Goal: Task Accomplishment & Management: Complete application form

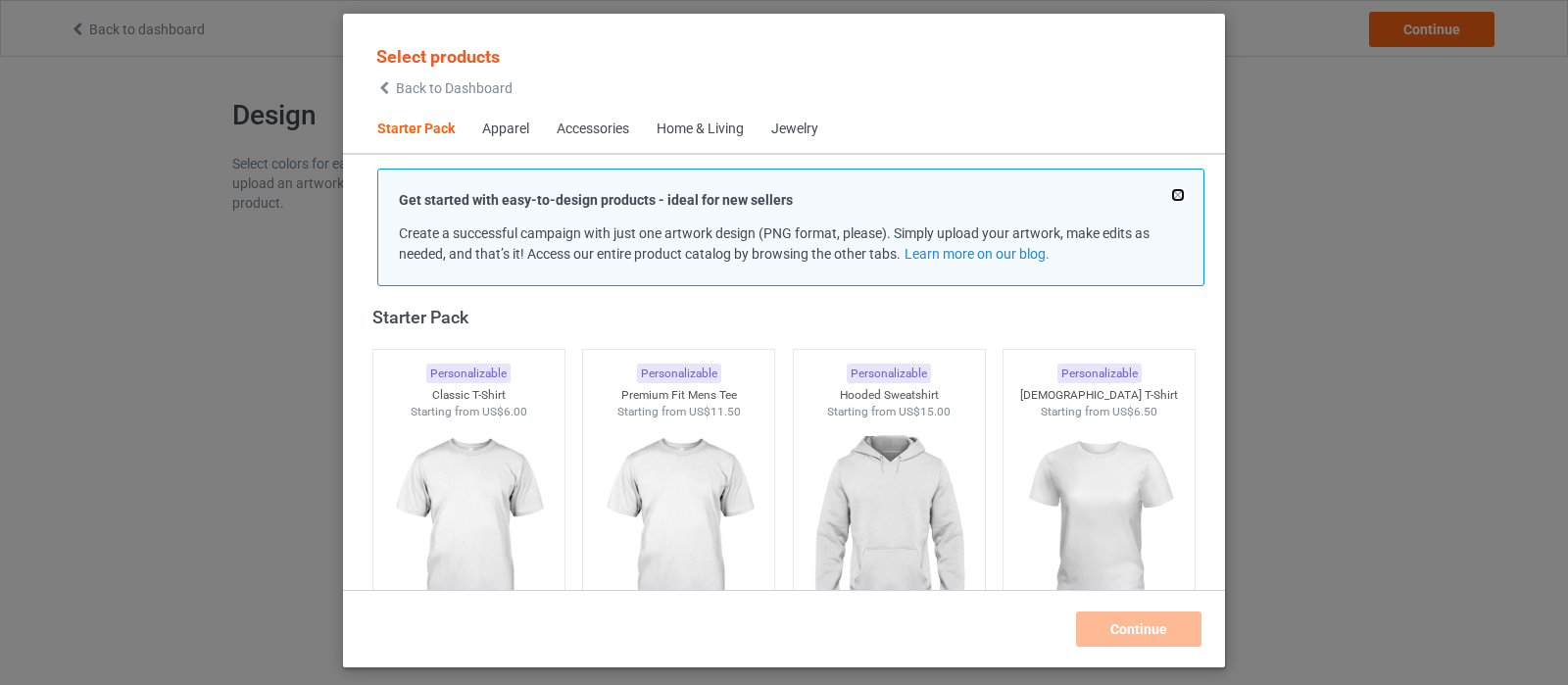
click at [1173, 196] on button at bounding box center [1178, 195] width 10 height 10
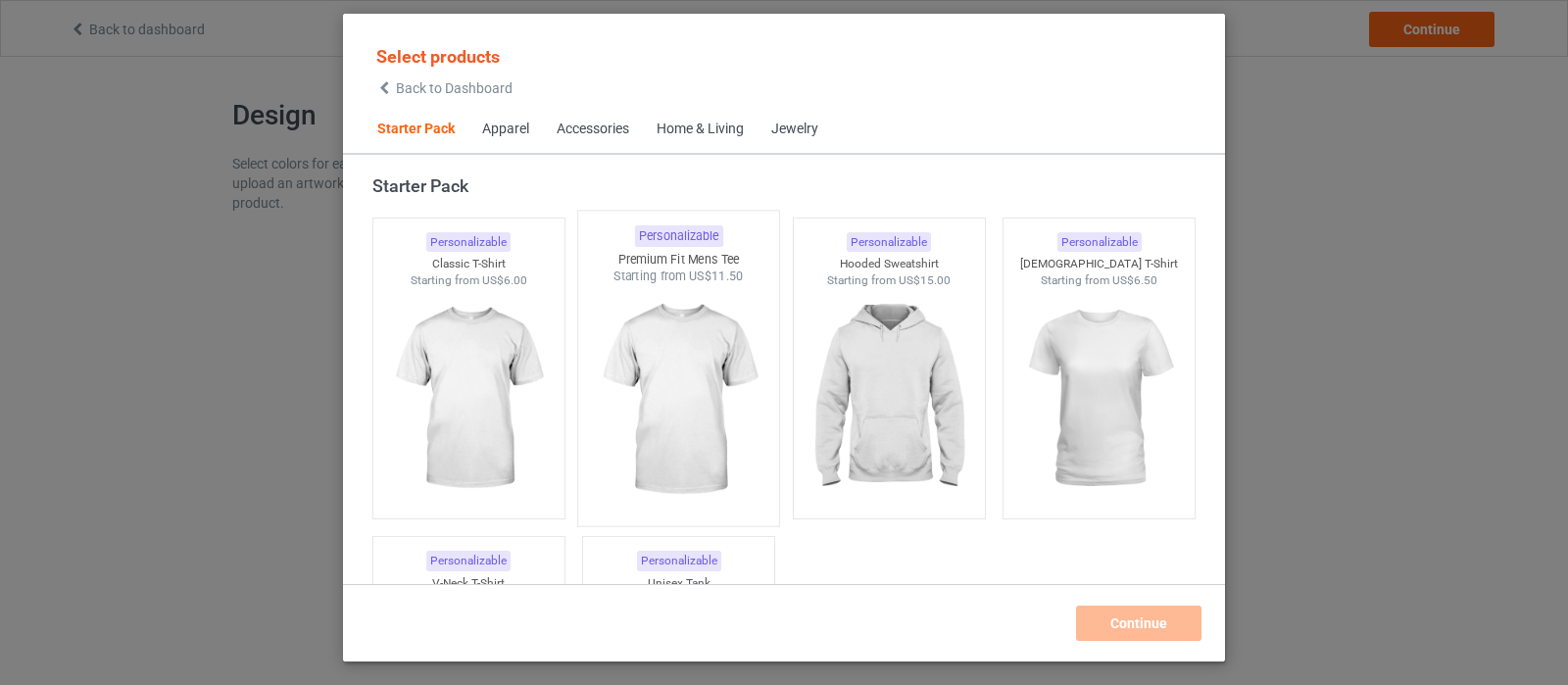
drag, startPoint x: 505, startPoint y: 385, endPoint x: 603, endPoint y: 391, distance: 98.2
click at [505, 385] on img at bounding box center [468, 399] width 175 height 219
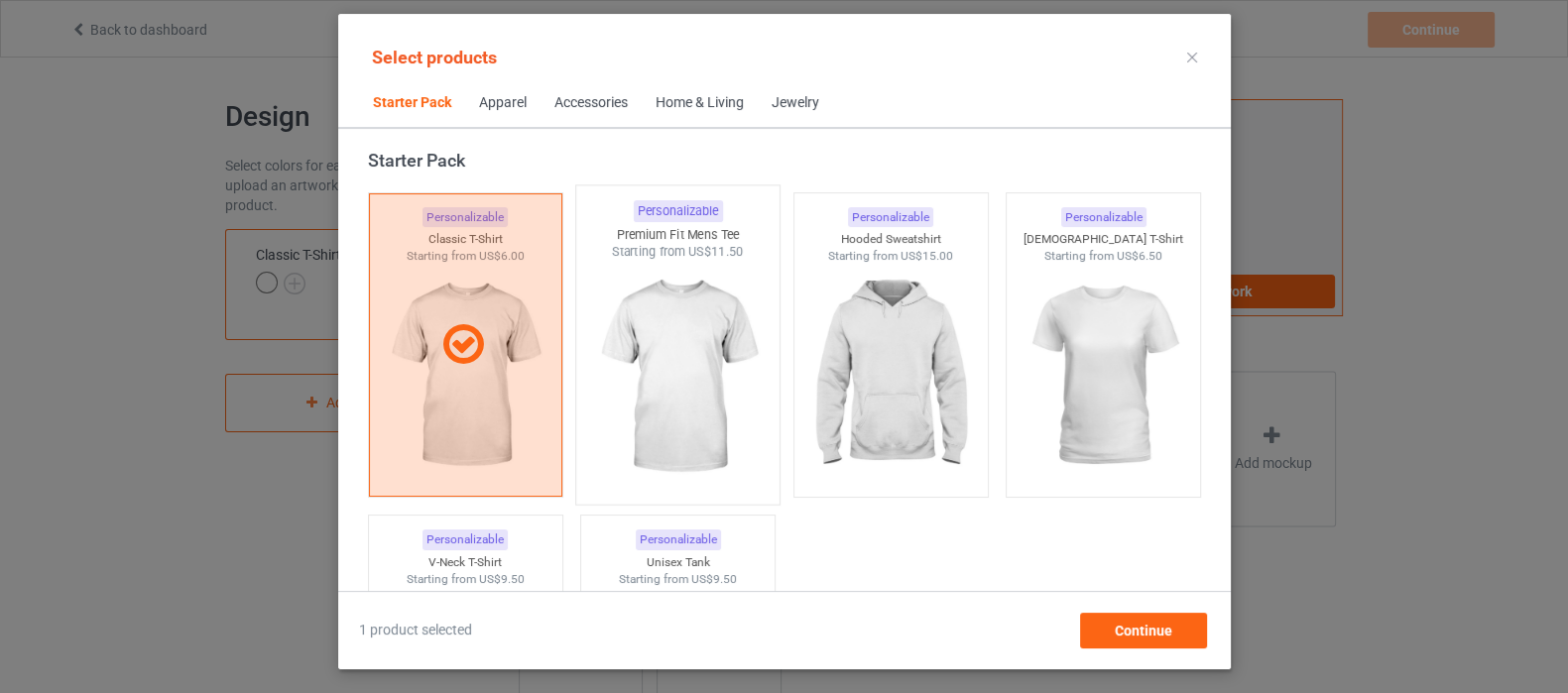
click at [722, 396] on img at bounding box center [677, 377] width 186 height 233
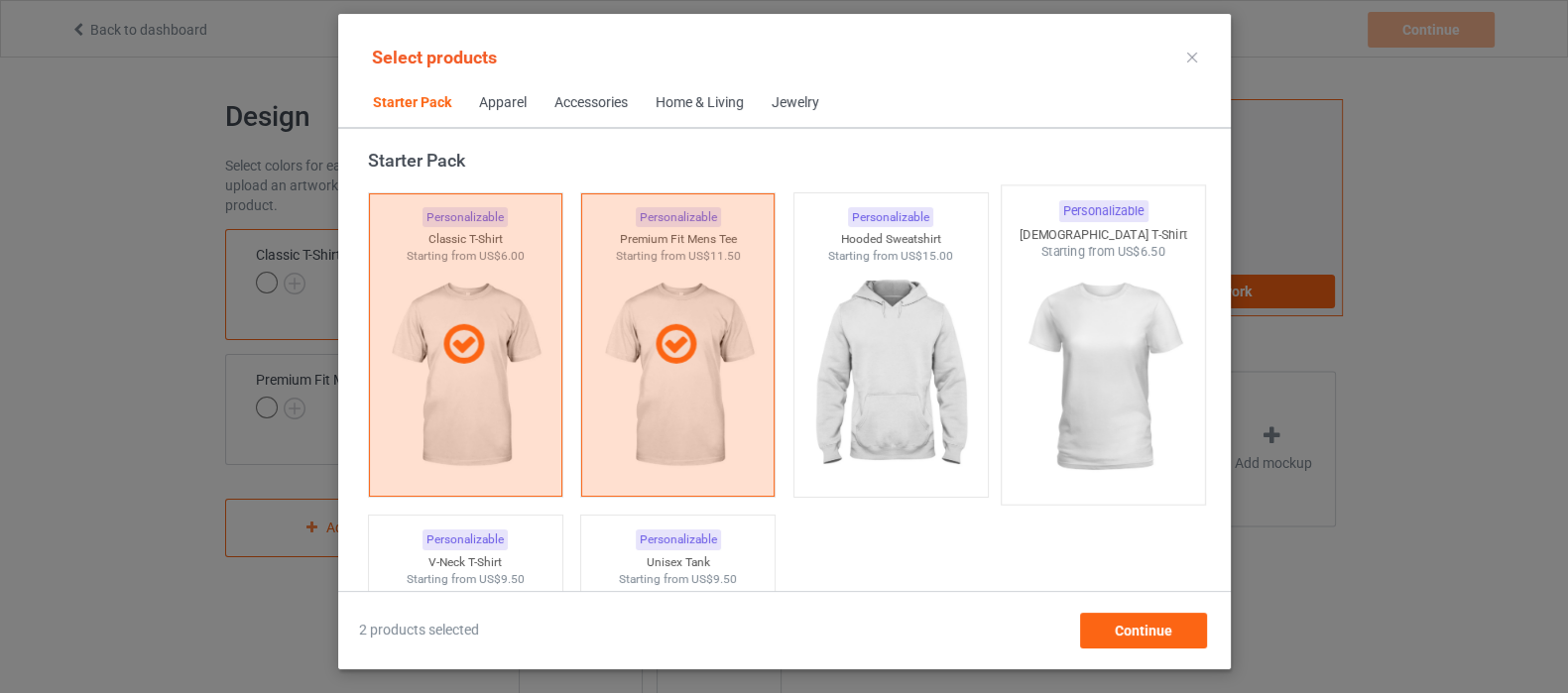
drag, startPoint x: 919, startPoint y: 371, endPoint x: 1135, endPoint y: 357, distance: 216.6
click at [921, 370] on img at bounding box center [889, 376] width 177 height 222
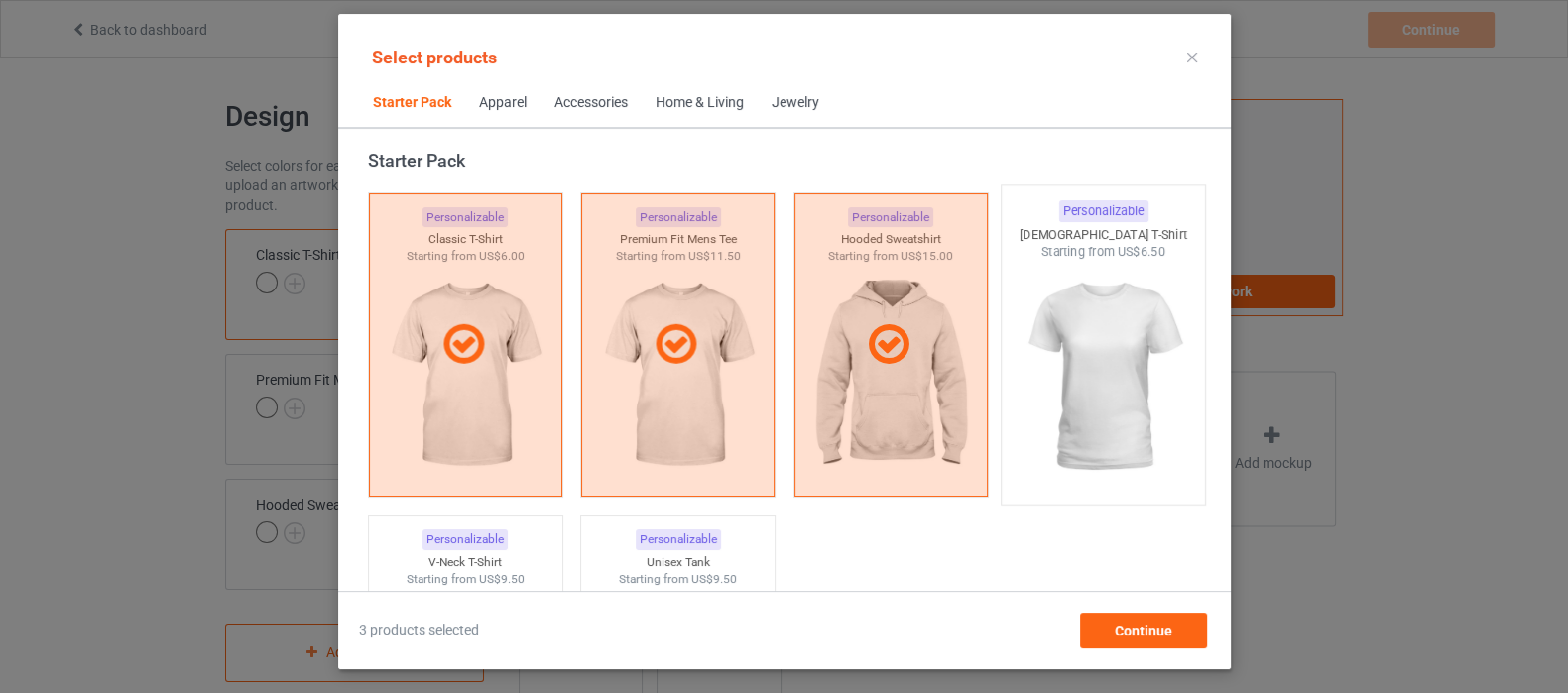
click at [1093, 355] on img at bounding box center [1102, 377] width 186 height 233
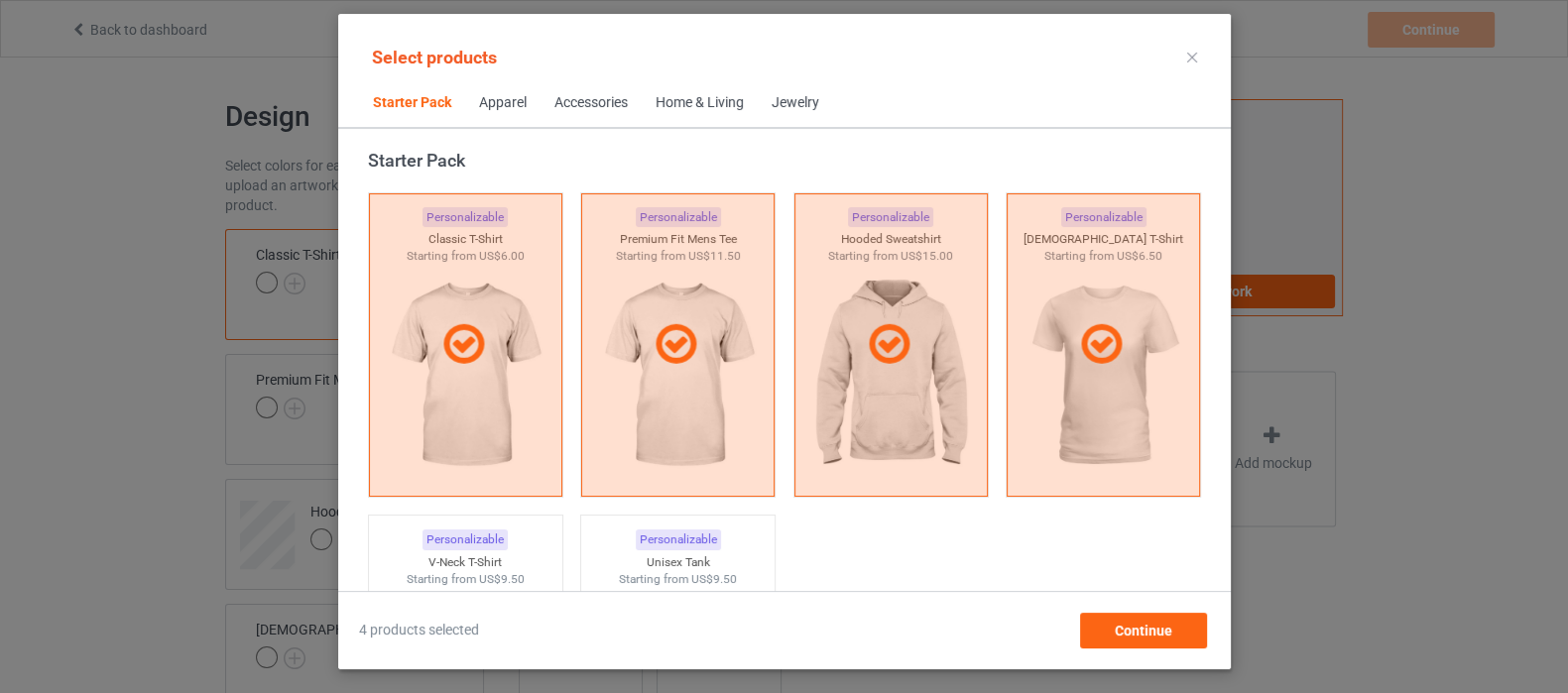
scroll to position [149, 0]
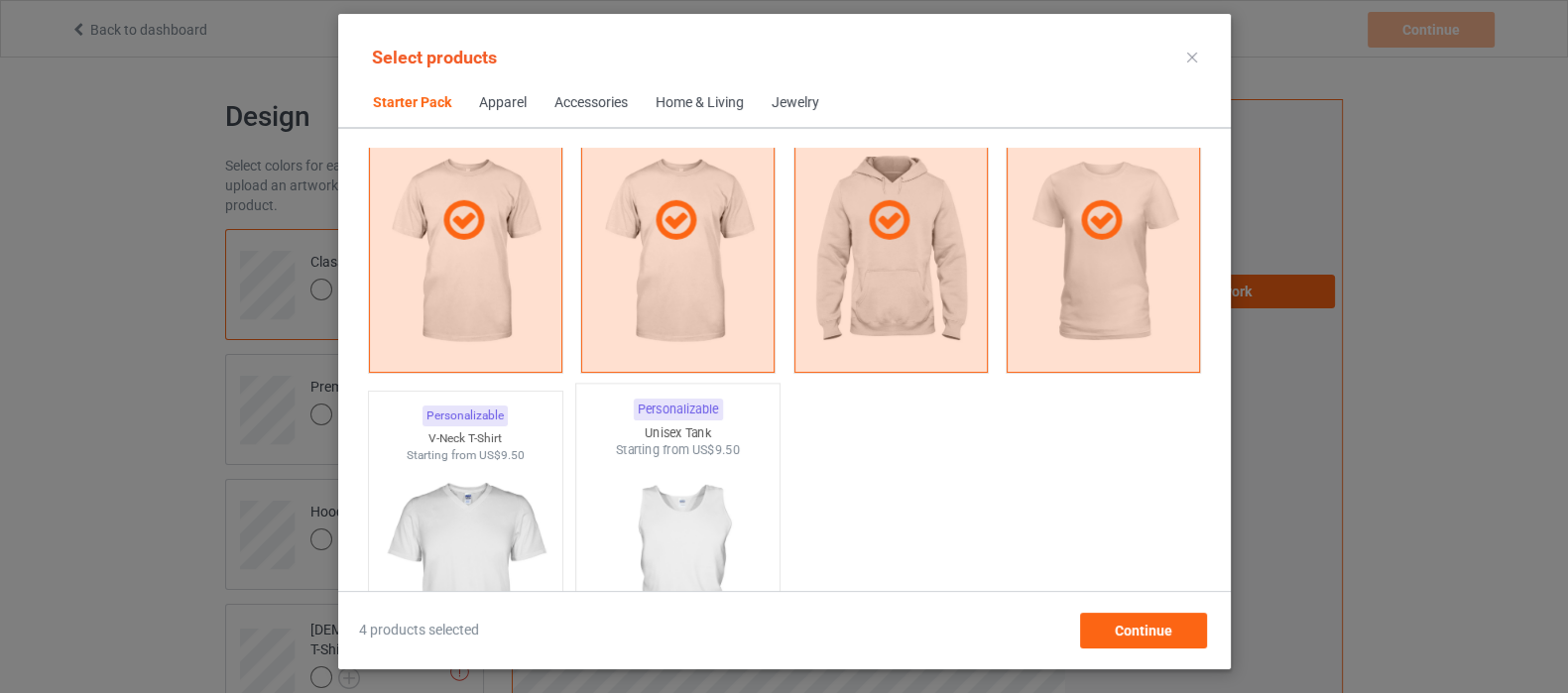
drag, startPoint x: 499, startPoint y: 515, endPoint x: 596, endPoint y: 538, distance: 100.0
click at [499, 515] on img at bounding box center [464, 574] width 177 height 222
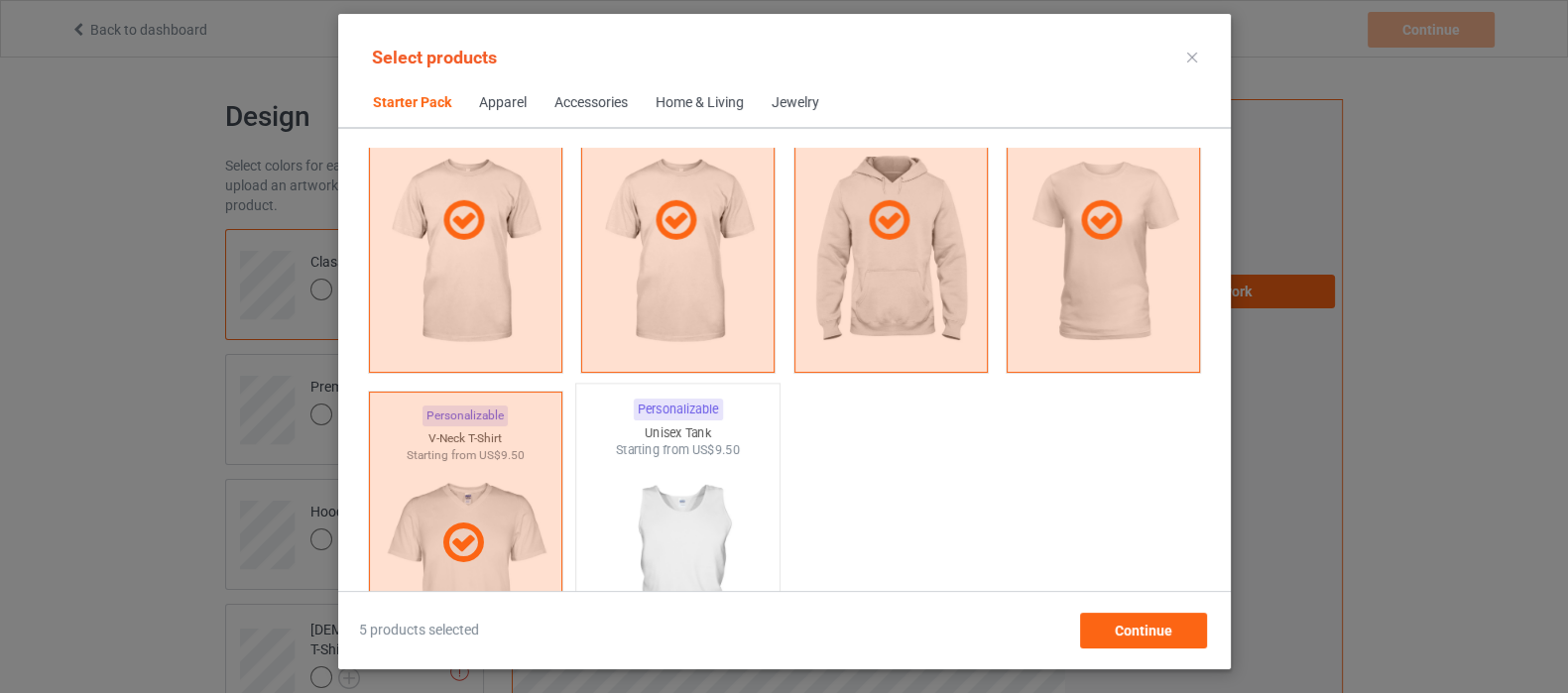
click at [677, 523] on img at bounding box center [677, 575] width 186 height 233
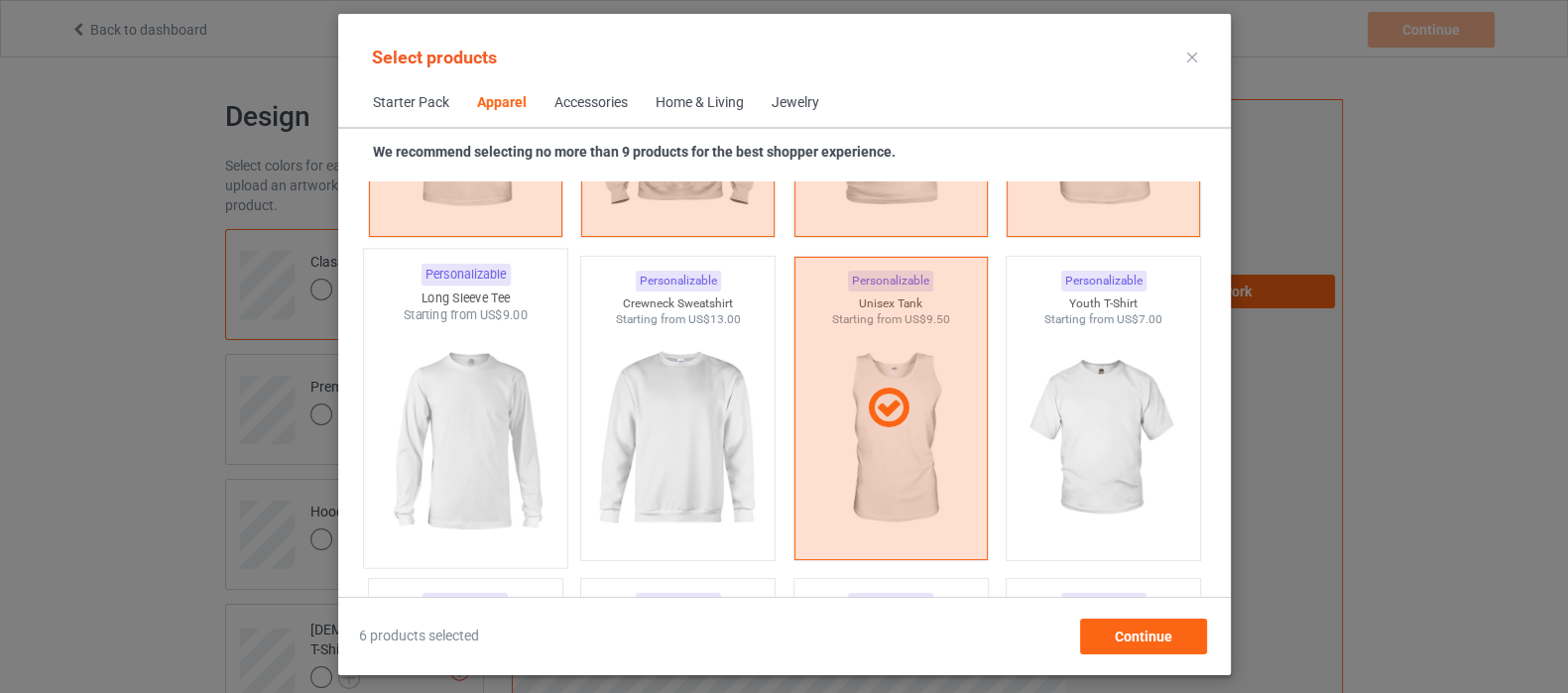
scroll to position [1388, 0]
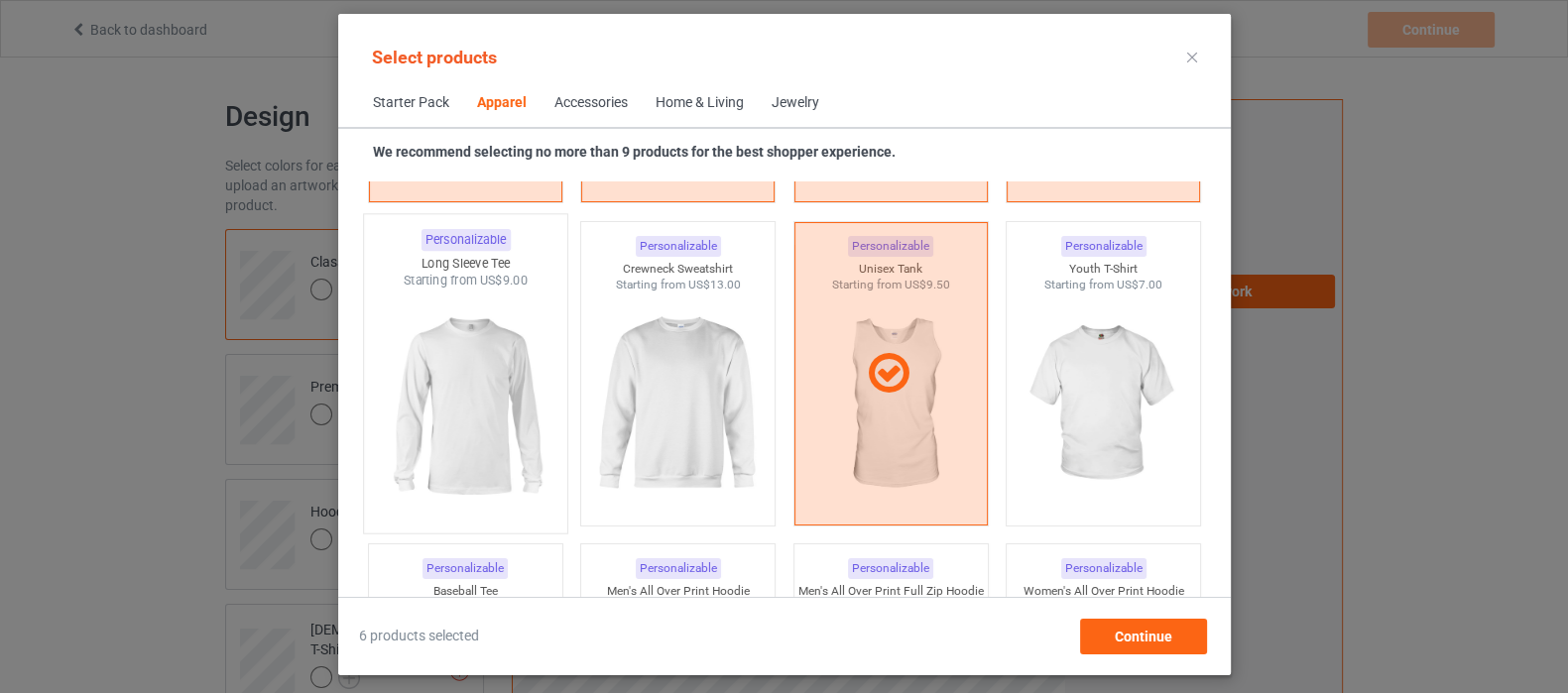
click at [464, 424] on img at bounding box center [465, 406] width 186 height 233
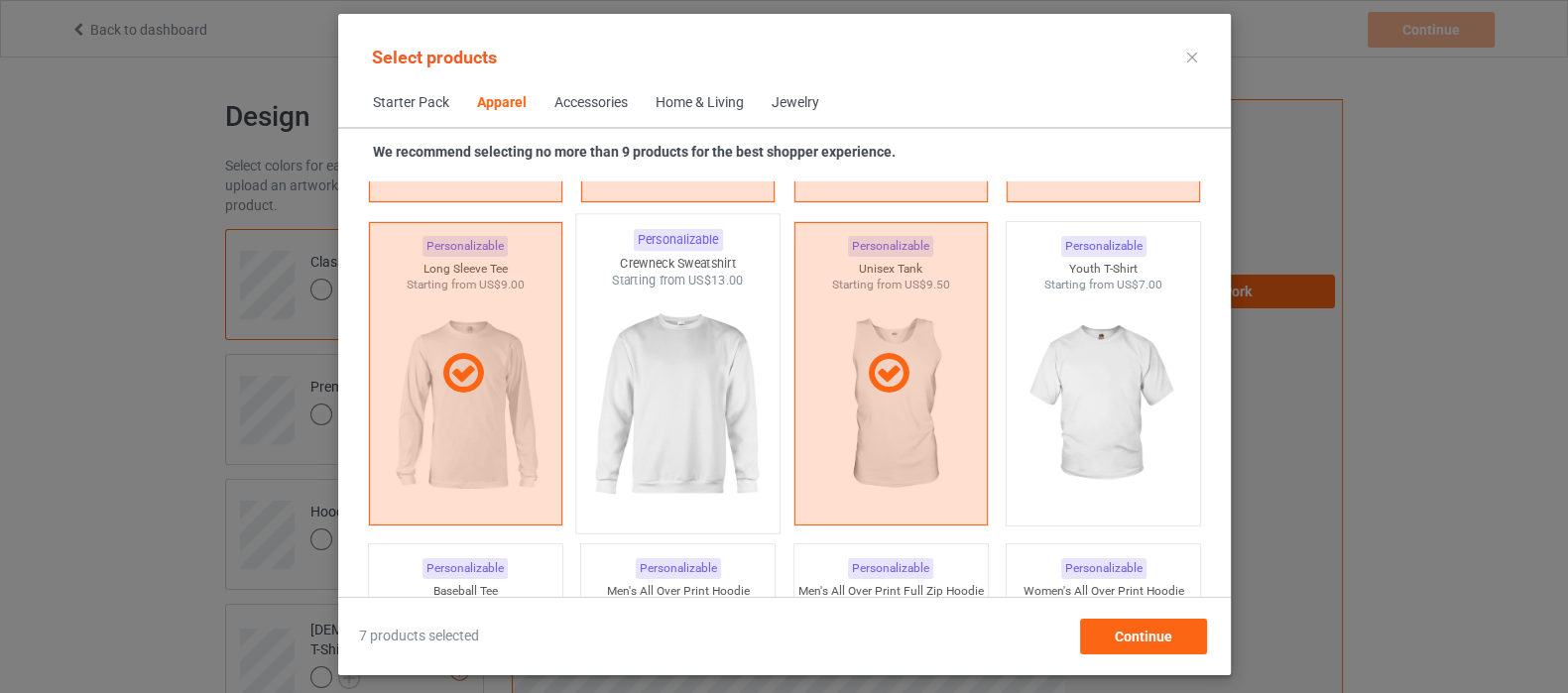
click at [650, 391] on img at bounding box center [677, 406] width 186 height 233
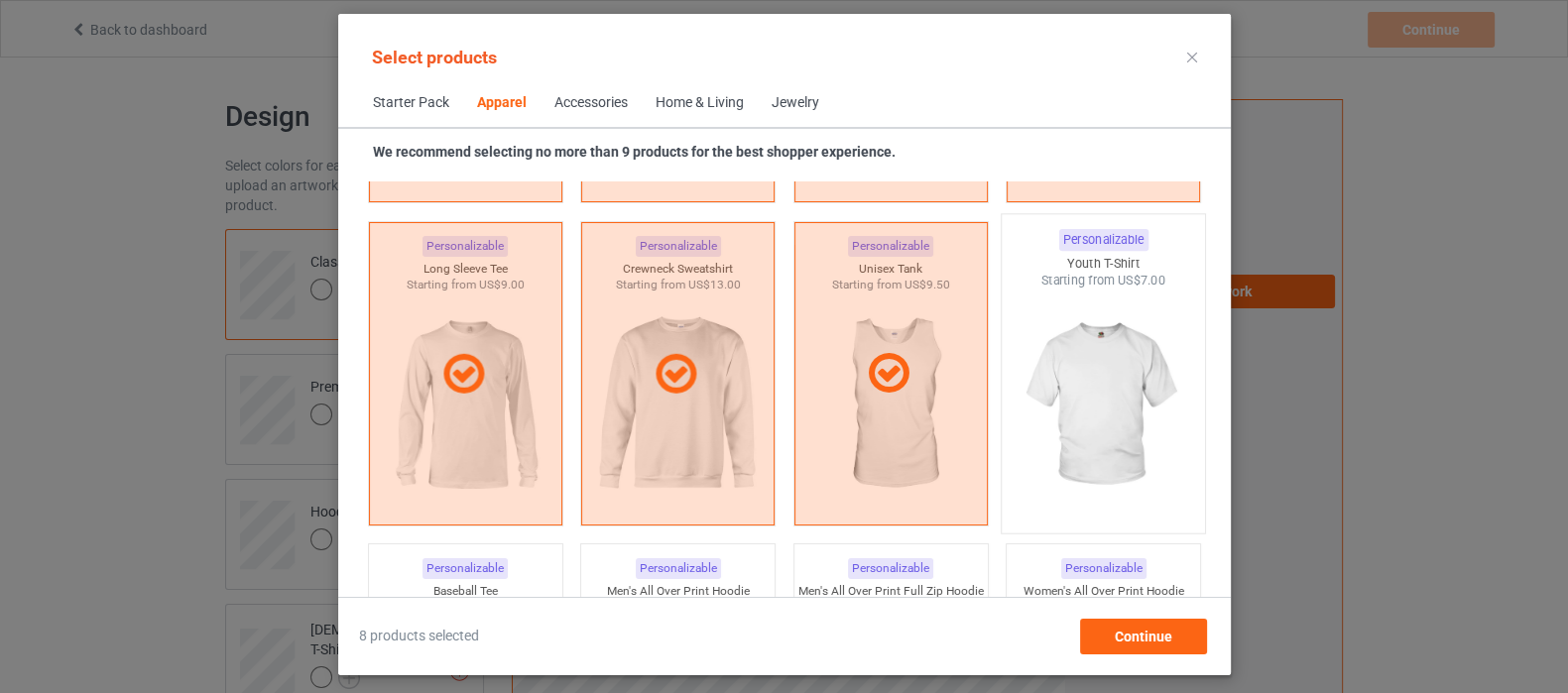
click at [1060, 375] on img at bounding box center [1102, 406] width 186 height 233
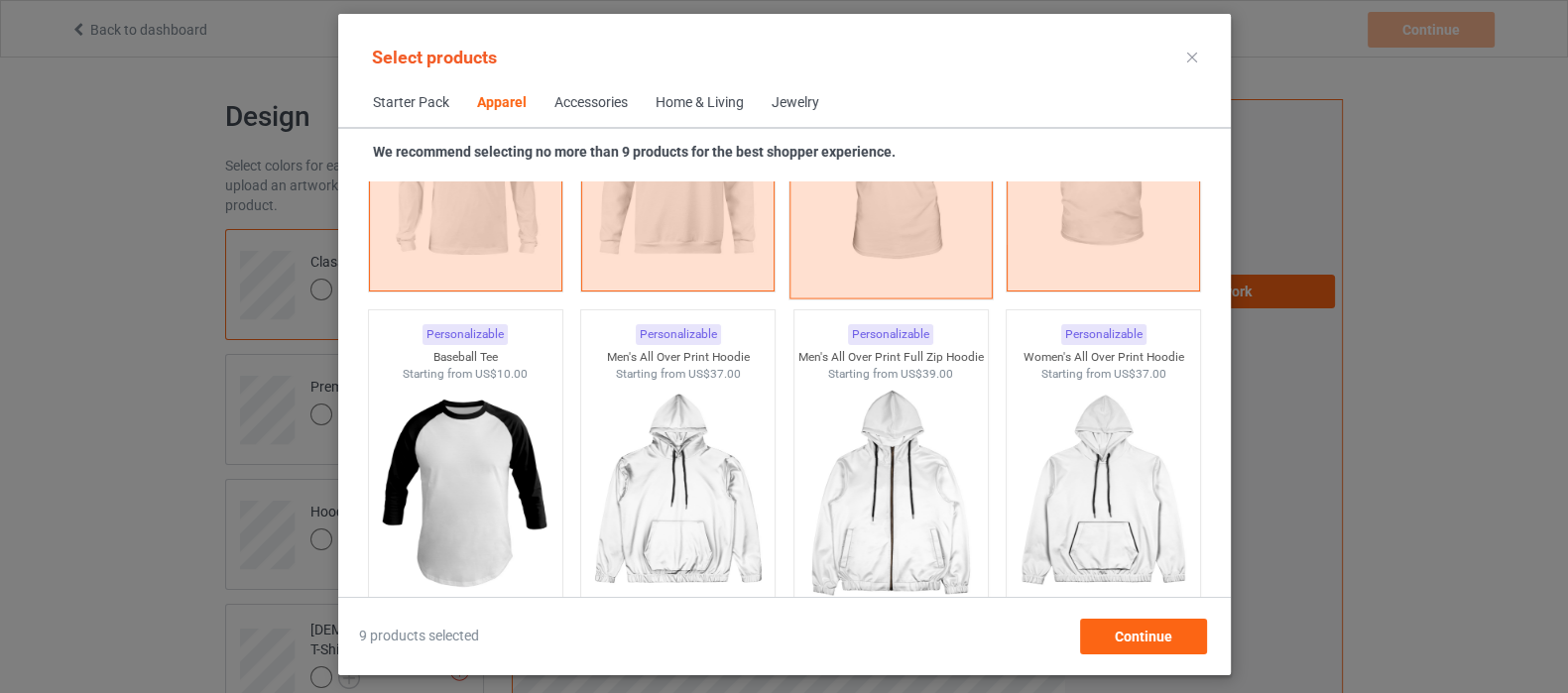
scroll to position [1636, 0]
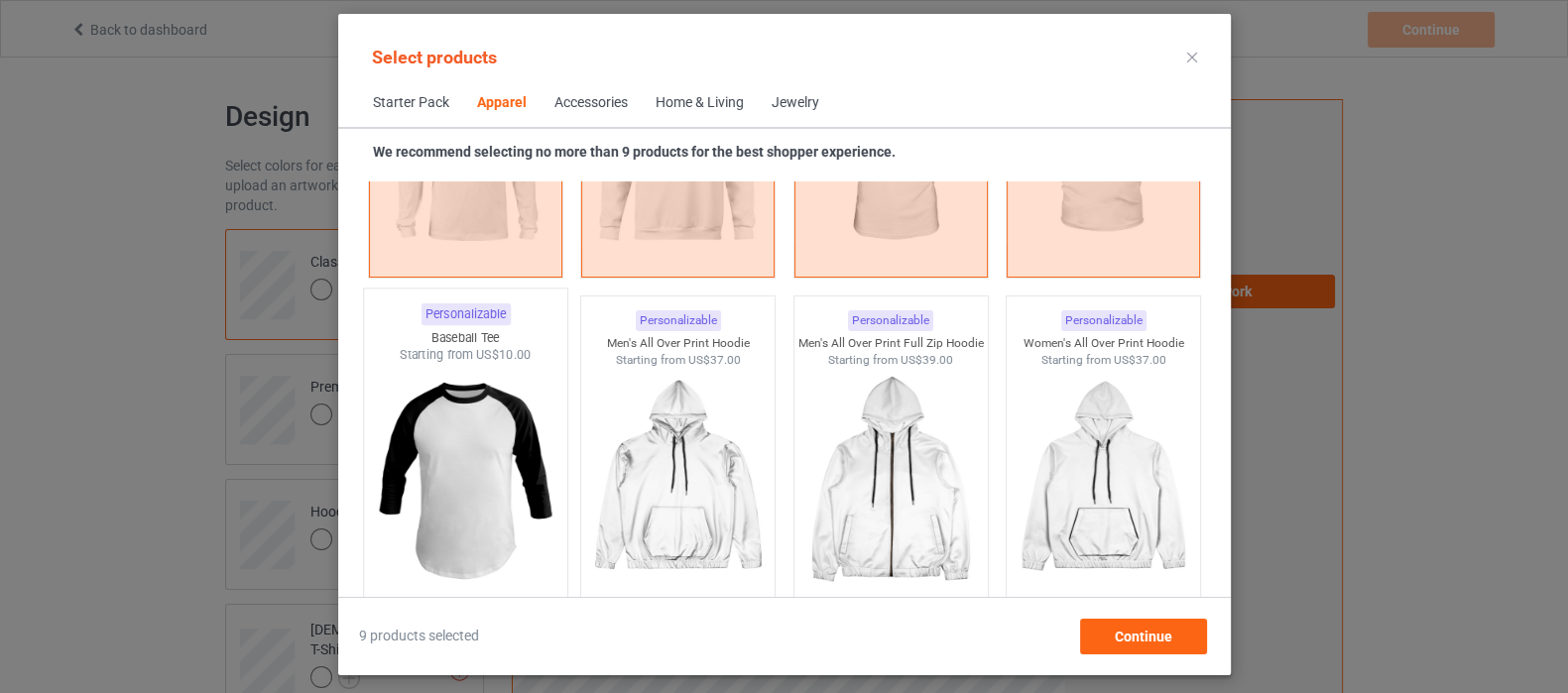
click at [449, 473] on img at bounding box center [465, 480] width 186 height 233
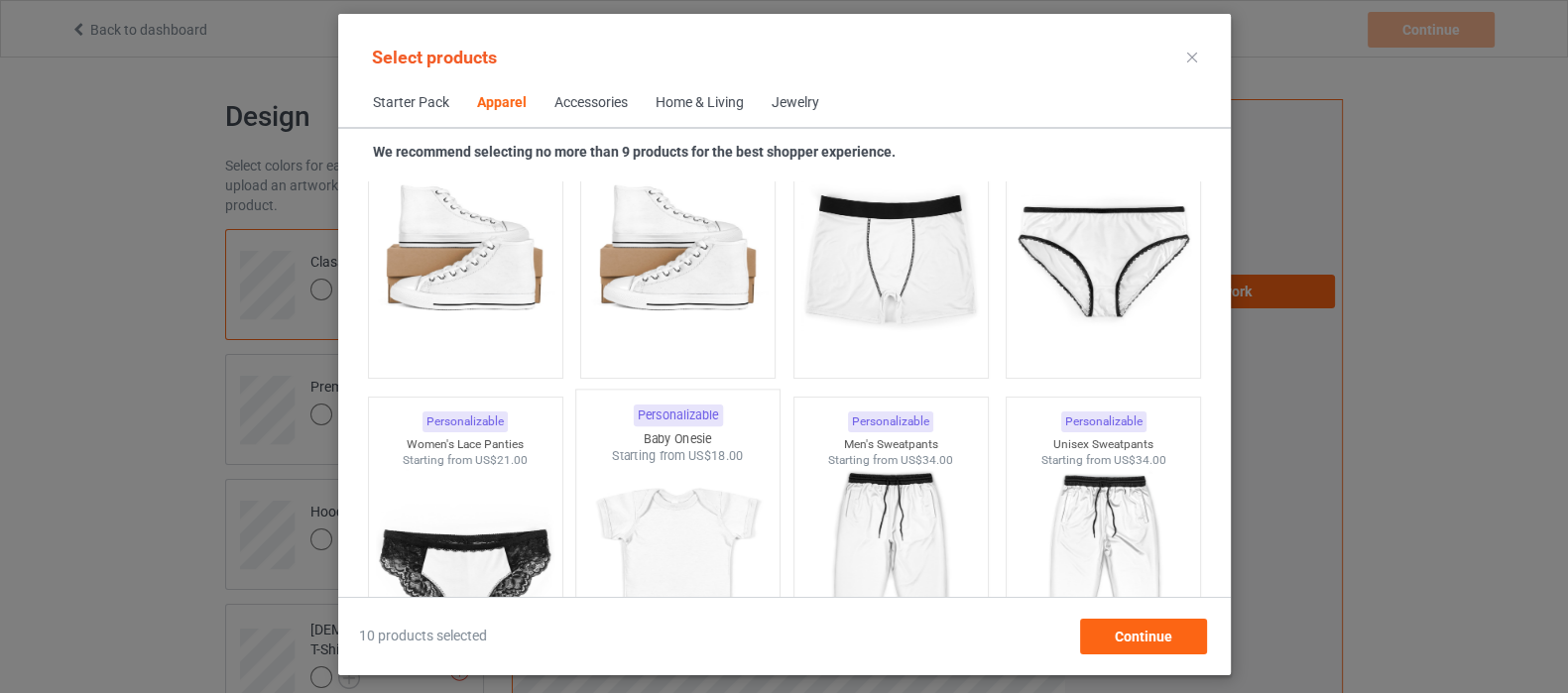
scroll to position [2628, 0]
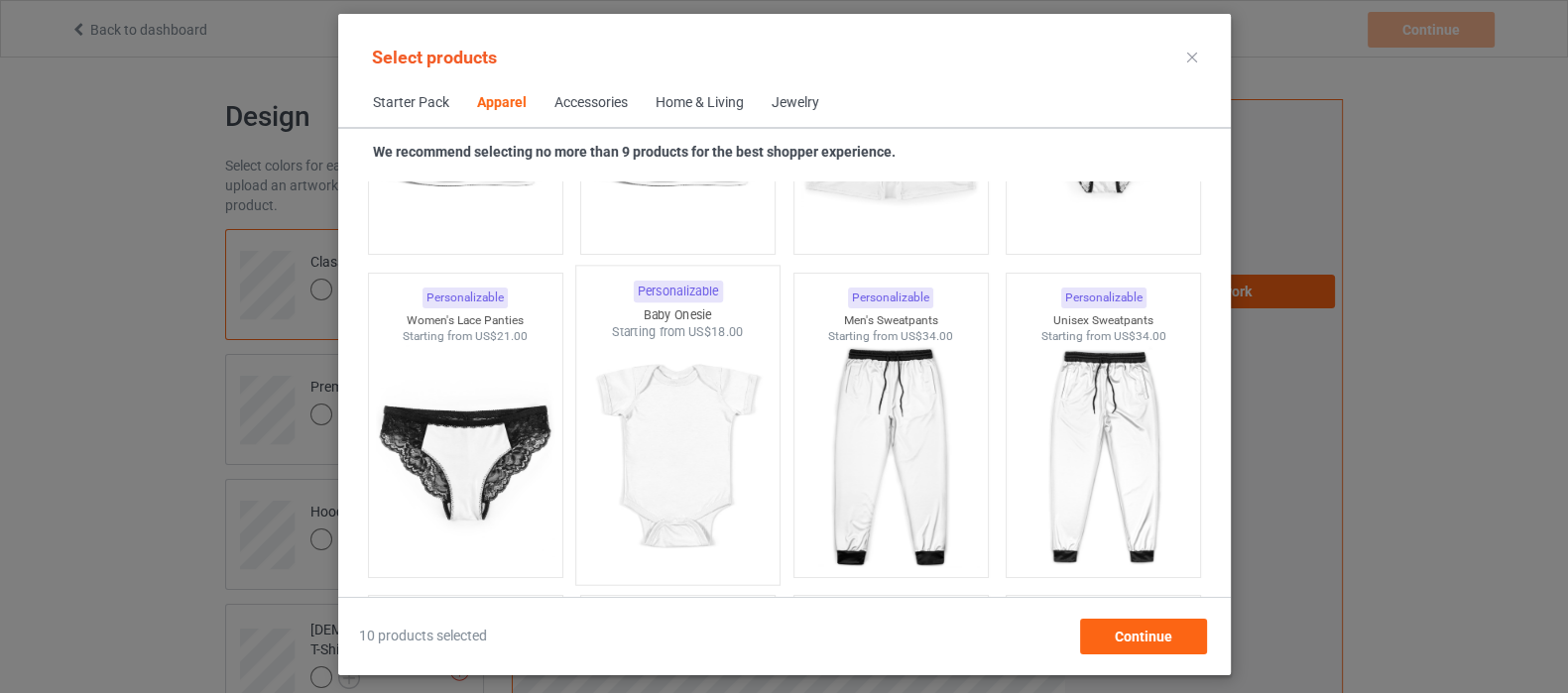
click at [671, 438] on img at bounding box center [677, 457] width 186 height 233
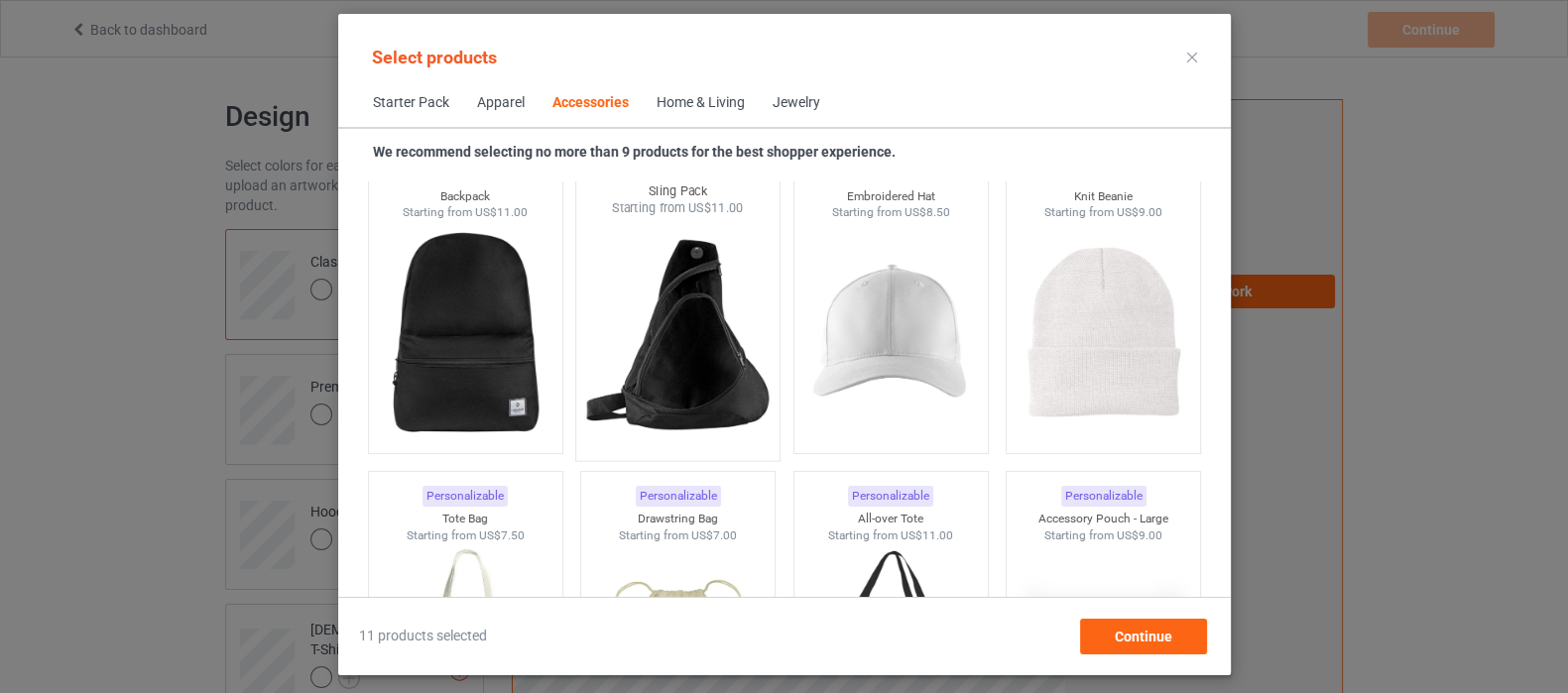
scroll to position [5974, 0]
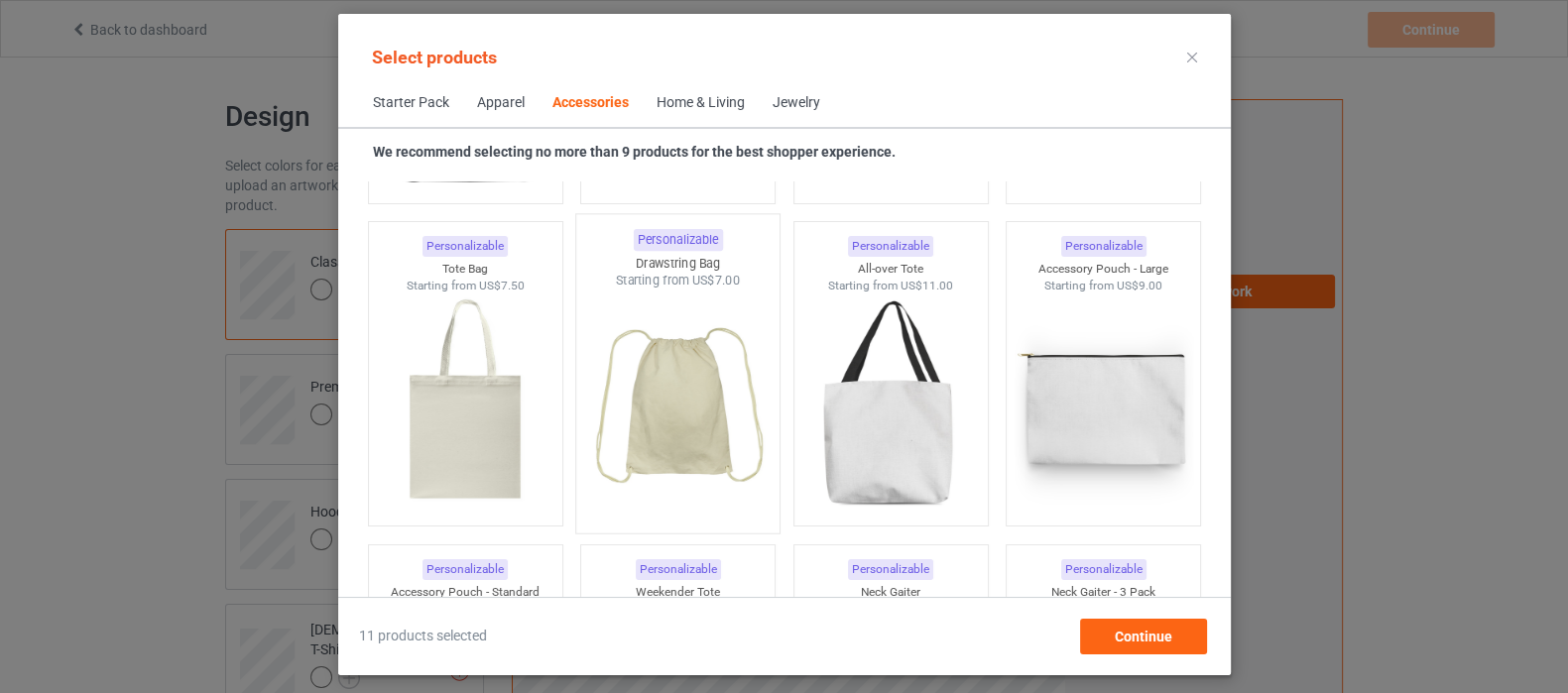
click at [692, 429] on img at bounding box center [677, 406] width 186 height 233
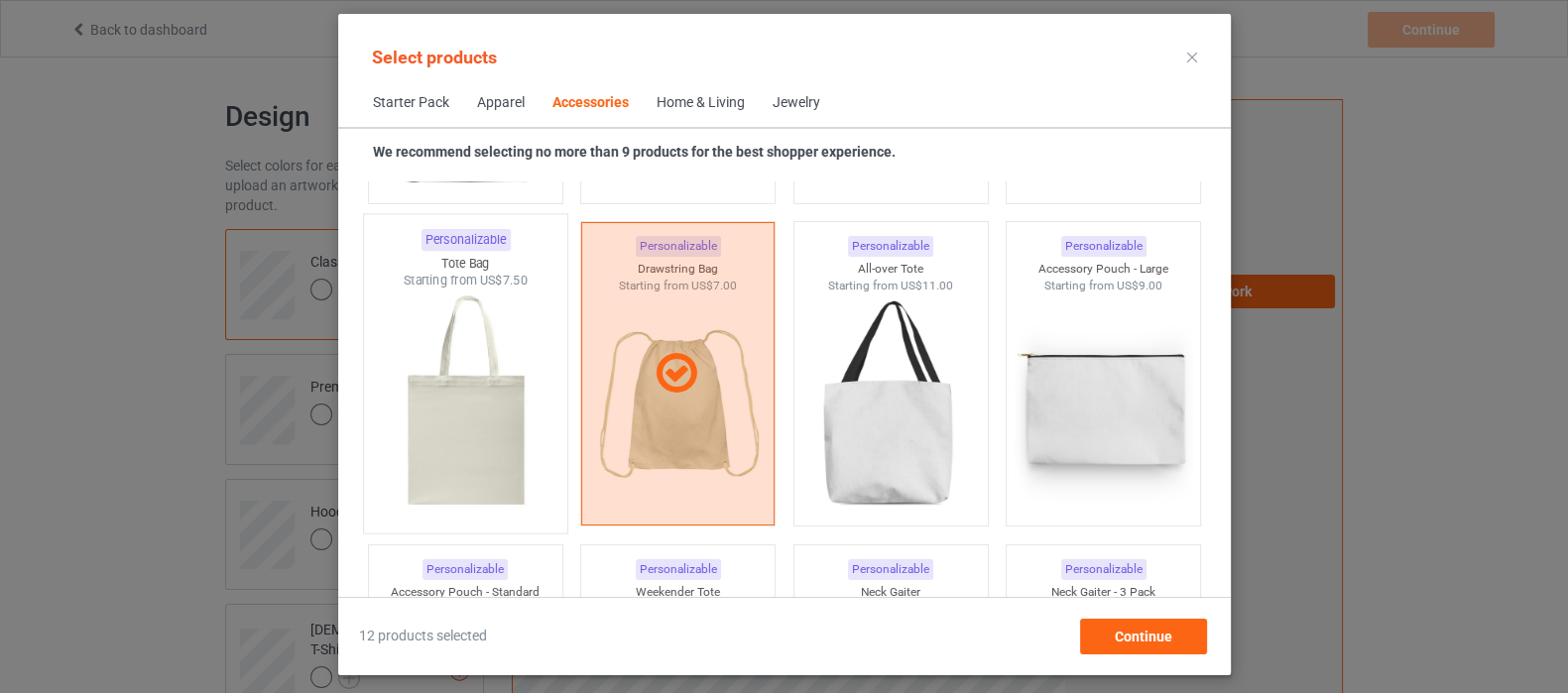
click at [462, 434] on img at bounding box center [465, 406] width 186 height 233
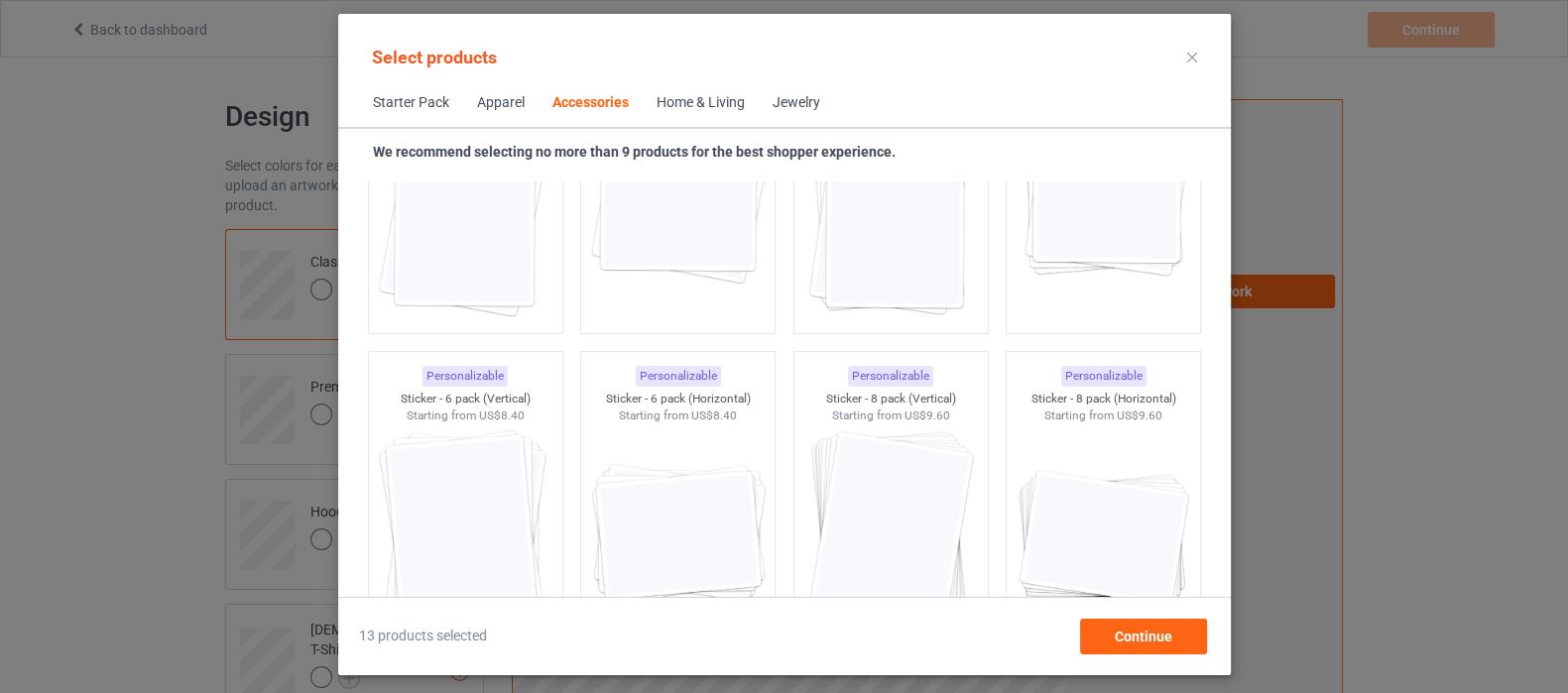
scroll to position [7214, 0]
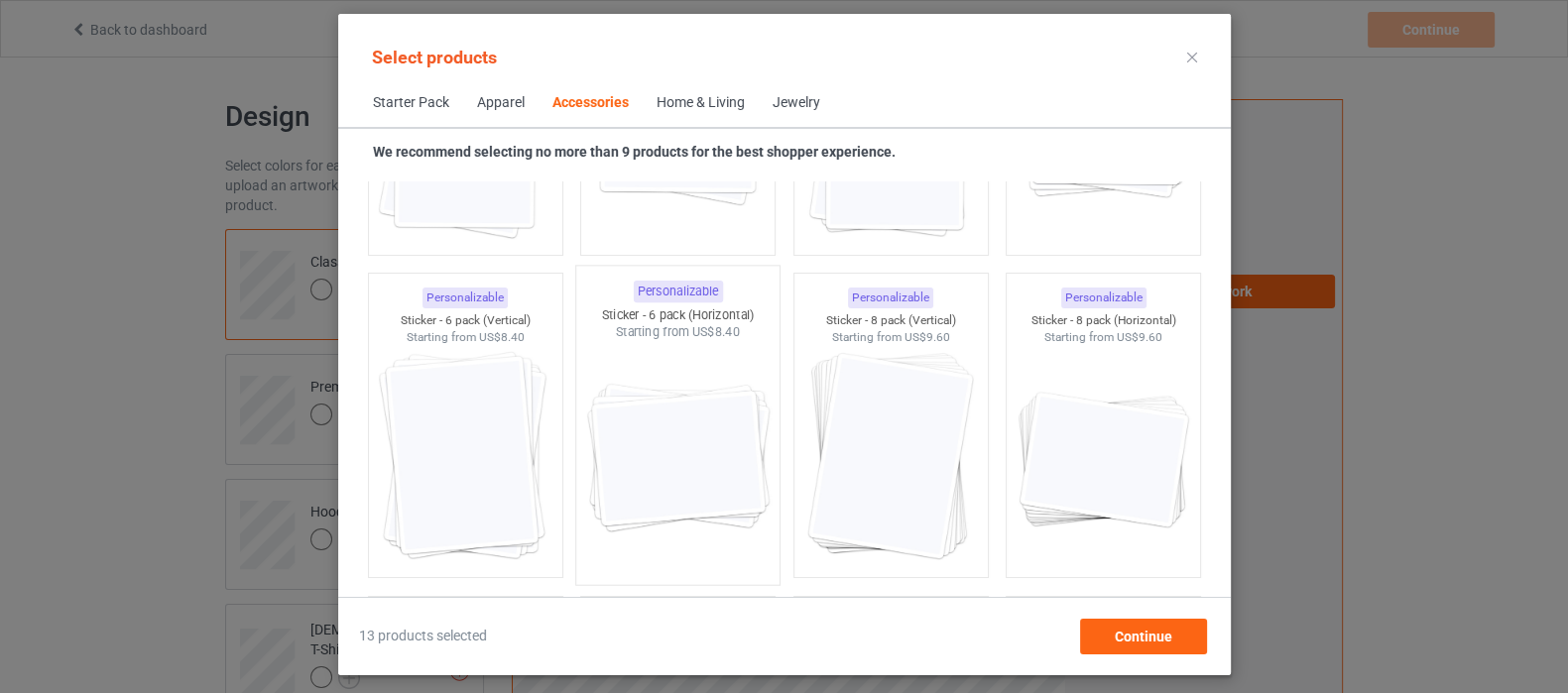
click at [714, 448] on img at bounding box center [677, 457] width 186 height 233
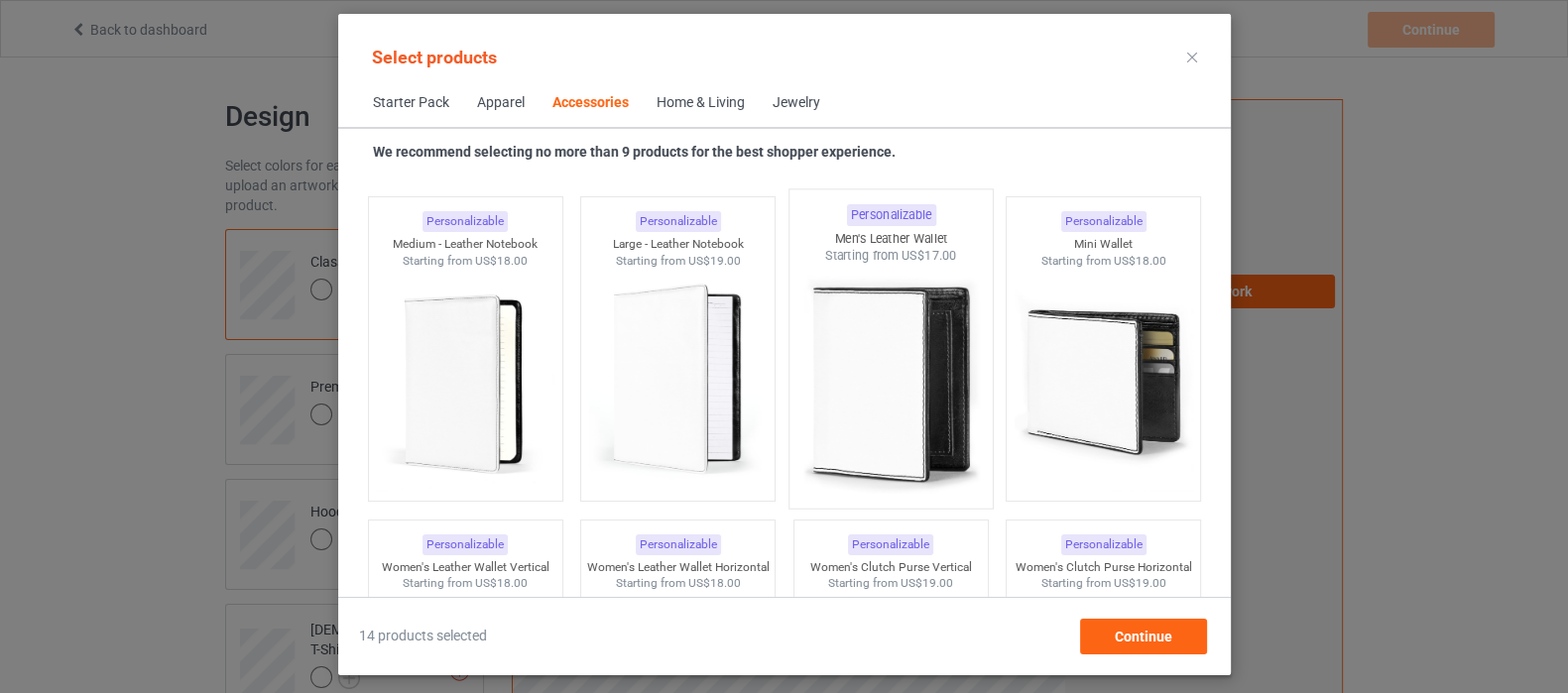
scroll to position [7958, 0]
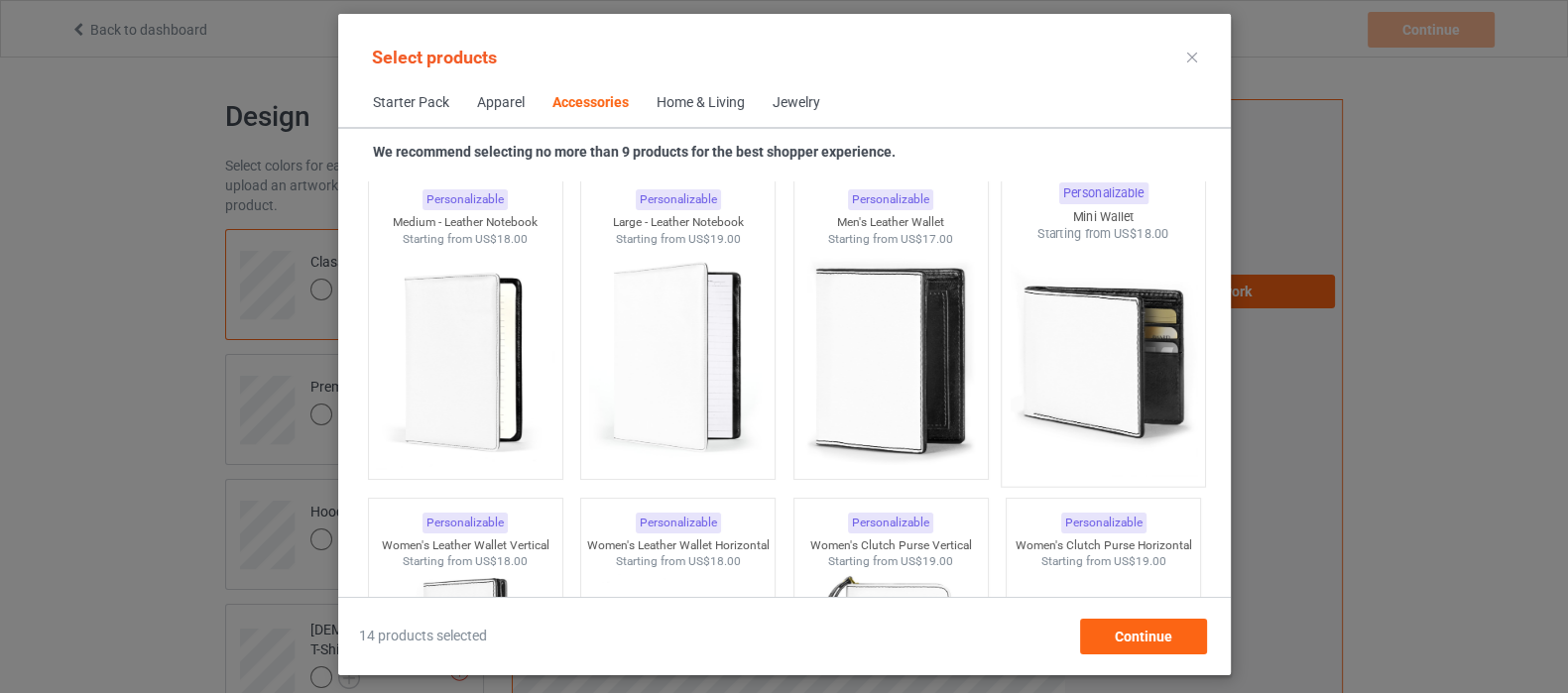
click at [1050, 387] on img at bounding box center [1102, 359] width 186 height 233
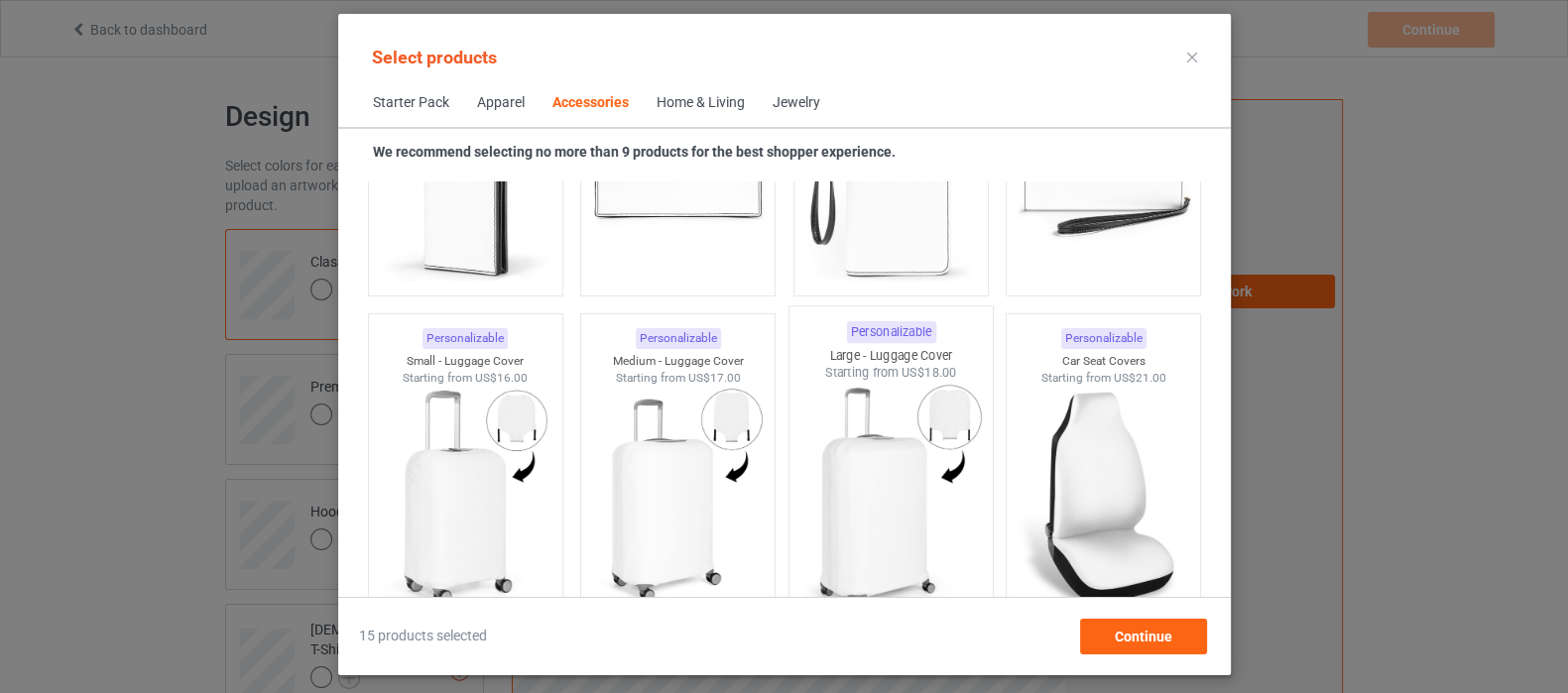
scroll to position [8577, 0]
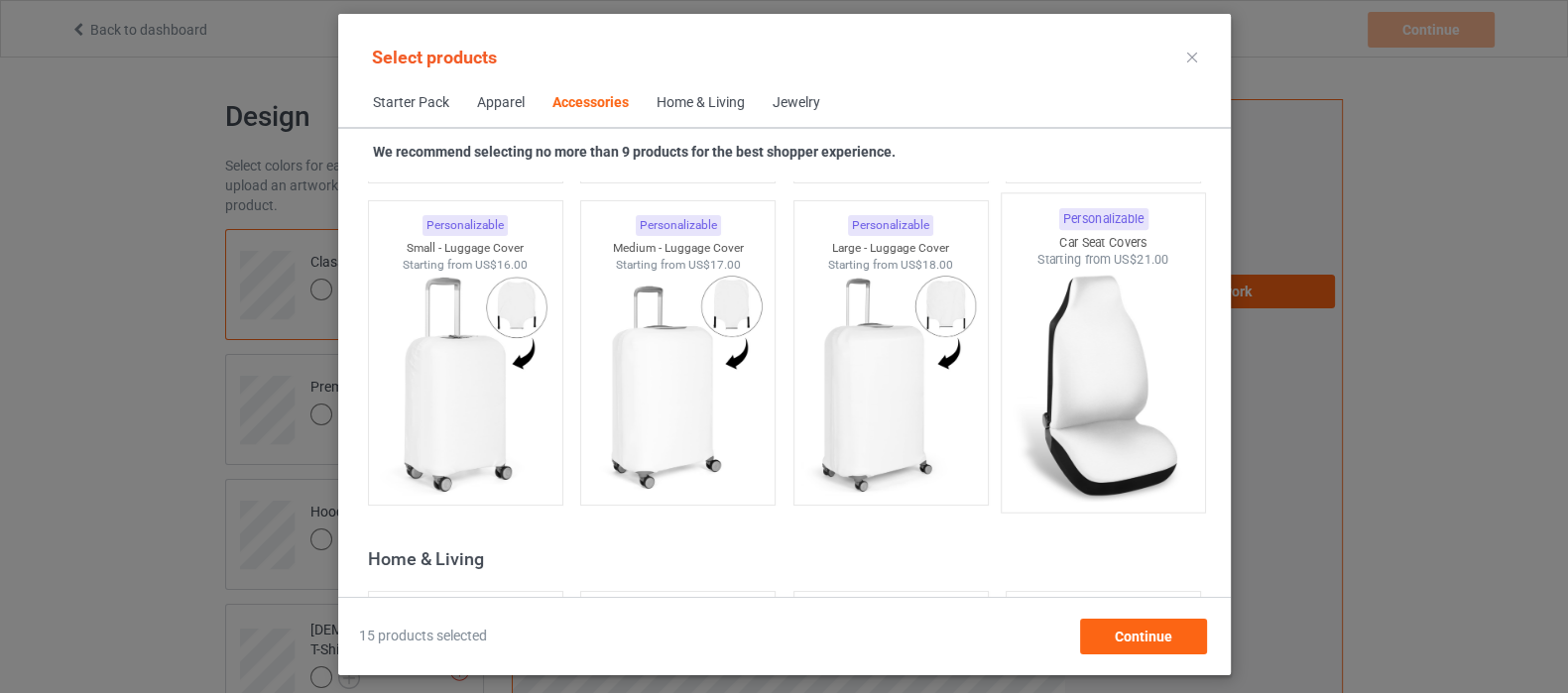
click at [1114, 388] on img at bounding box center [1102, 385] width 186 height 233
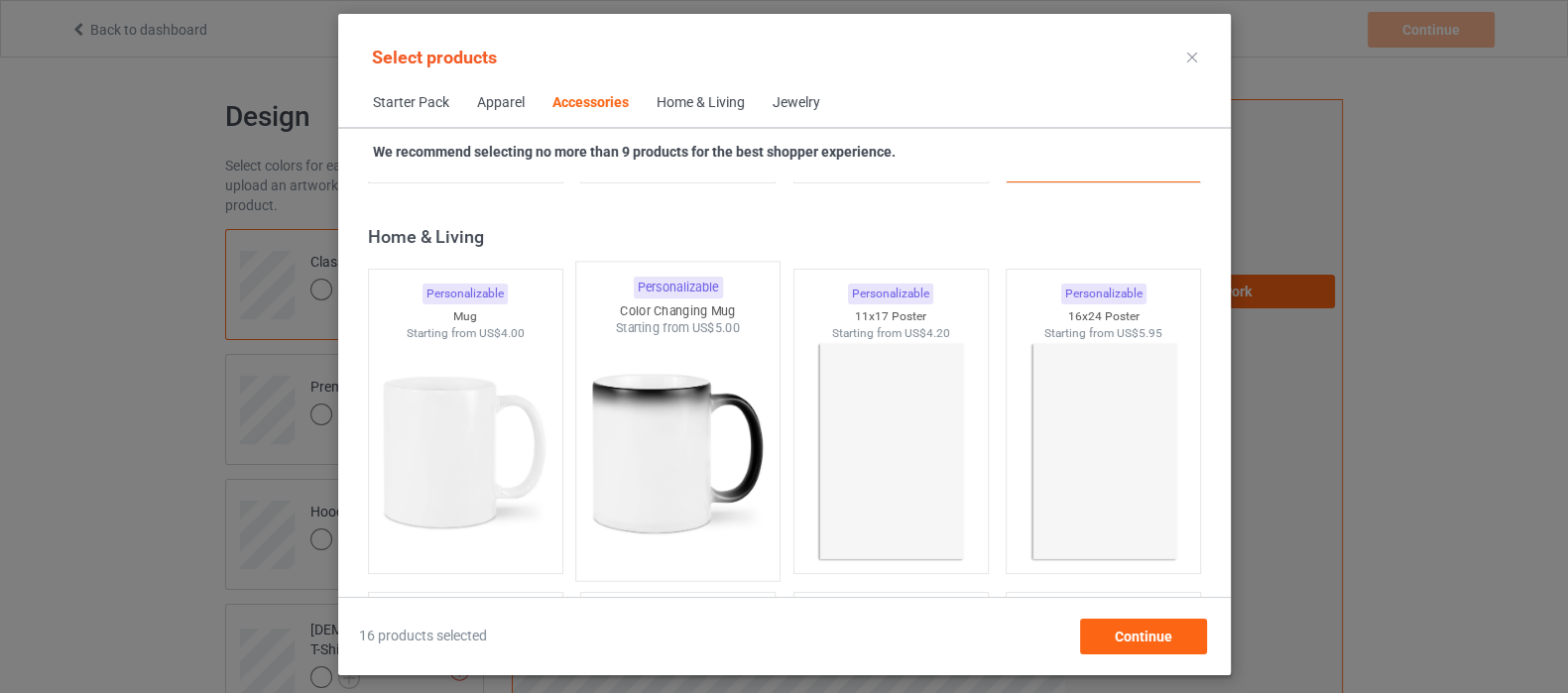
scroll to position [8949, 0]
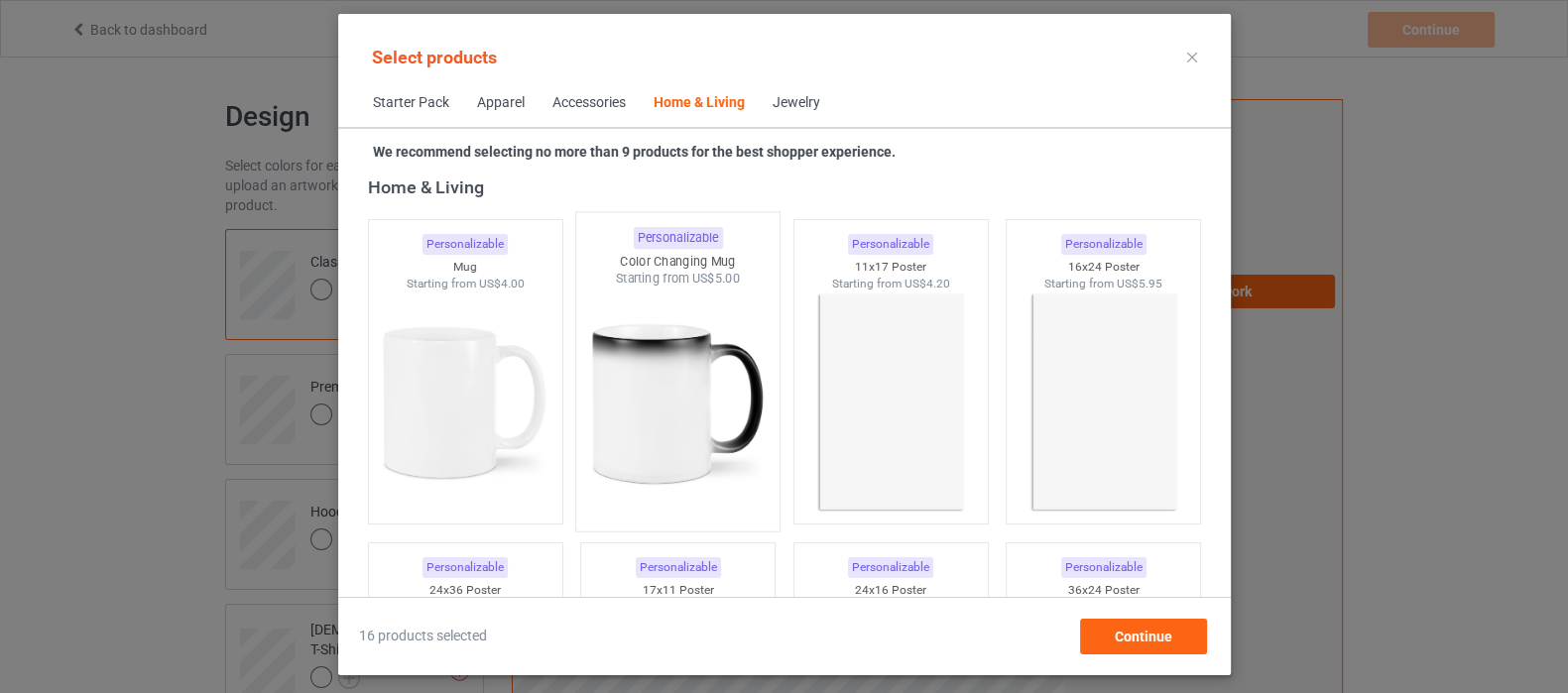
click at [654, 428] on img at bounding box center [677, 404] width 186 height 233
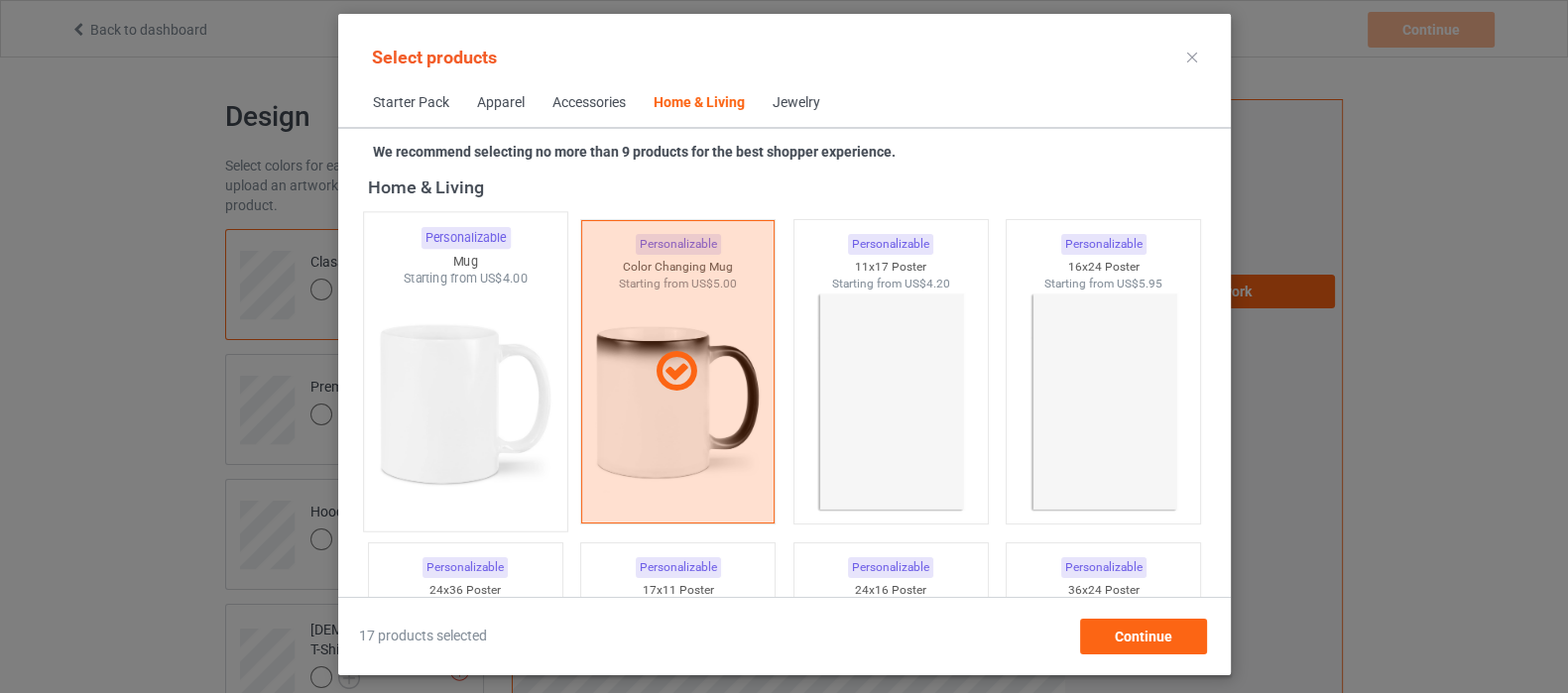
click at [458, 377] on img at bounding box center [465, 404] width 186 height 233
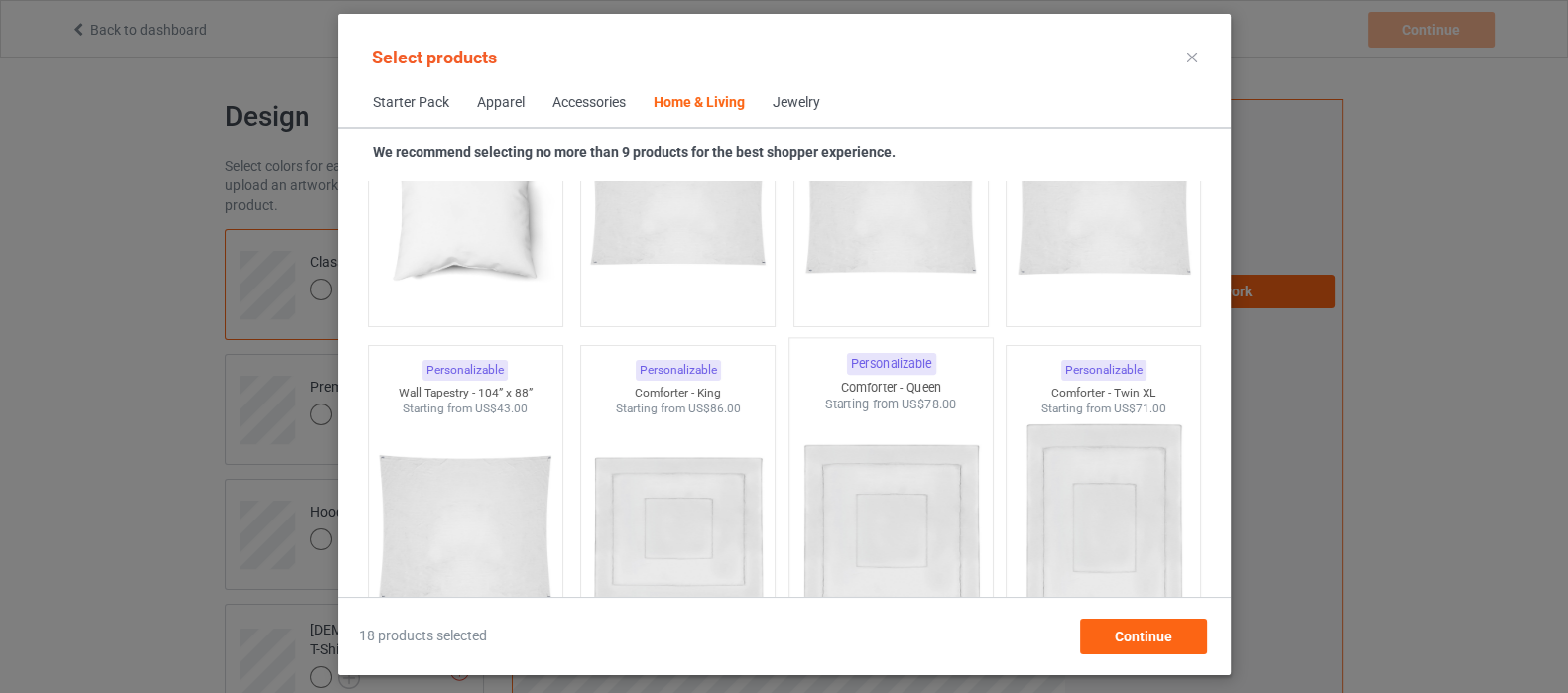
scroll to position [10313, 0]
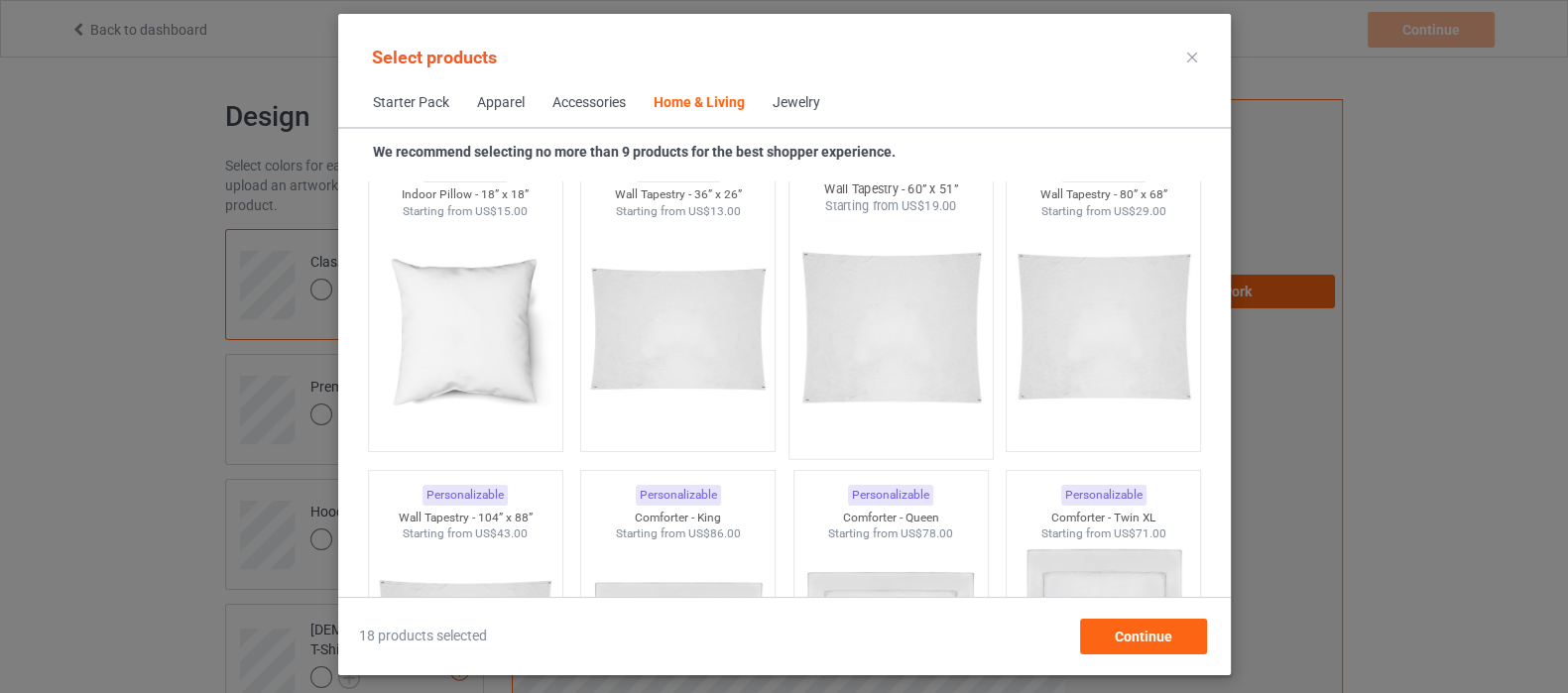
click at [886, 329] on img at bounding box center [890, 331] width 186 height 233
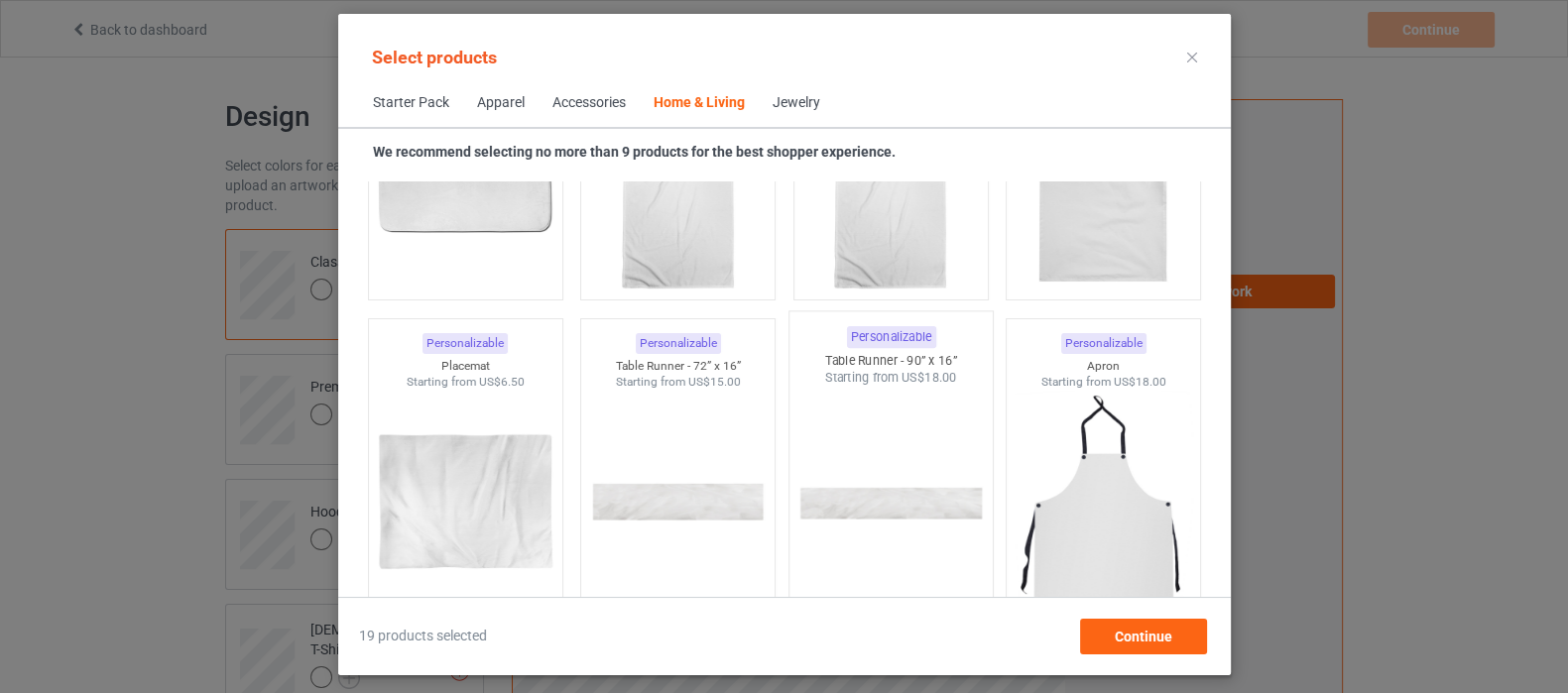
scroll to position [12544, 0]
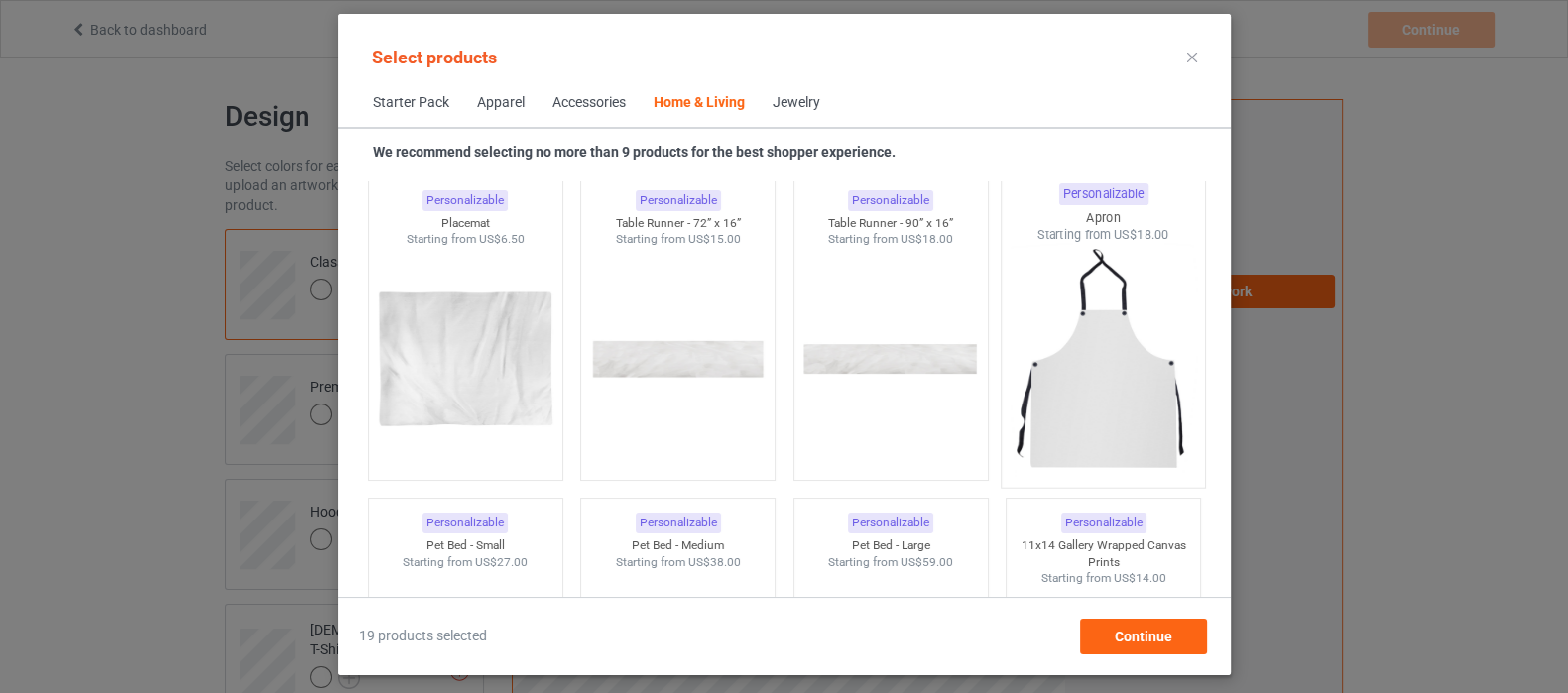
click at [1128, 384] on img at bounding box center [1102, 360] width 186 height 233
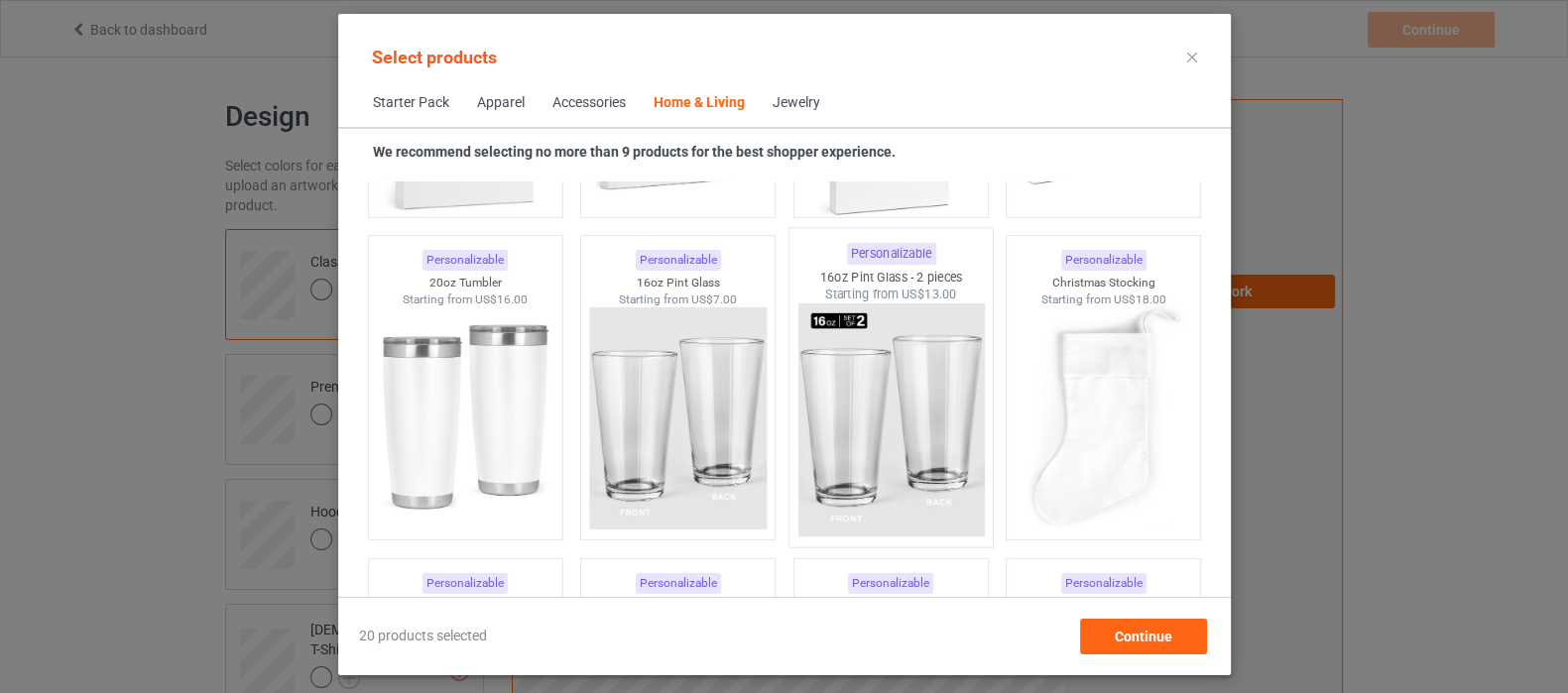
scroll to position [14775, 0]
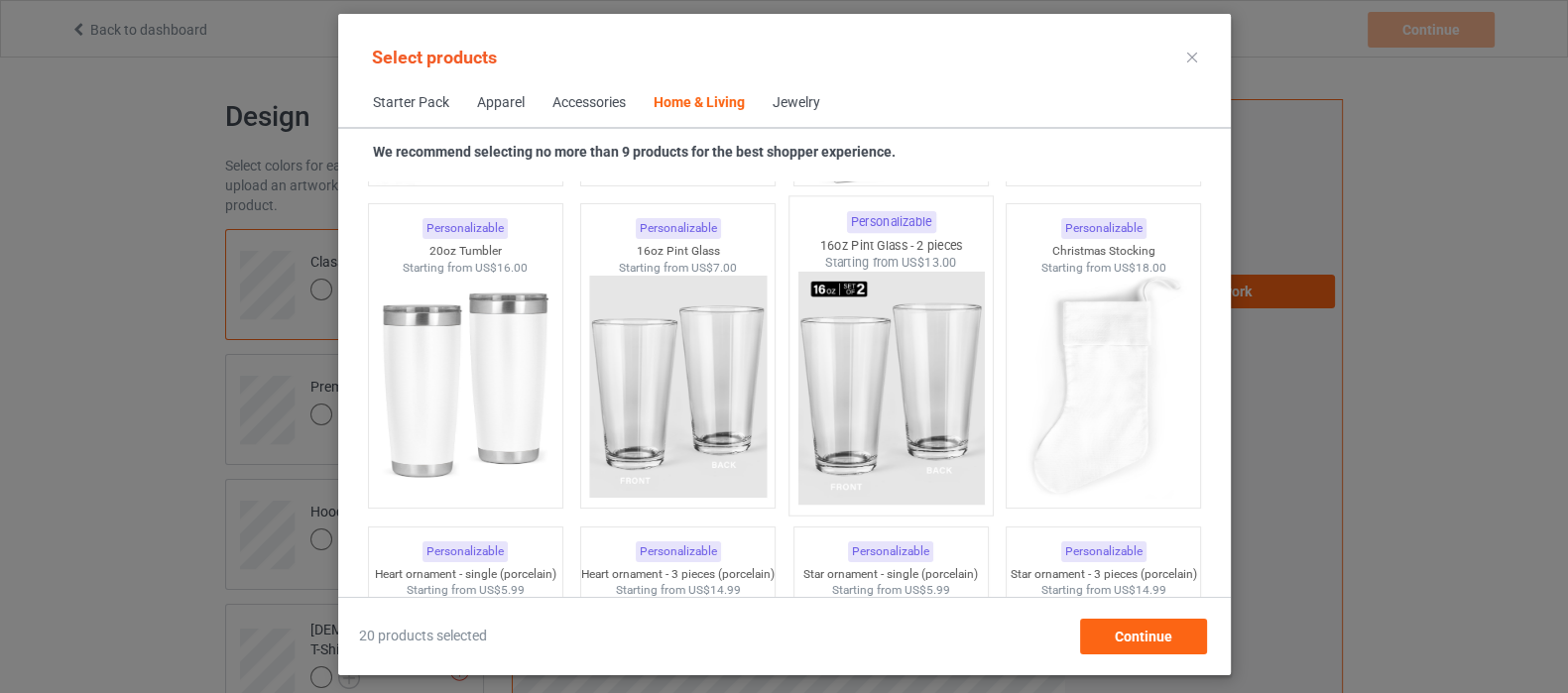
click at [899, 414] on img at bounding box center [890, 388] width 186 height 233
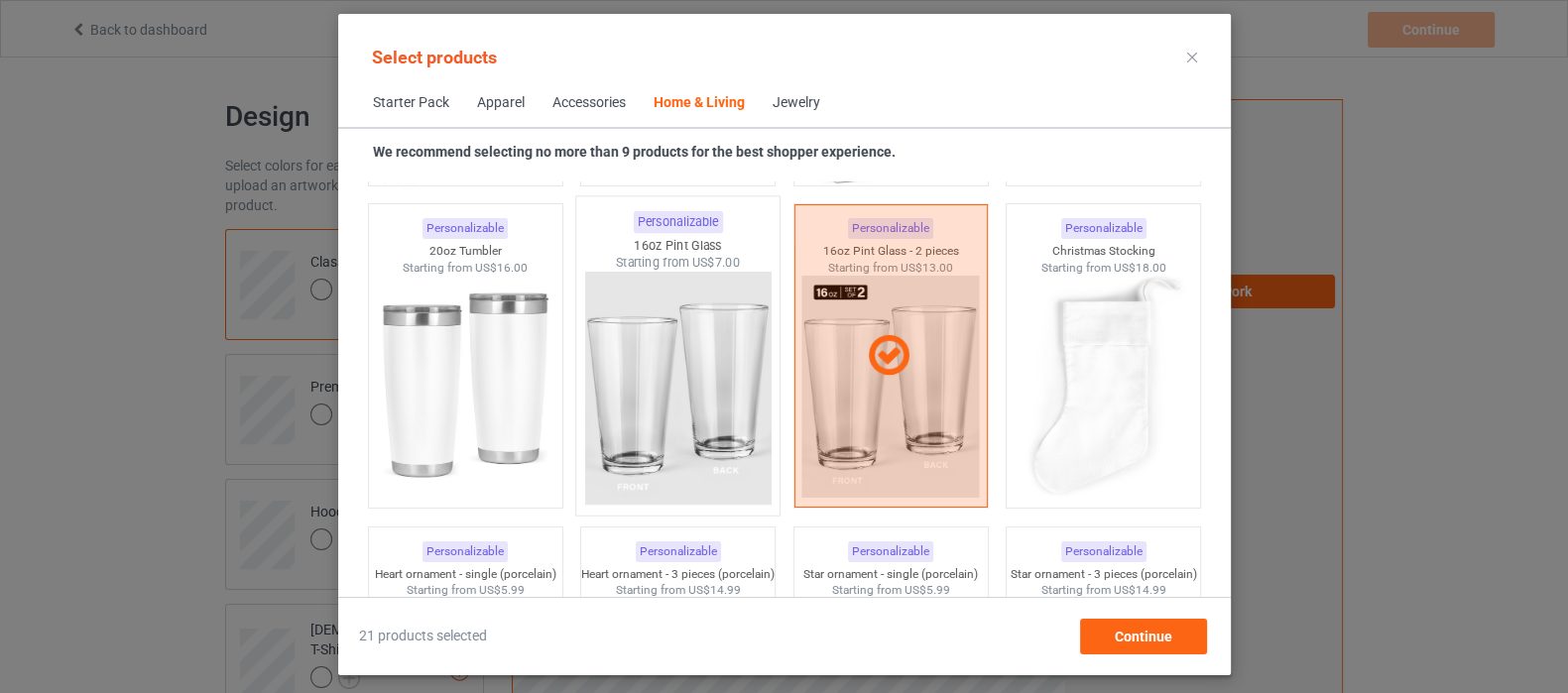
click at [662, 406] on img at bounding box center [677, 388] width 186 height 233
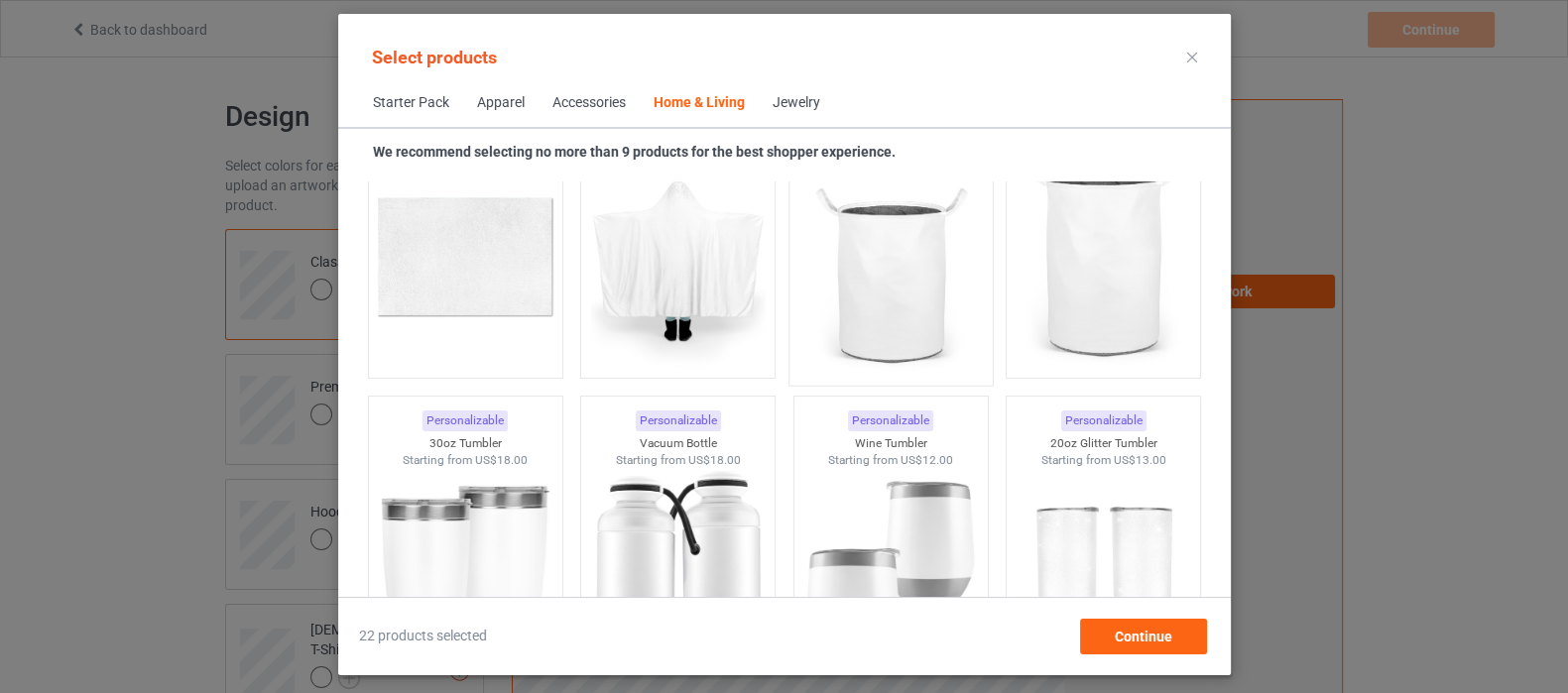
scroll to position [16386, 0]
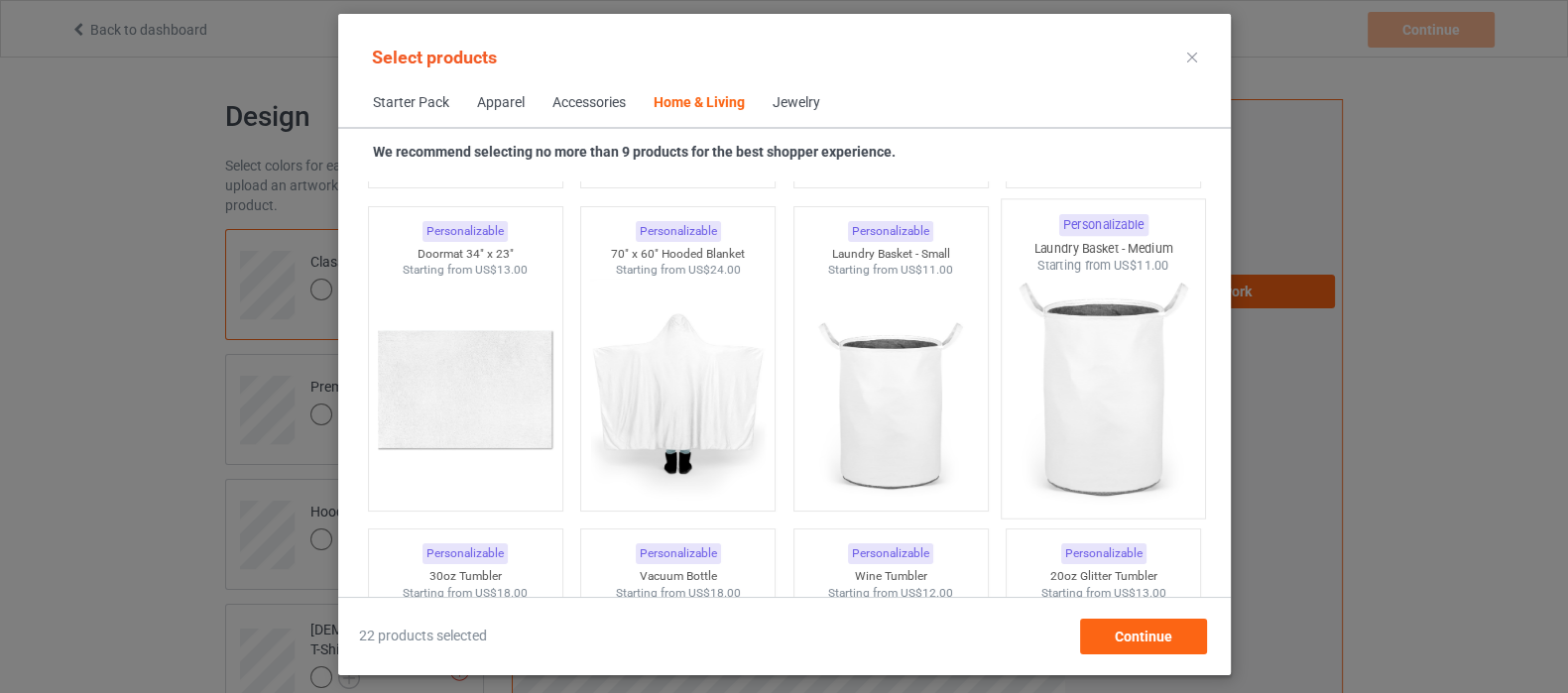
drag, startPoint x: 892, startPoint y: 395, endPoint x: 994, endPoint y: 382, distance: 102.0
click at [892, 395] on img at bounding box center [889, 390] width 177 height 222
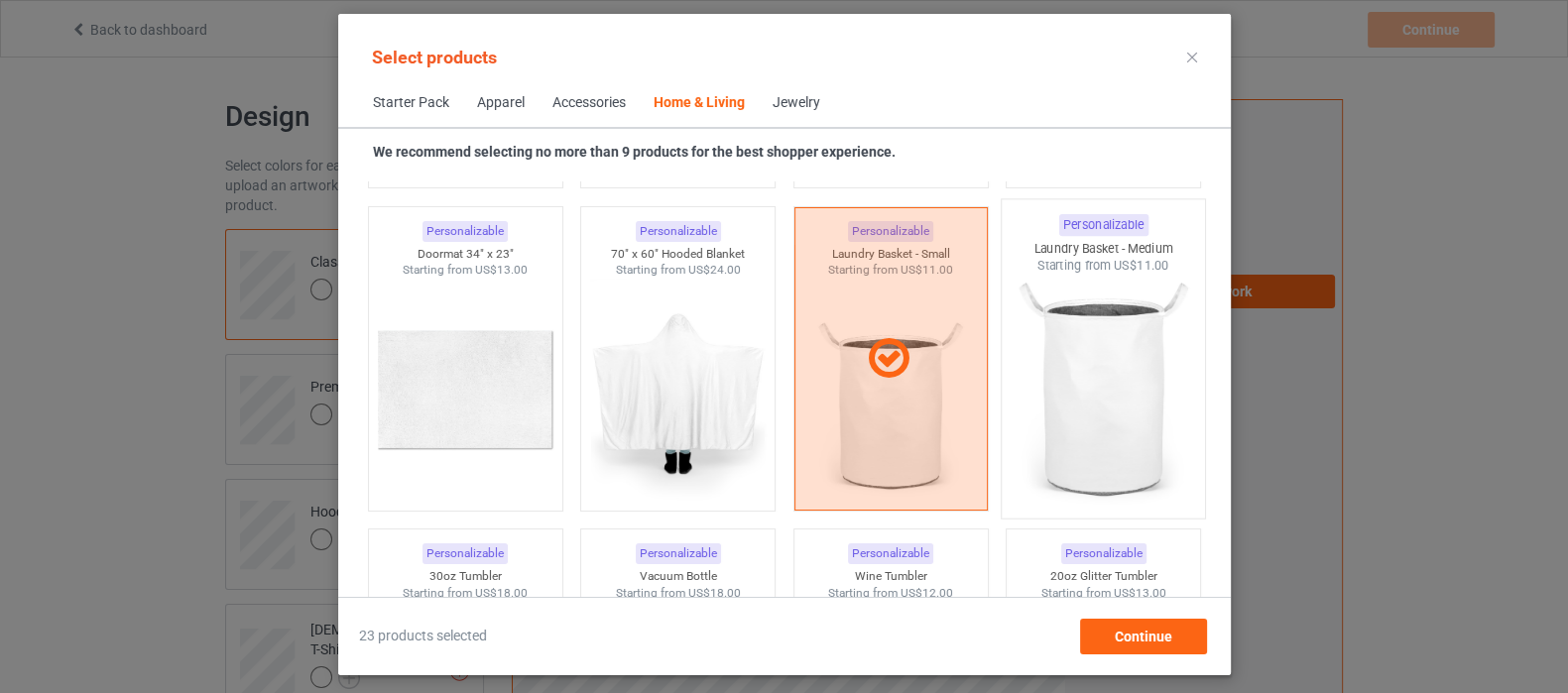
click at [1051, 369] on img at bounding box center [1102, 391] width 186 height 233
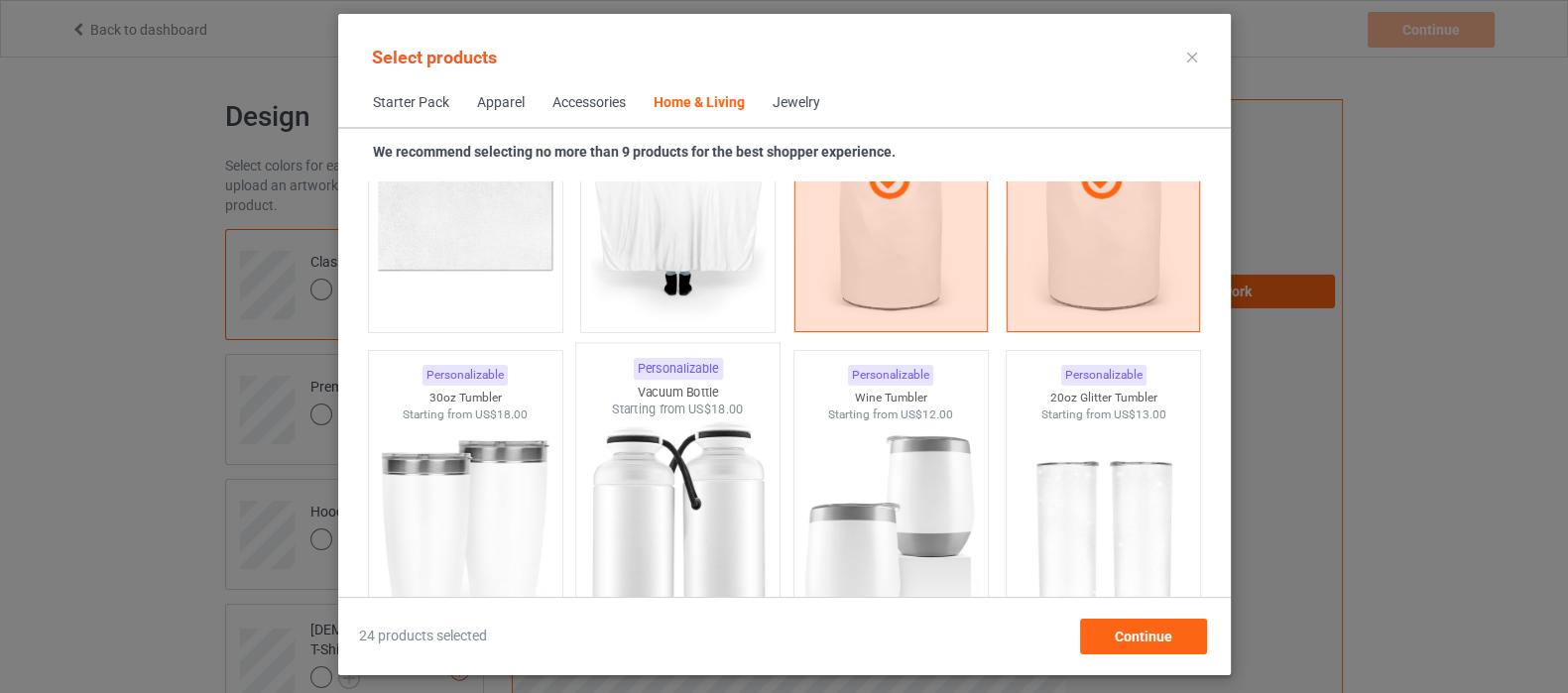
scroll to position [16634, 0]
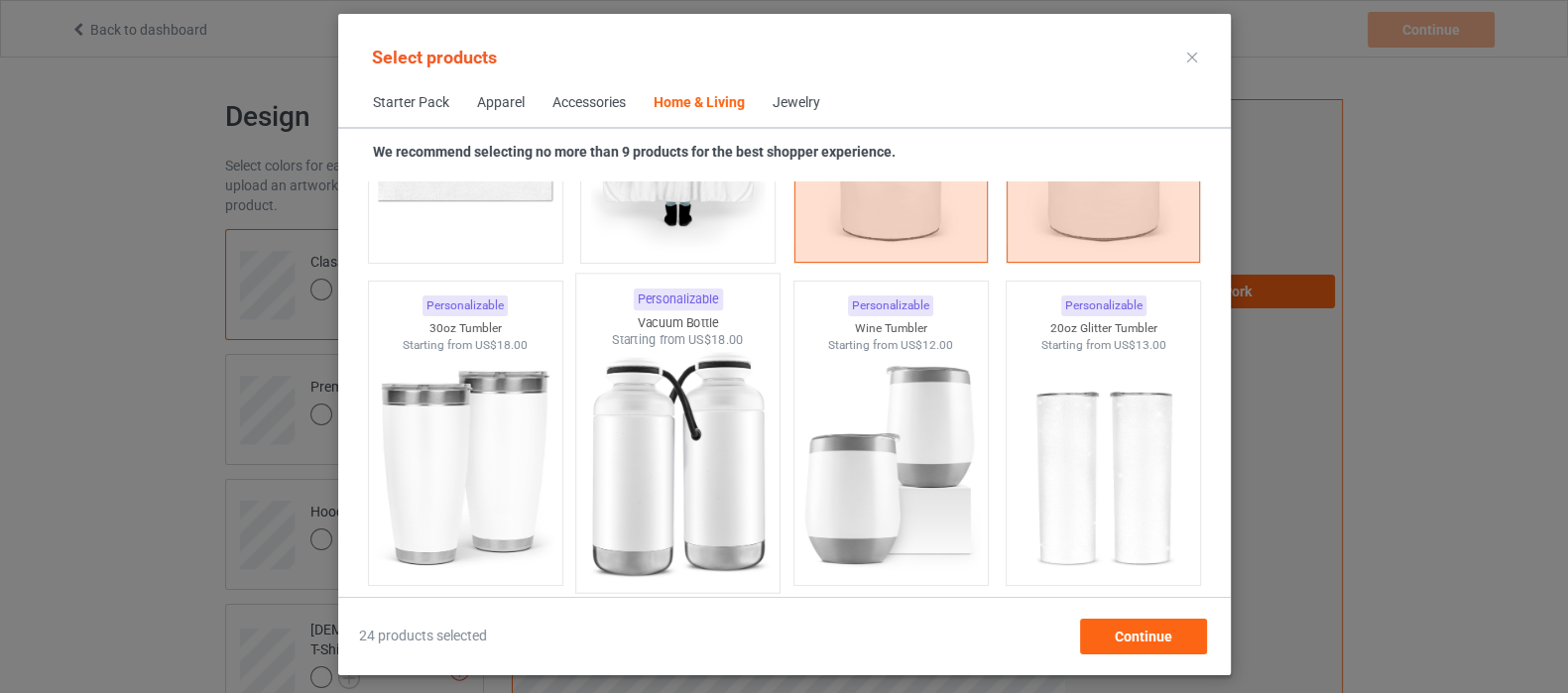
click at [699, 419] on img at bounding box center [677, 465] width 186 height 233
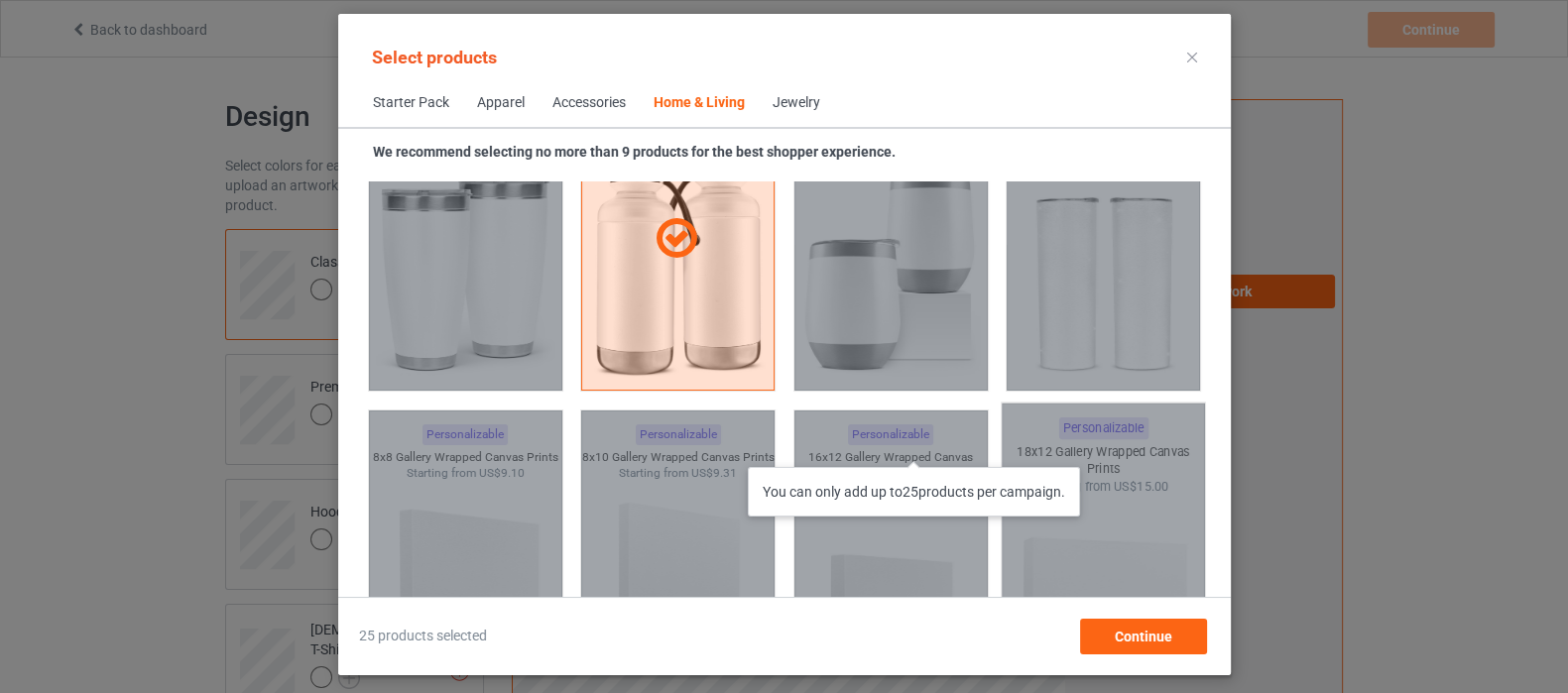
scroll to position [16882, 0]
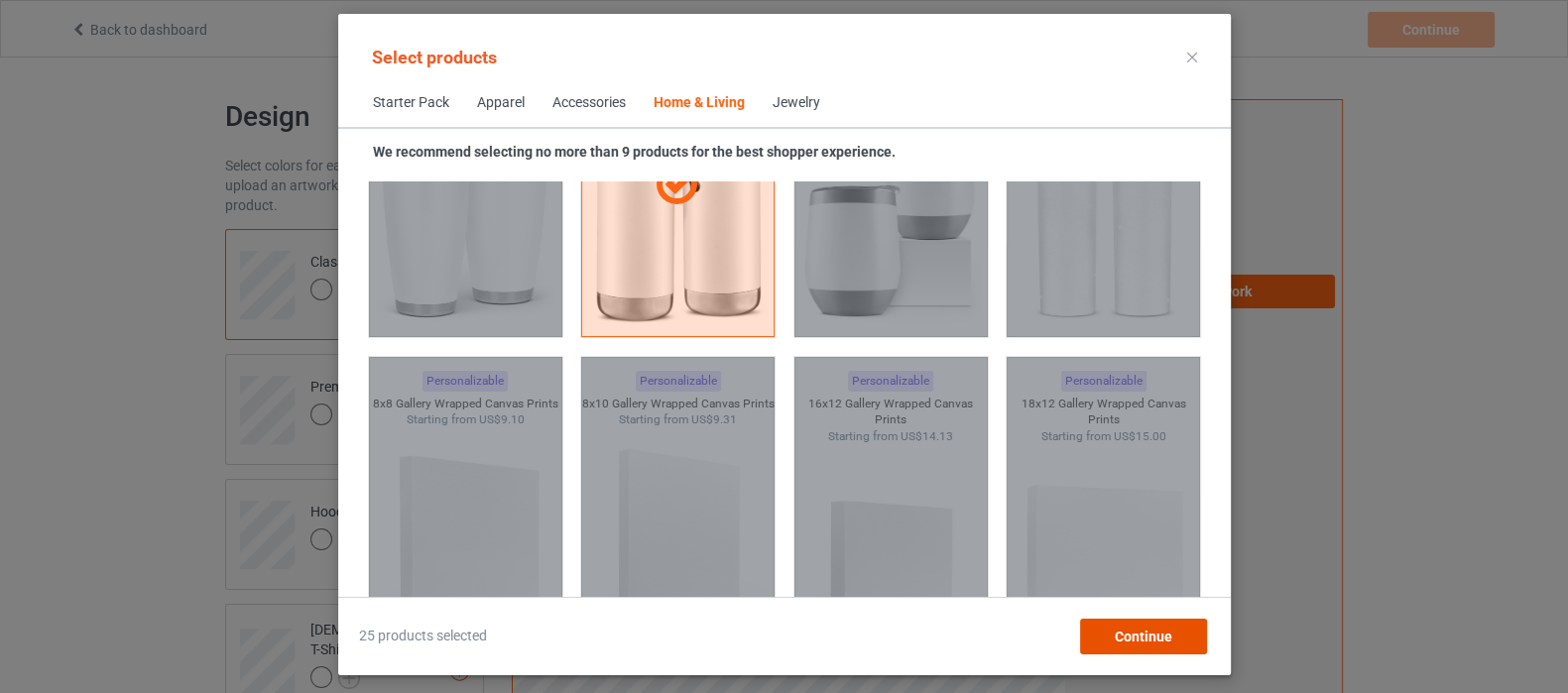
click at [1173, 641] on div "Continue" at bounding box center [1142, 637] width 127 height 36
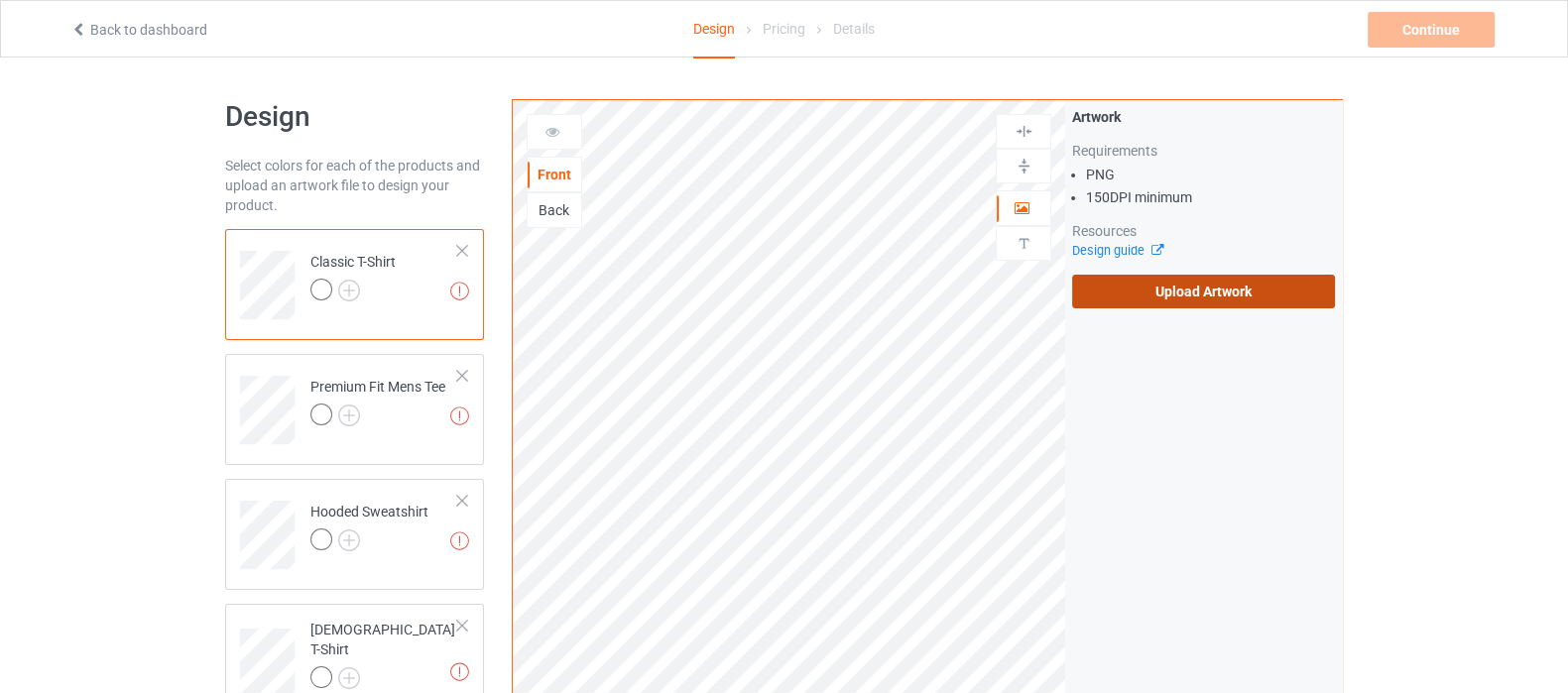
click at [1160, 287] on label "Upload Artwork" at bounding box center [1203, 292] width 263 height 34
click at [0, 0] on input "Upload Artwork" at bounding box center [0, 0] width 0 height 0
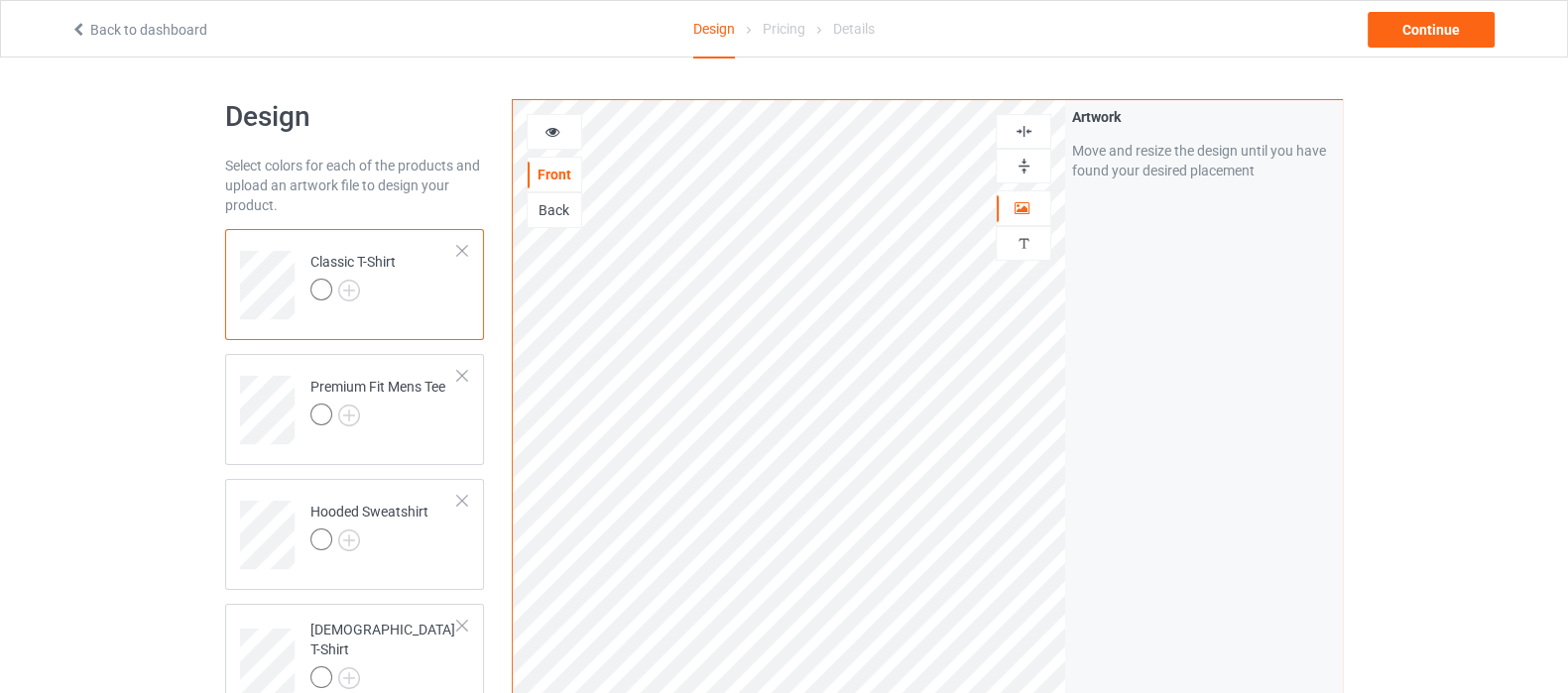
click at [1026, 136] on img at bounding box center [1023, 131] width 19 height 19
click at [1026, 167] on img at bounding box center [1023, 166] width 19 height 19
click at [342, 293] on img at bounding box center [349, 291] width 22 height 22
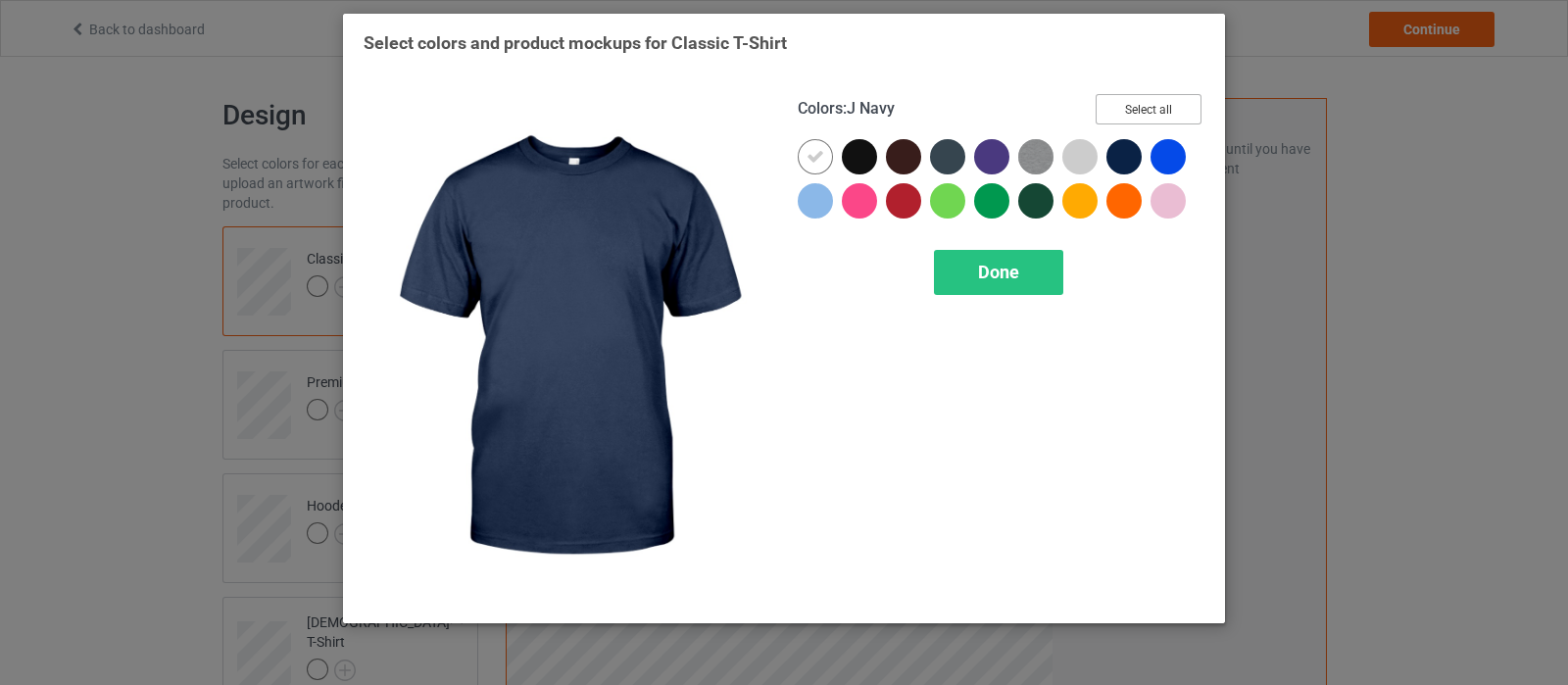
click at [1151, 105] on button "Select all" at bounding box center [1148, 109] width 106 height 31
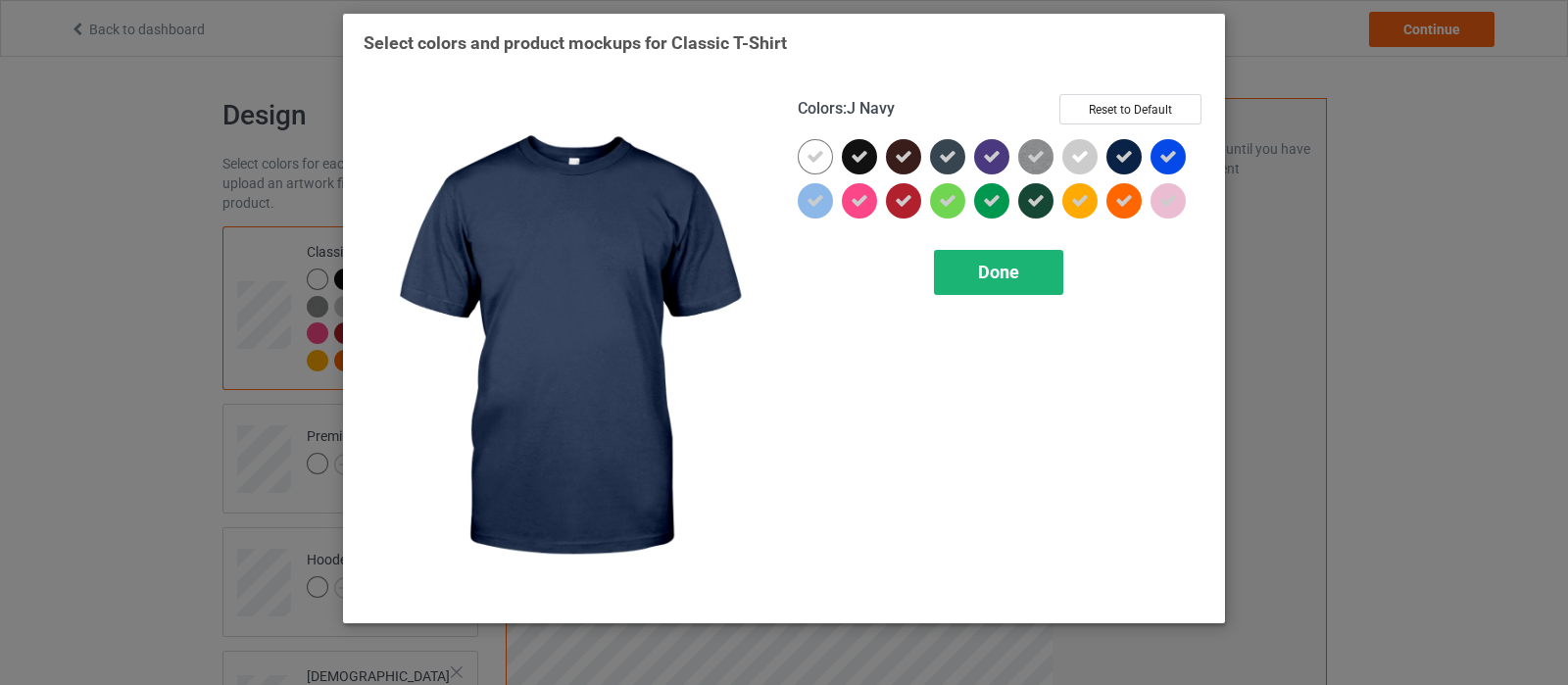
click at [1009, 277] on span "Done" at bounding box center [999, 272] width 41 height 21
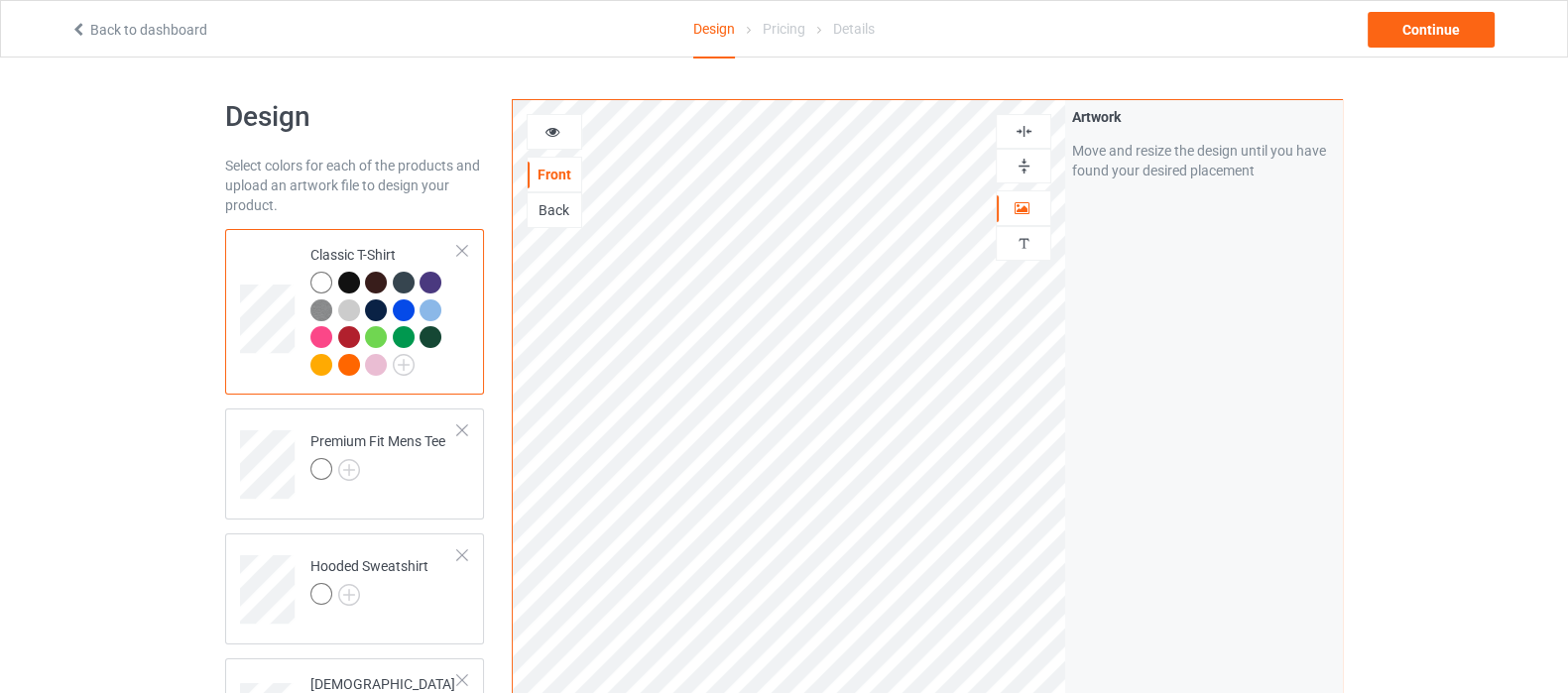
click at [540, 124] on div at bounding box center [555, 132] width 54 height 20
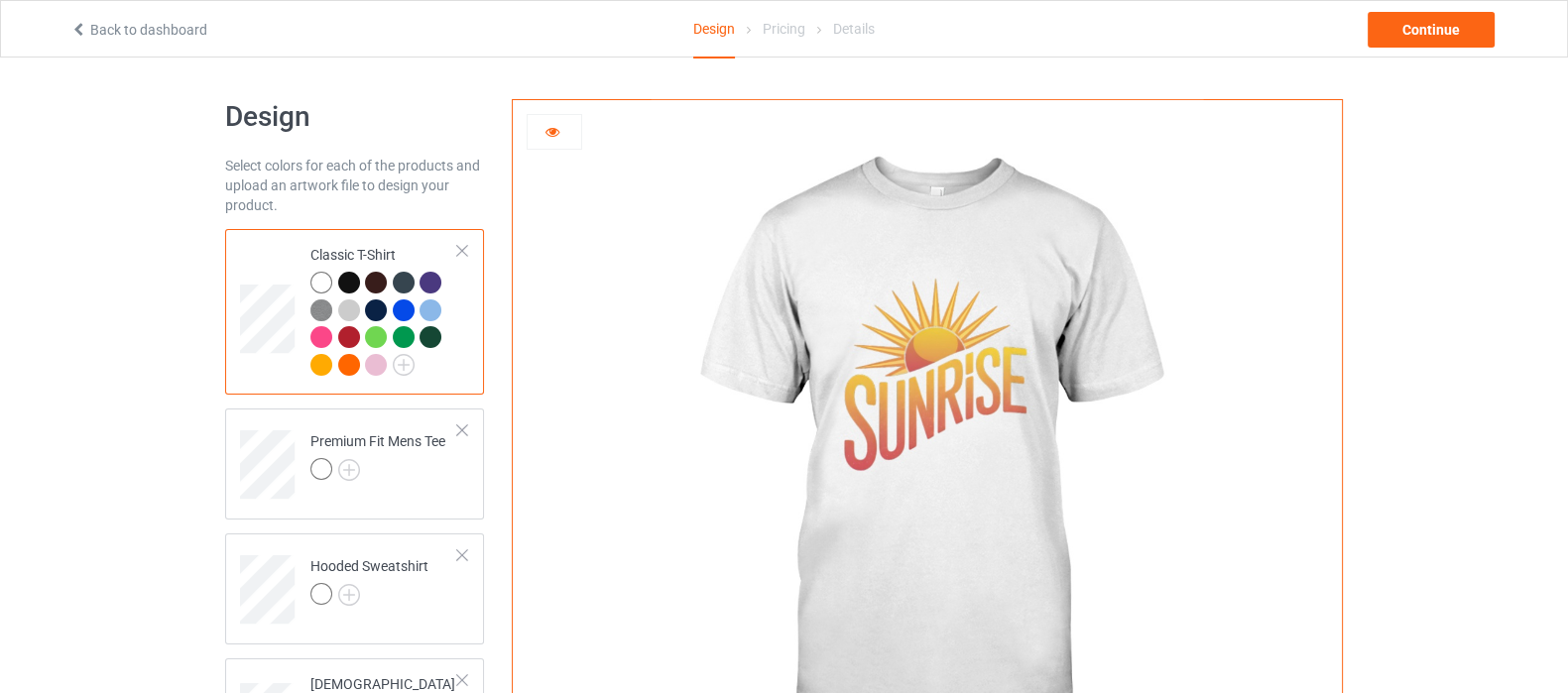
click at [552, 136] on icon at bounding box center [552, 129] width 17 height 14
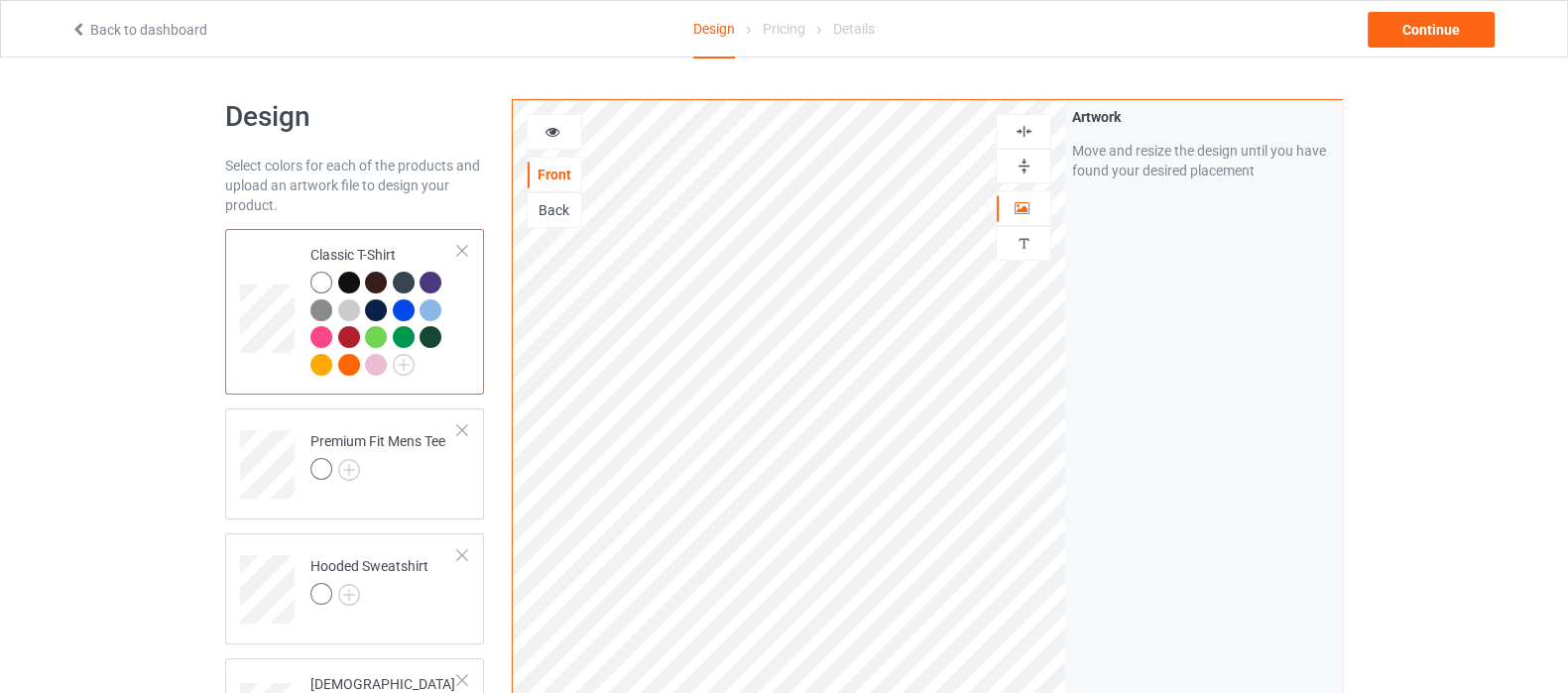
click at [1031, 131] on img at bounding box center [1023, 131] width 19 height 19
click at [1029, 127] on img at bounding box center [1023, 131] width 19 height 19
click at [559, 133] on icon at bounding box center [552, 129] width 17 height 14
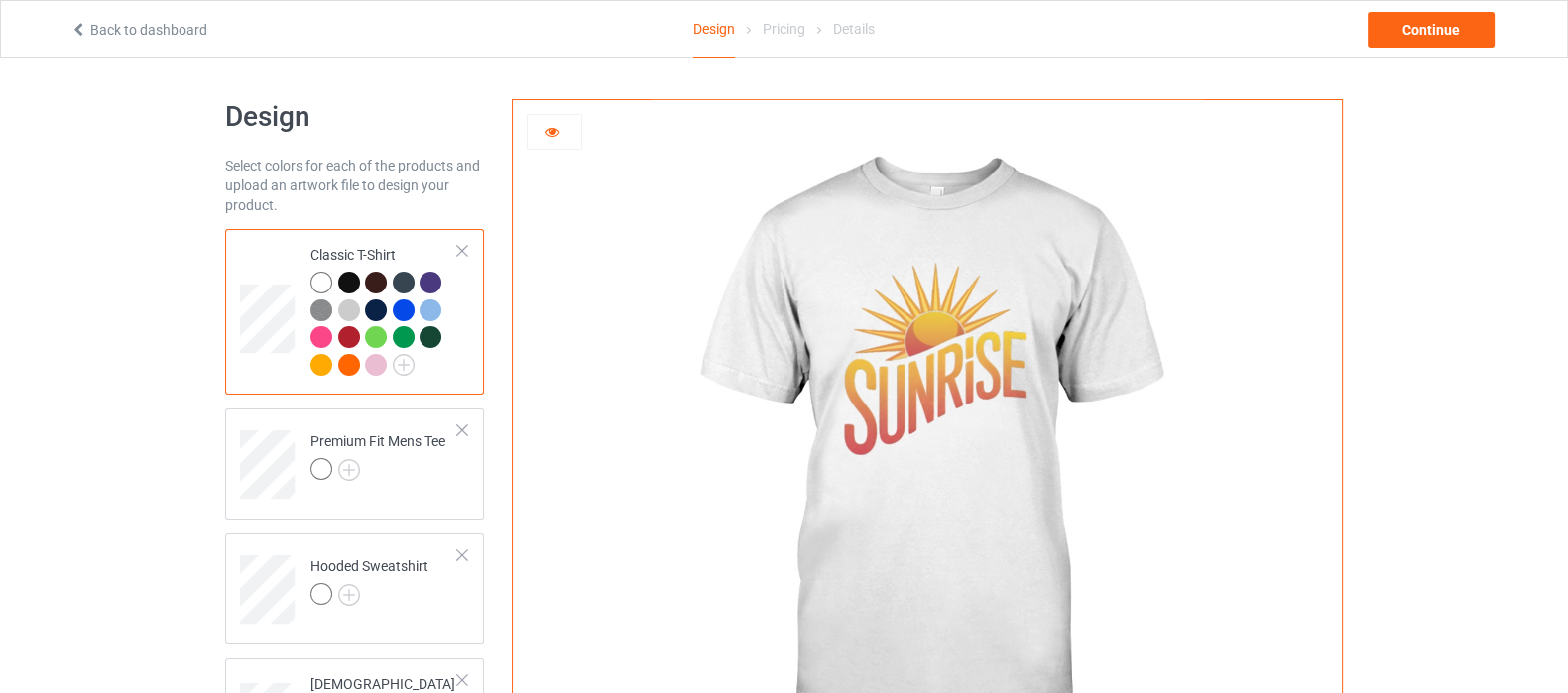
click at [321, 366] on div at bounding box center [321, 365] width 22 height 22
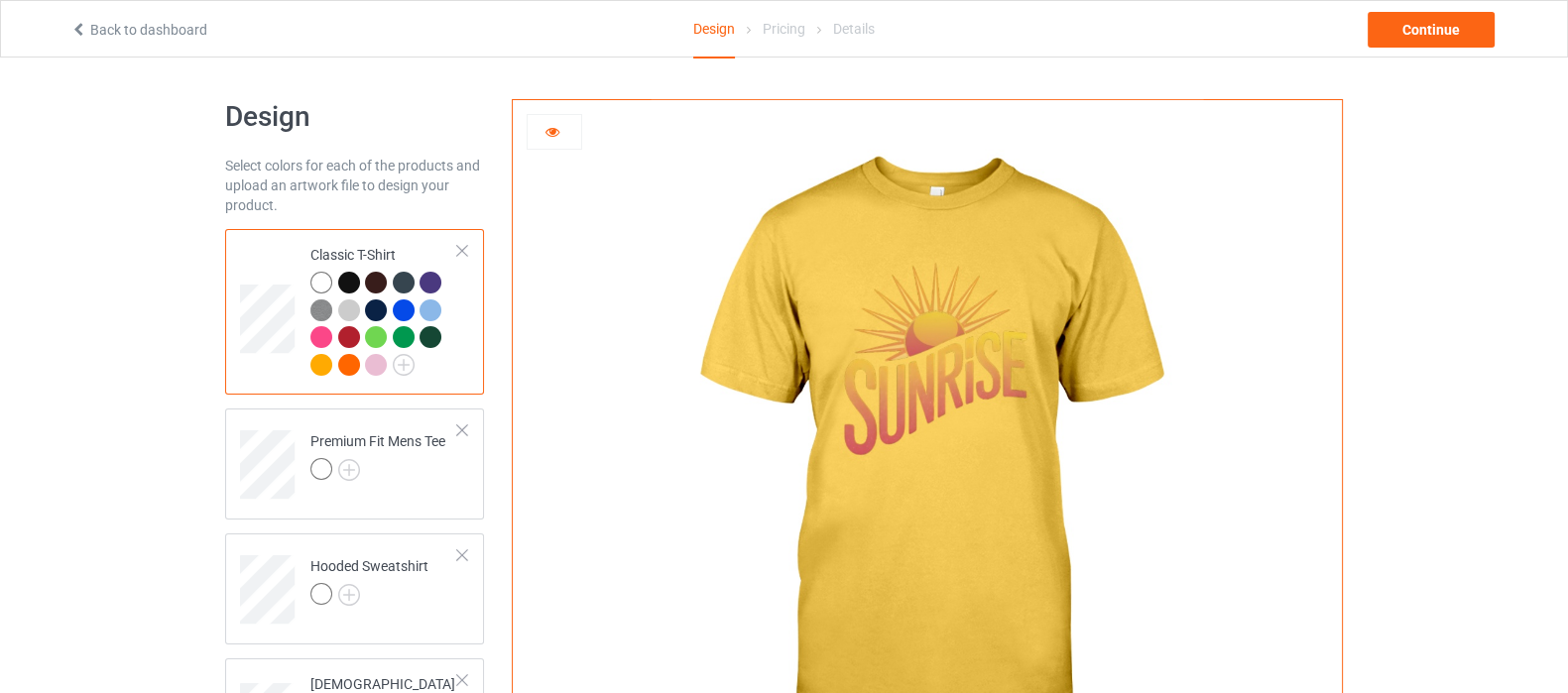
click at [354, 369] on div at bounding box center [349, 365] width 22 height 22
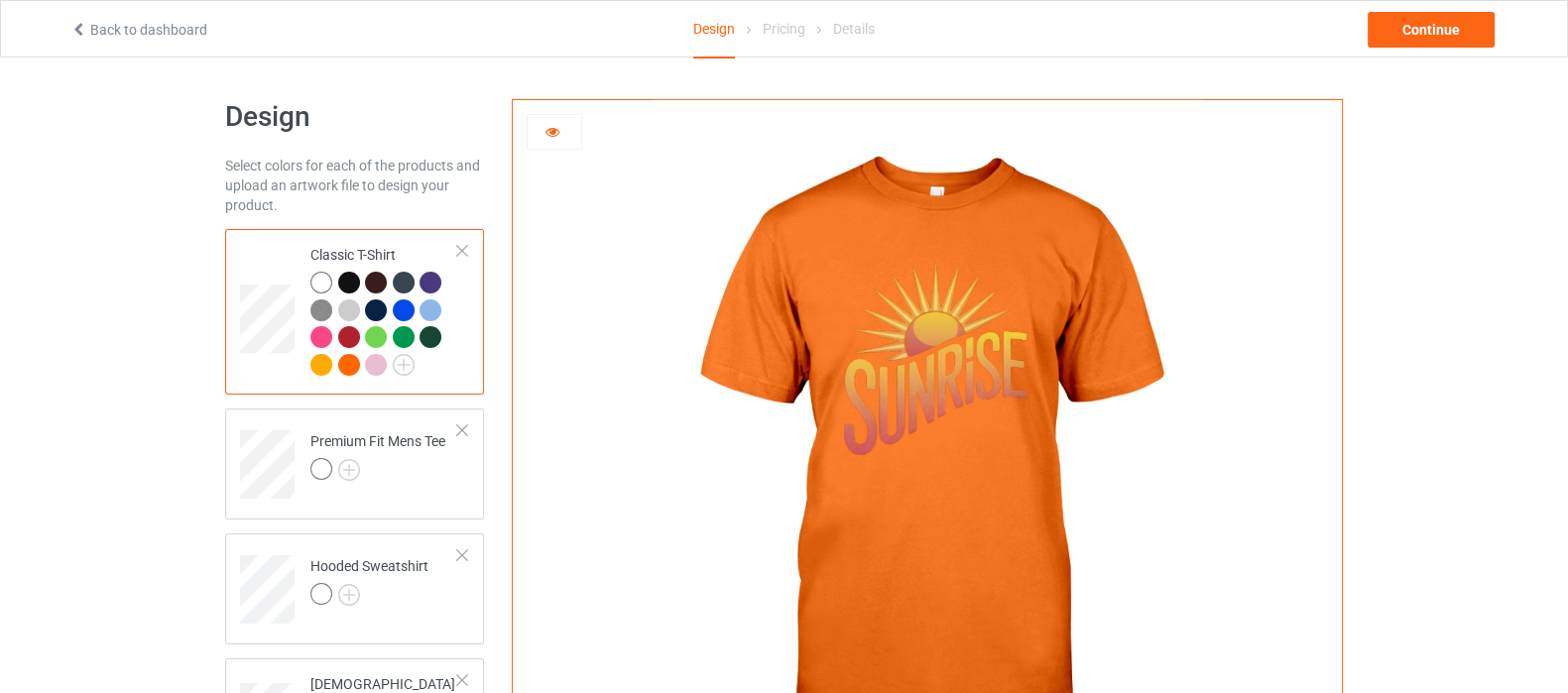
click at [323, 364] on div at bounding box center [321, 365] width 22 height 22
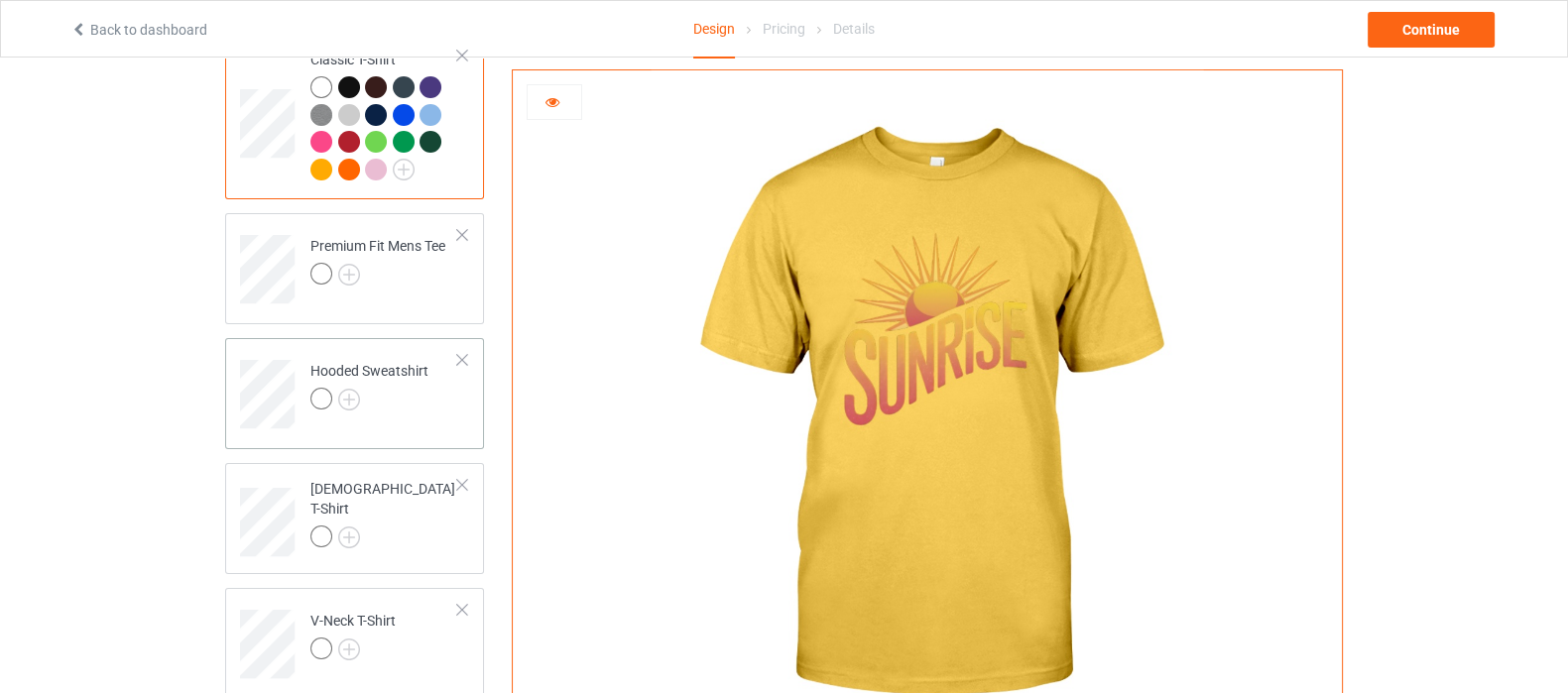
scroll to position [247, 0]
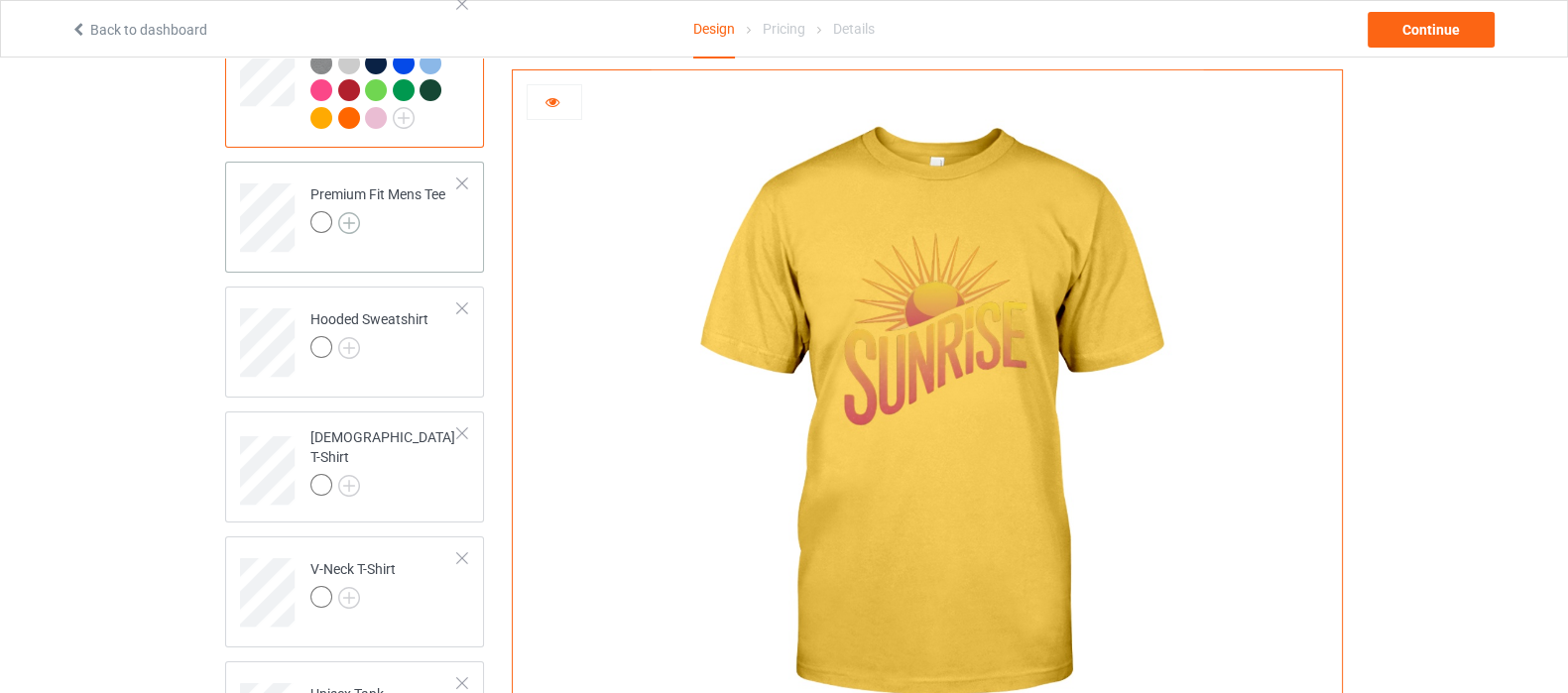
click at [344, 223] on img at bounding box center [349, 223] width 22 height 22
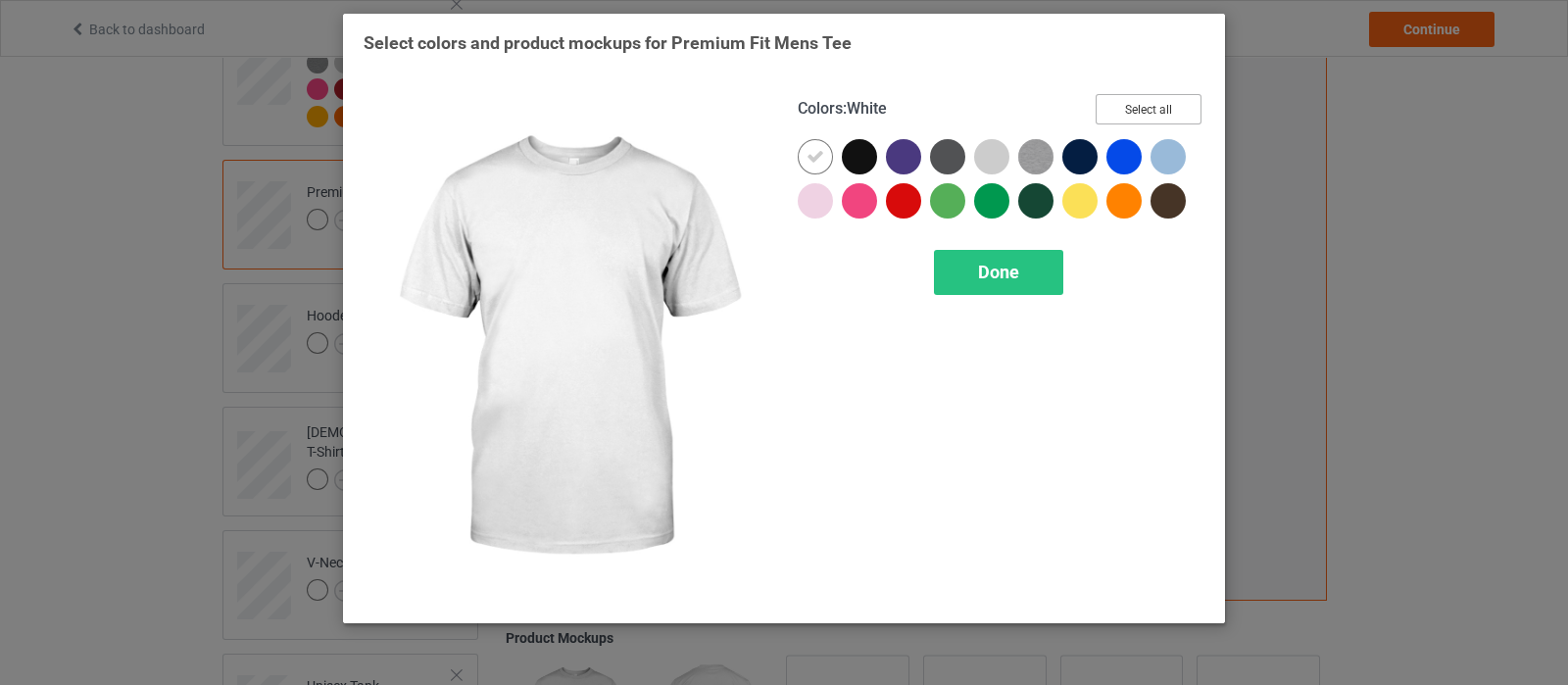
click at [1145, 111] on button "Select all" at bounding box center [1148, 109] width 106 height 31
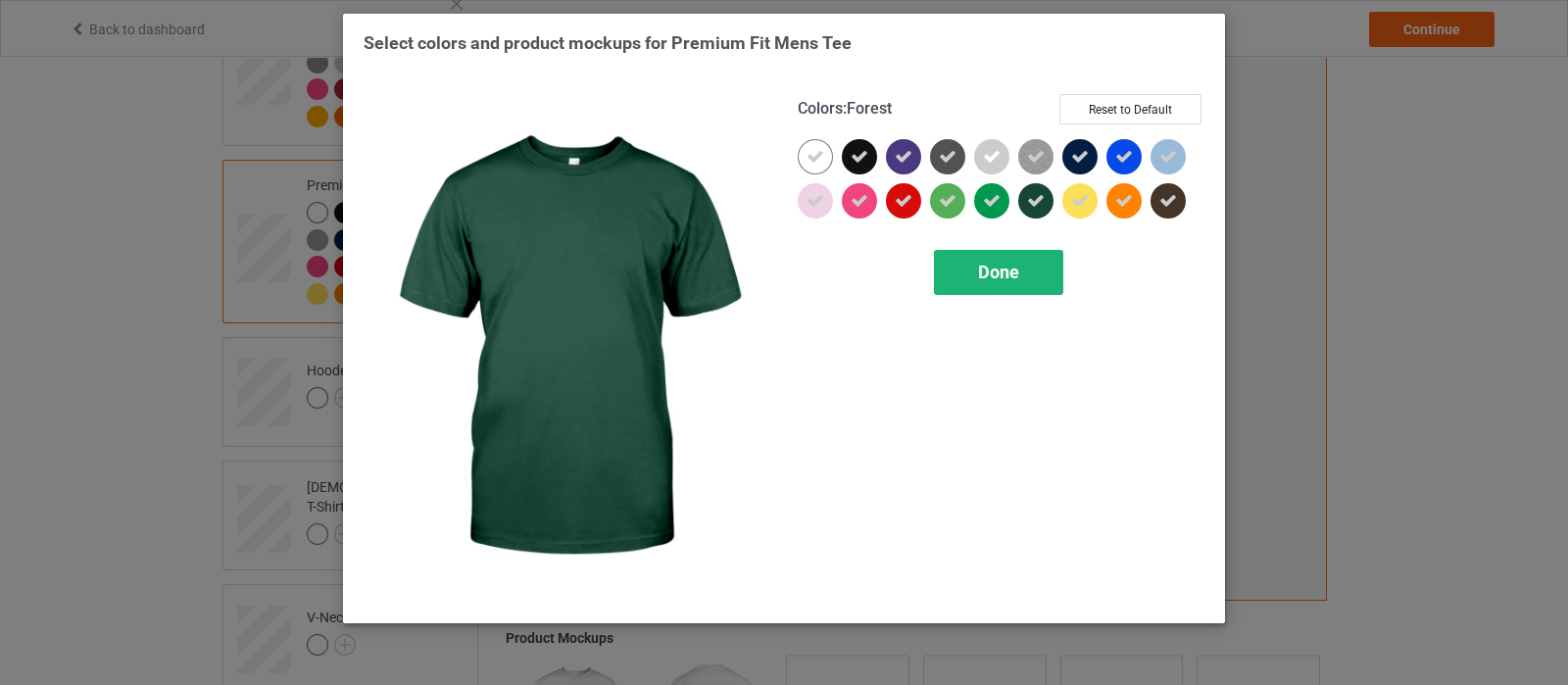
click at [971, 282] on div "Done" at bounding box center [998, 273] width 129 height 45
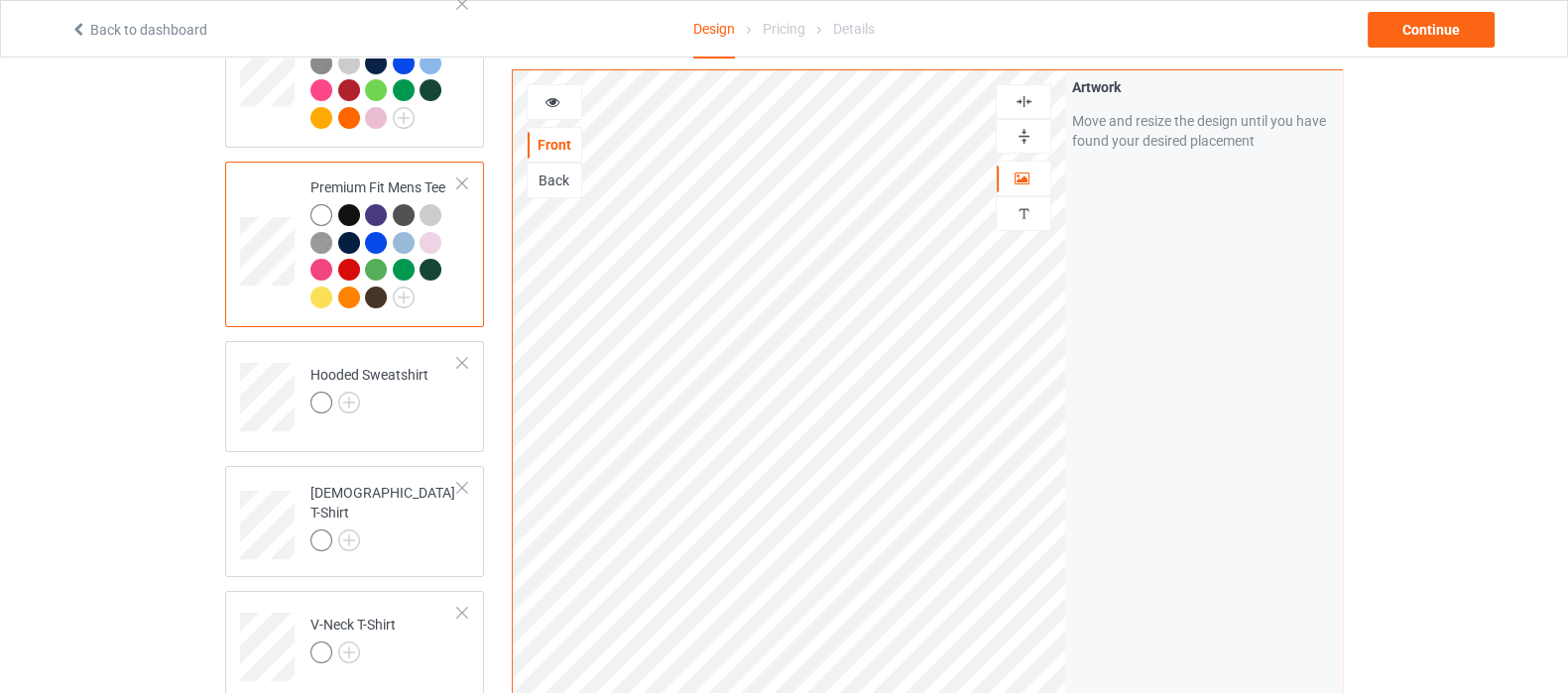
scroll to position [123, 0]
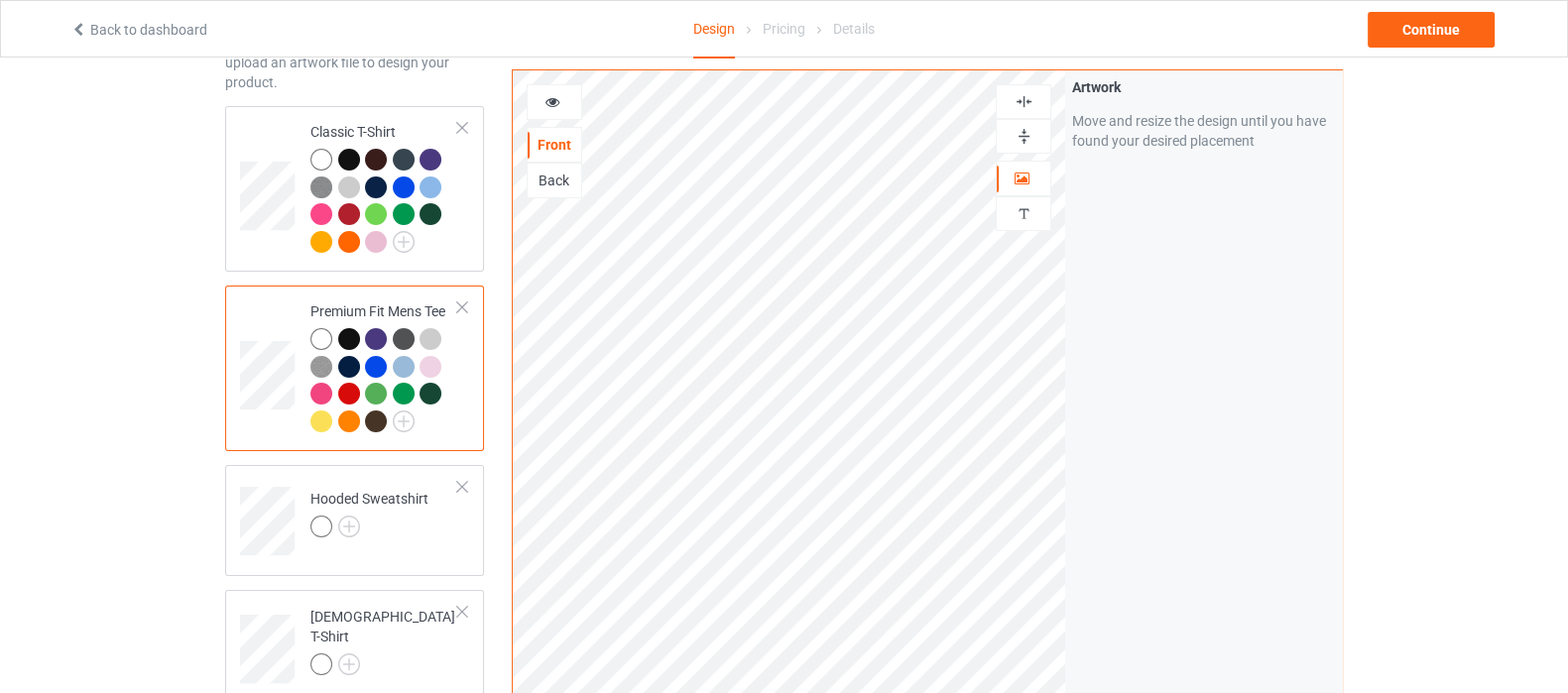
click at [554, 101] on icon at bounding box center [552, 99] width 17 height 14
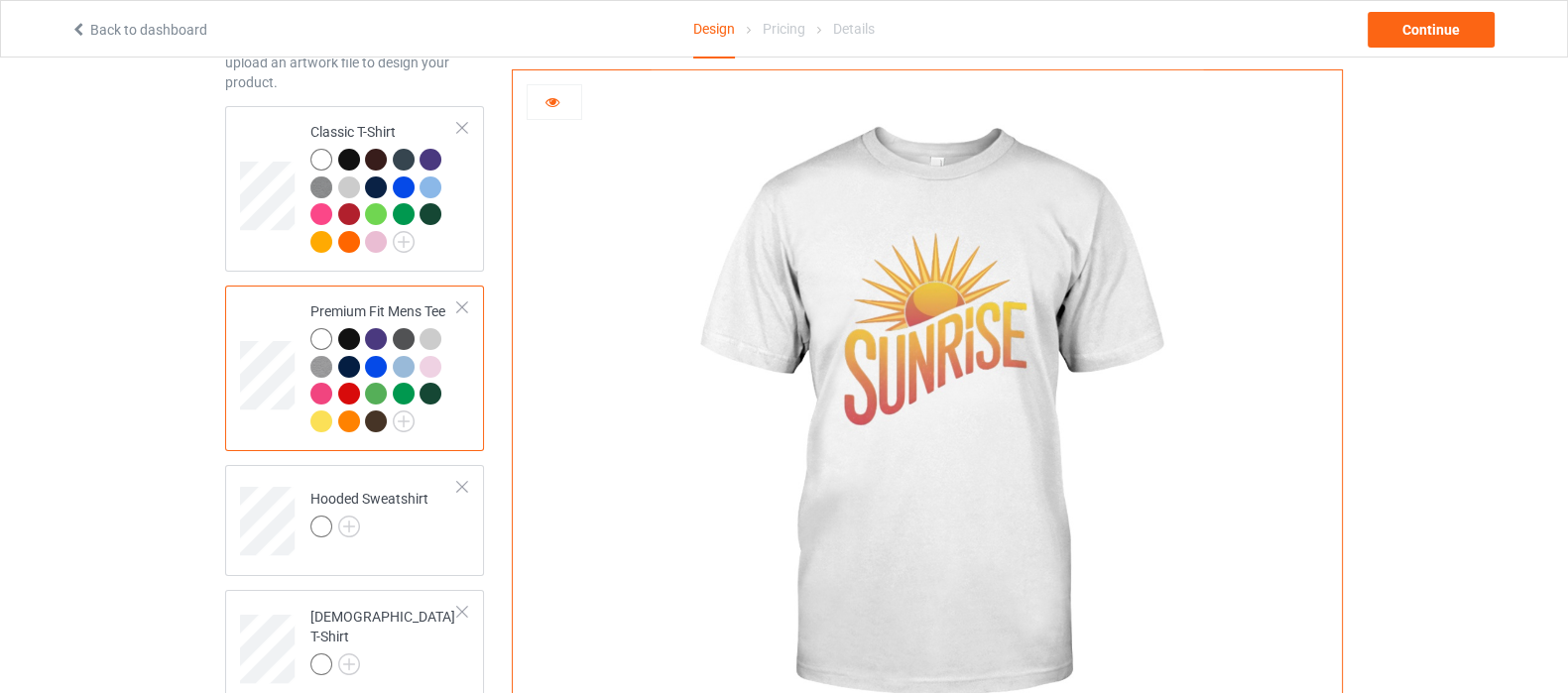
click at [322, 414] on div at bounding box center [321, 422] width 22 height 22
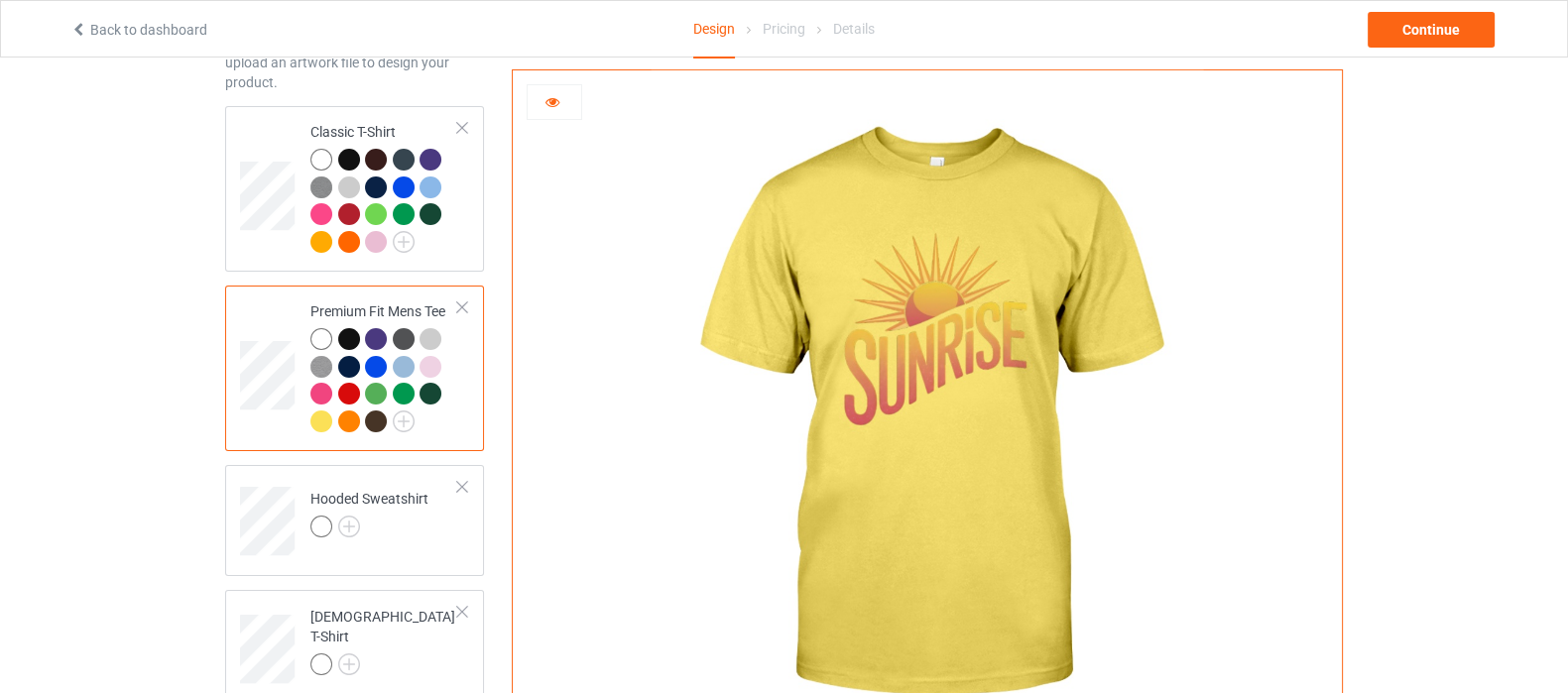
click at [548, 104] on icon at bounding box center [552, 99] width 17 height 14
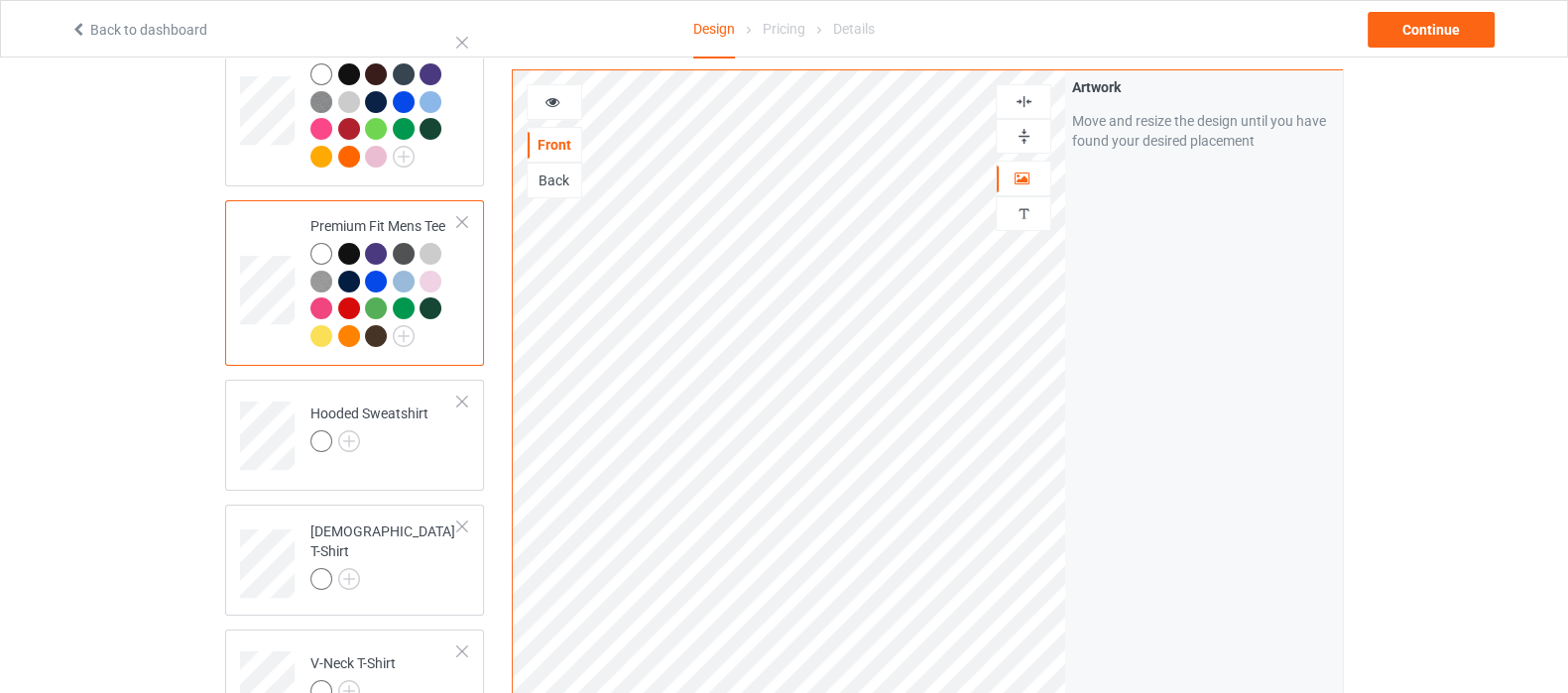
scroll to position [247, 0]
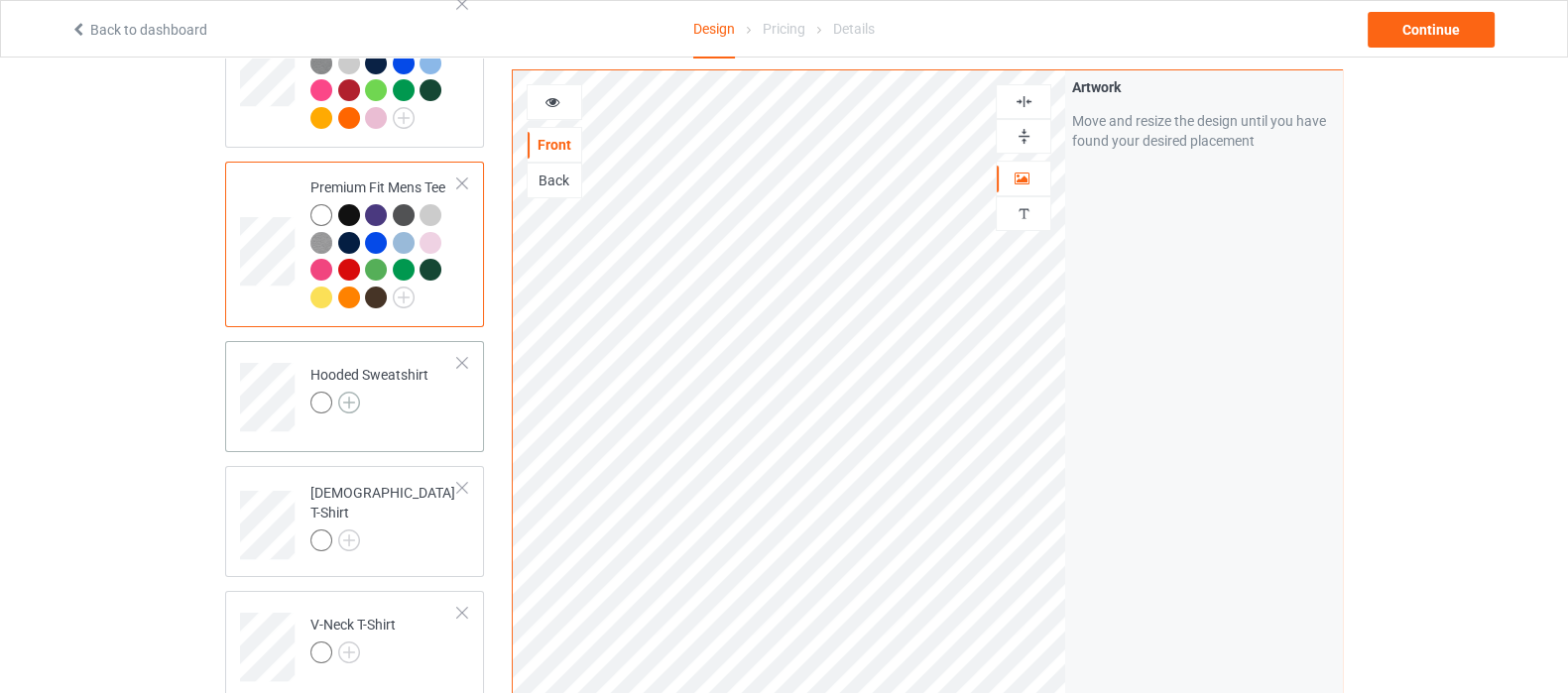
click at [342, 399] on img at bounding box center [349, 403] width 22 height 22
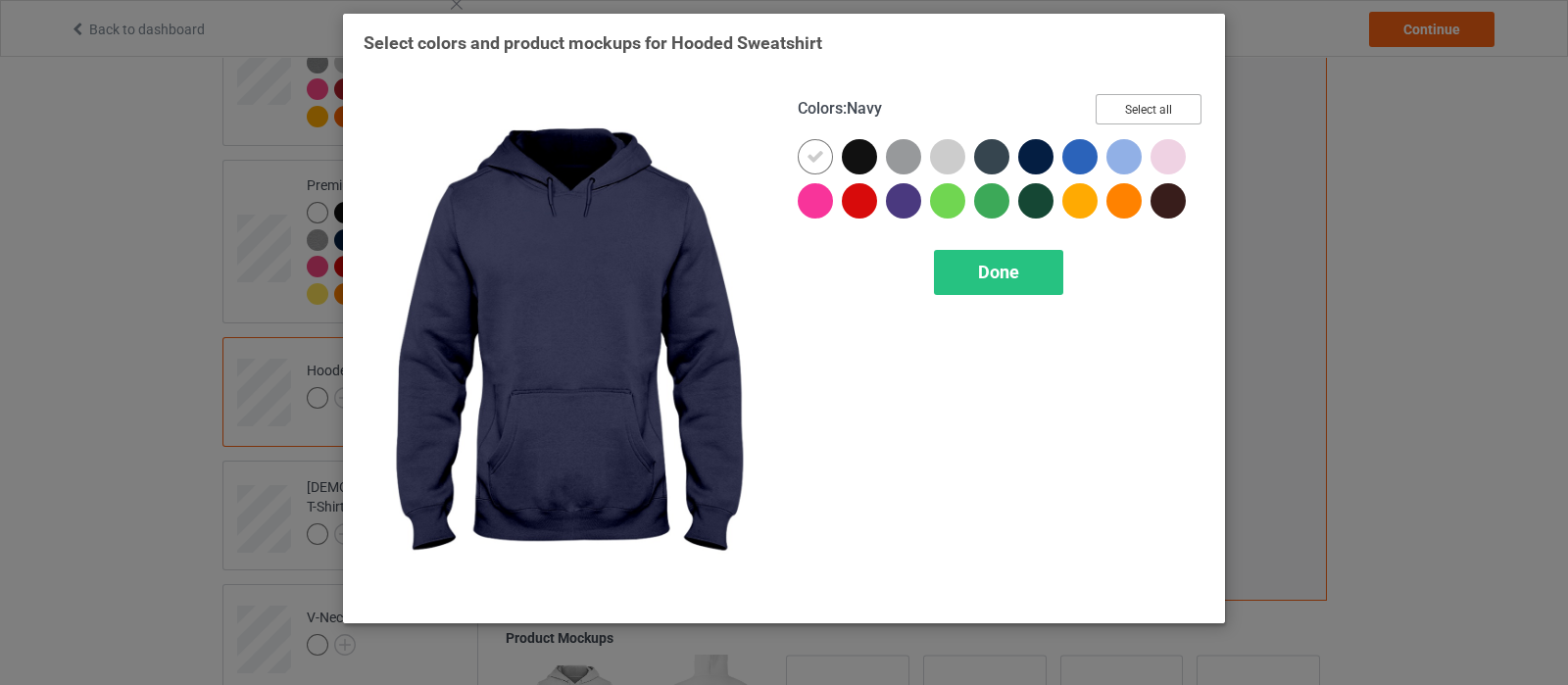
click at [1145, 110] on button "Select all" at bounding box center [1148, 109] width 106 height 31
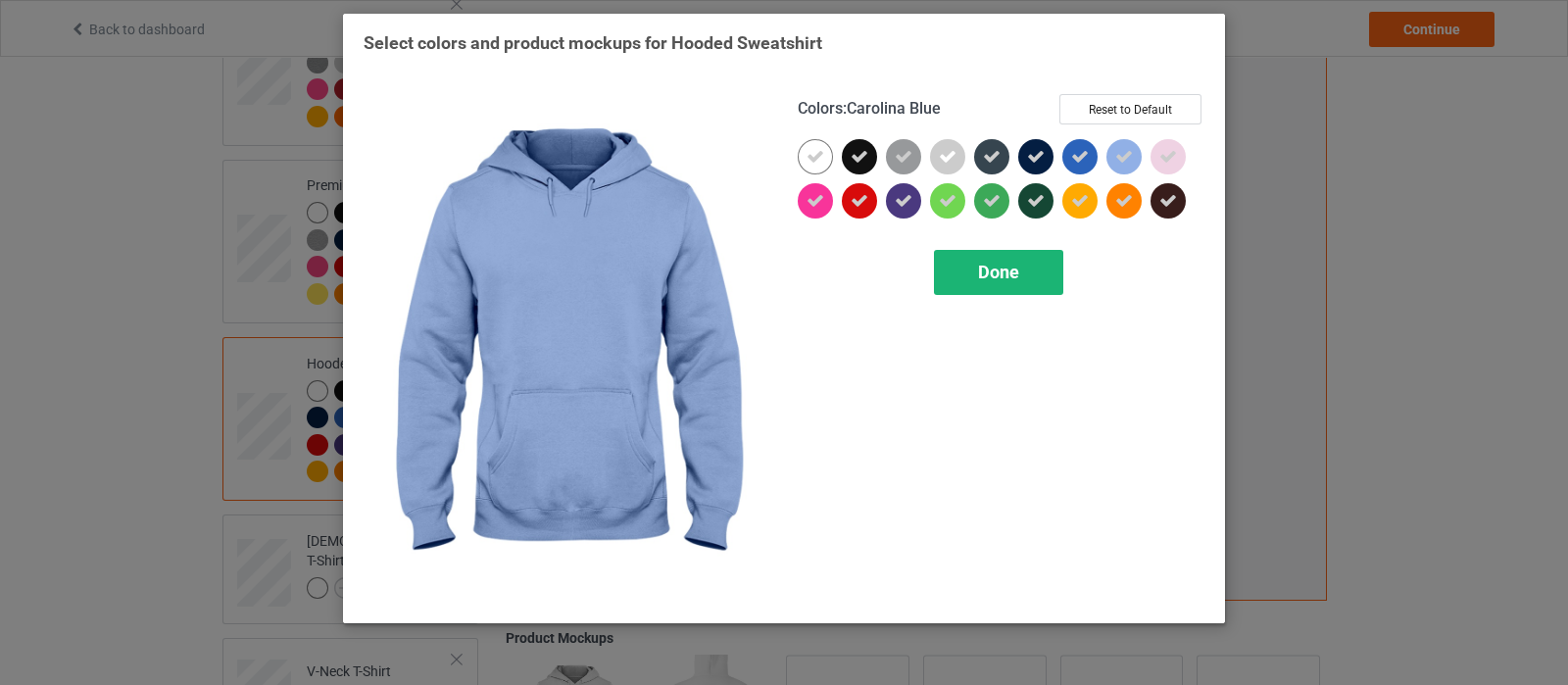
click at [1009, 263] on span "Done" at bounding box center [999, 272] width 41 height 21
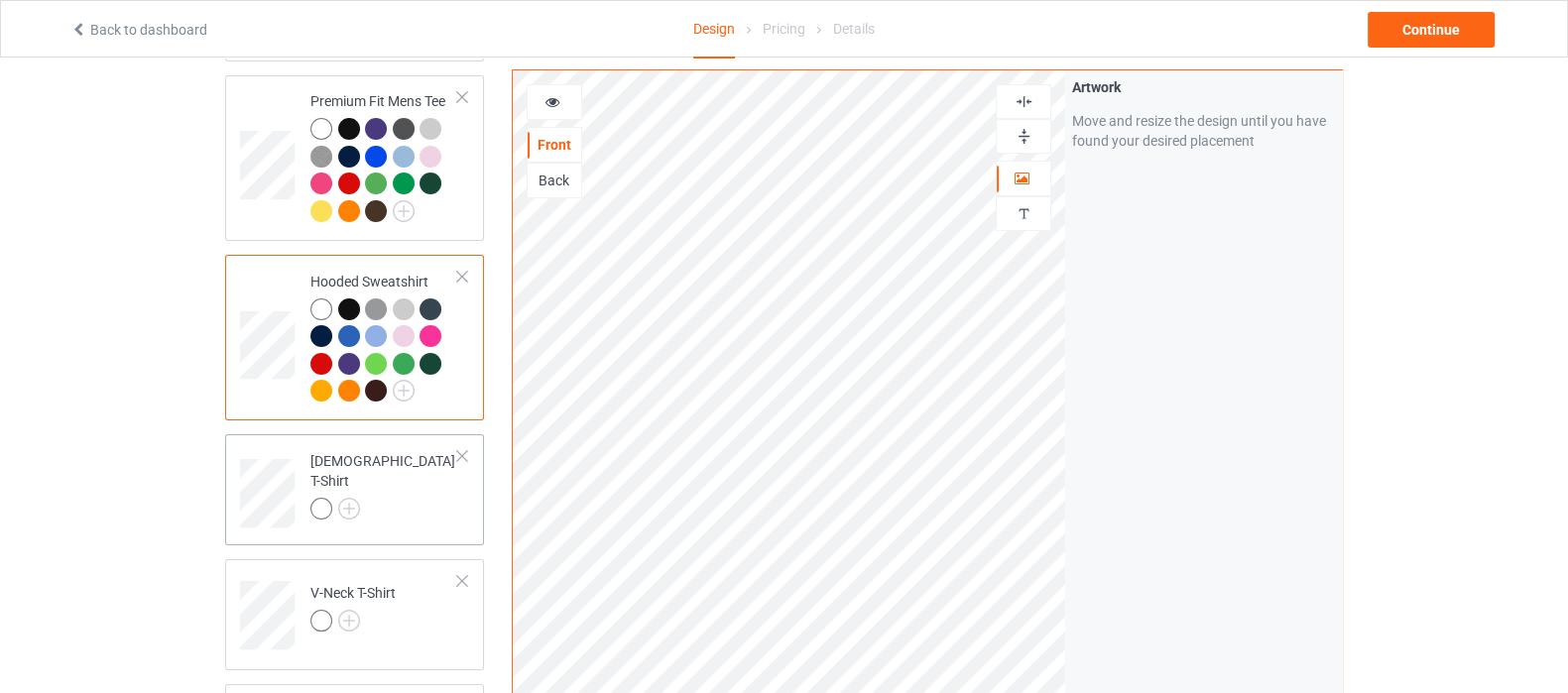
scroll to position [372, 0]
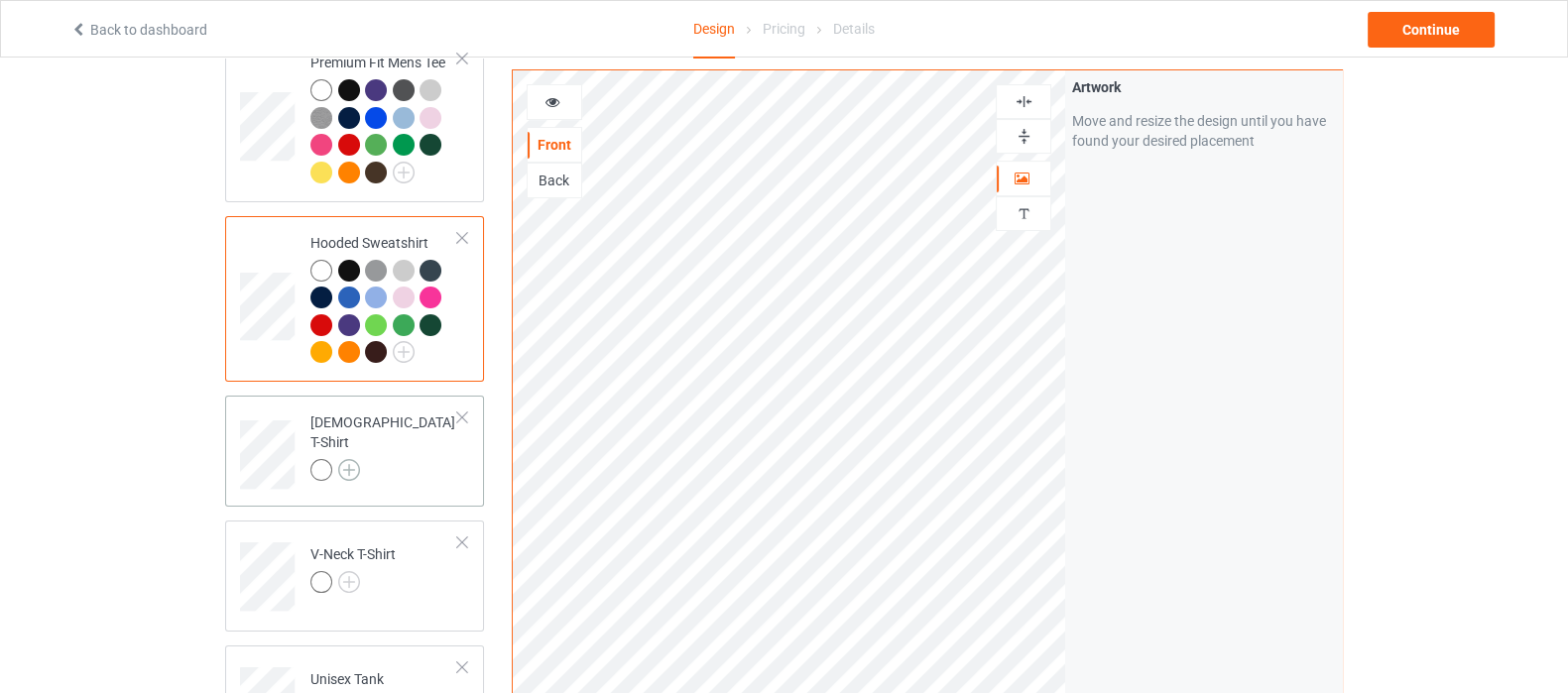
click at [343, 459] on img at bounding box center [349, 470] width 22 height 22
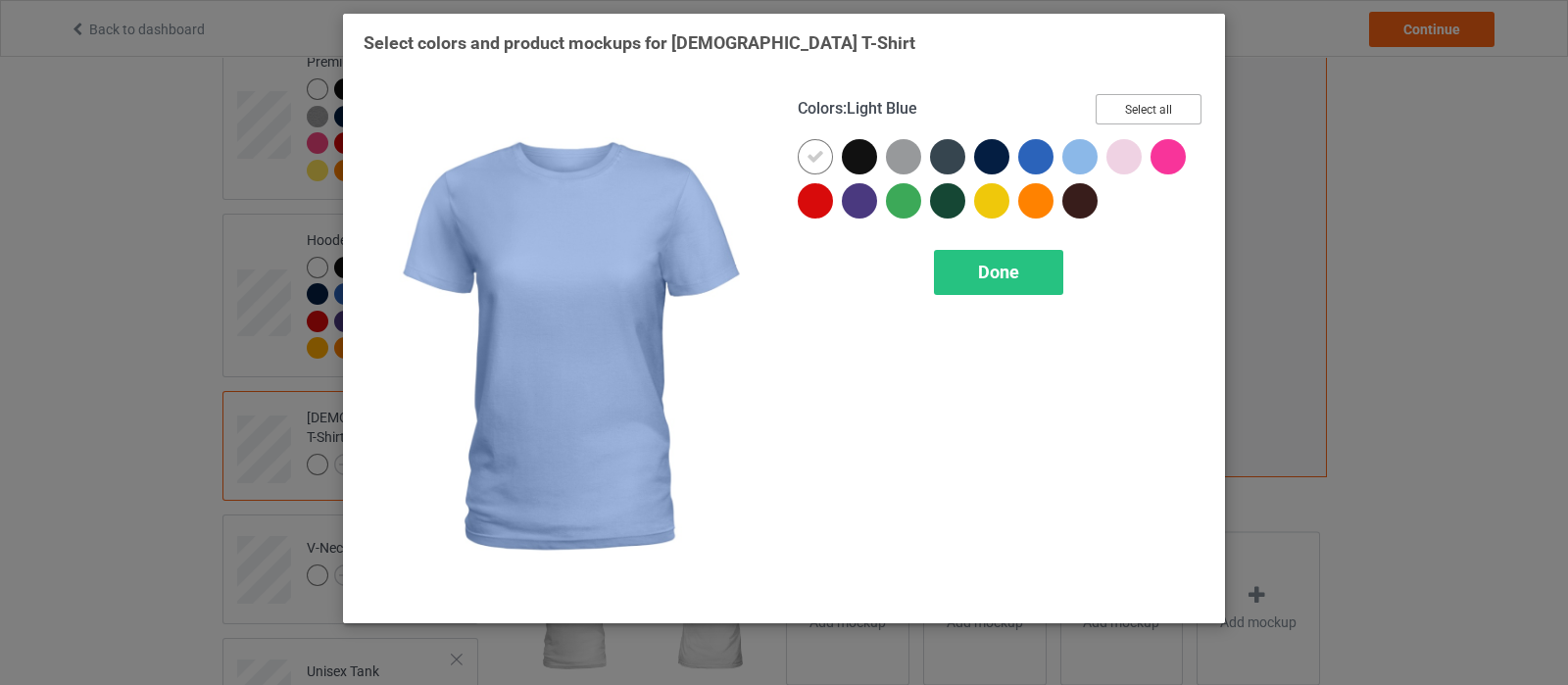
click at [1146, 114] on button "Select all" at bounding box center [1148, 109] width 106 height 31
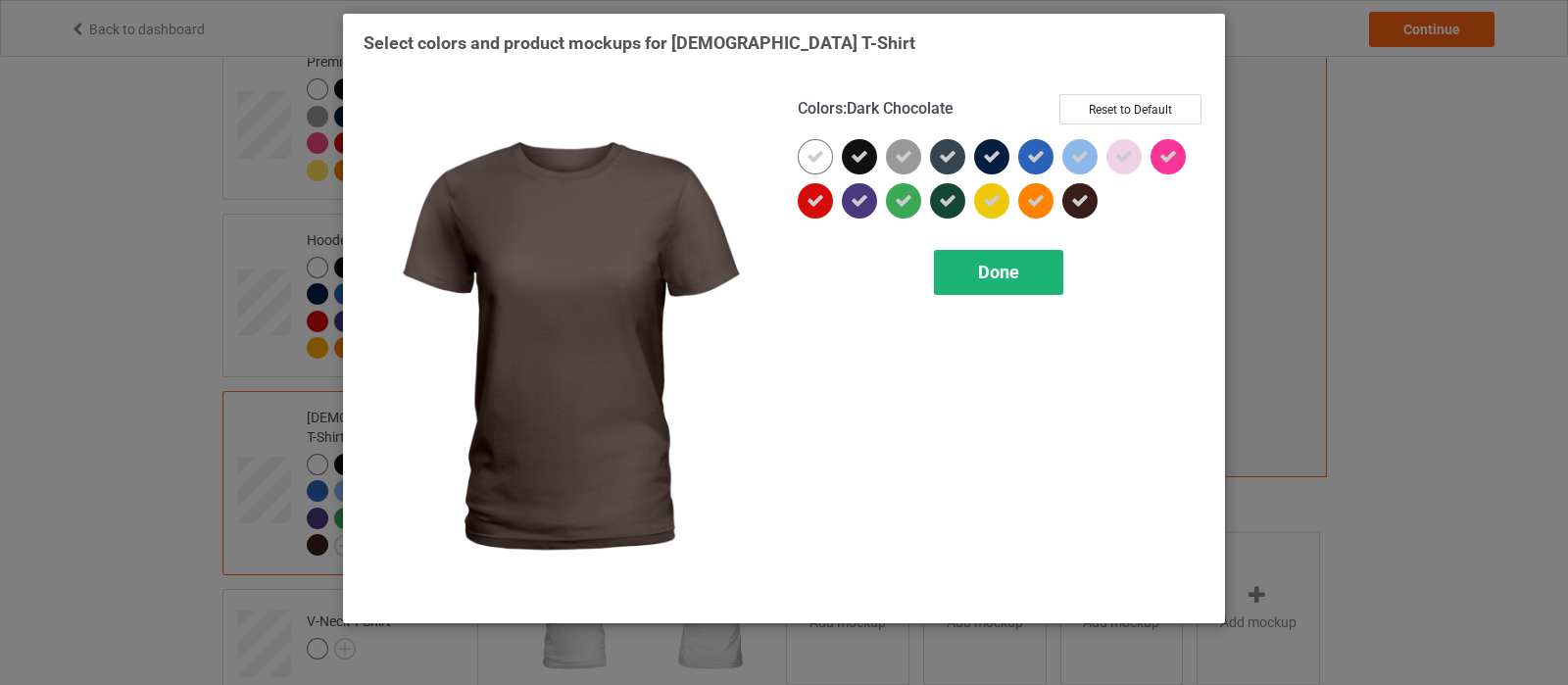
click at [1029, 269] on div "Done" at bounding box center [998, 273] width 129 height 45
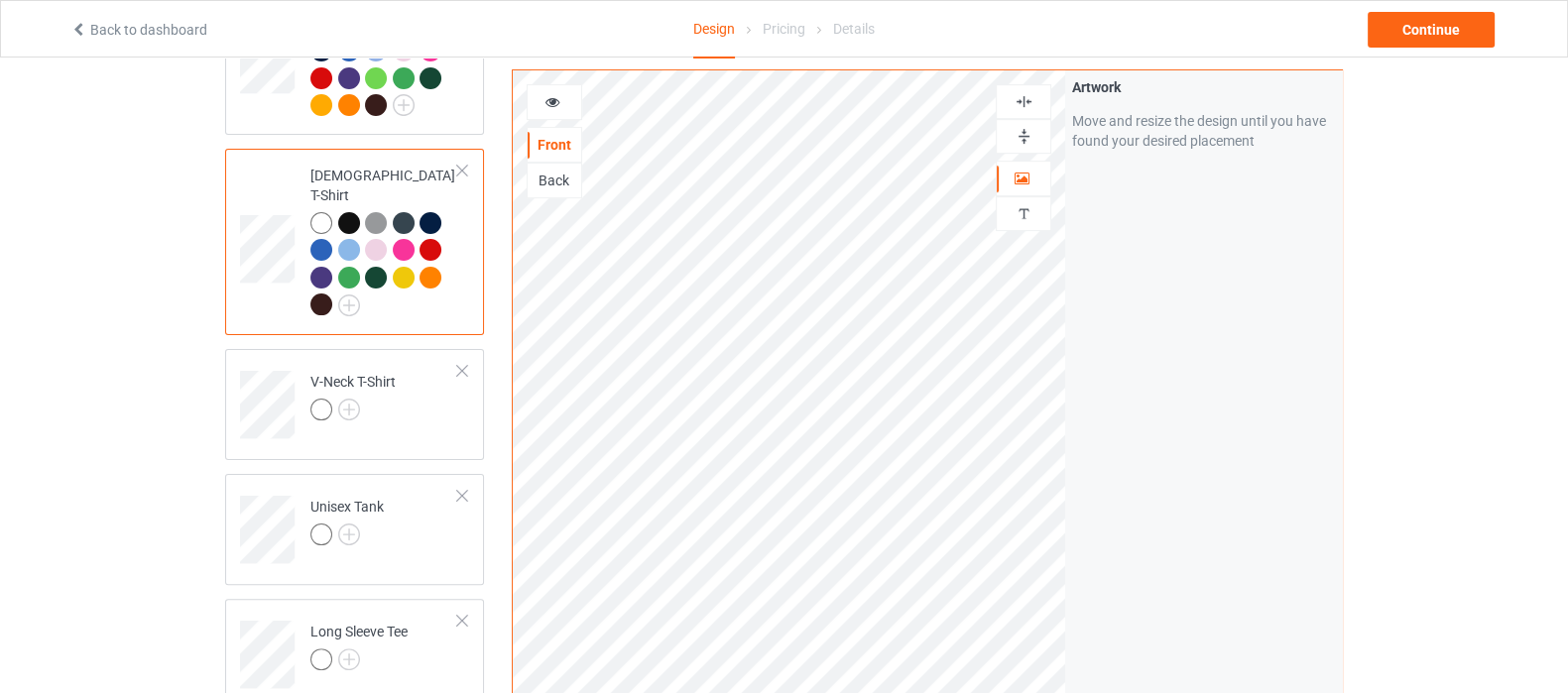
scroll to position [620, 0]
click at [341, 398] on img at bounding box center [349, 409] width 22 height 22
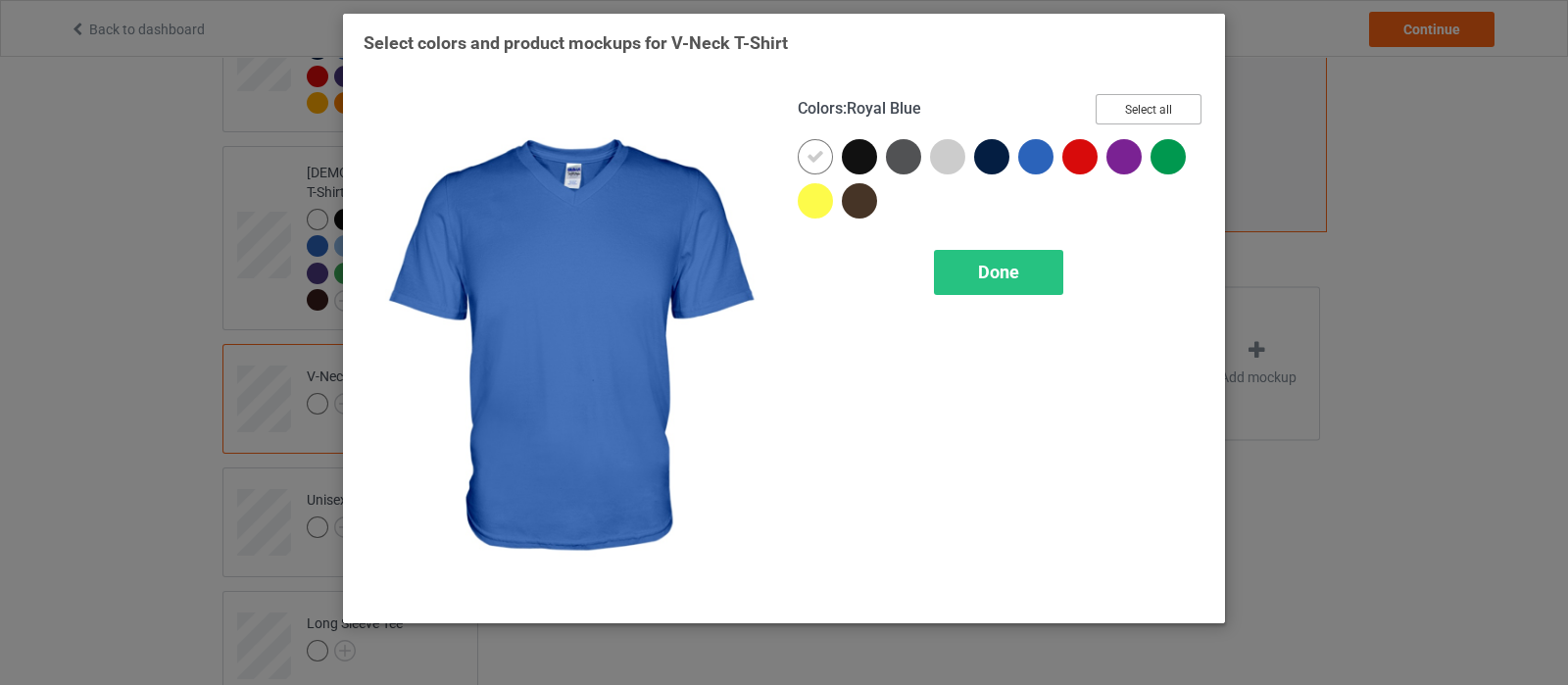
click at [1141, 109] on button "Select all" at bounding box center [1148, 109] width 106 height 31
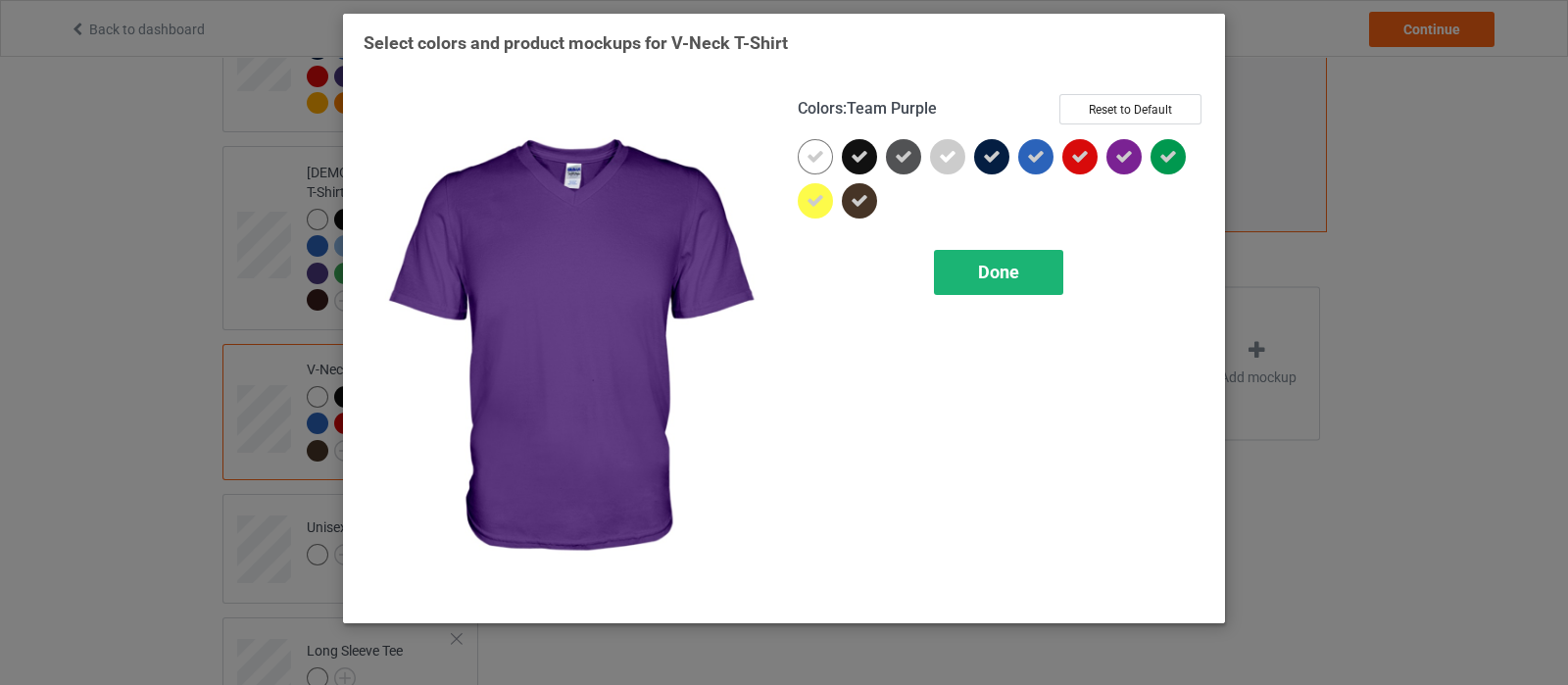
click at [998, 277] on span "Done" at bounding box center [999, 272] width 41 height 21
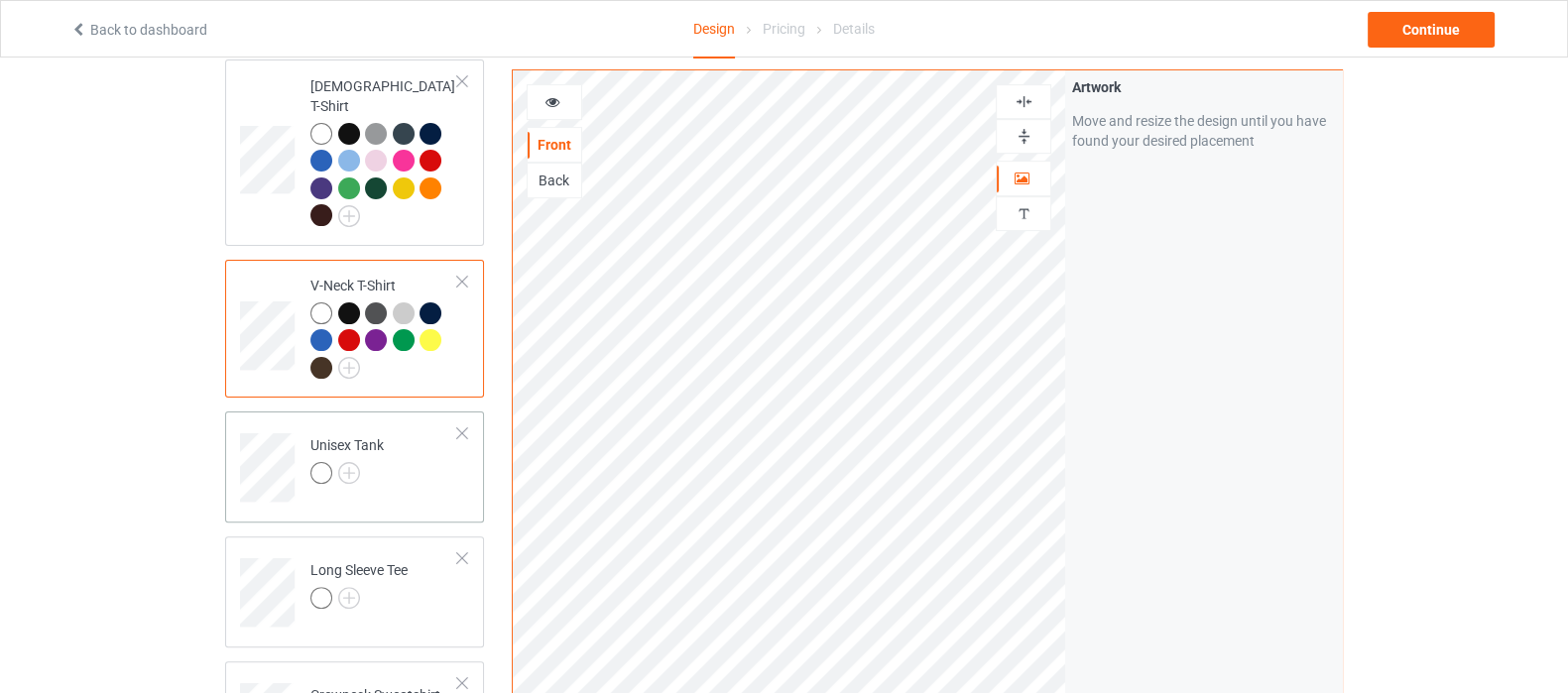
scroll to position [744, 0]
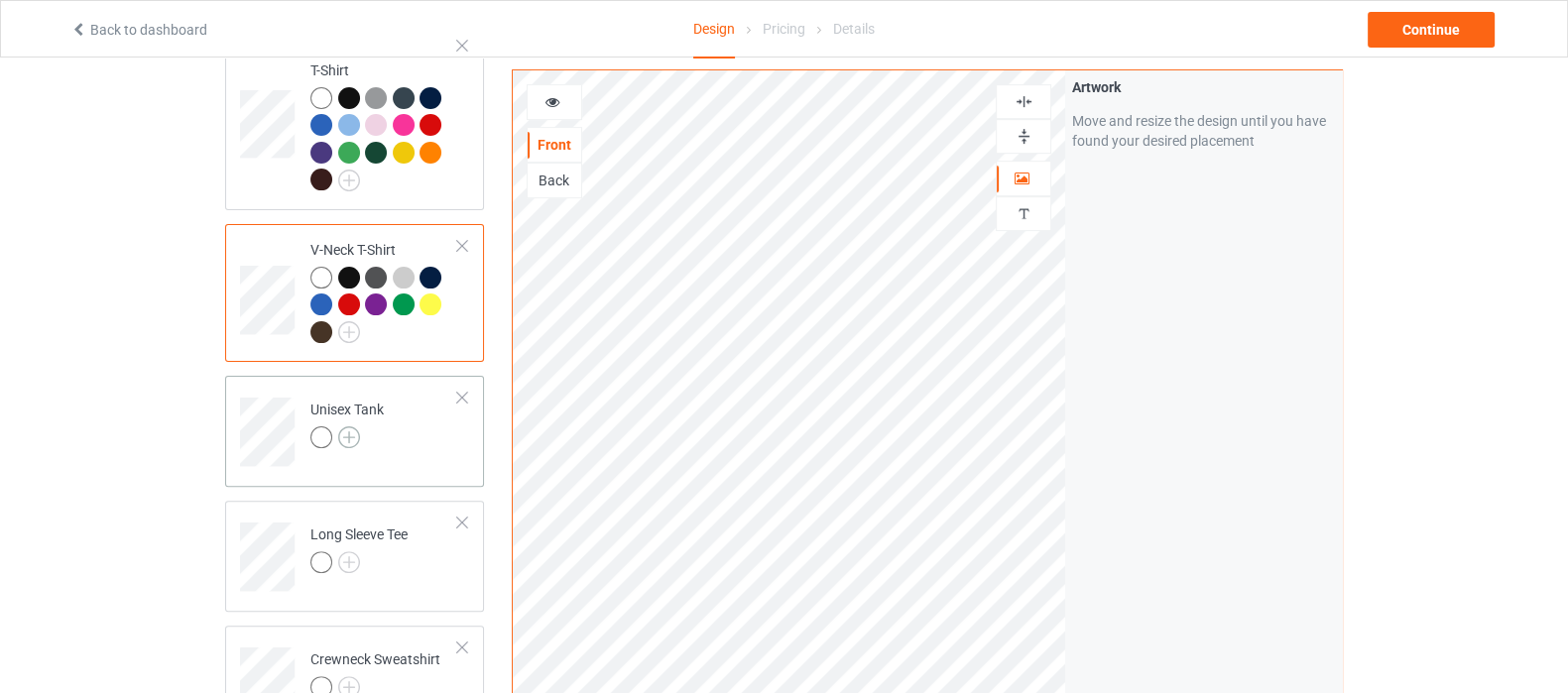
click at [349, 426] on img at bounding box center [349, 437] width 22 height 22
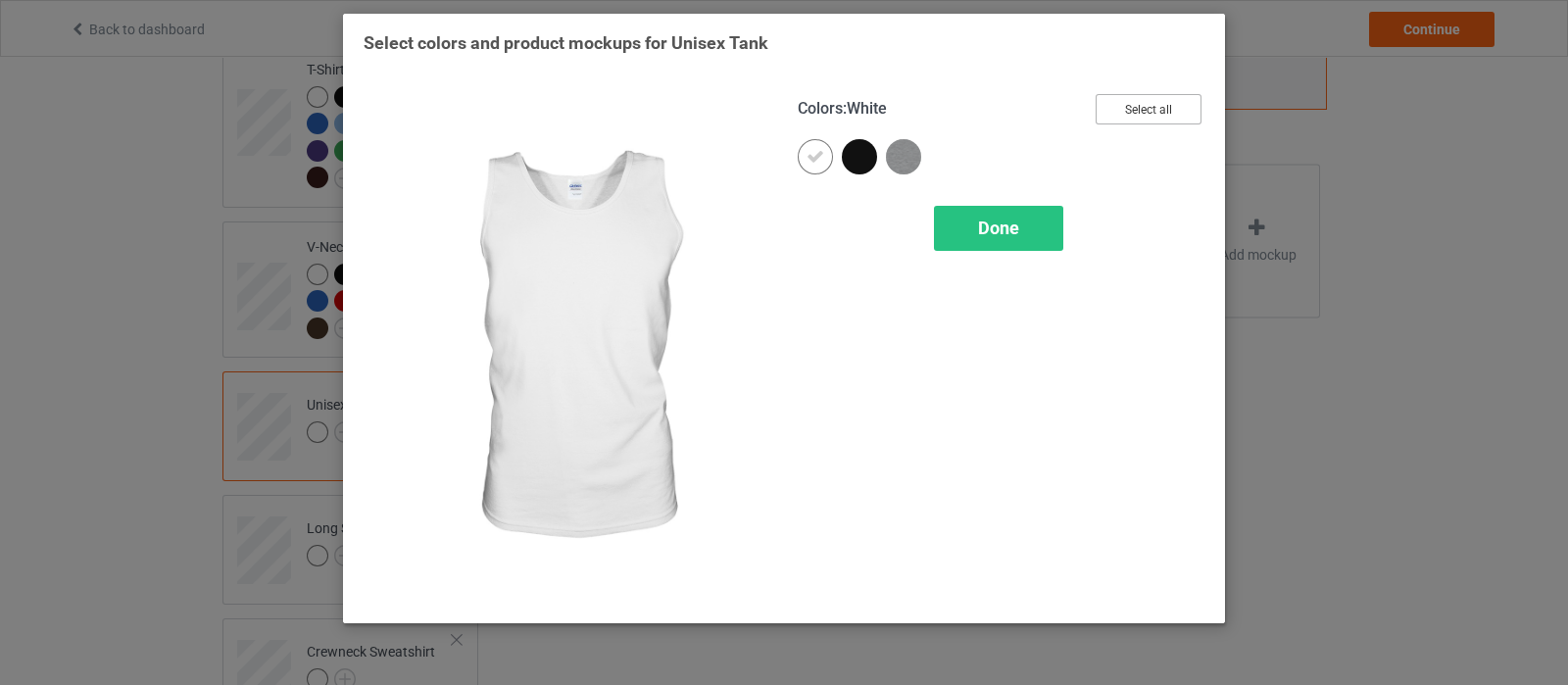
click at [1157, 113] on button "Select all" at bounding box center [1148, 109] width 106 height 31
click at [1025, 211] on div "Done" at bounding box center [998, 228] width 129 height 45
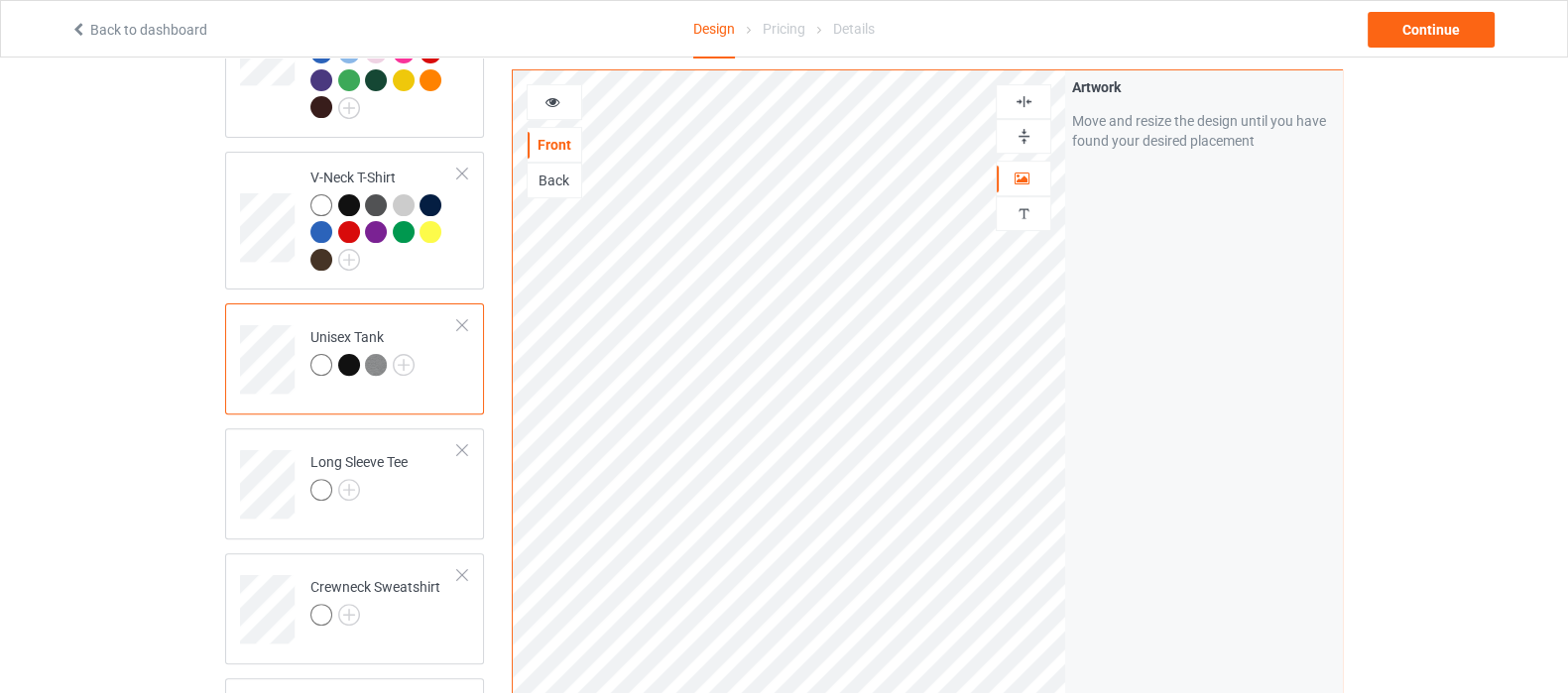
scroll to position [867, 0]
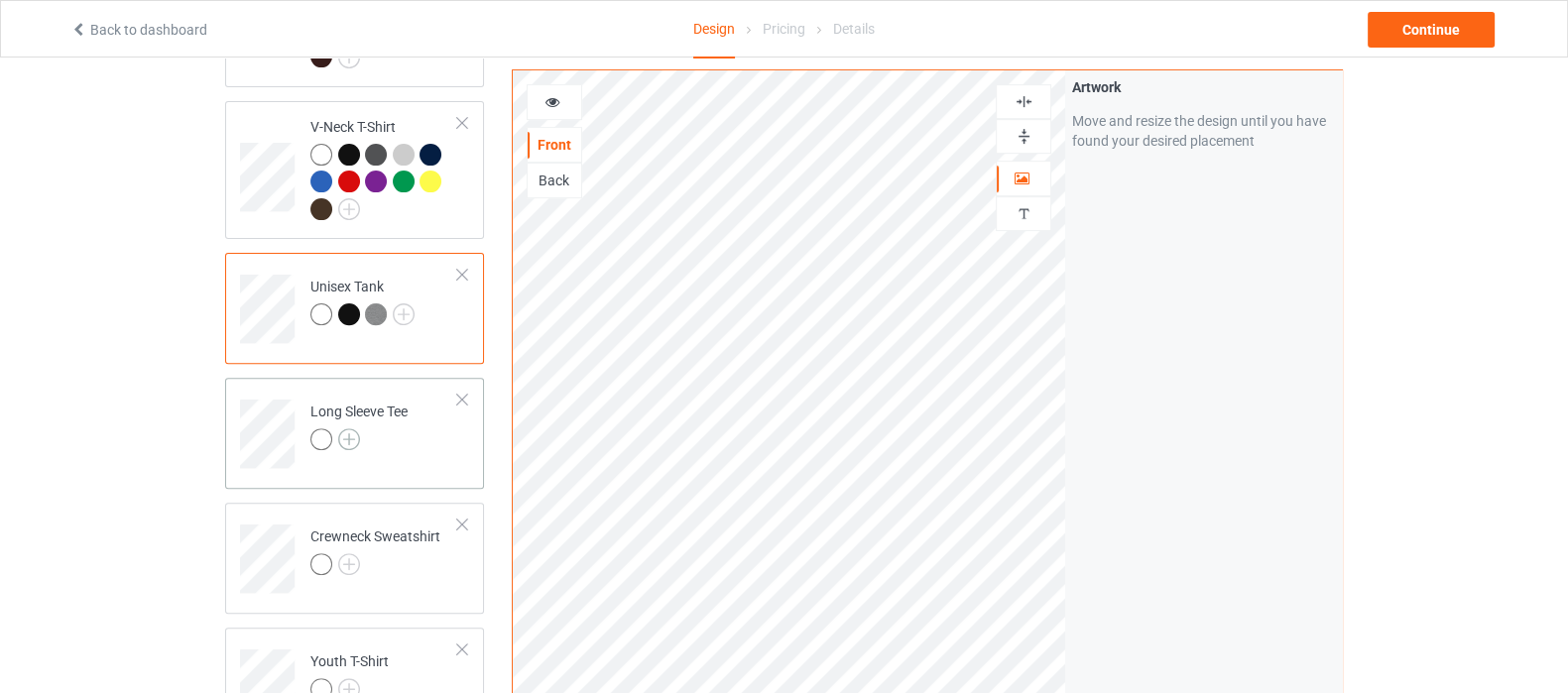
click at [346, 428] on img at bounding box center [349, 439] width 22 height 22
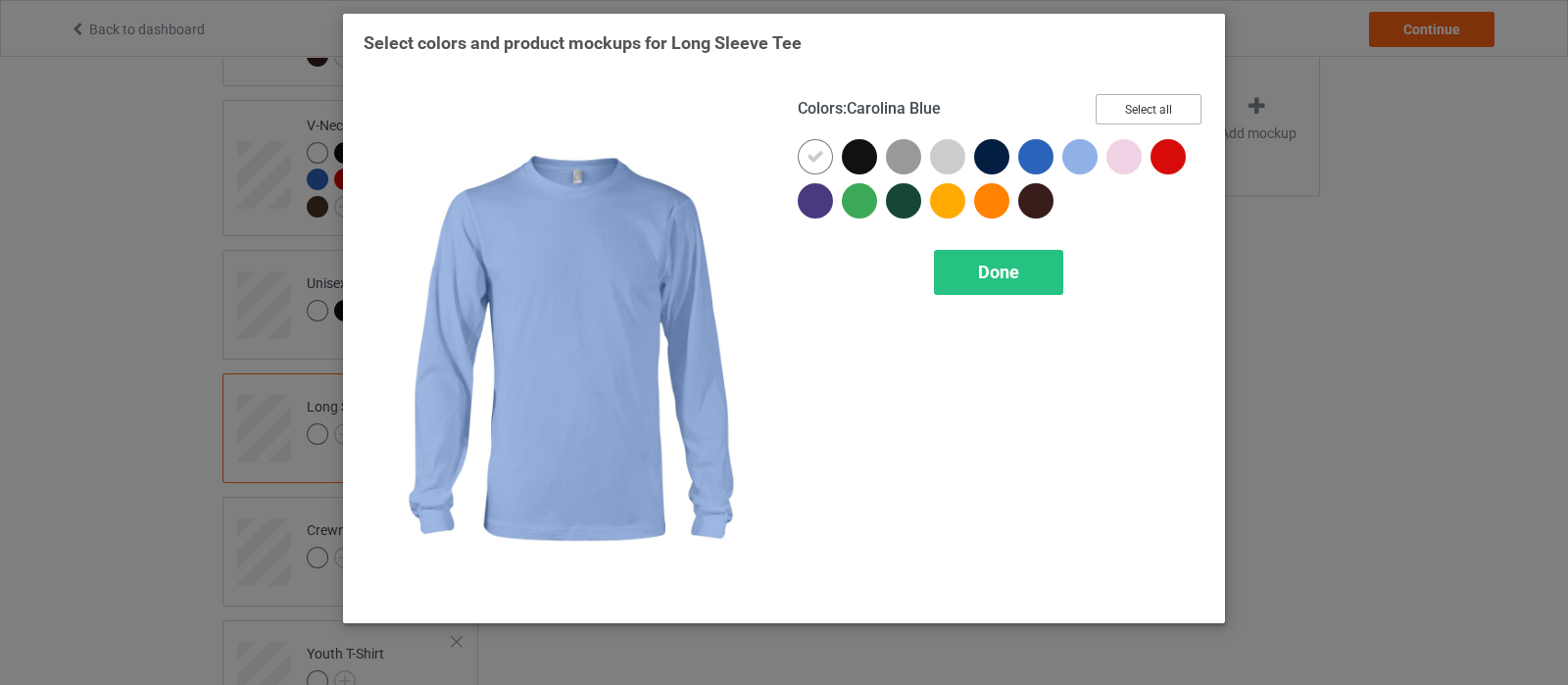
click at [1143, 113] on button "Select all" at bounding box center [1148, 109] width 106 height 31
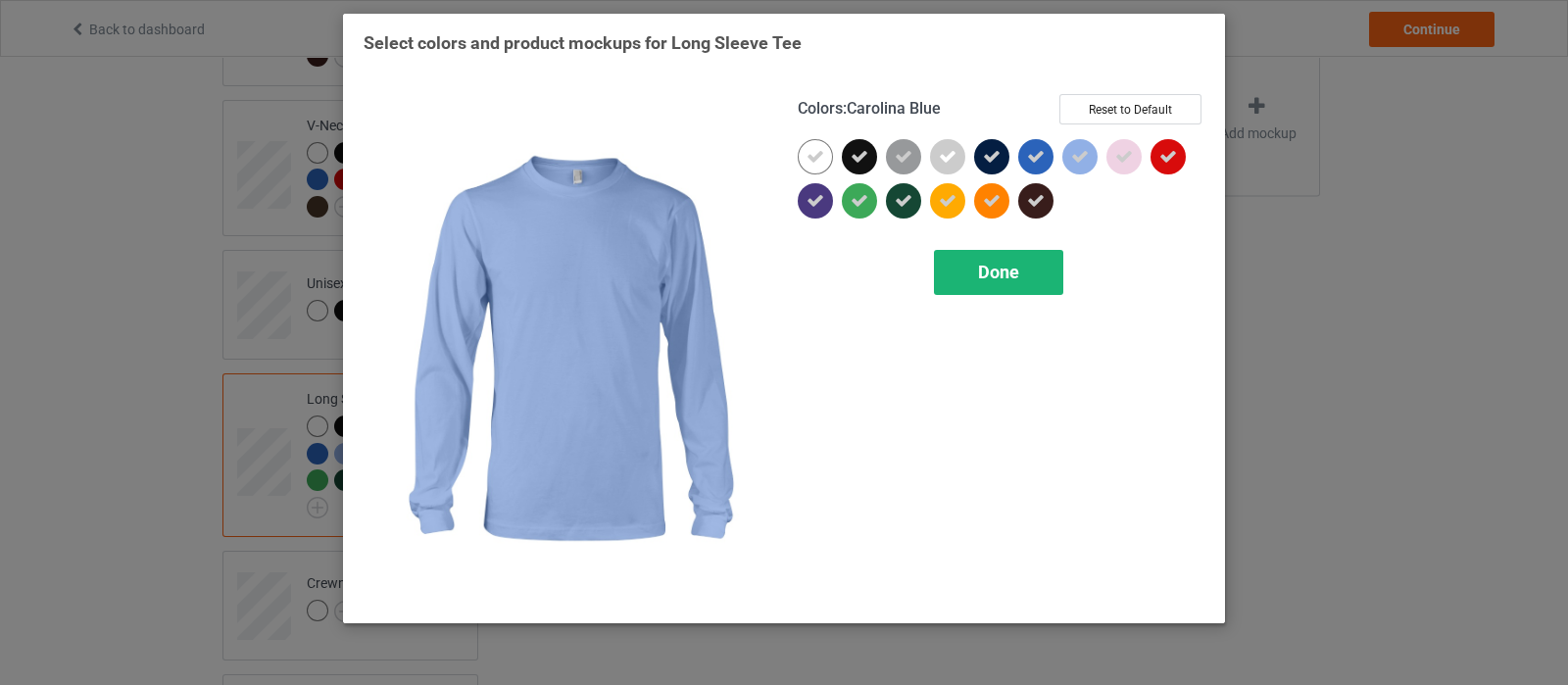
click at [993, 273] on span "Done" at bounding box center [999, 272] width 41 height 21
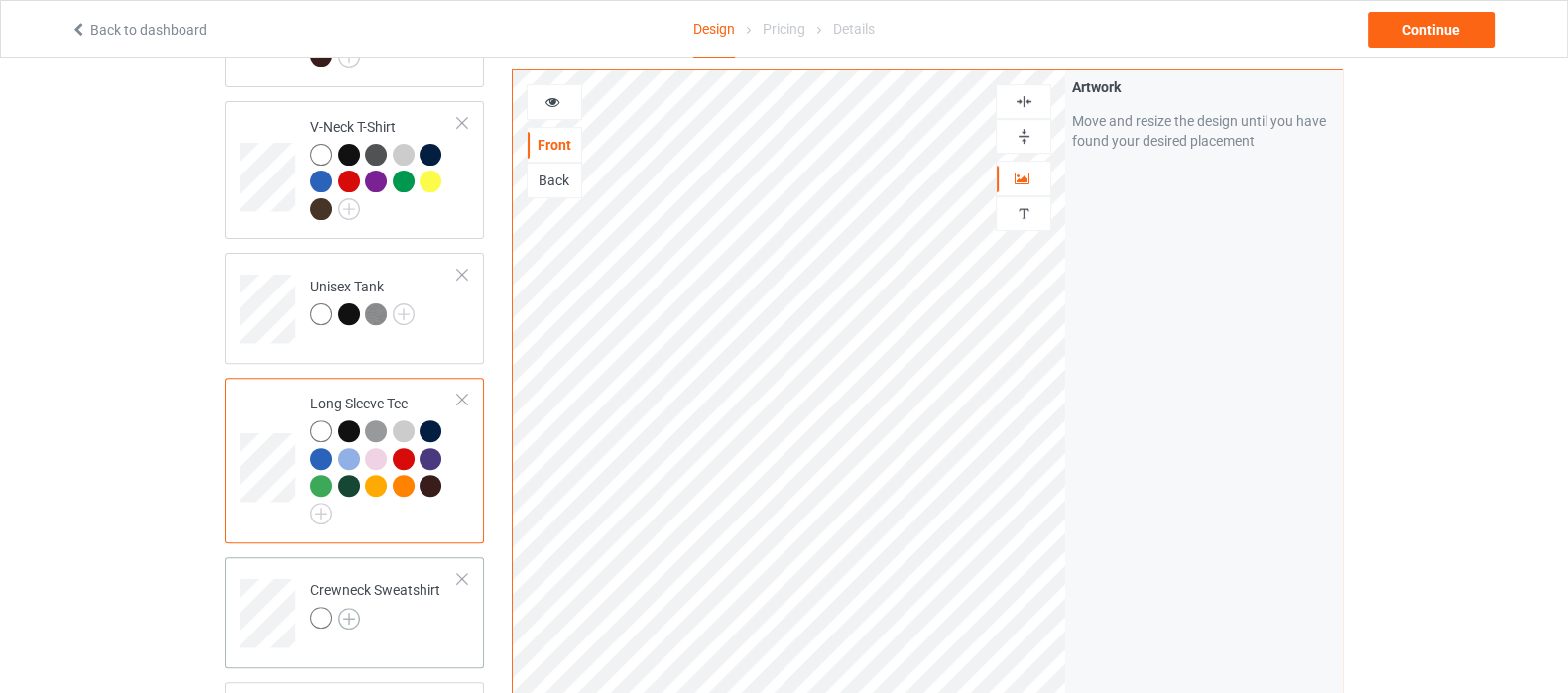
click at [347, 608] on img at bounding box center [349, 619] width 22 height 22
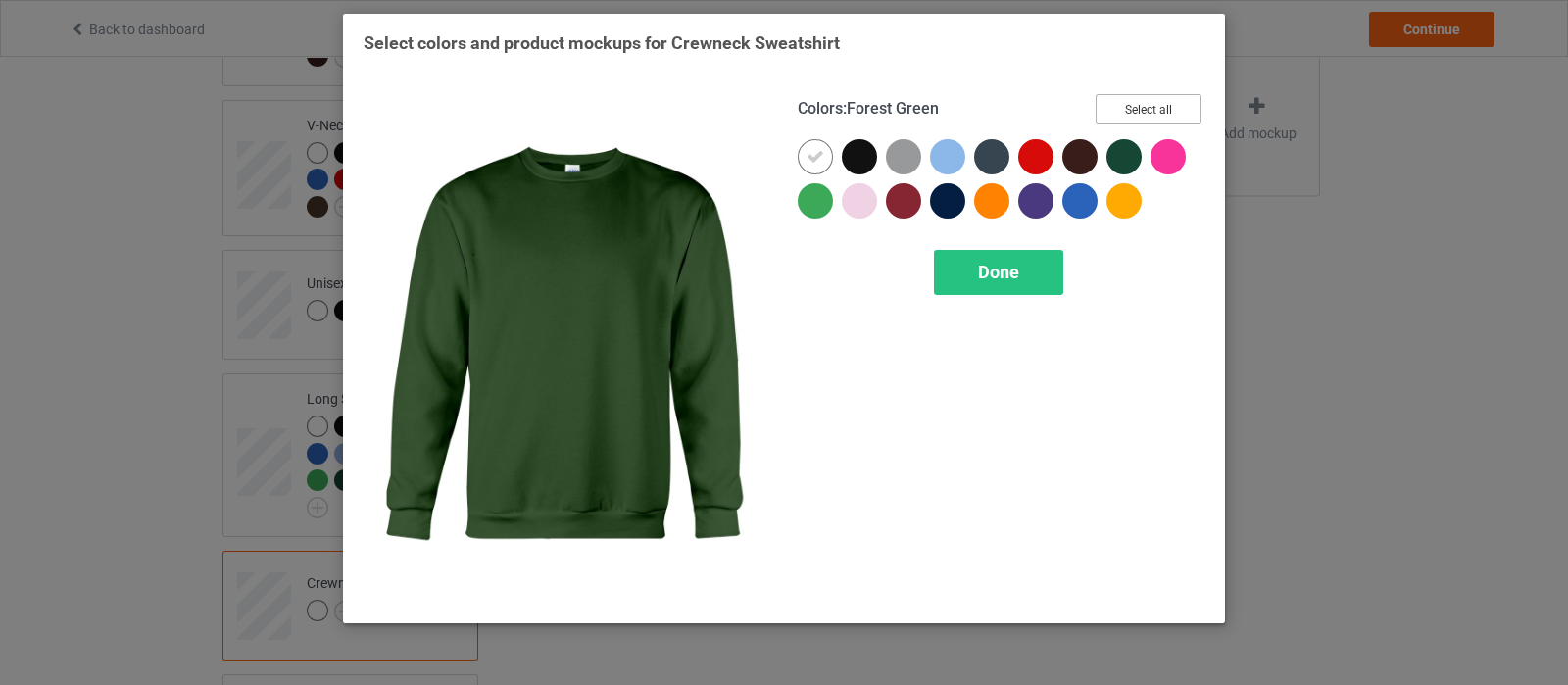
click at [1146, 105] on button "Select all" at bounding box center [1148, 109] width 106 height 31
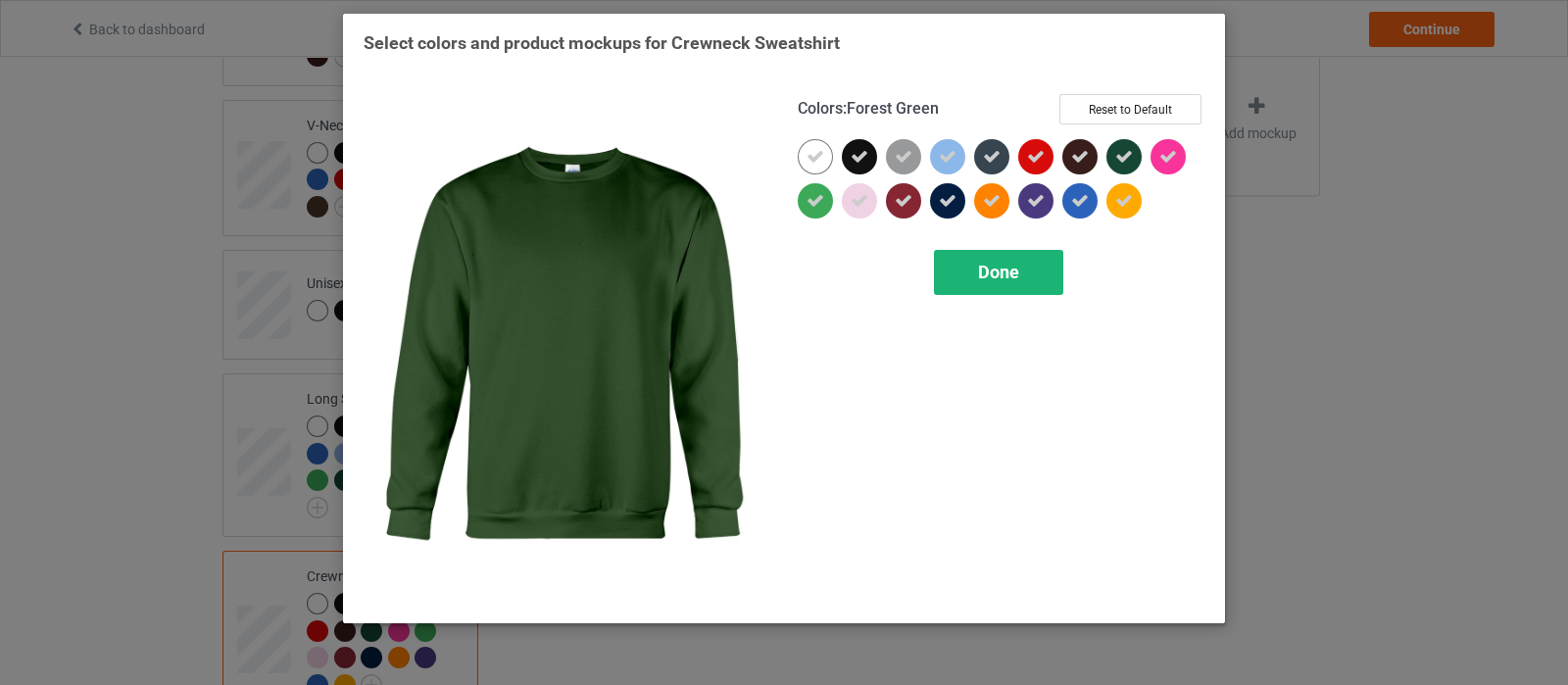
click at [990, 263] on span "Done" at bounding box center [999, 272] width 41 height 21
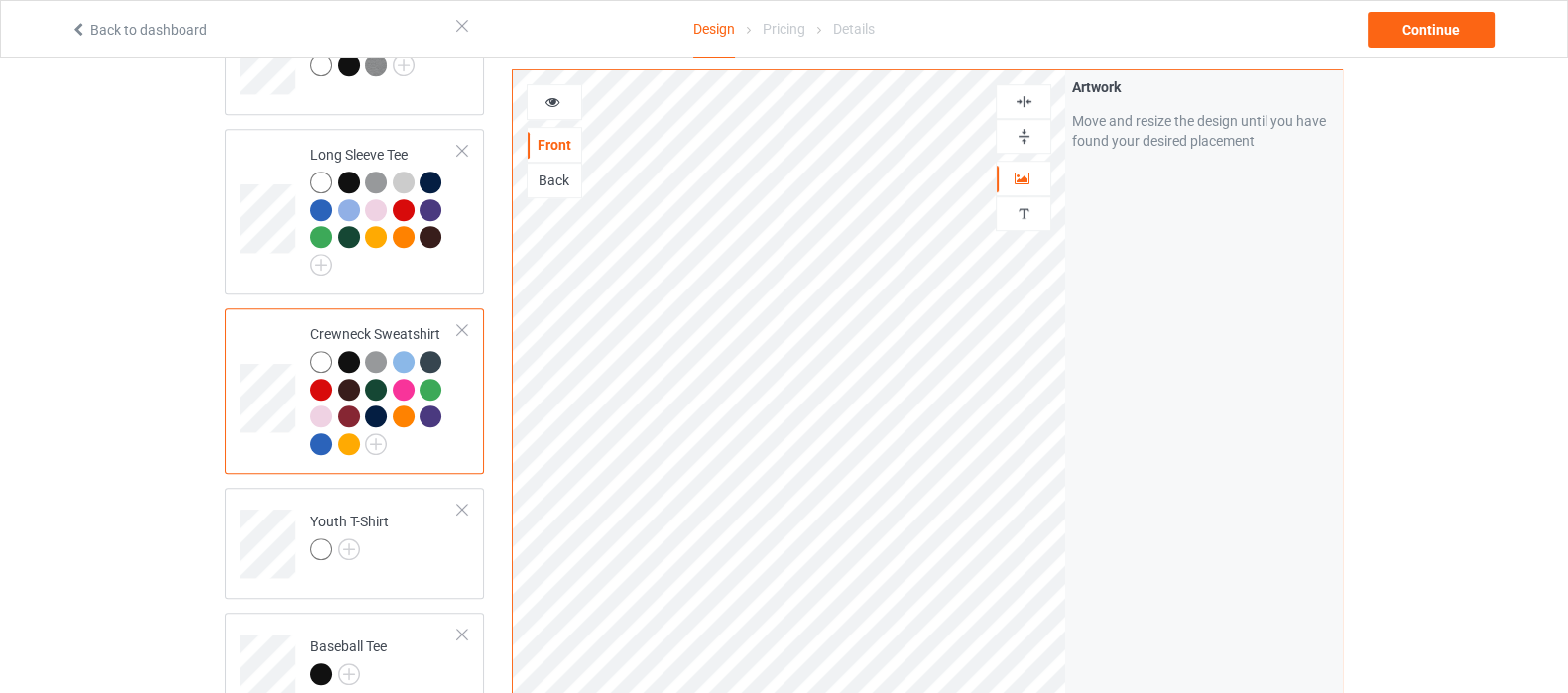
scroll to position [1240, 0]
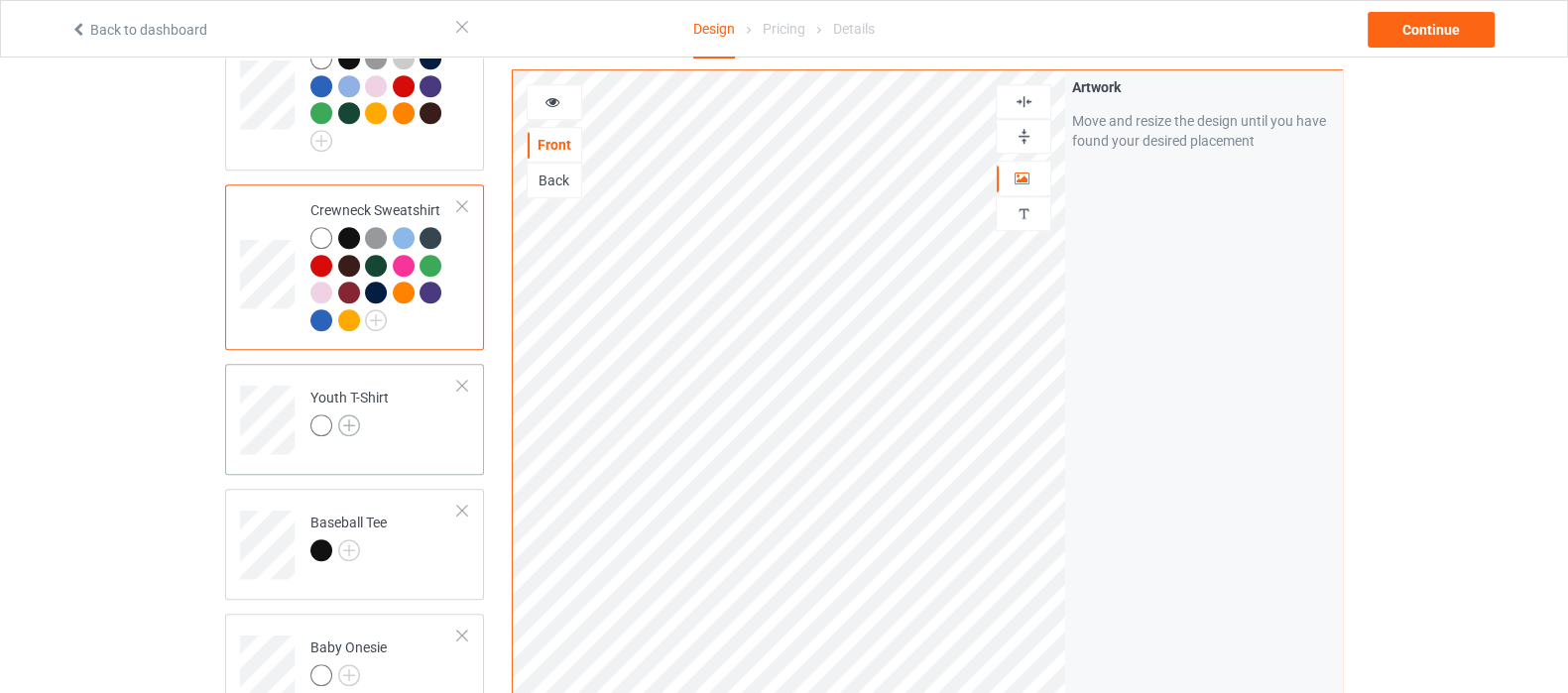
click at [350, 414] on img at bounding box center [349, 425] width 22 height 22
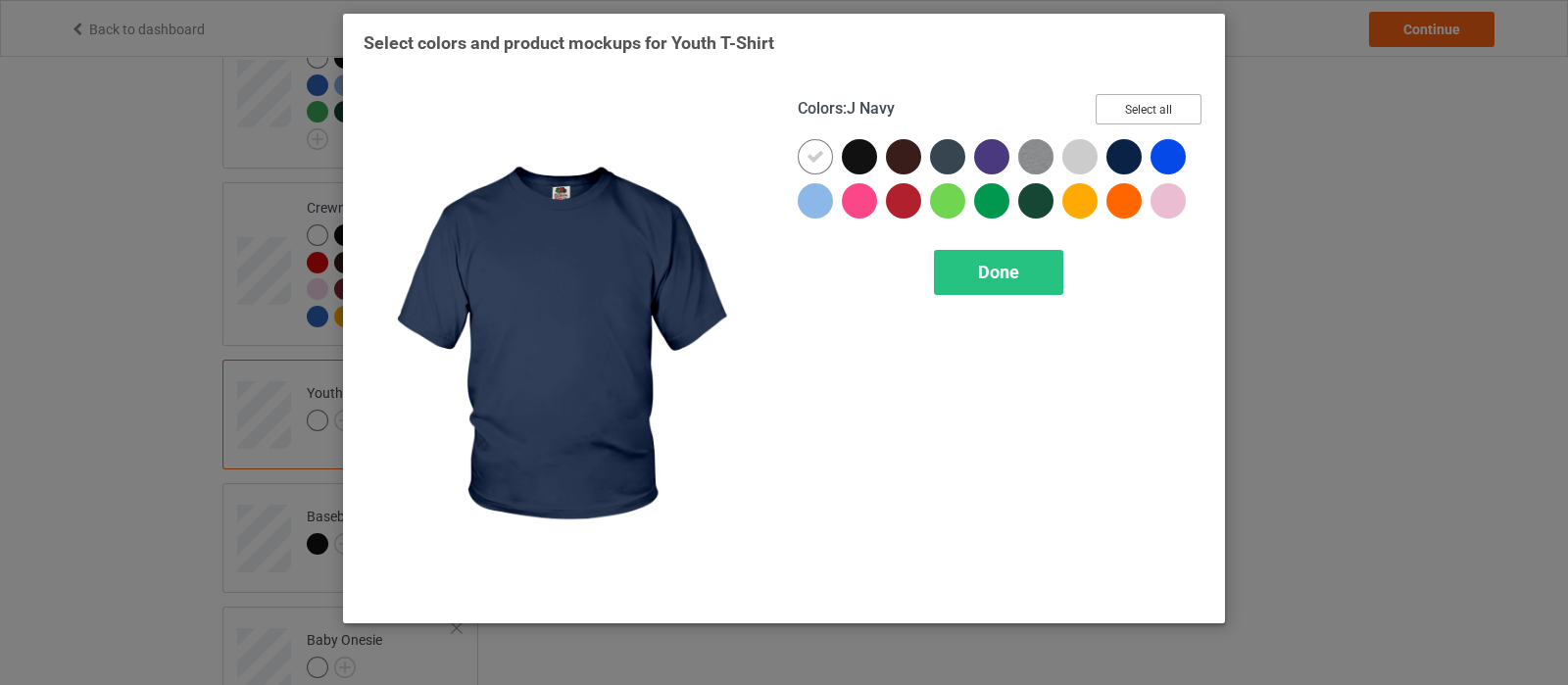
click at [1141, 114] on button "Select all" at bounding box center [1148, 109] width 106 height 31
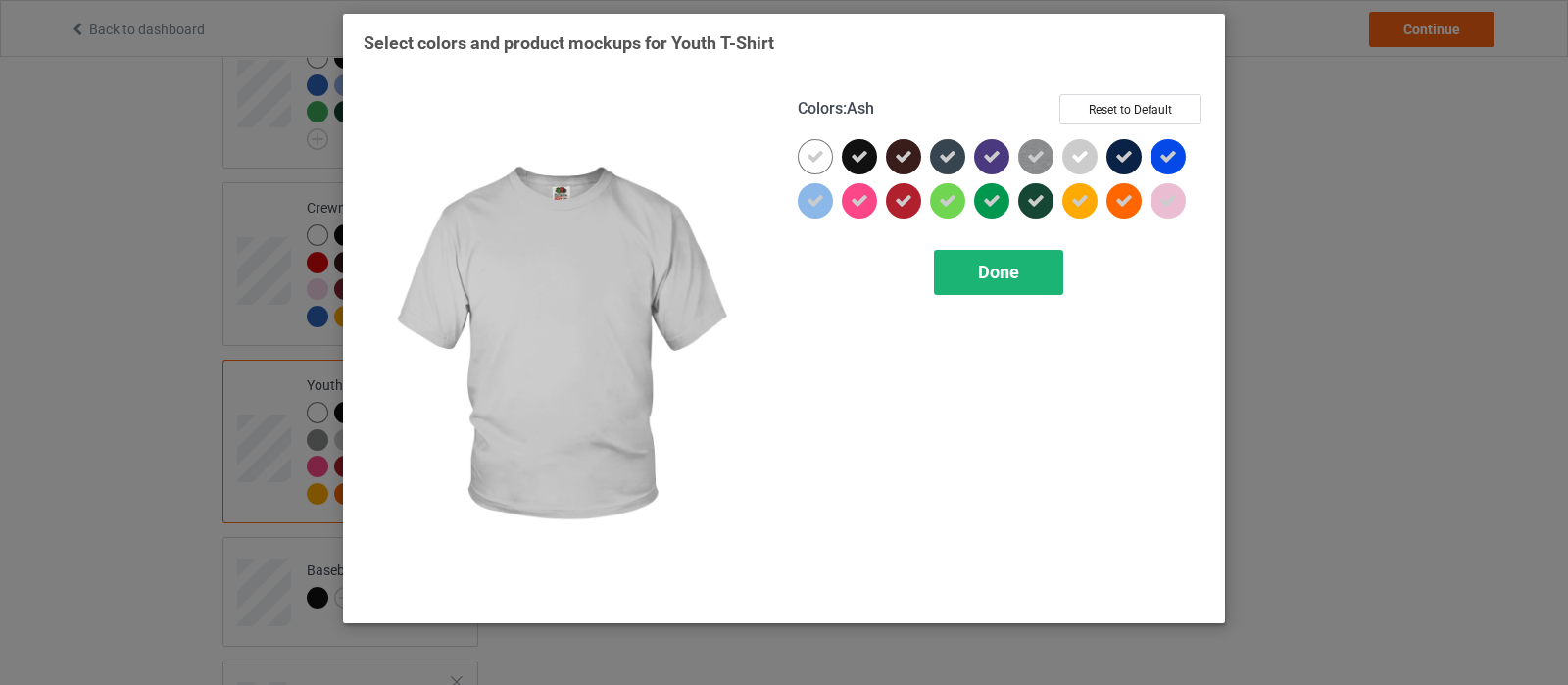
click at [966, 270] on div "Done" at bounding box center [998, 273] width 129 height 45
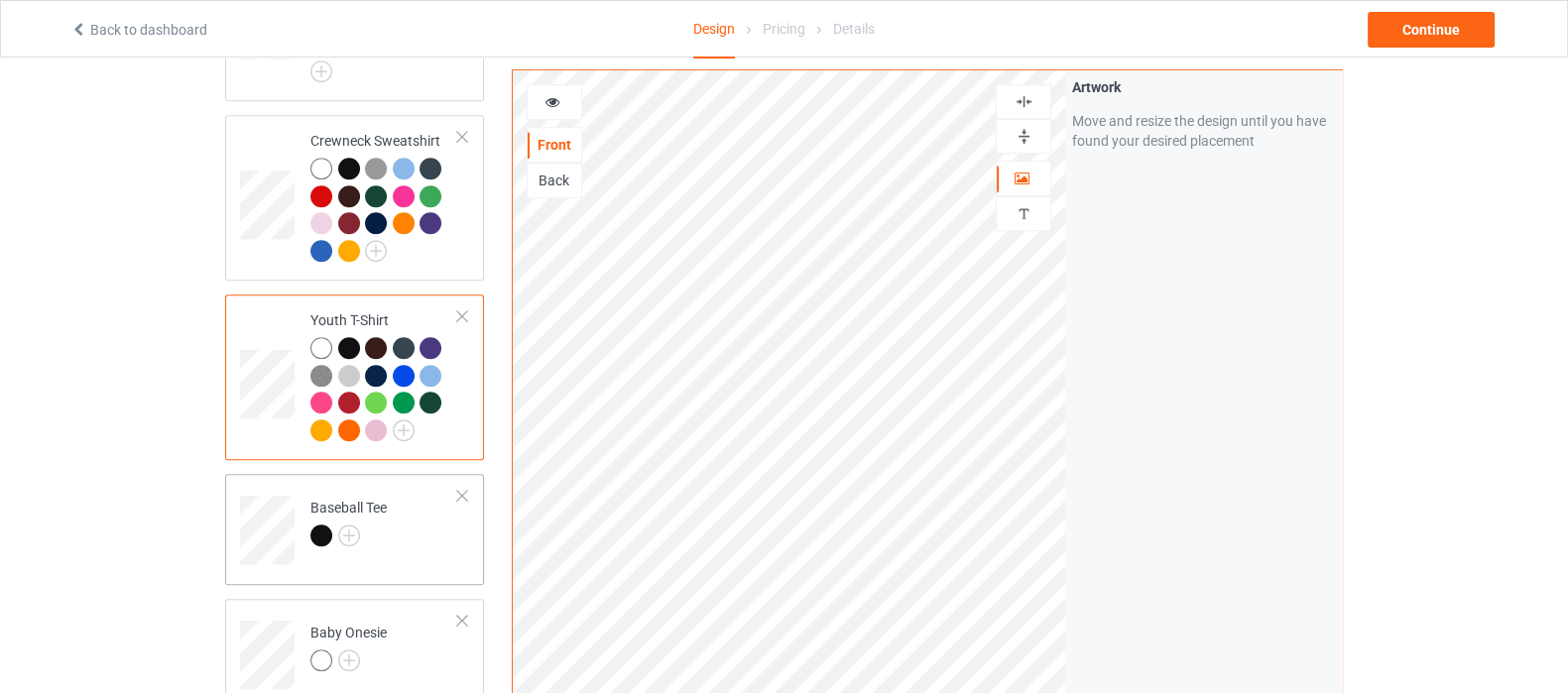
scroll to position [1363, 0]
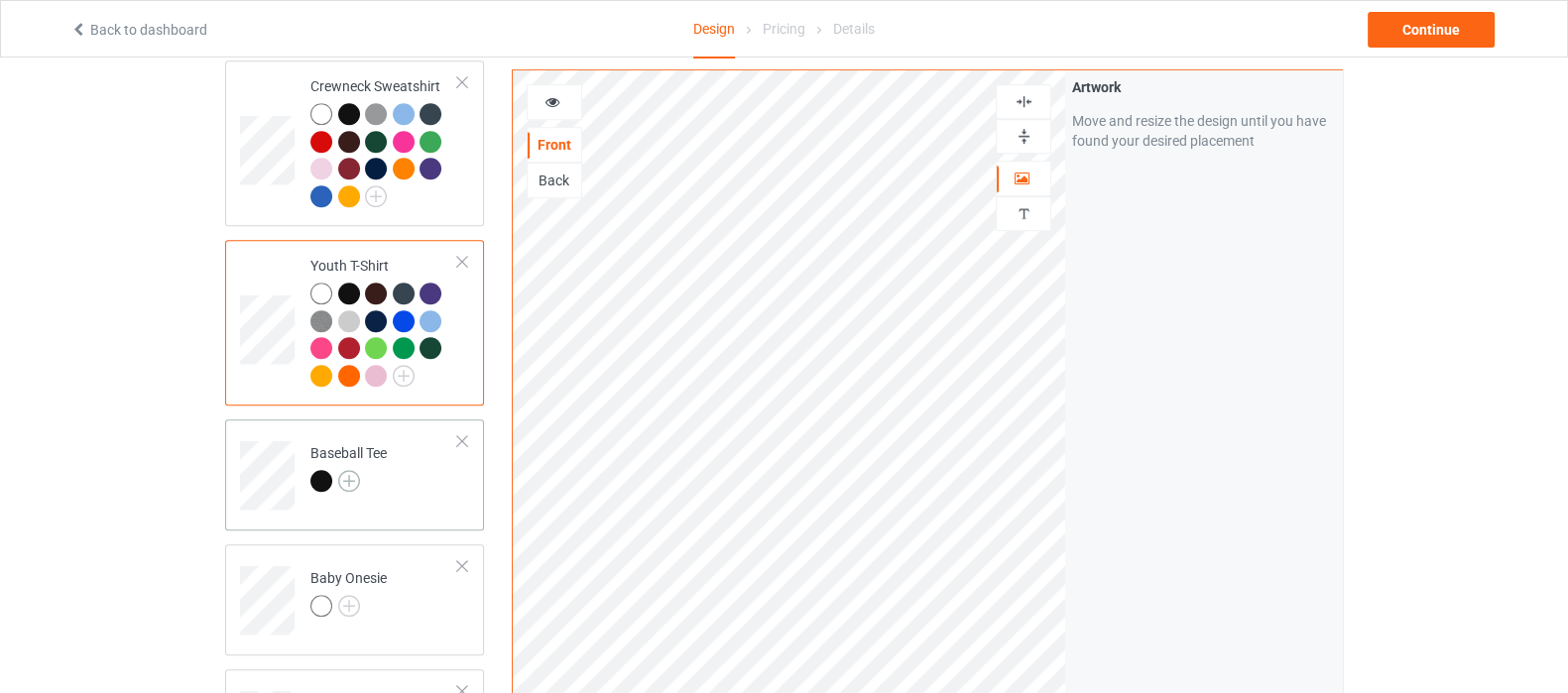
click at [347, 470] on img at bounding box center [349, 481] width 22 height 22
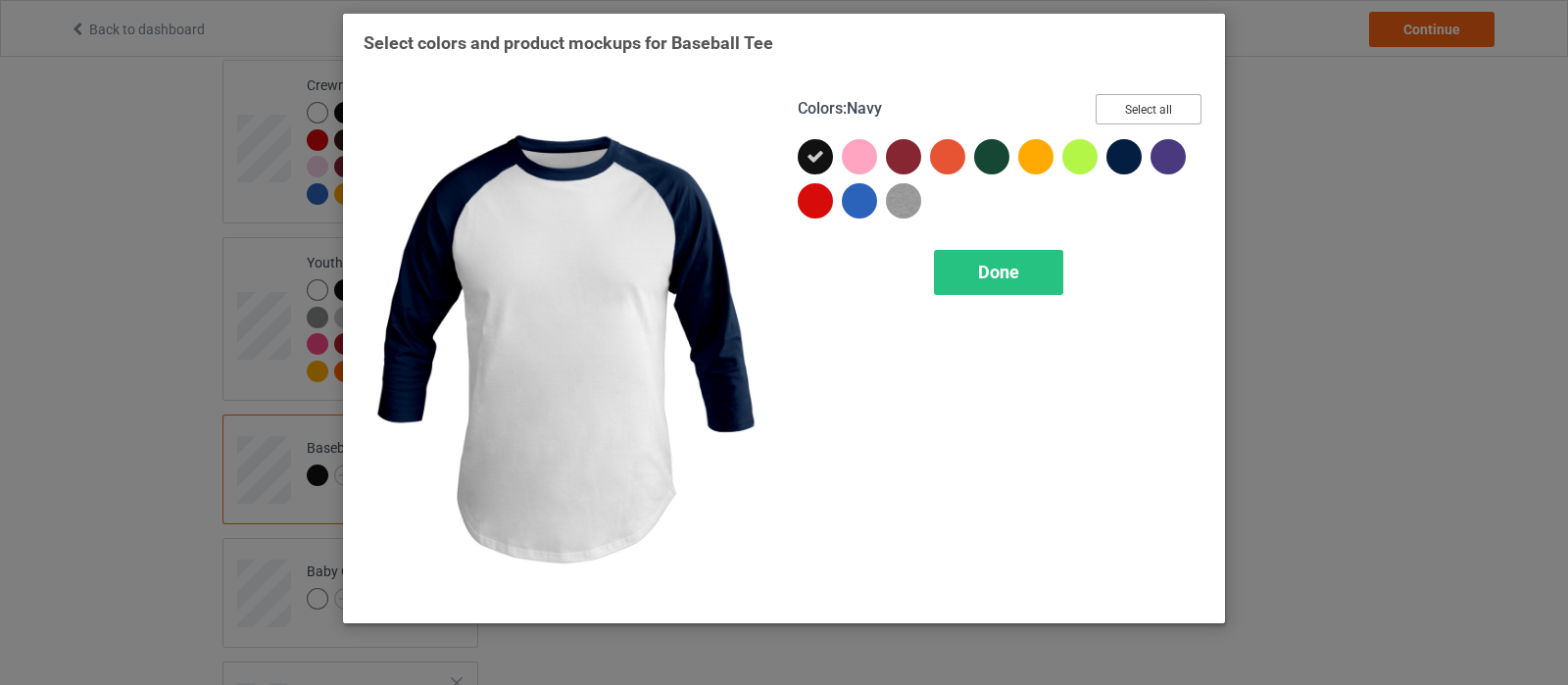
click at [1151, 103] on button "Select all" at bounding box center [1148, 109] width 106 height 31
click at [1004, 284] on div "Done" at bounding box center [998, 273] width 129 height 45
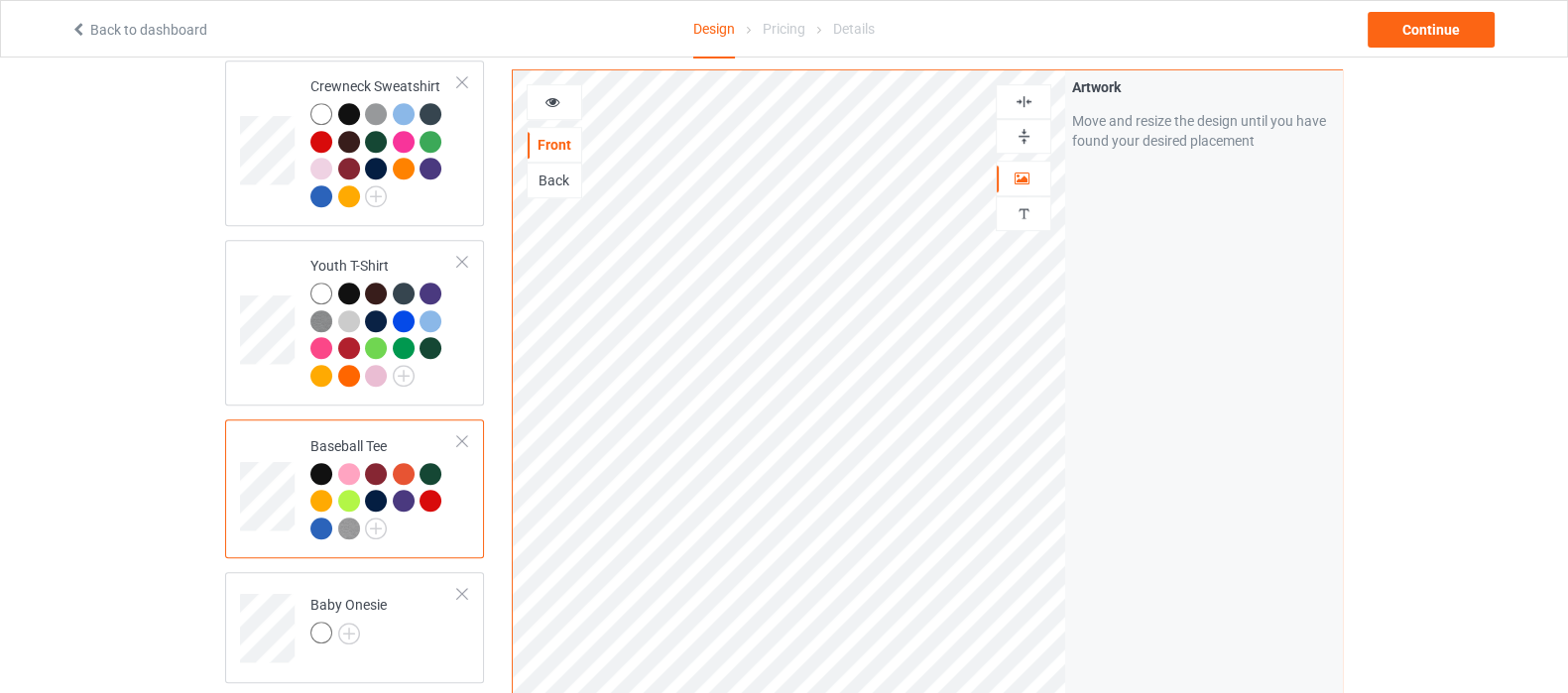
scroll to position [1610, 0]
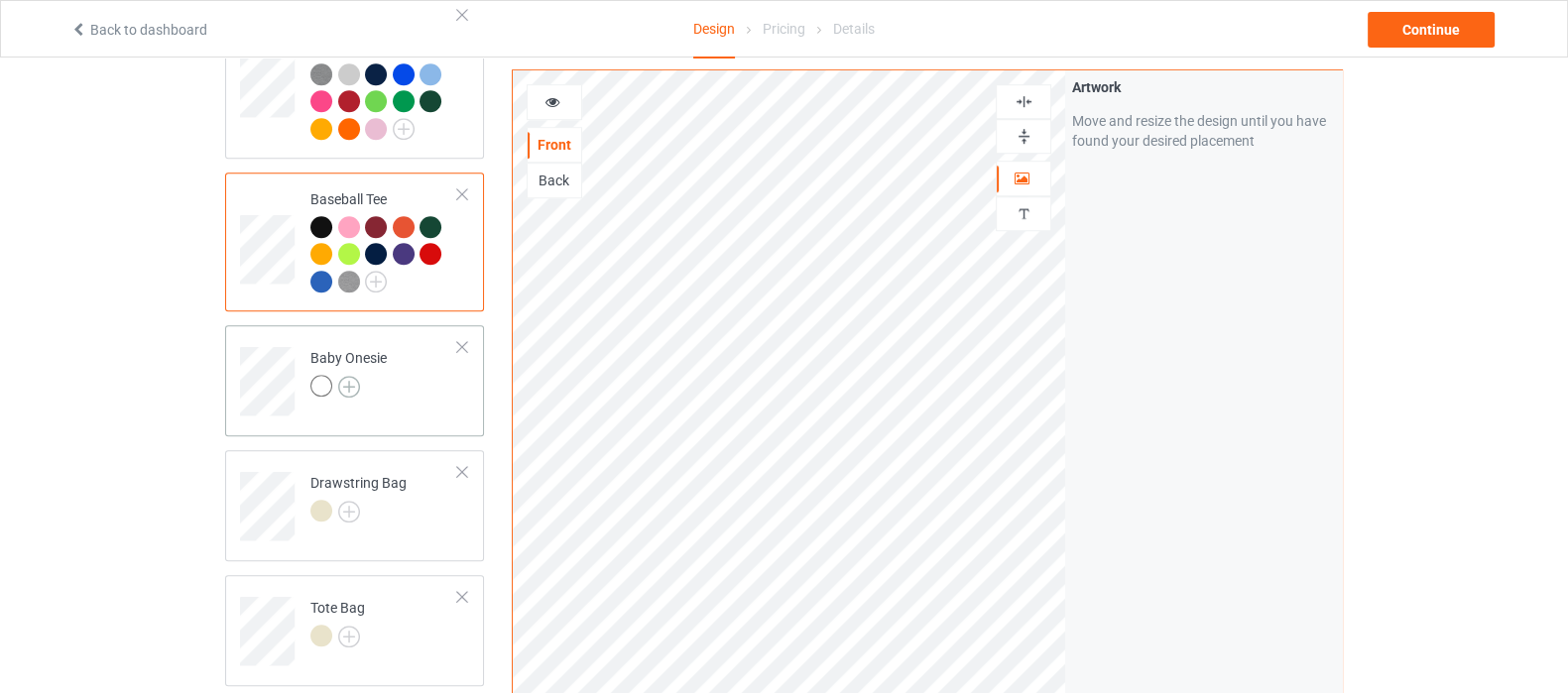
click at [349, 376] on img at bounding box center [349, 387] width 22 height 22
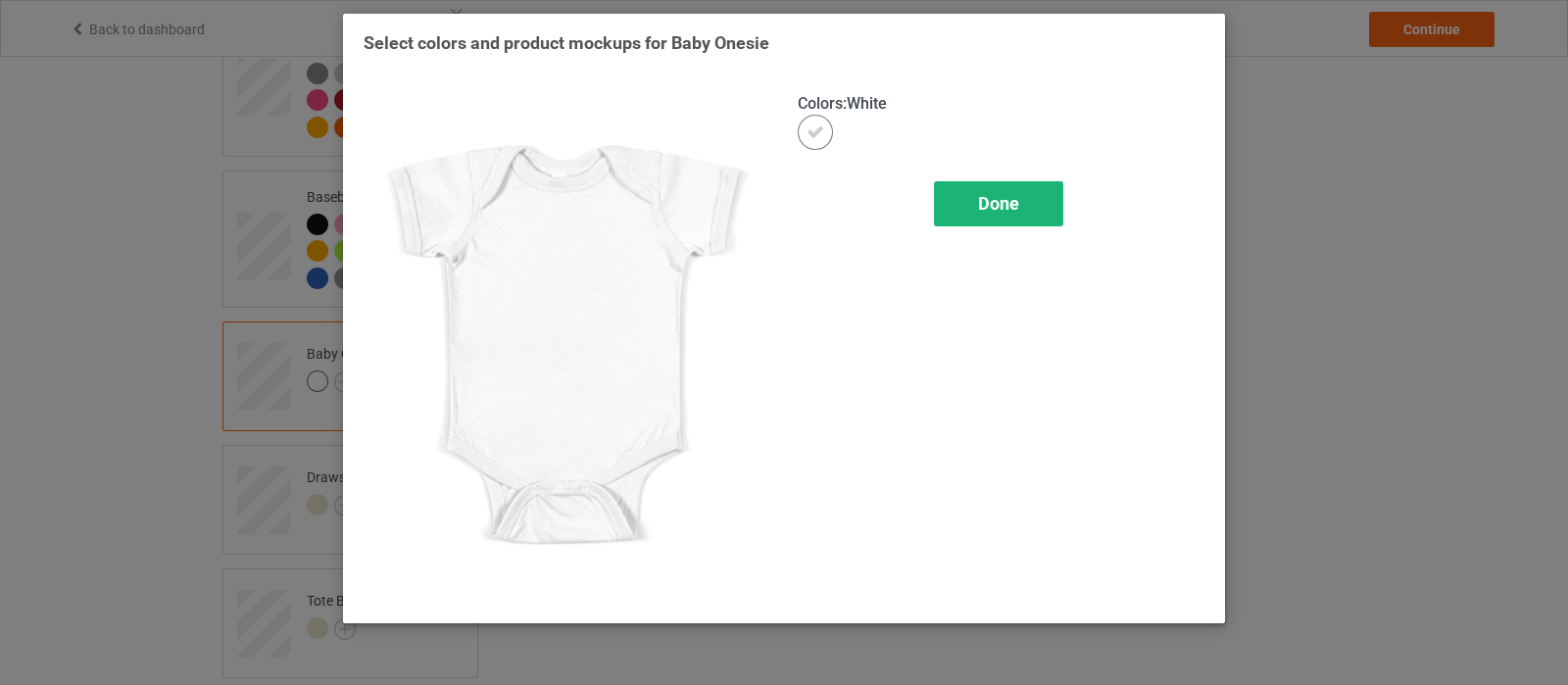
click at [999, 211] on span "Done" at bounding box center [999, 203] width 41 height 21
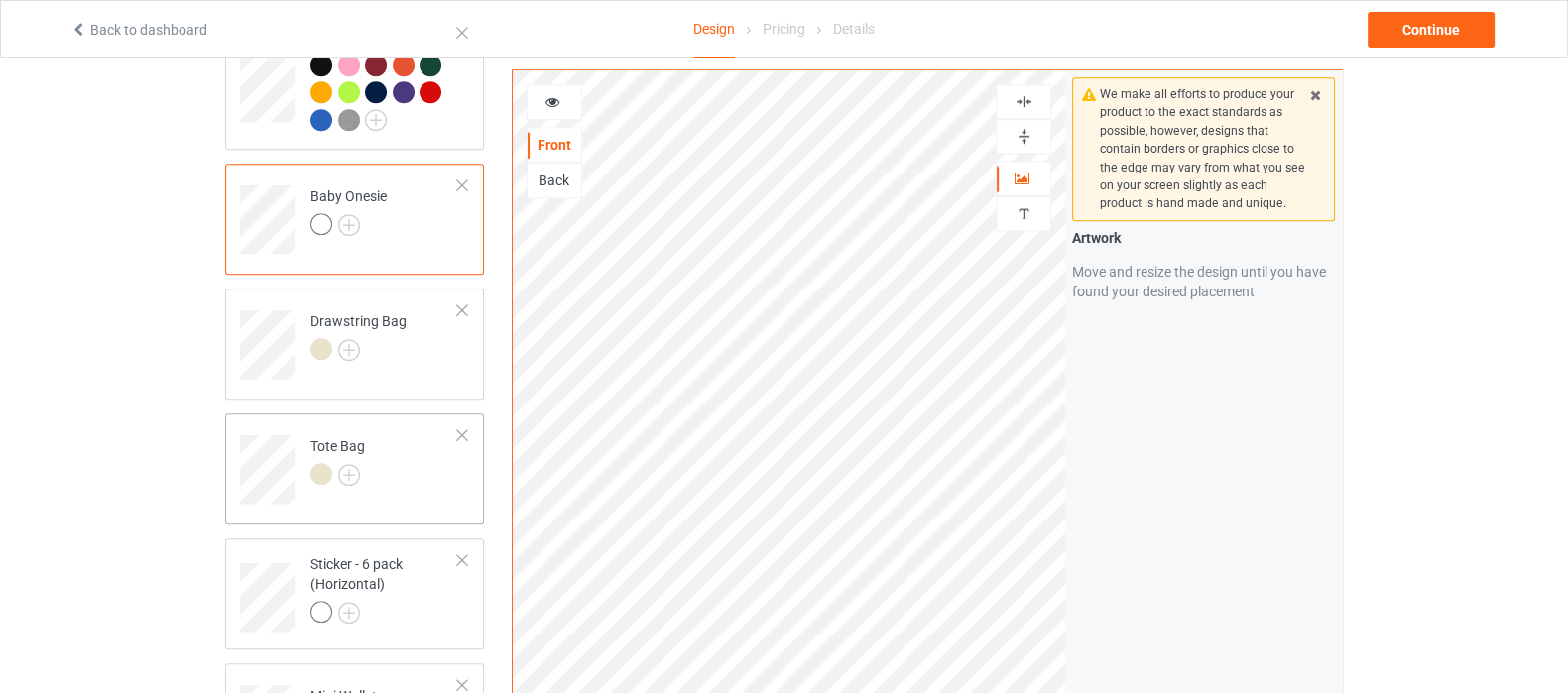
scroll to position [1734, 0]
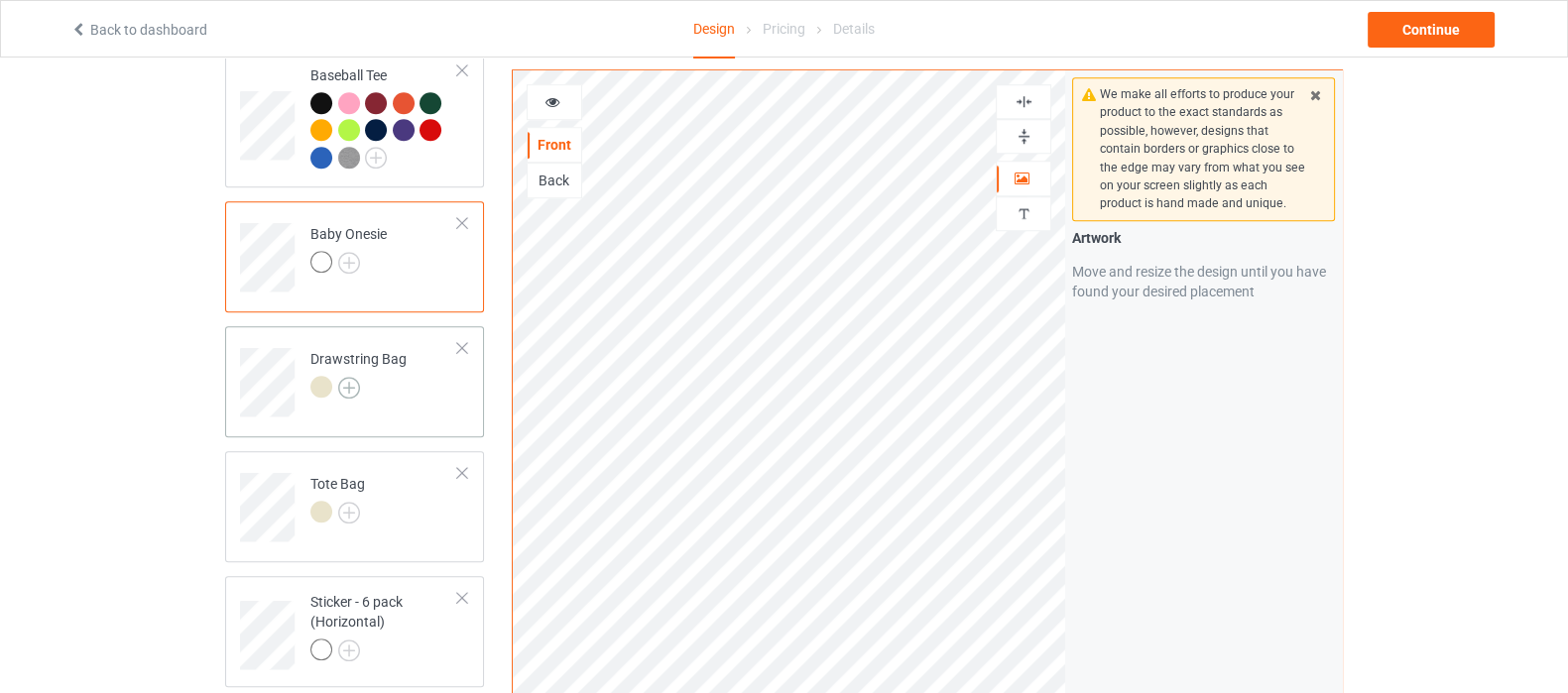
click at [352, 377] on img at bounding box center [349, 388] width 22 height 22
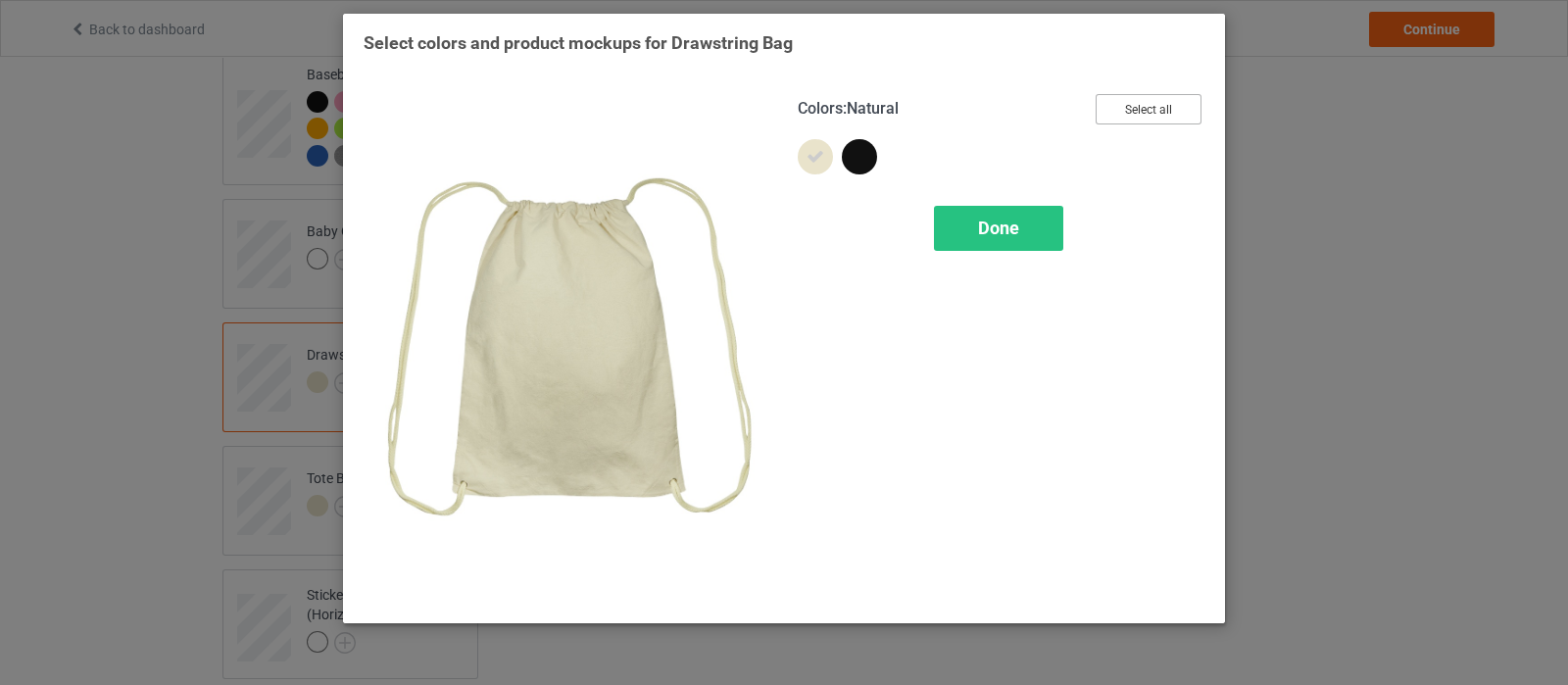
click at [1173, 108] on button "Select all" at bounding box center [1148, 109] width 106 height 31
click at [1020, 232] on div "Done" at bounding box center [998, 228] width 129 height 45
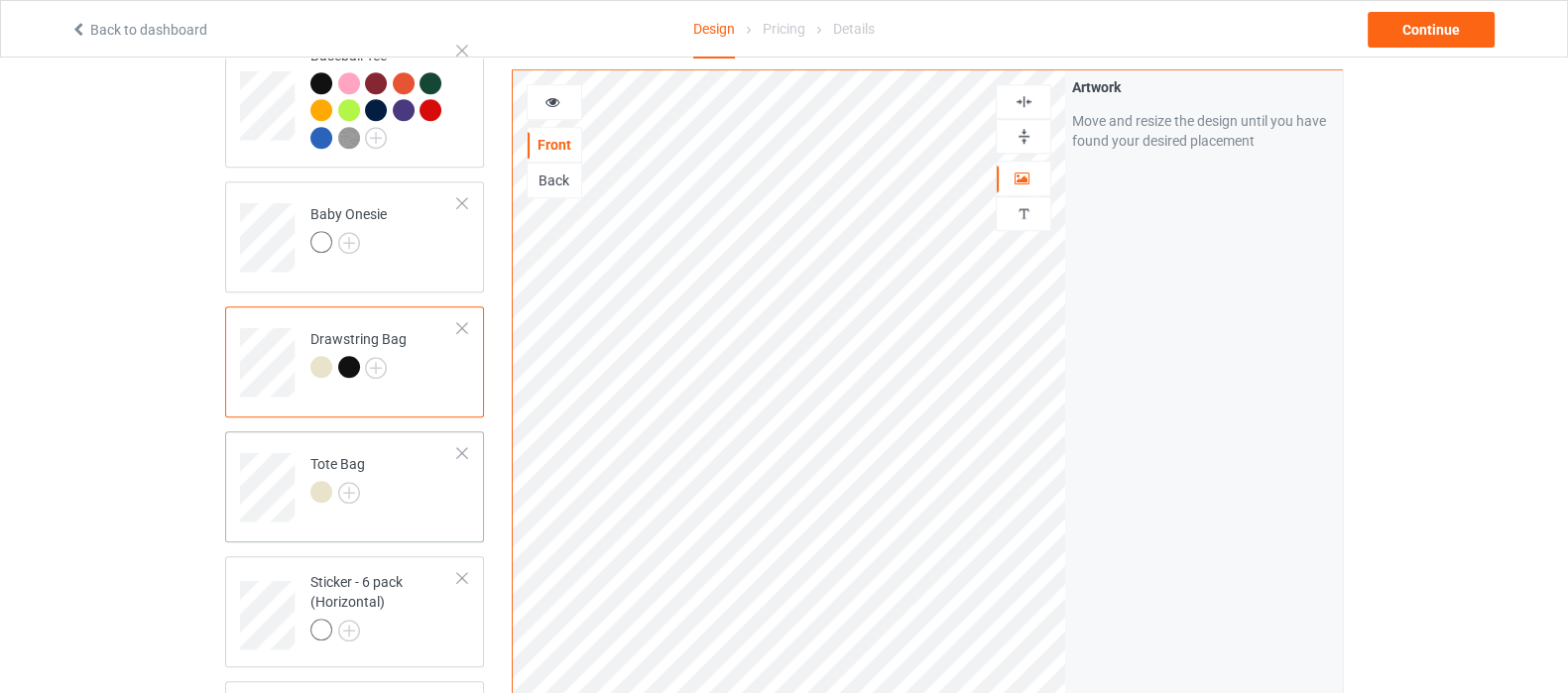
scroll to position [1858, 0]
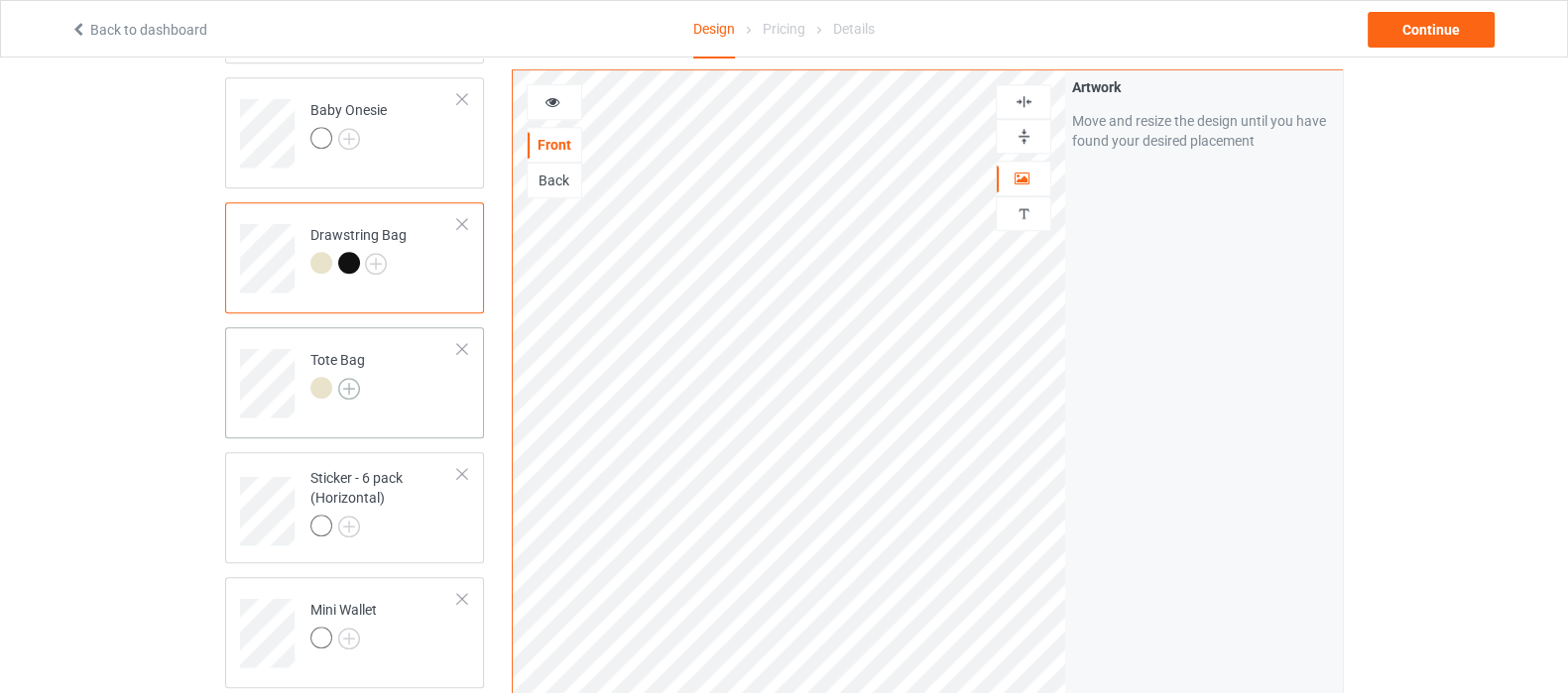
click at [353, 378] on img at bounding box center [349, 389] width 22 height 22
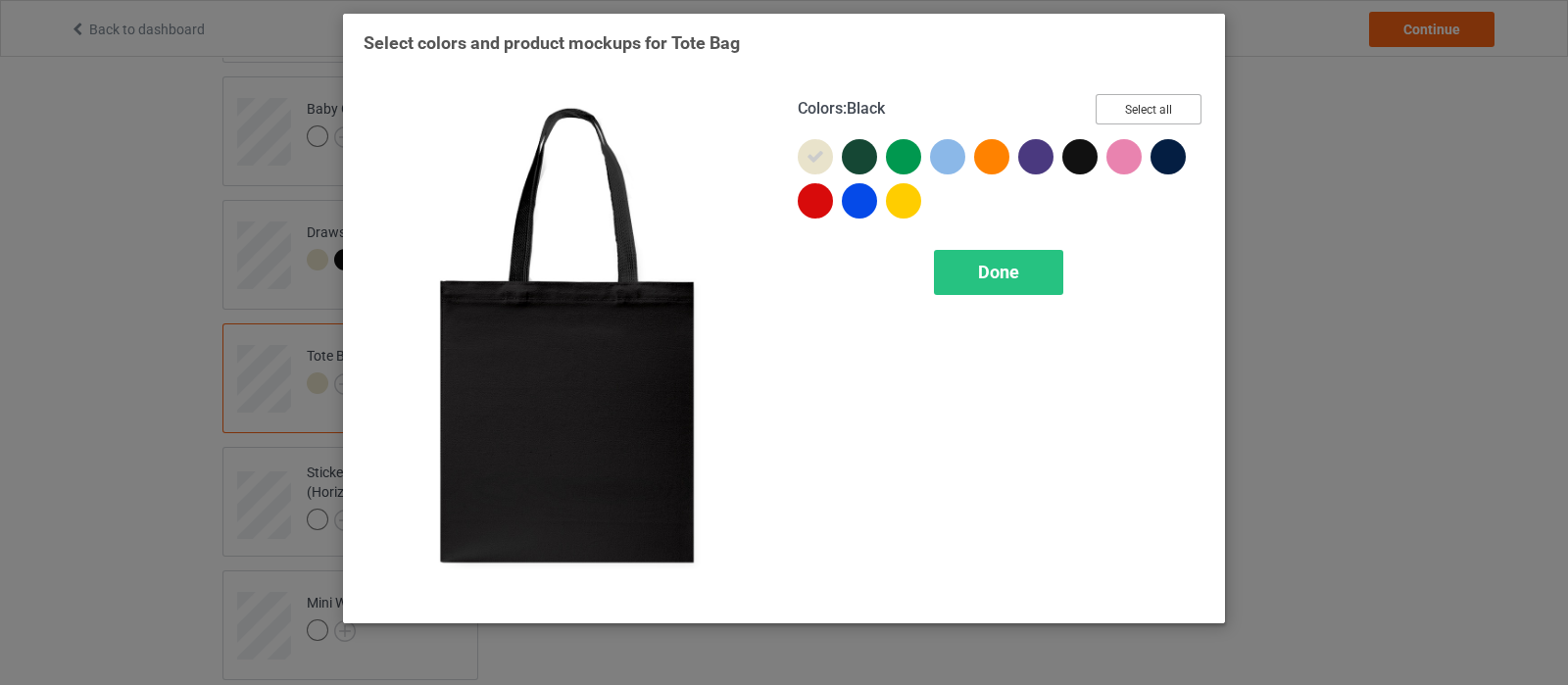
click at [1156, 108] on button "Select all" at bounding box center [1148, 109] width 106 height 31
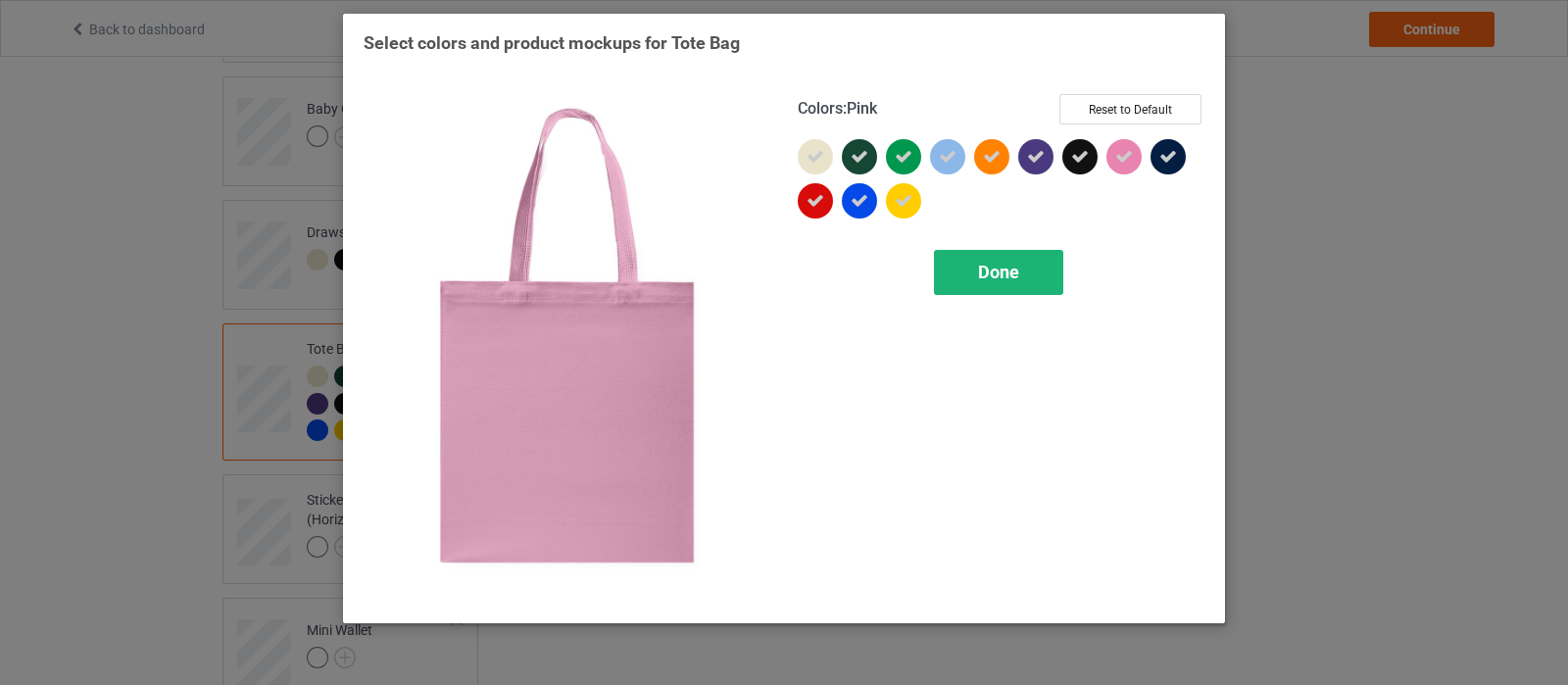
click at [1024, 270] on div "Done" at bounding box center [998, 273] width 129 height 45
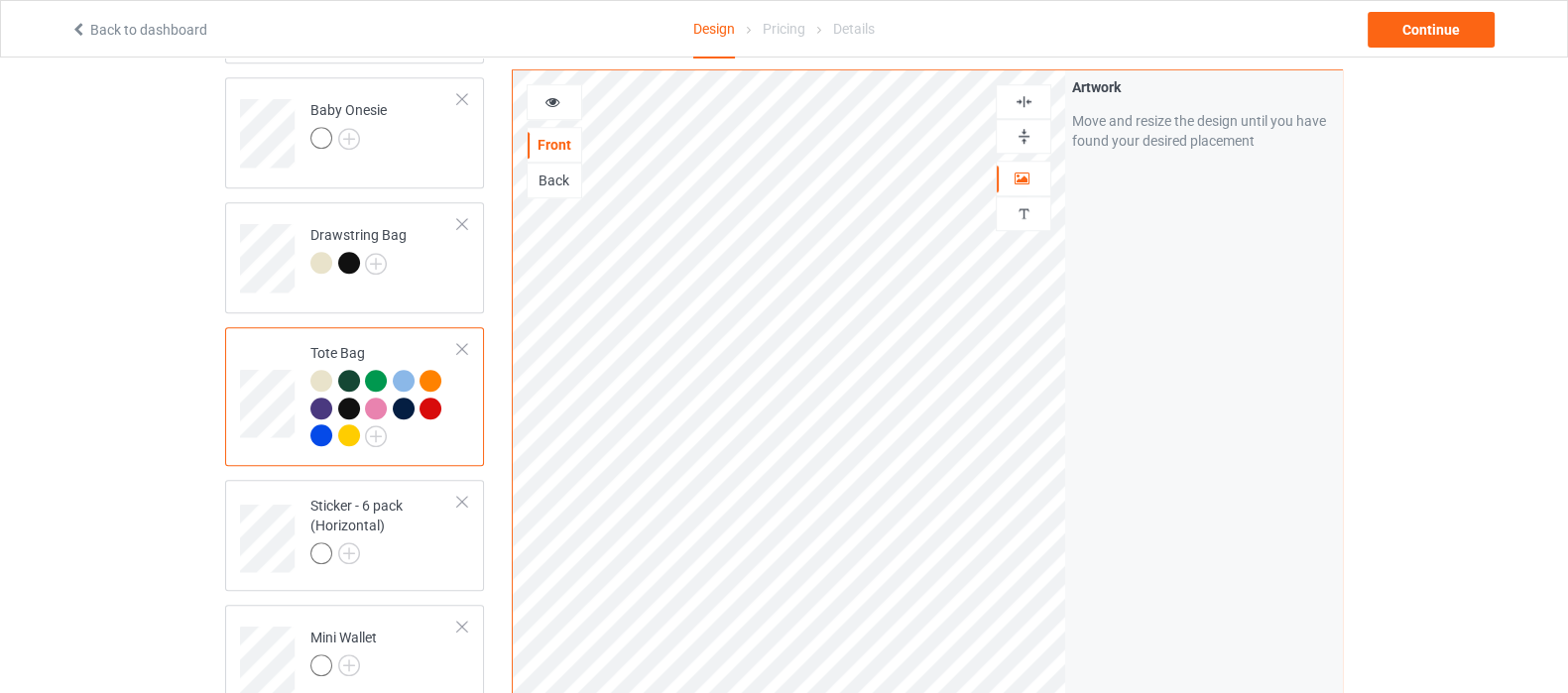
click at [1016, 132] on img at bounding box center [1023, 136] width 19 height 19
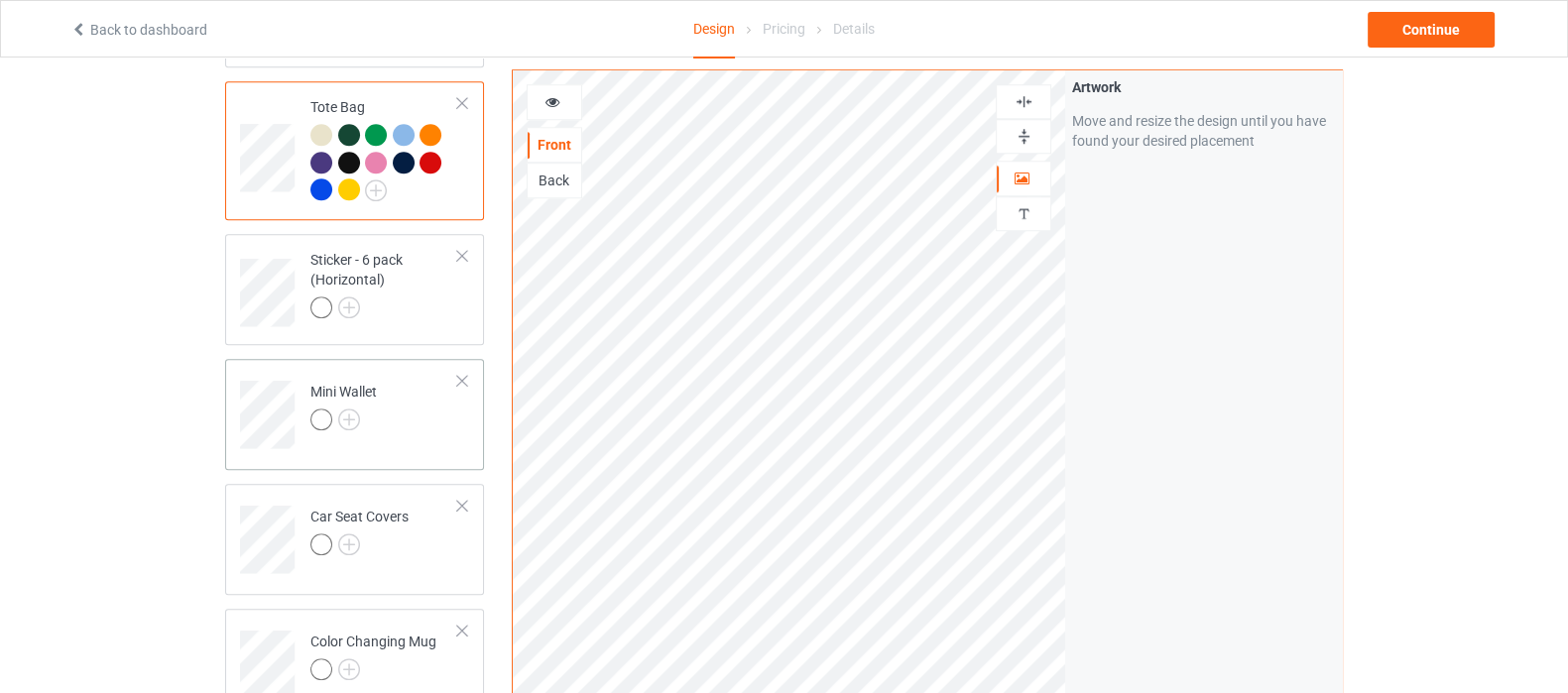
scroll to position [2107, 0]
click at [357, 294] on img at bounding box center [349, 305] width 22 height 22
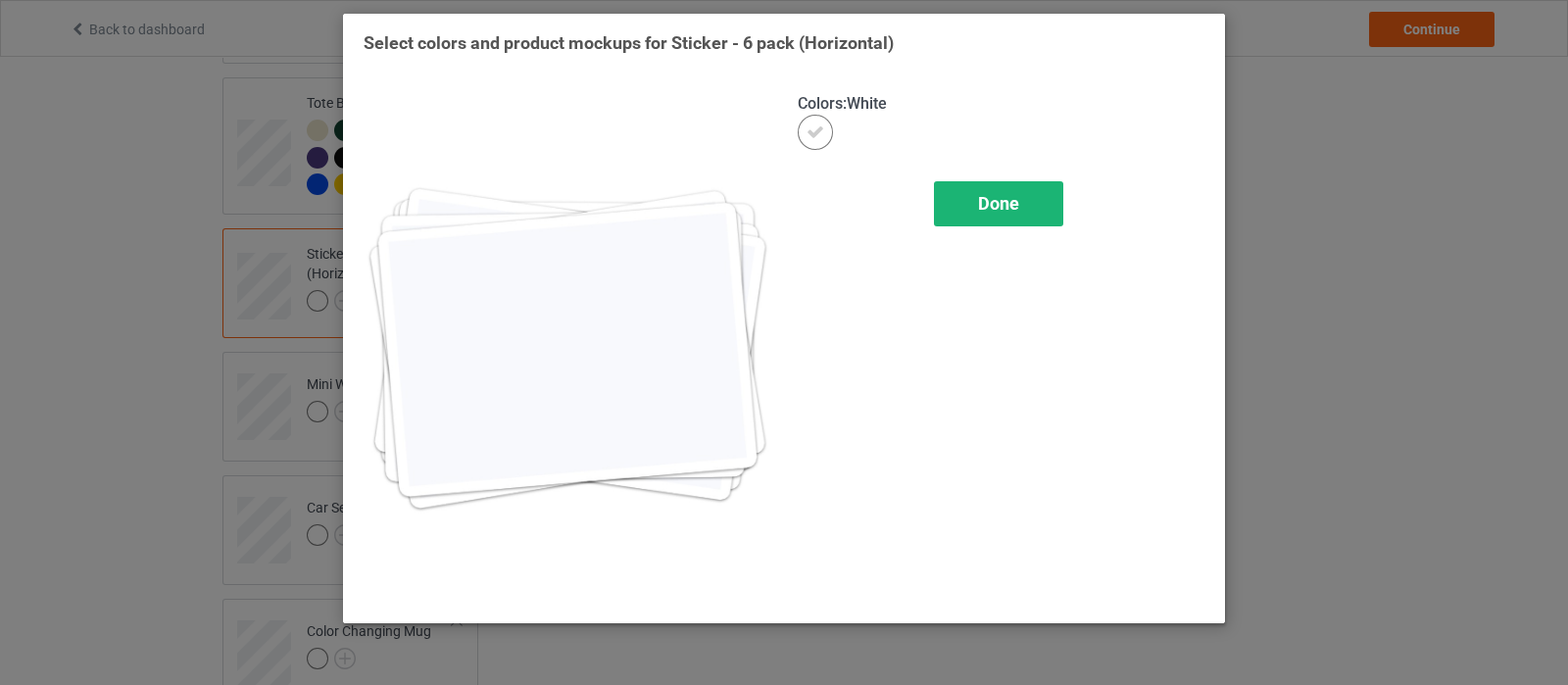
click at [1023, 209] on div "Done" at bounding box center [998, 204] width 129 height 45
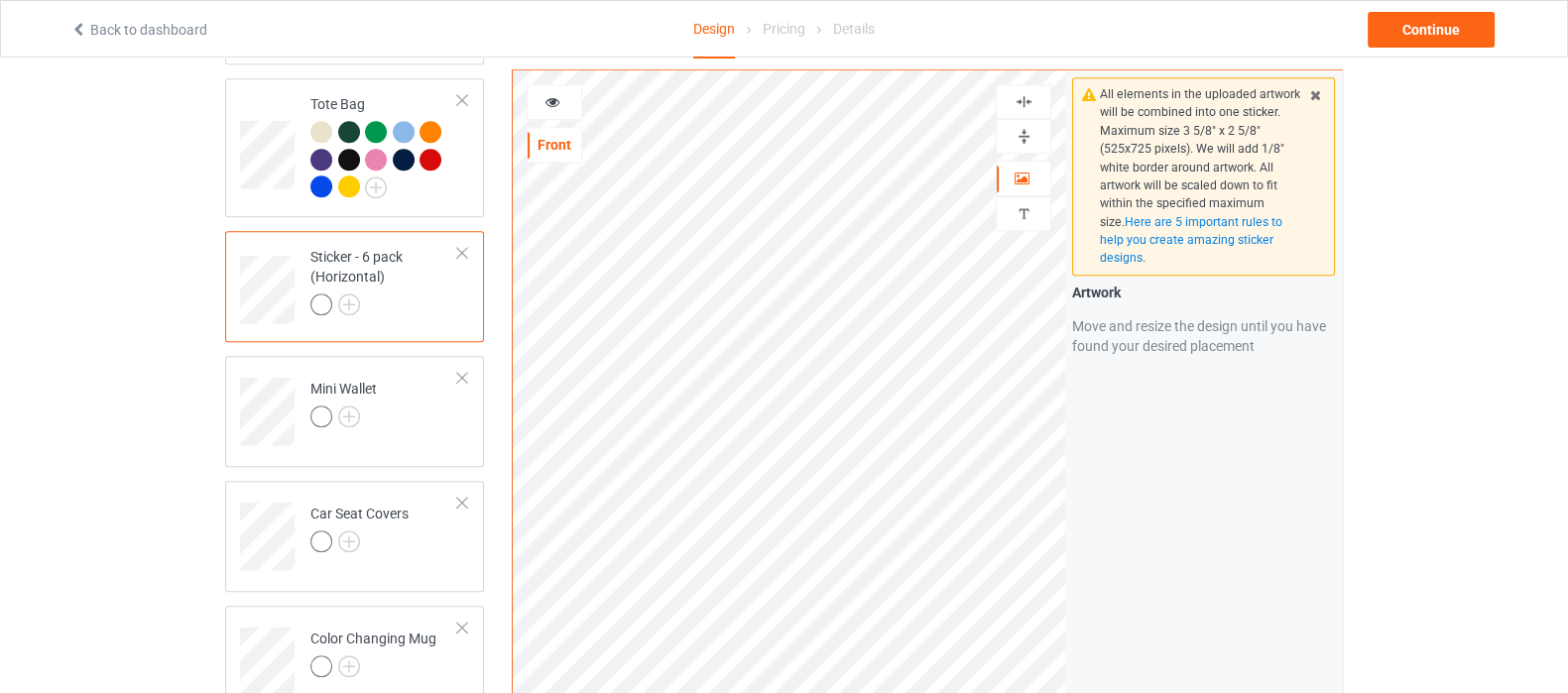
click at [1021, 138] on img at bounding box center [1023, 136] width 19 height 19
click at [1026, 94] on img at bounding box center [1023, 101] width 19 height 19
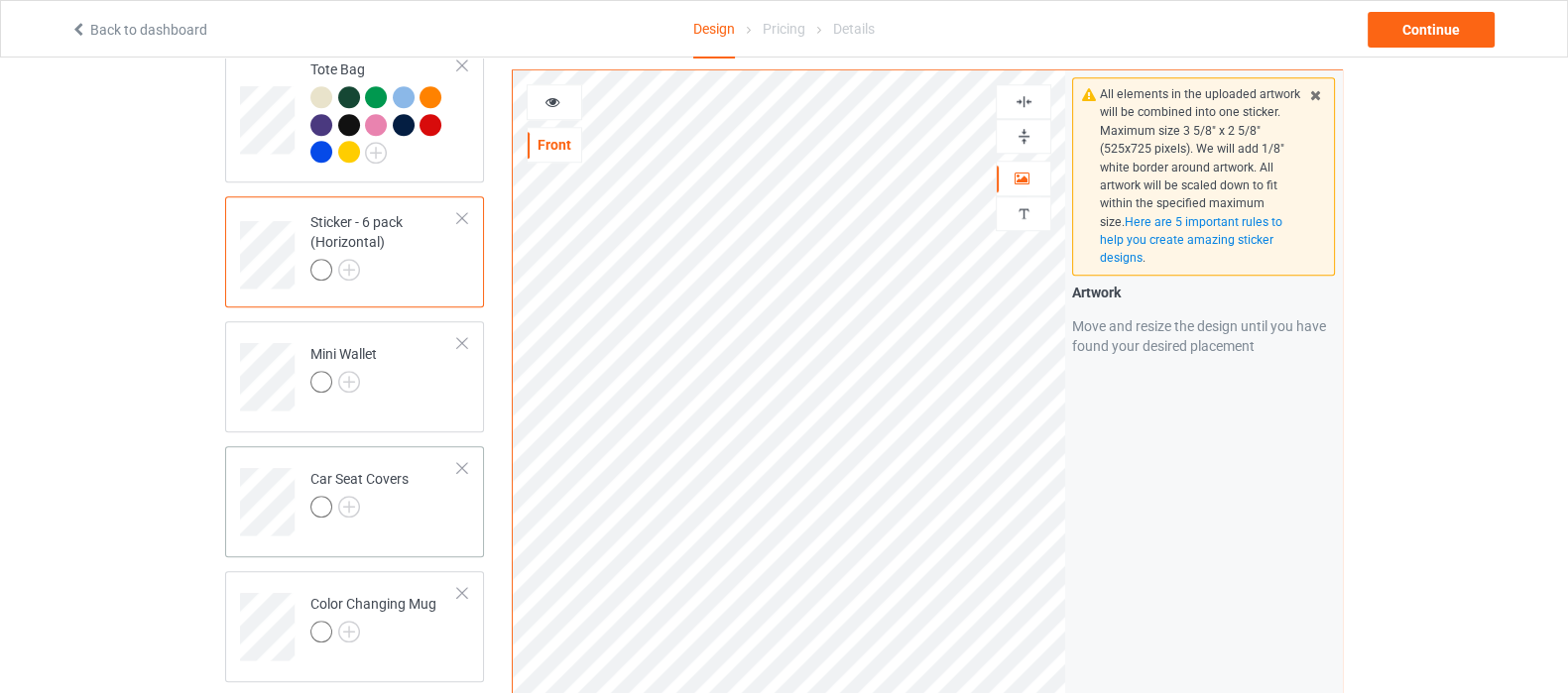
scroll to position [2231, 0]
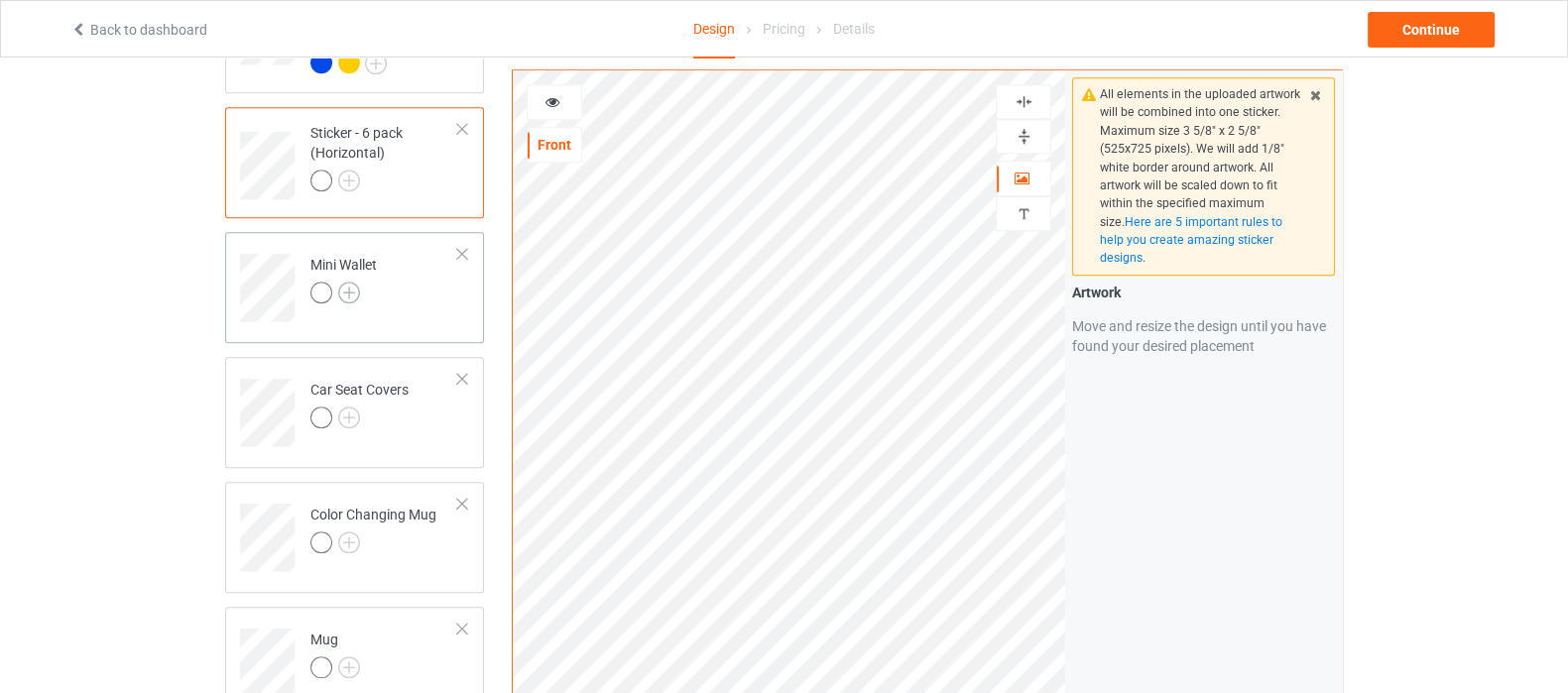
click at [343, 282] on img at bounding box center [349, 293] width 22 height 22
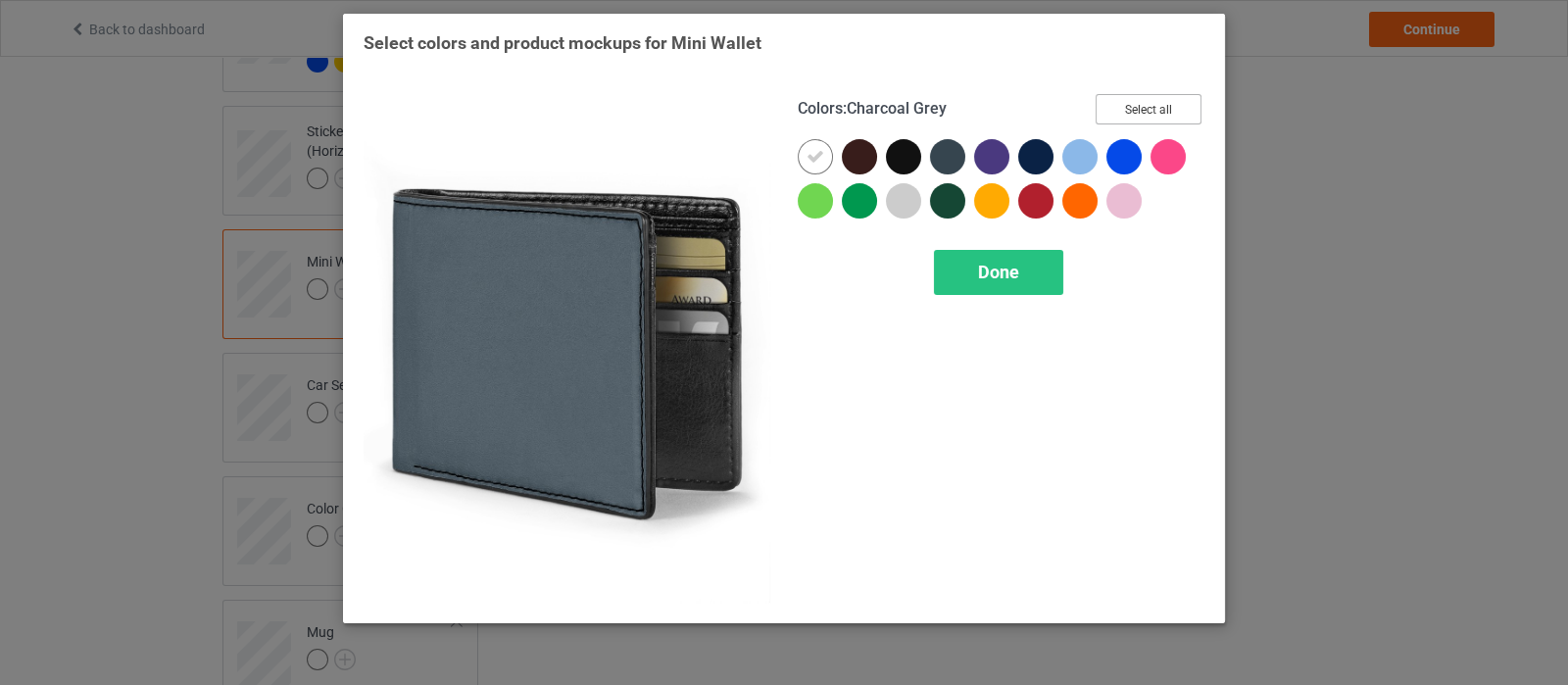
click at [1148, 105] on button "Select all" at bounding box center [1148, 109] width 106 height 31
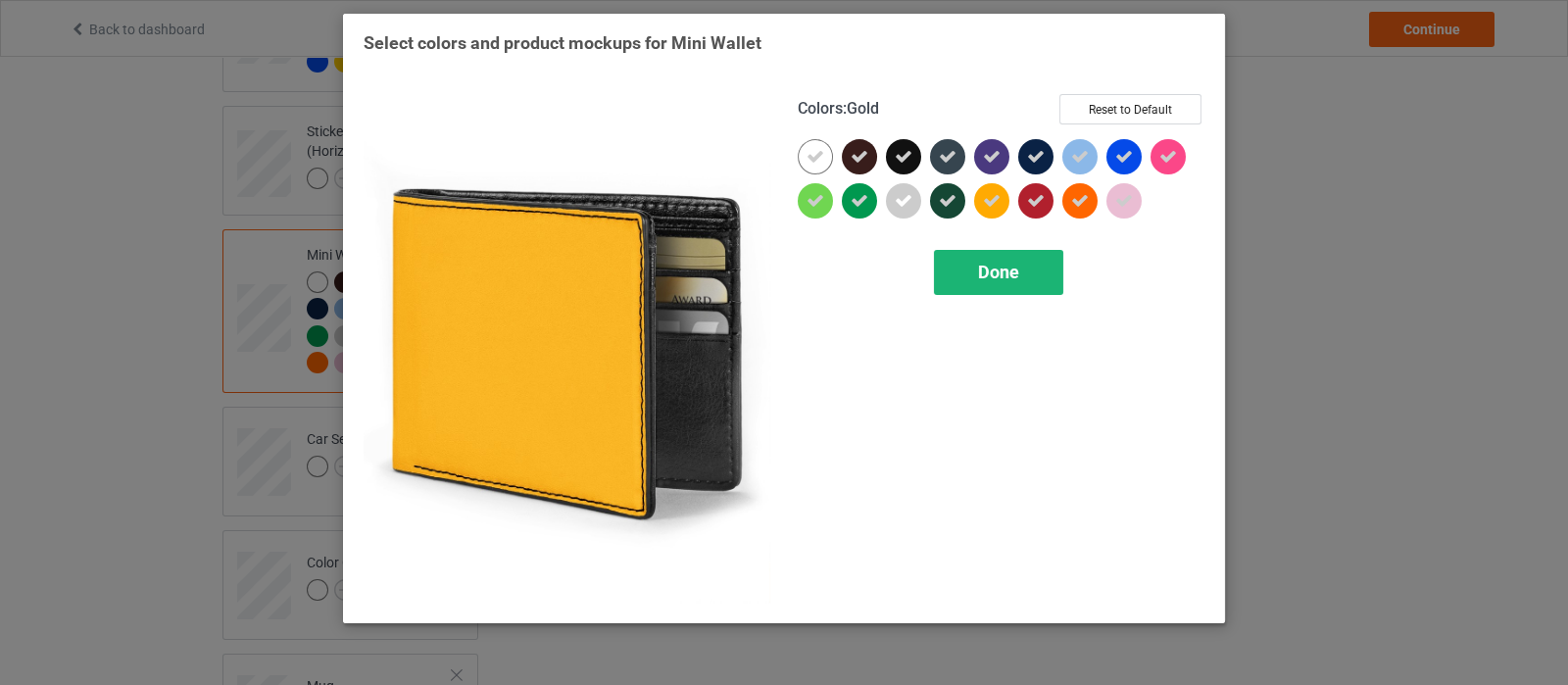
click at [980, 269] on span "Done" at bounding box center [999, 272] width 41 height 21
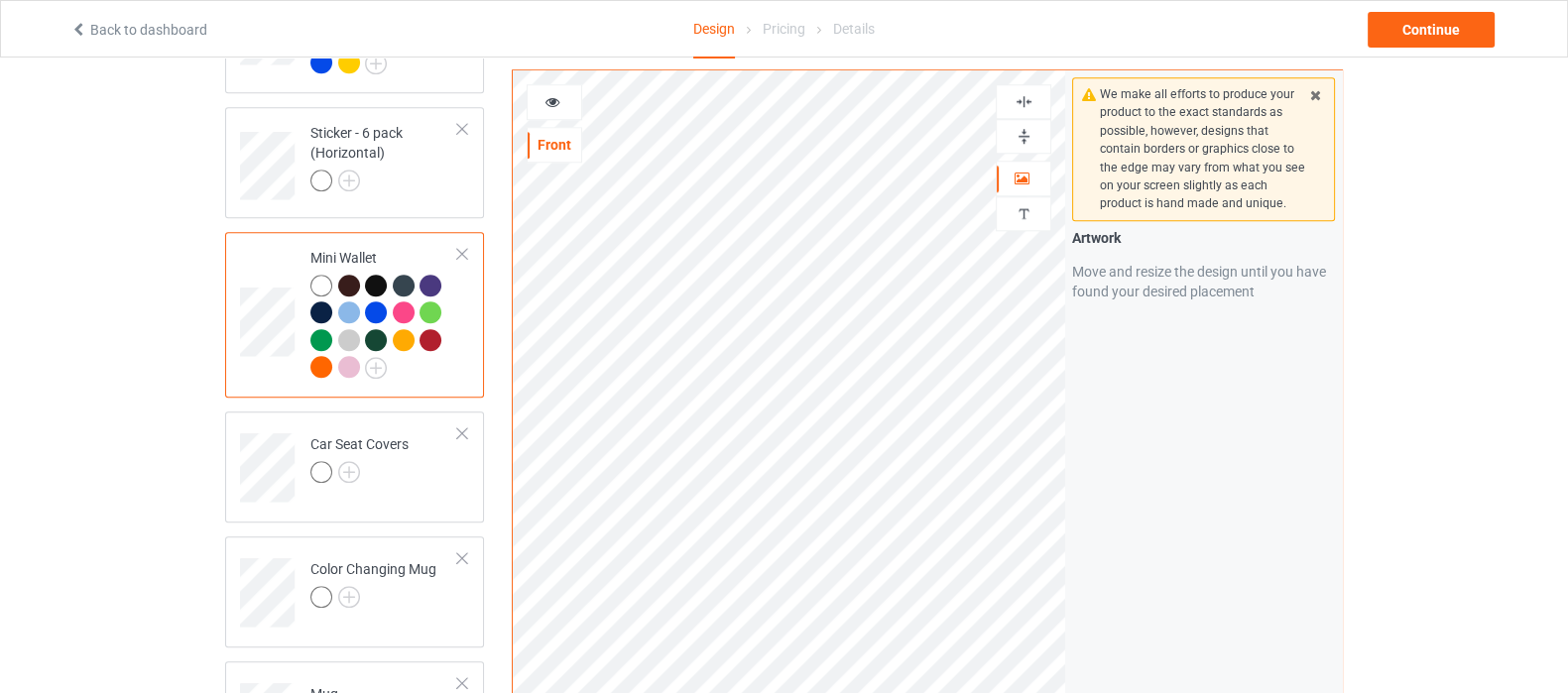
click at [1018, 131] on img at bounding box center [1023, 136] width 19 height 19
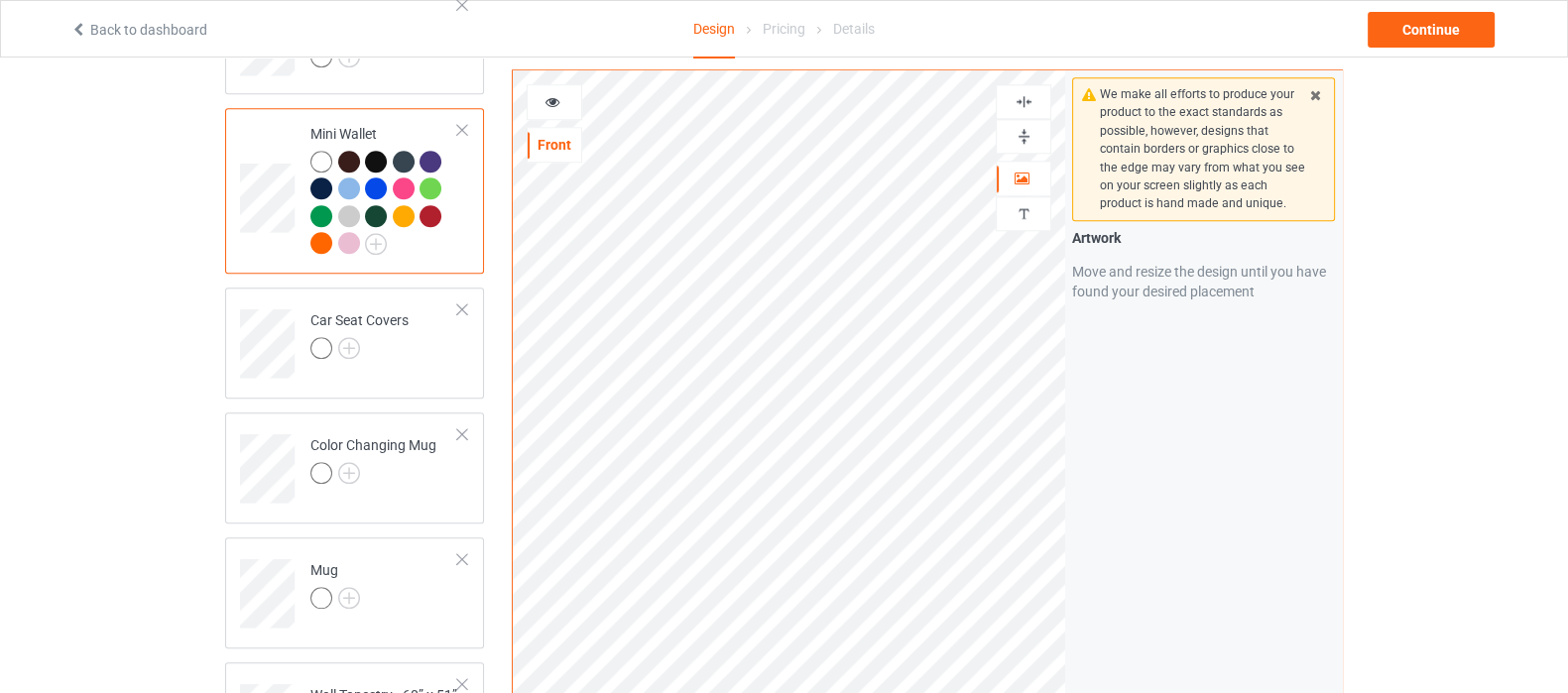
click at [1014, 128] on img at bounding box center [1023, 136] width 19 height 19
click at [1030, 135] on img at bounding box center [1023, 136] width 19 height 19
click at [1031, 136] on img at bounding box center [1023, 136] width 19 height 19
click at [351, 337] on img at bounding box center [349, 348] width 22 height 22
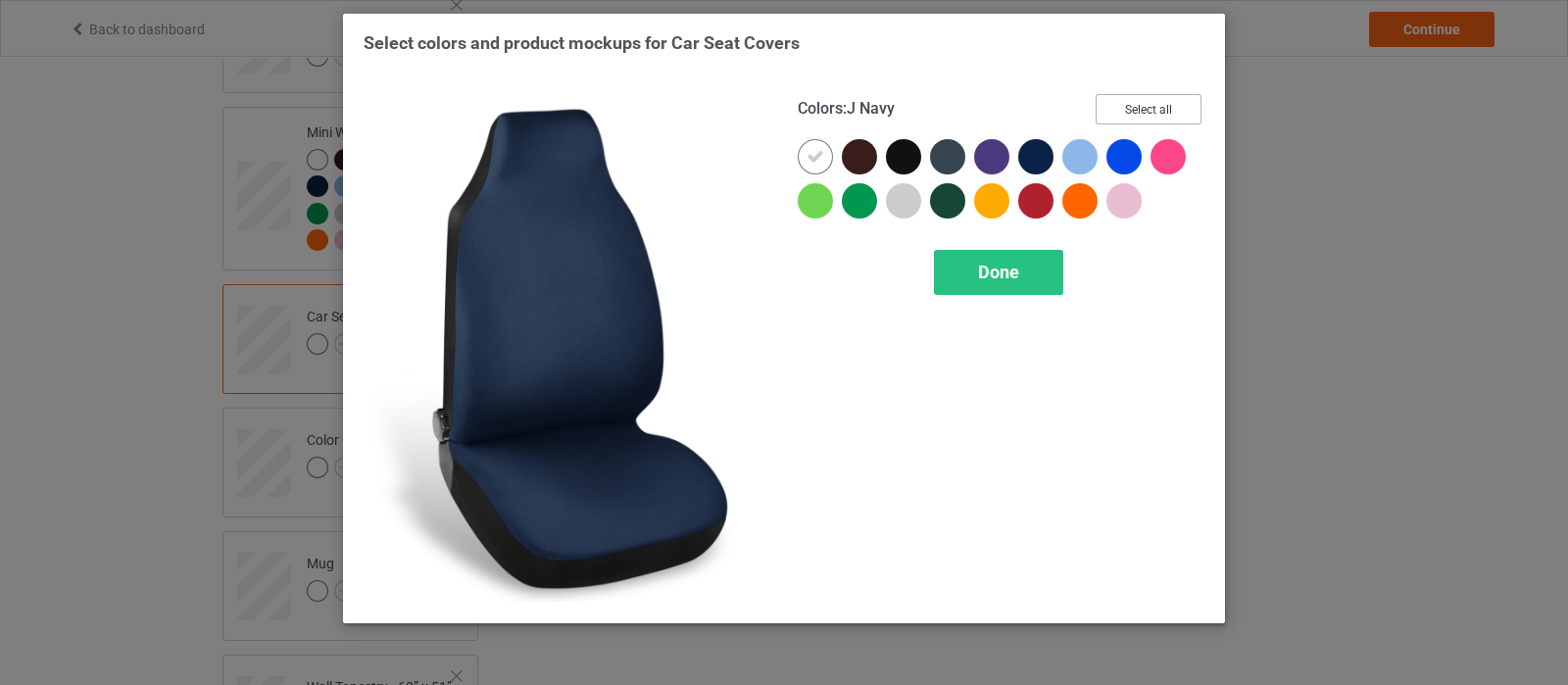
drag, startPoint x: 1112, startPoint y: 110, endPoint x: 1104, endPoint y: 187, distance: 77.4
click at [1113, 110] on button "Select all" at bounding box center [1148, 109] width 106 height 31
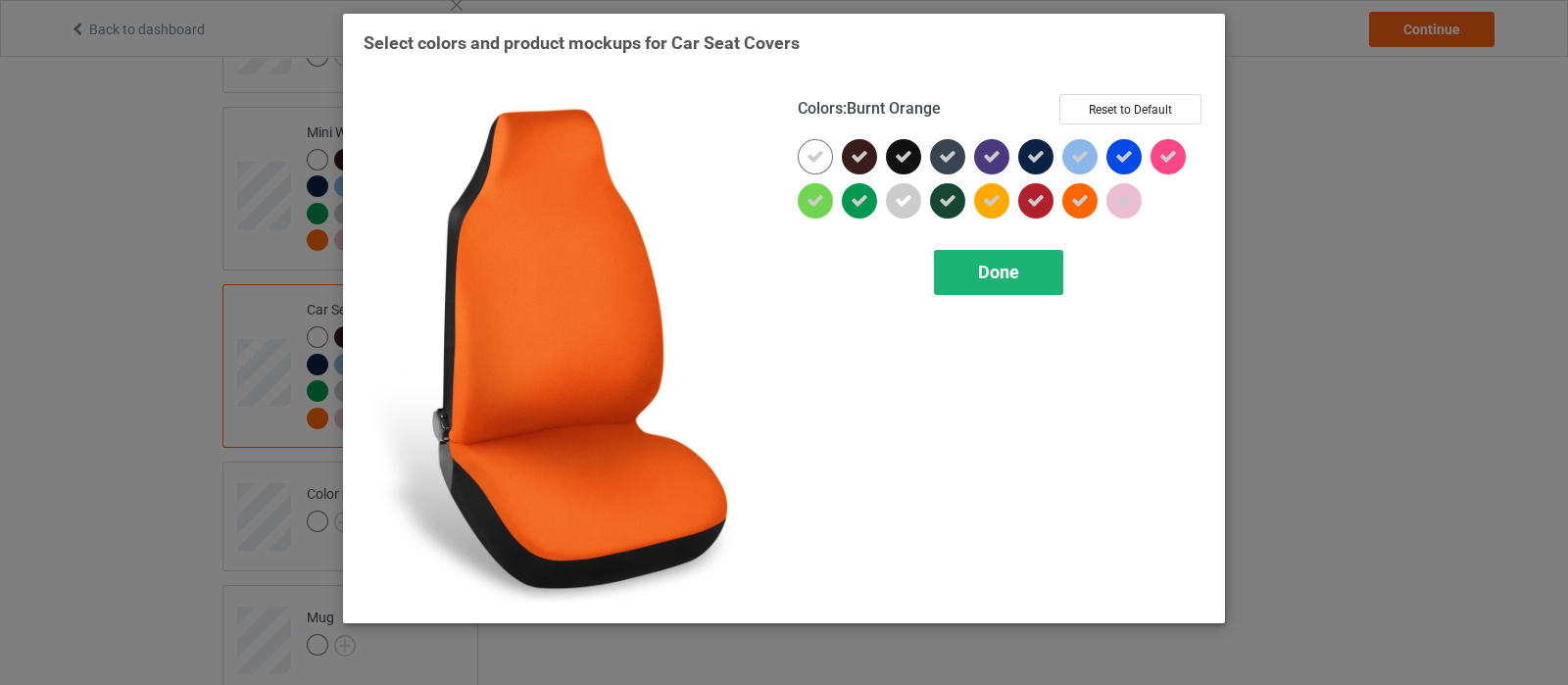
click at [999, 273] on span "Done" at bounding box center [999, 272] width 41 height 21
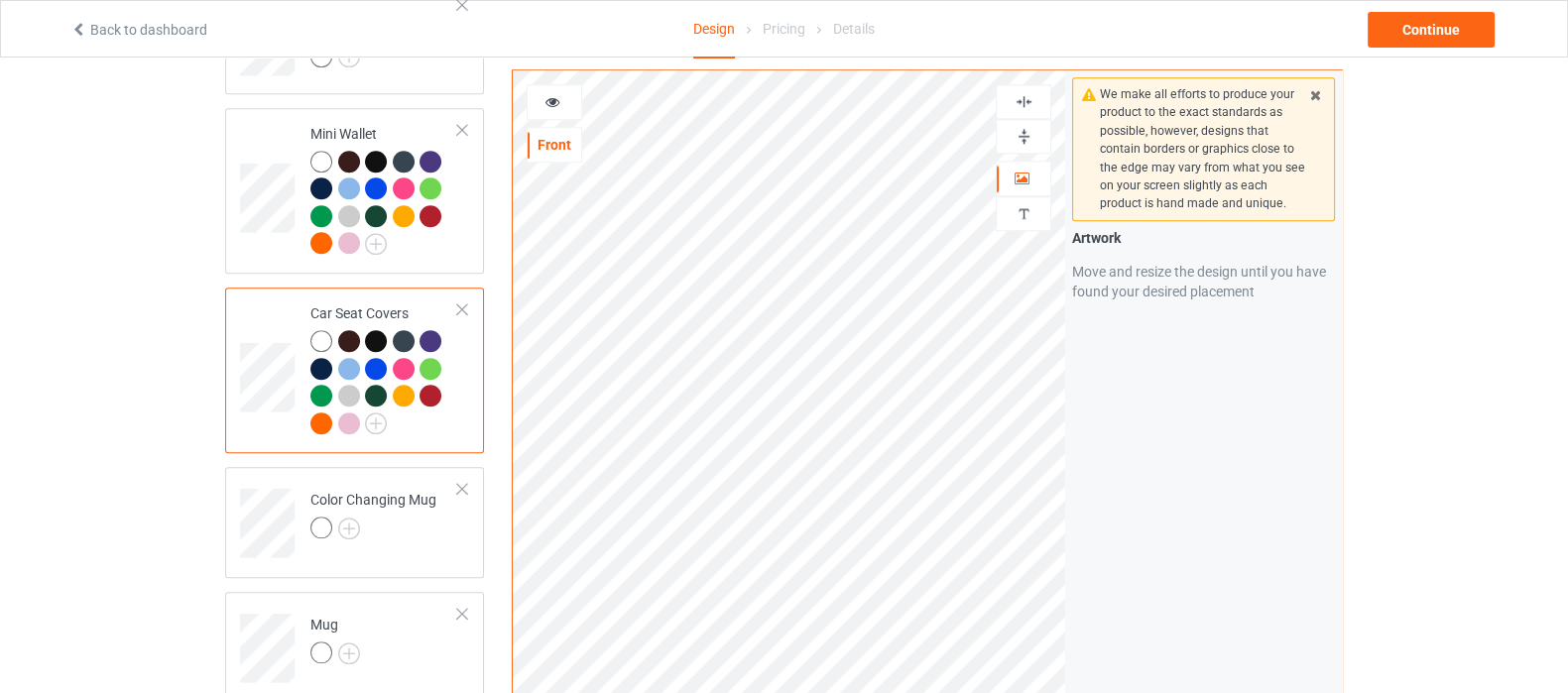
click at [1025, 109] on img at bounding box center [1023, 101] width 19 height 19
click at [1030, 100] on img at bounding box center [1023, 101] width 19 height 19
click at [1028, 102] on img at bounding box center [1023, 101] width 19 height 19
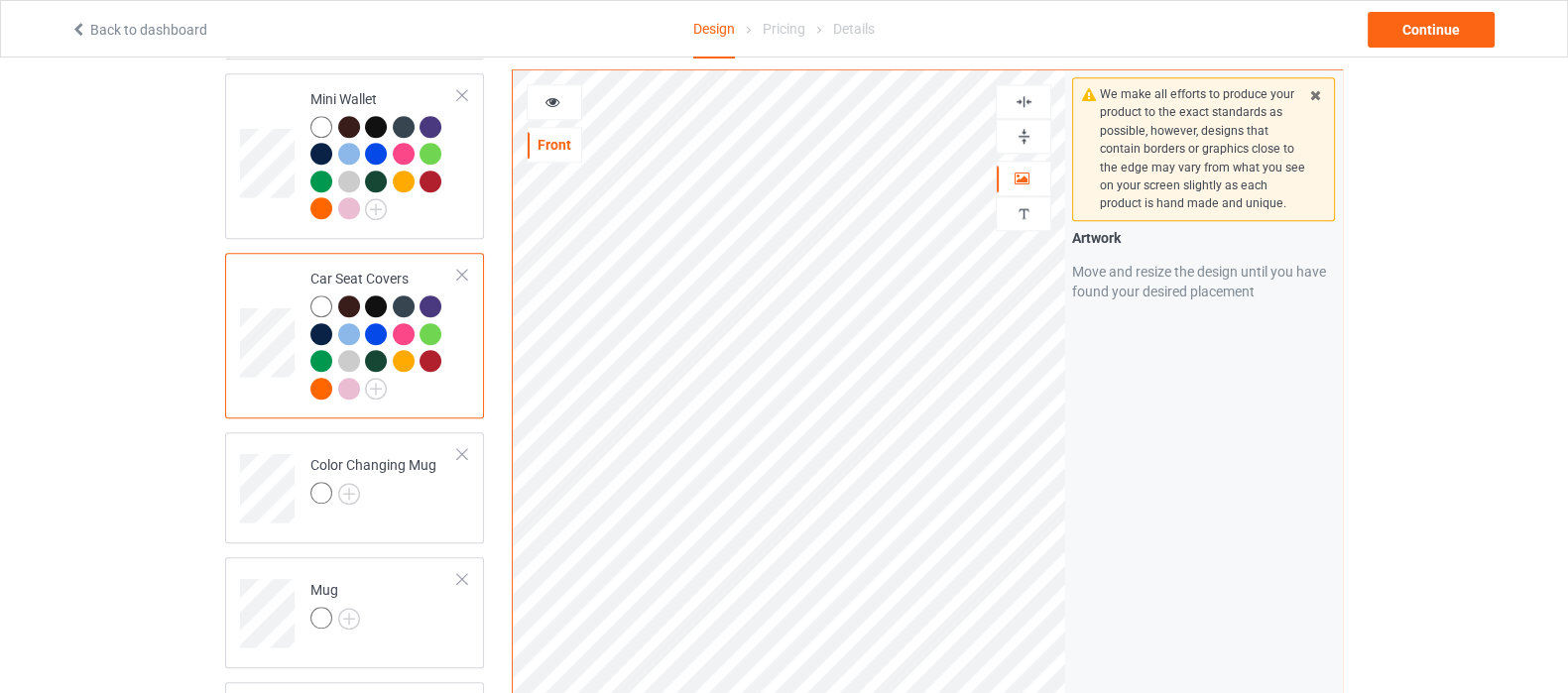
scroll to position [2479, 0]
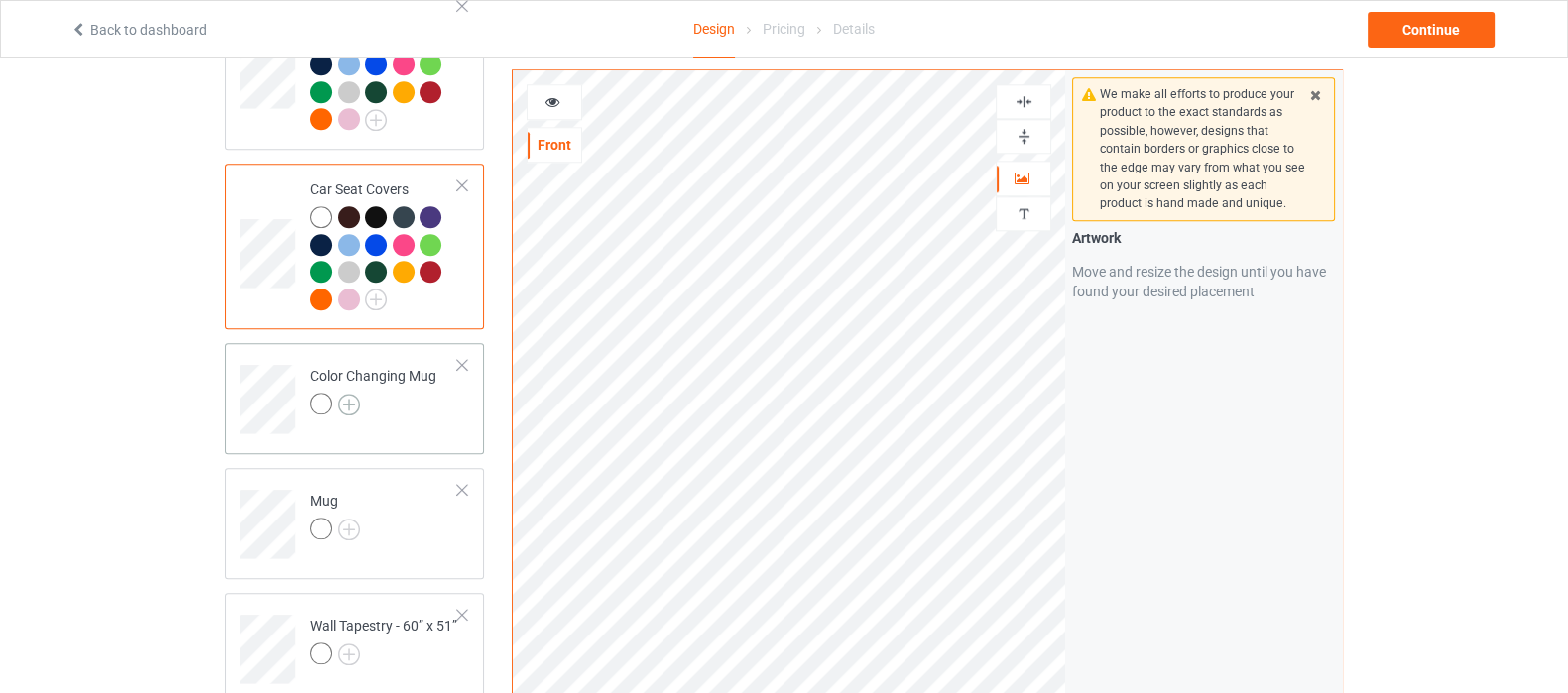
click at [352, 394] on img at bounding box center [349, 405] width 22 height 22
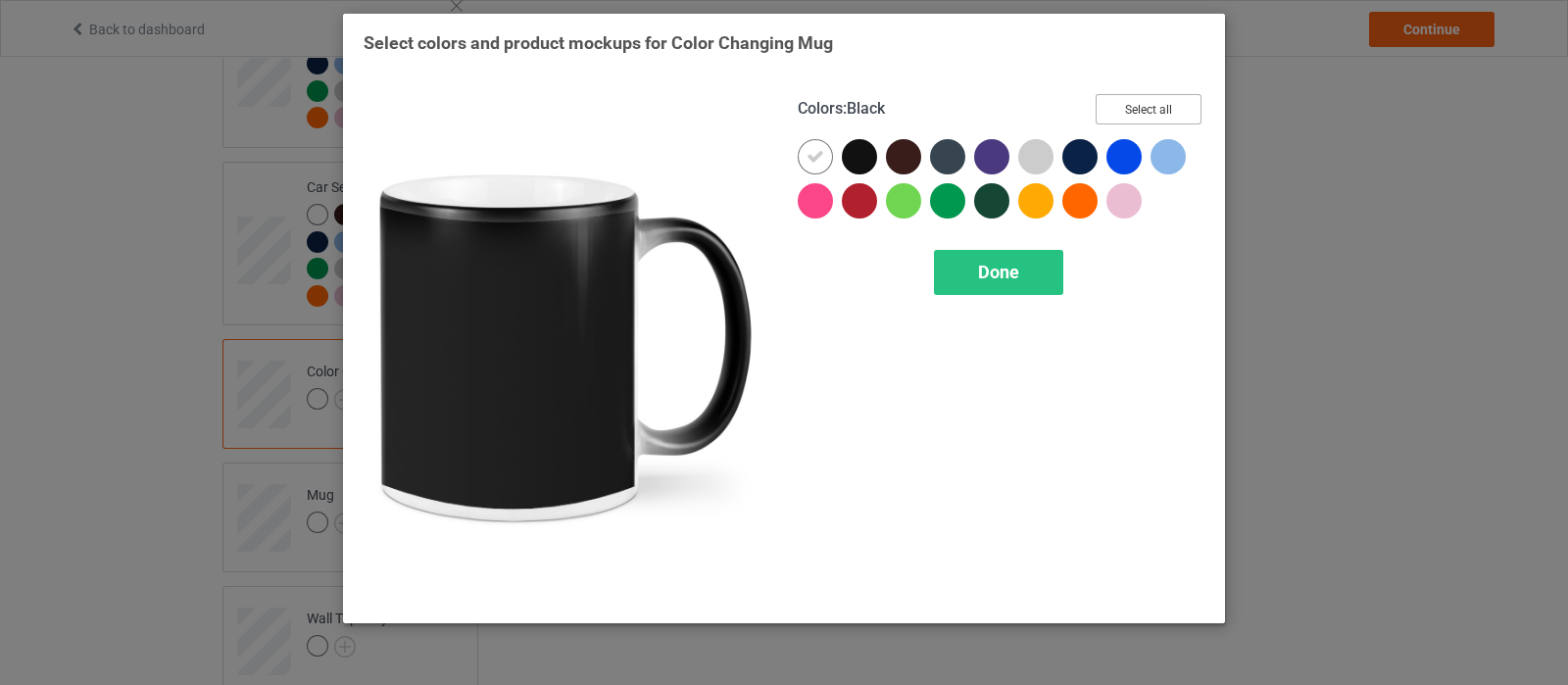
click at [1156, 115] on button "Select all" at bounding box center [1148, 109] width 106 height 31
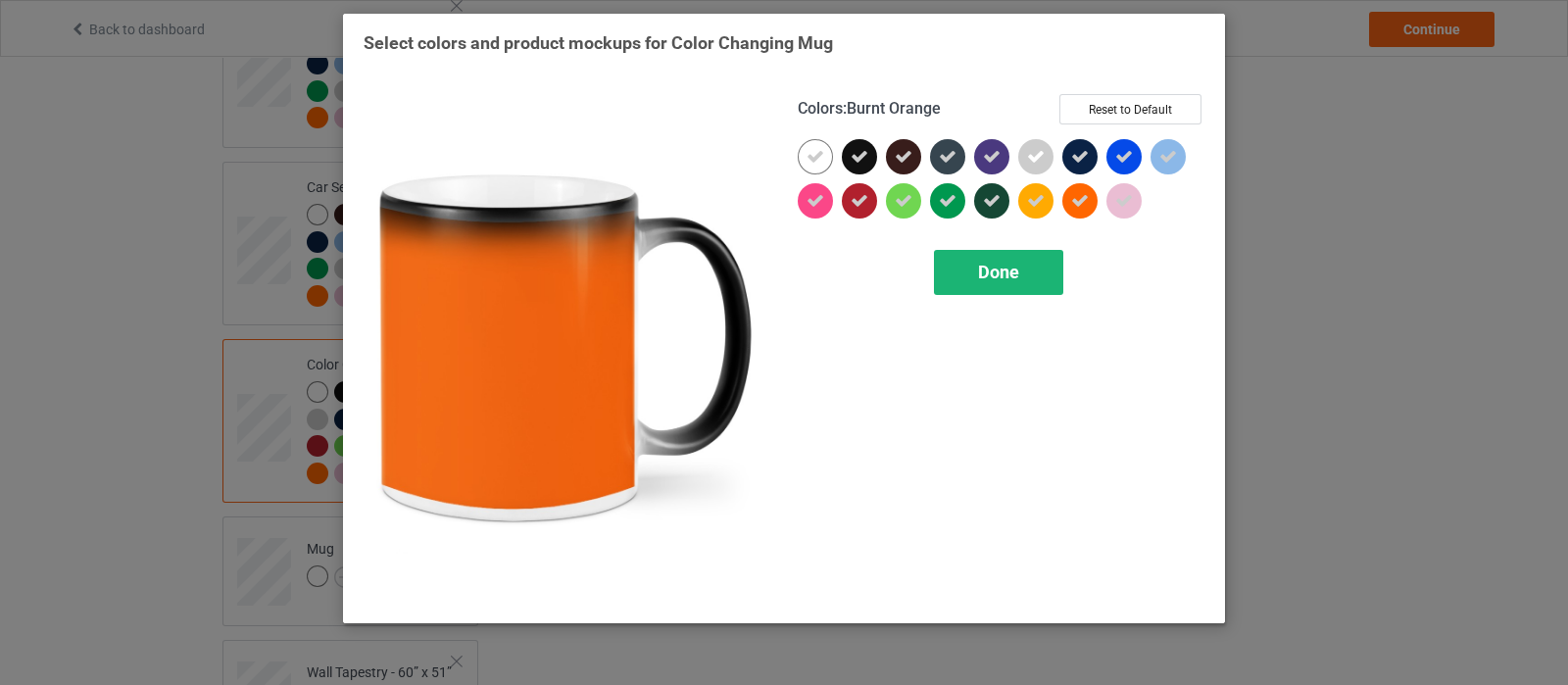
click at [981, 272] on span "Done" at bounding box center [999, 272] width 41 height 21
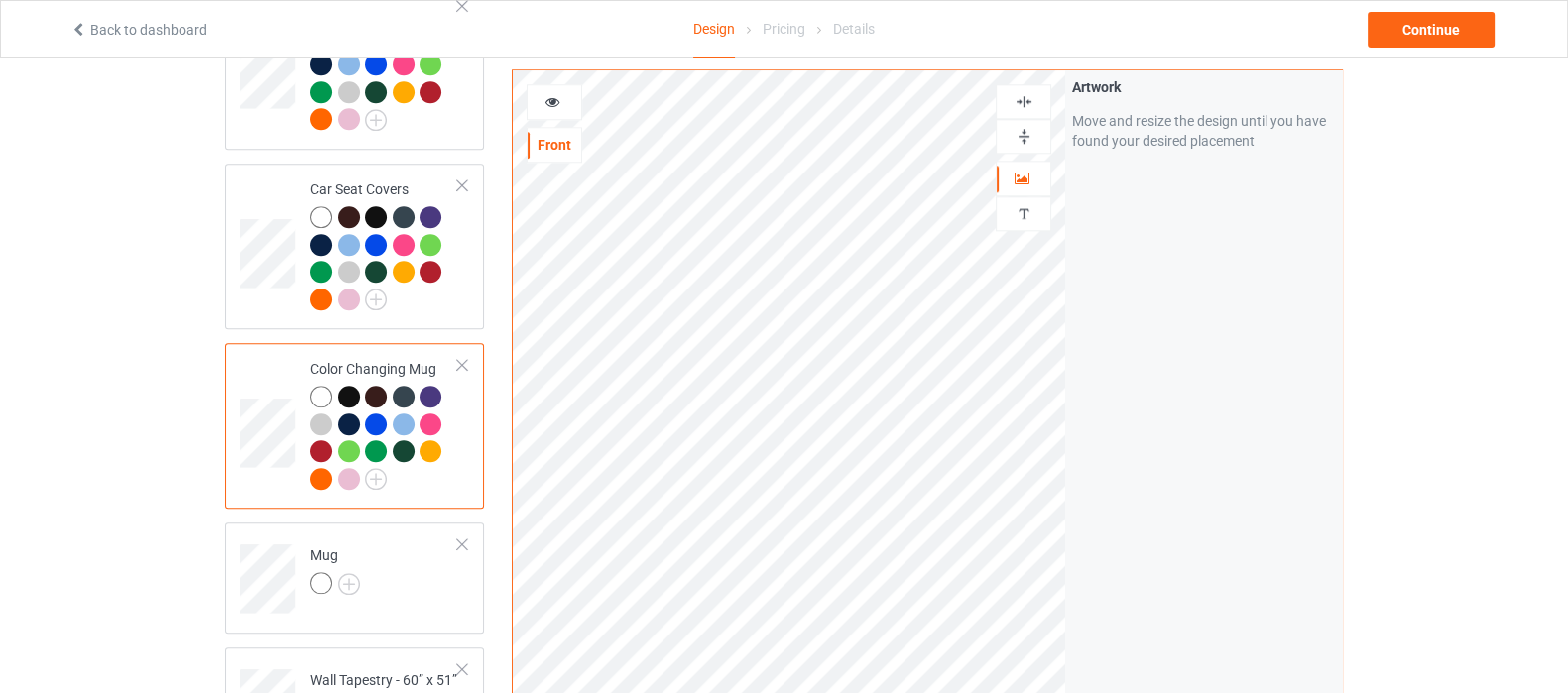
click at [1018, 133] on img at bounding box center [1023, 136] width 19 height 19
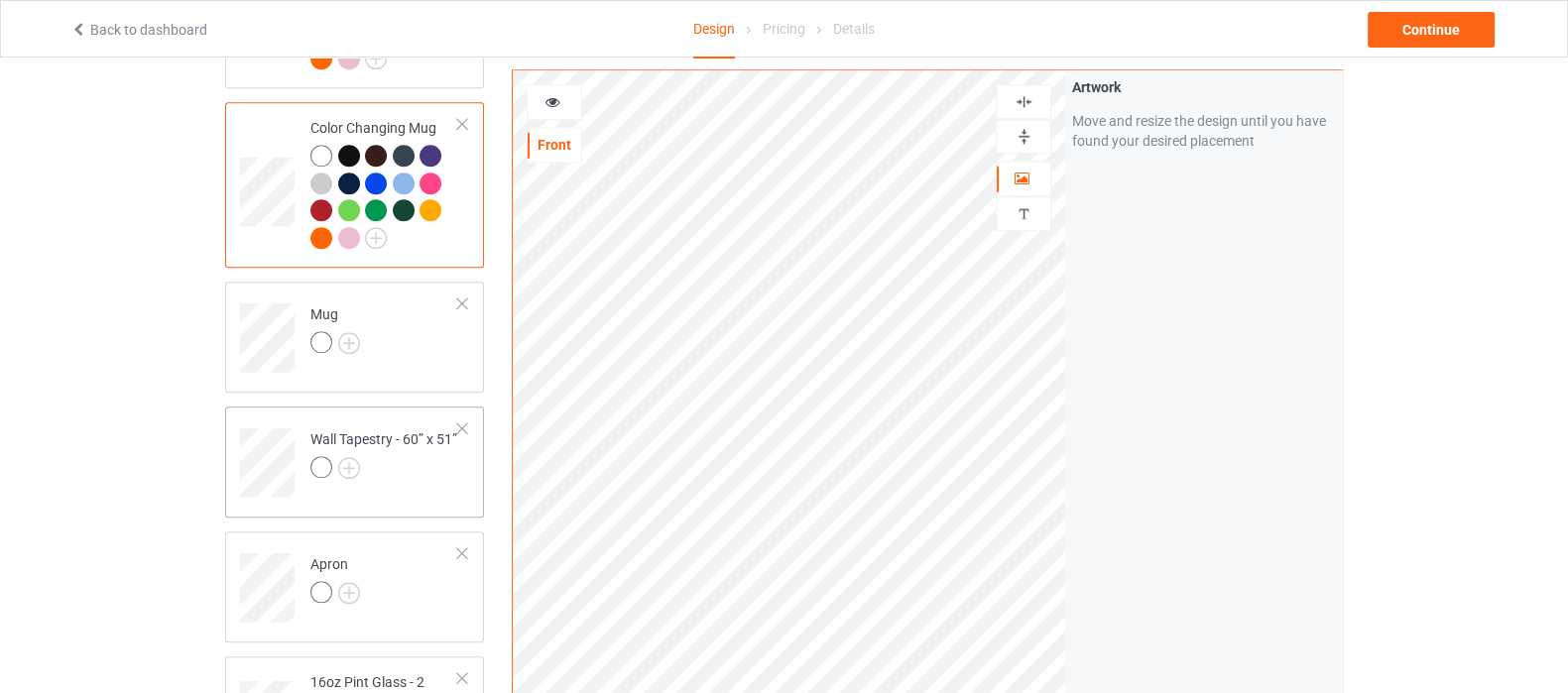
scroll to position [2727, 0]
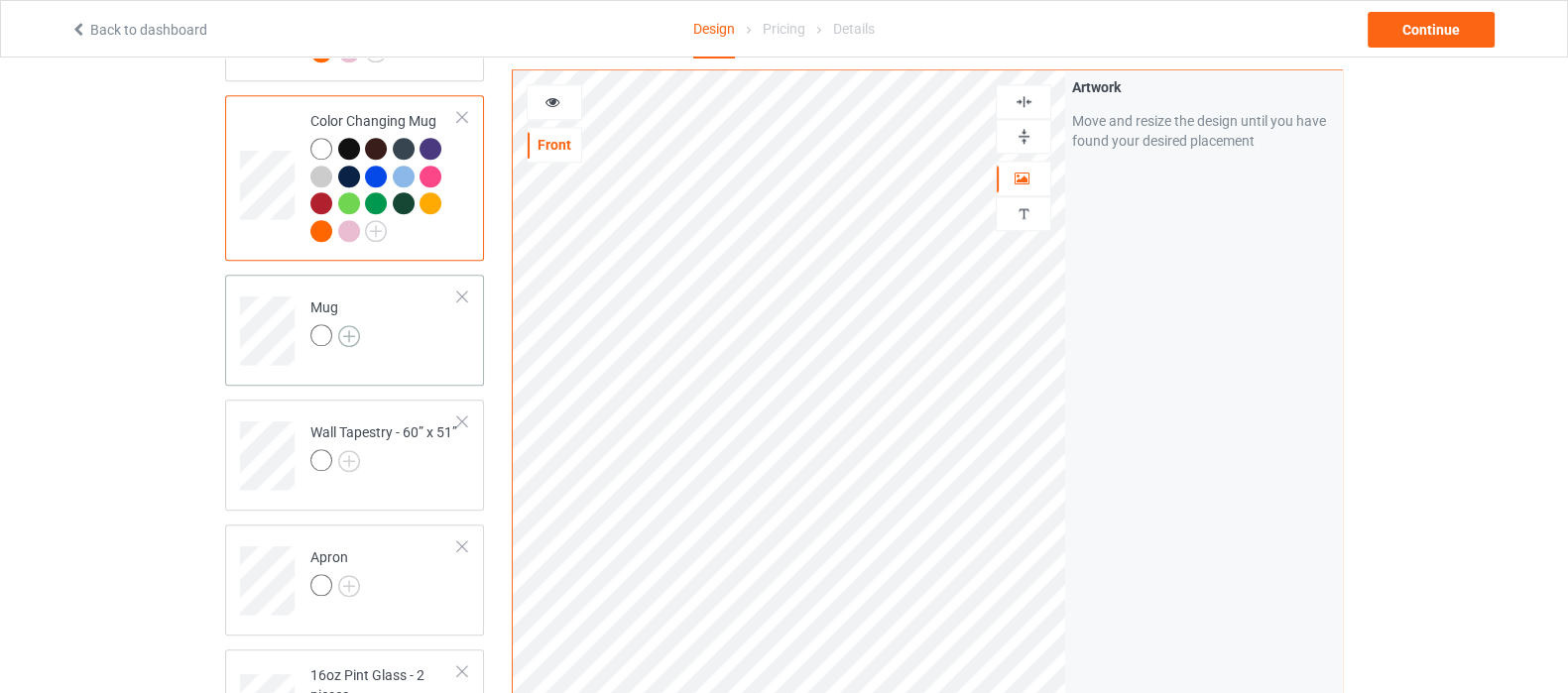
click at [349, 325] on img at bounding box center [349, 336] width 22 height 22
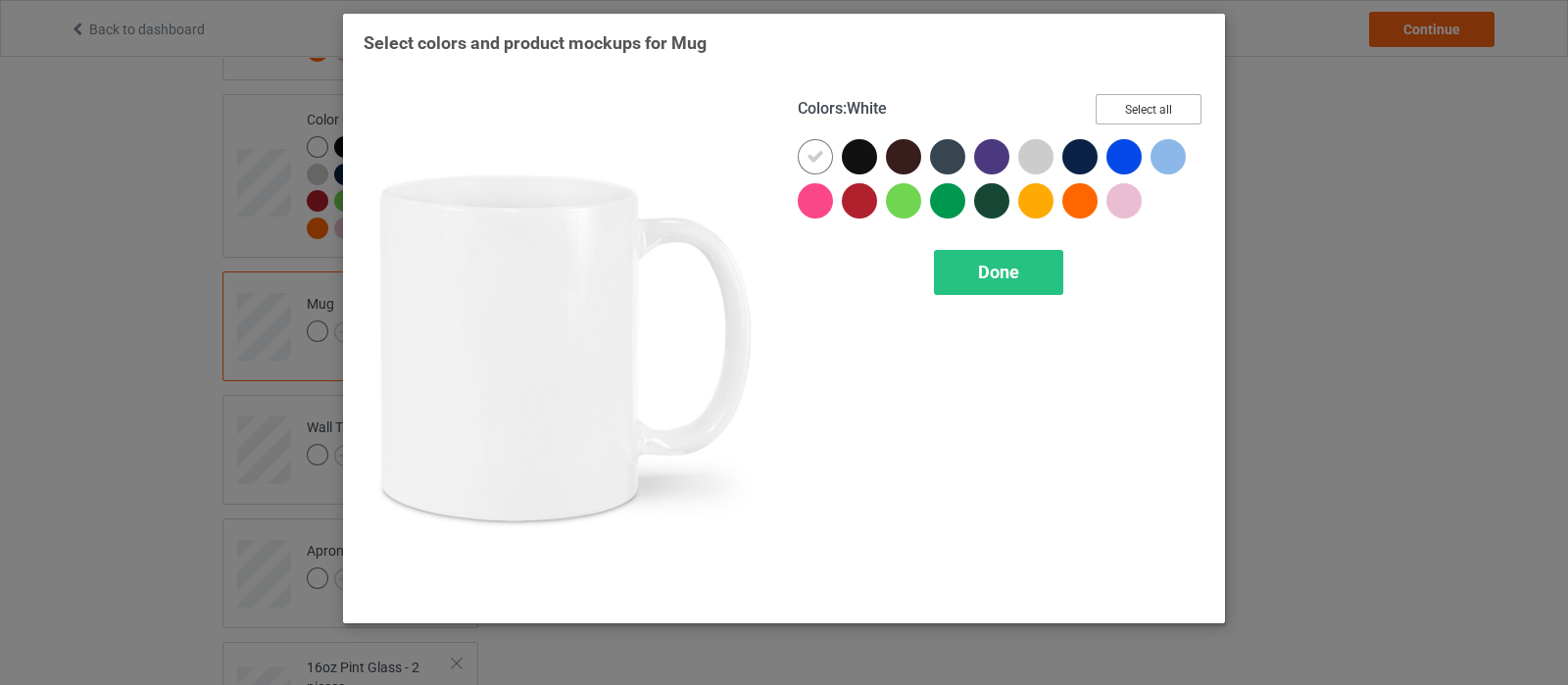
click at [1121, 117] on button "Select all" at bounding box center [1148, 109] width 106 height 31
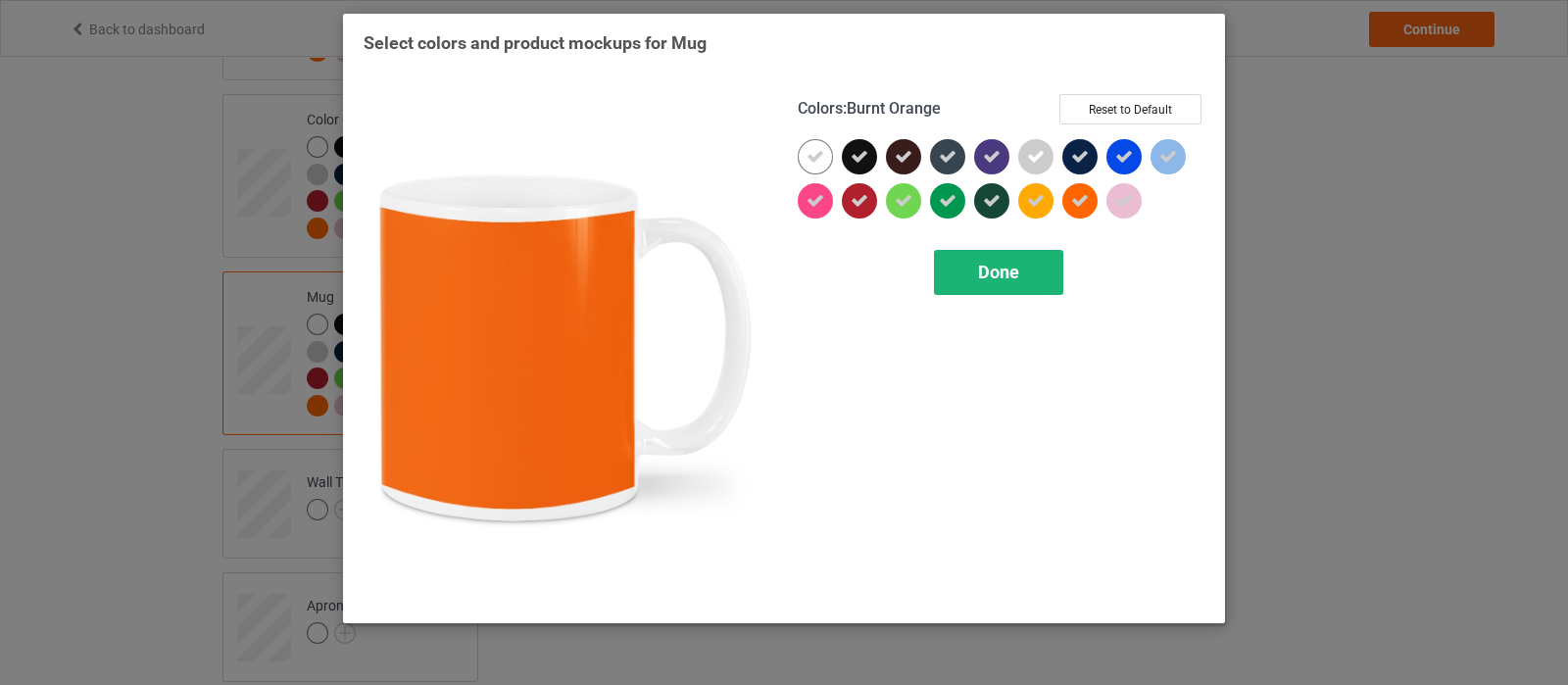
click at [1020, 273] on div "Done" at bounding box center [998, 273] width 129 height 45
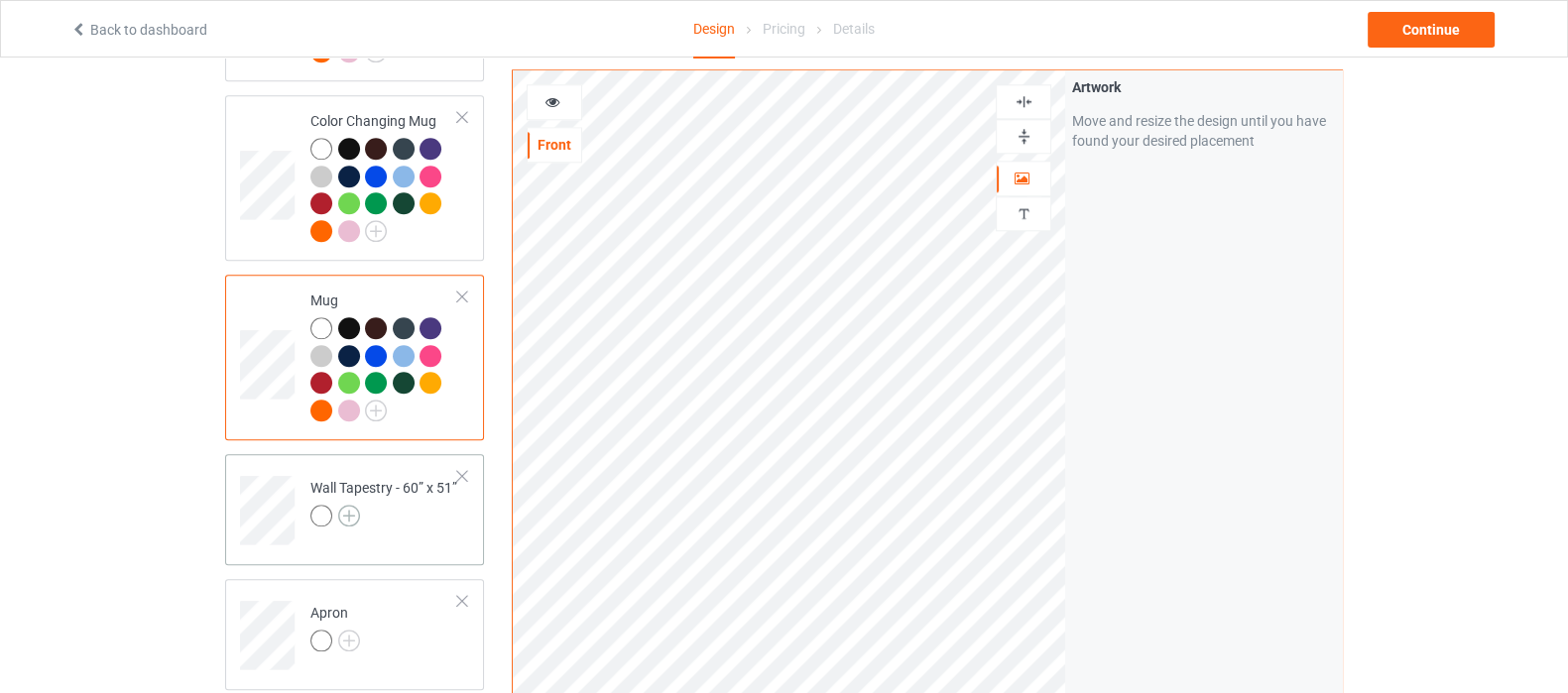
click at [351, 509] on img at bounding box center [349, 516] width 22 height 22
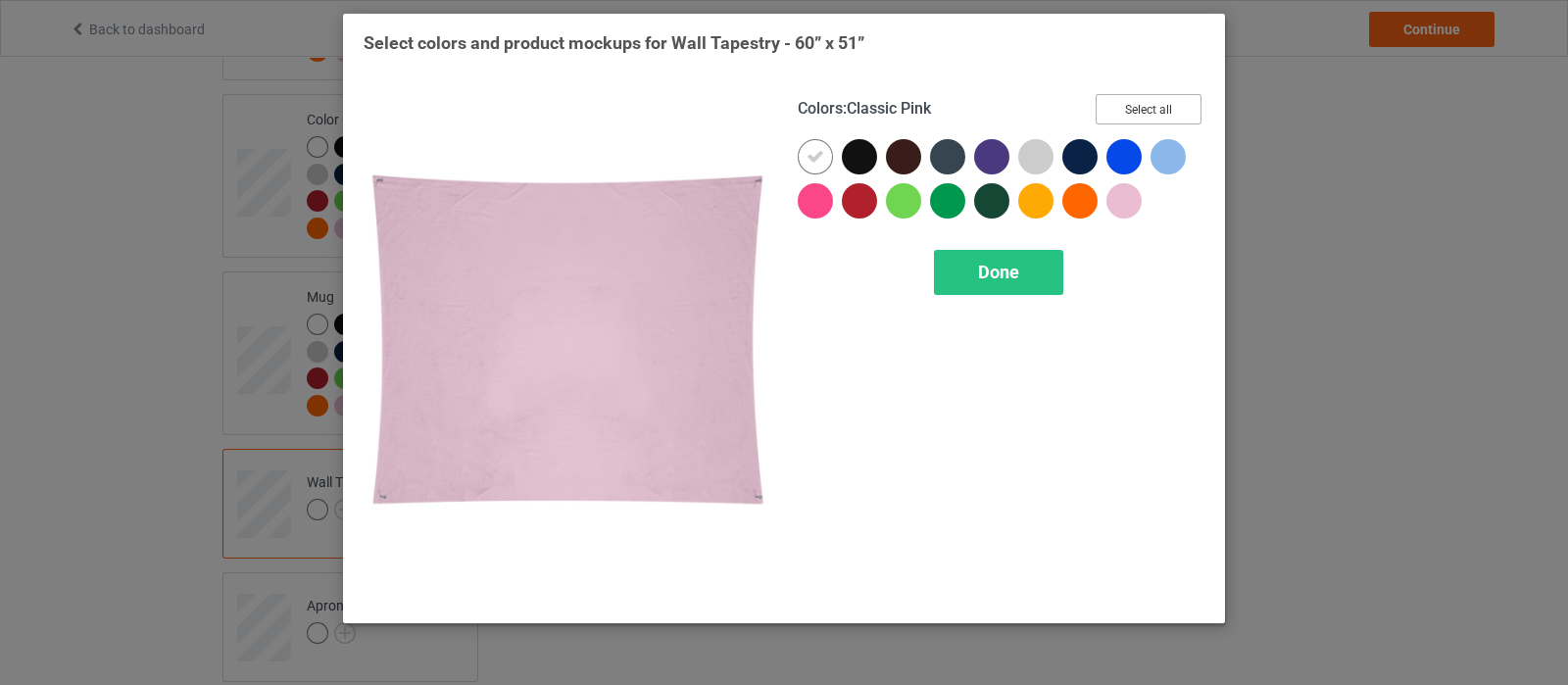
drag, startPoint x: 1158, startPoint y: 117, endPoint x: 1134, endPoint y: 134, distance: 29.4
click at [1158, 117] on button "Select all" at bounding box center [1148, 109] width 106 height 31
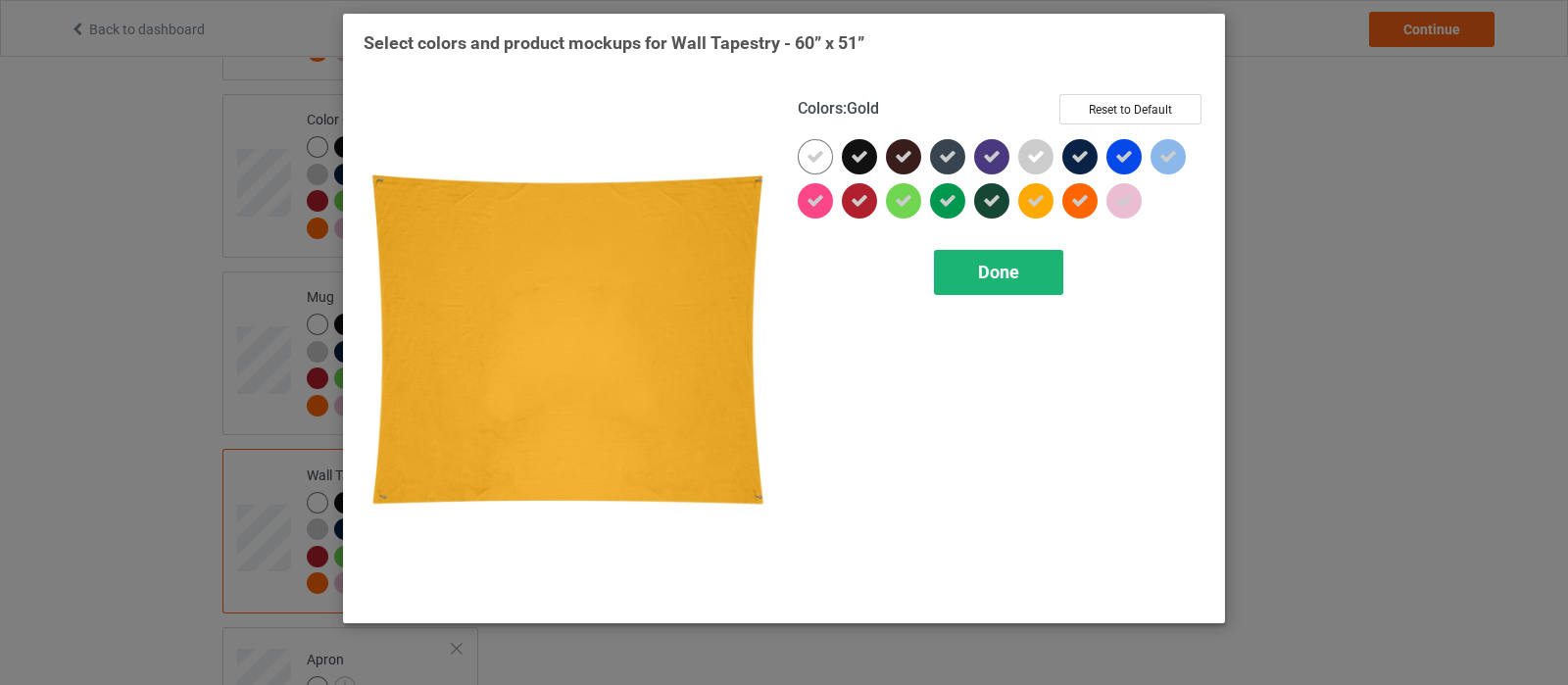
click at [1014, 280] on span "Done" at bounding box center [999, 272] width 41 height 21
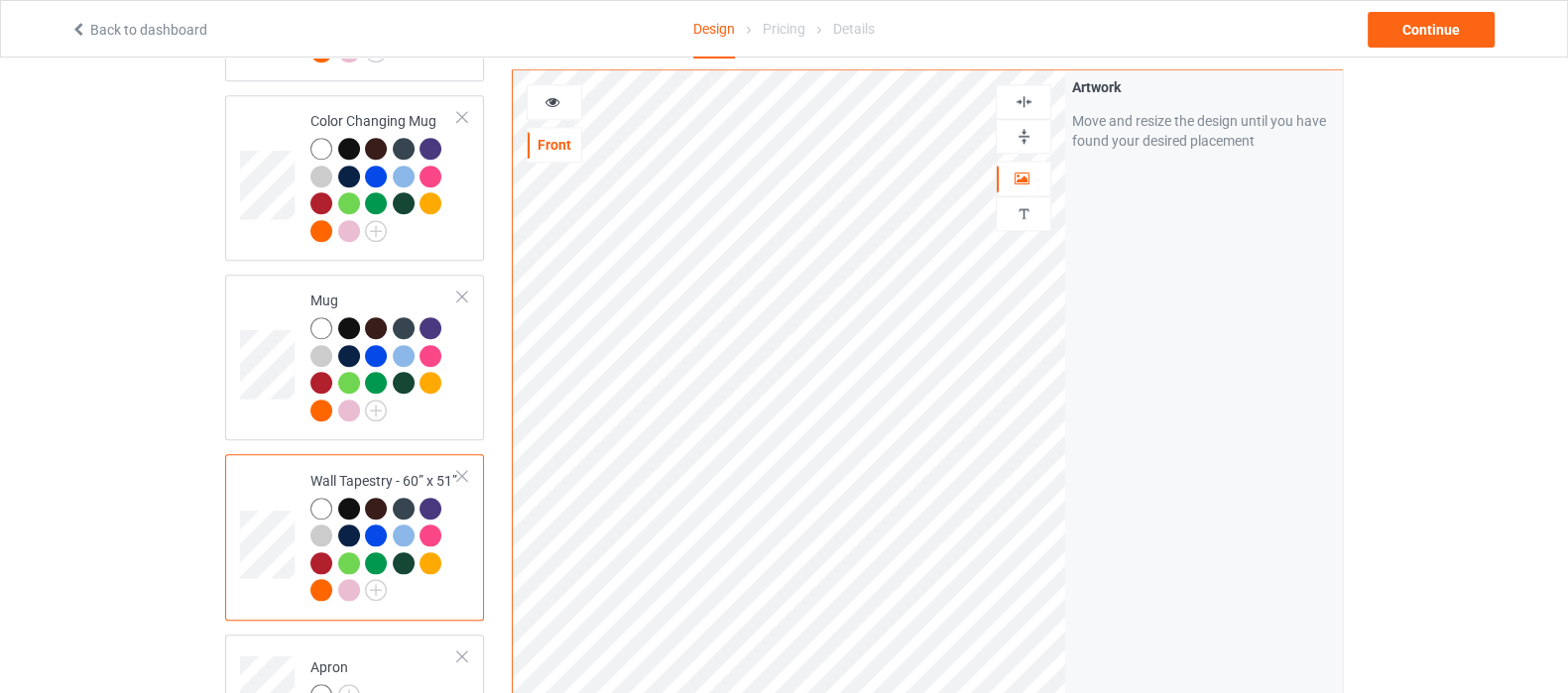
click at [1022, 132] on img at bounding box center [1023, 136] width 19 height 19
click at [1022, 100] on img at bounding box center [1023, 101] width 19 height 19
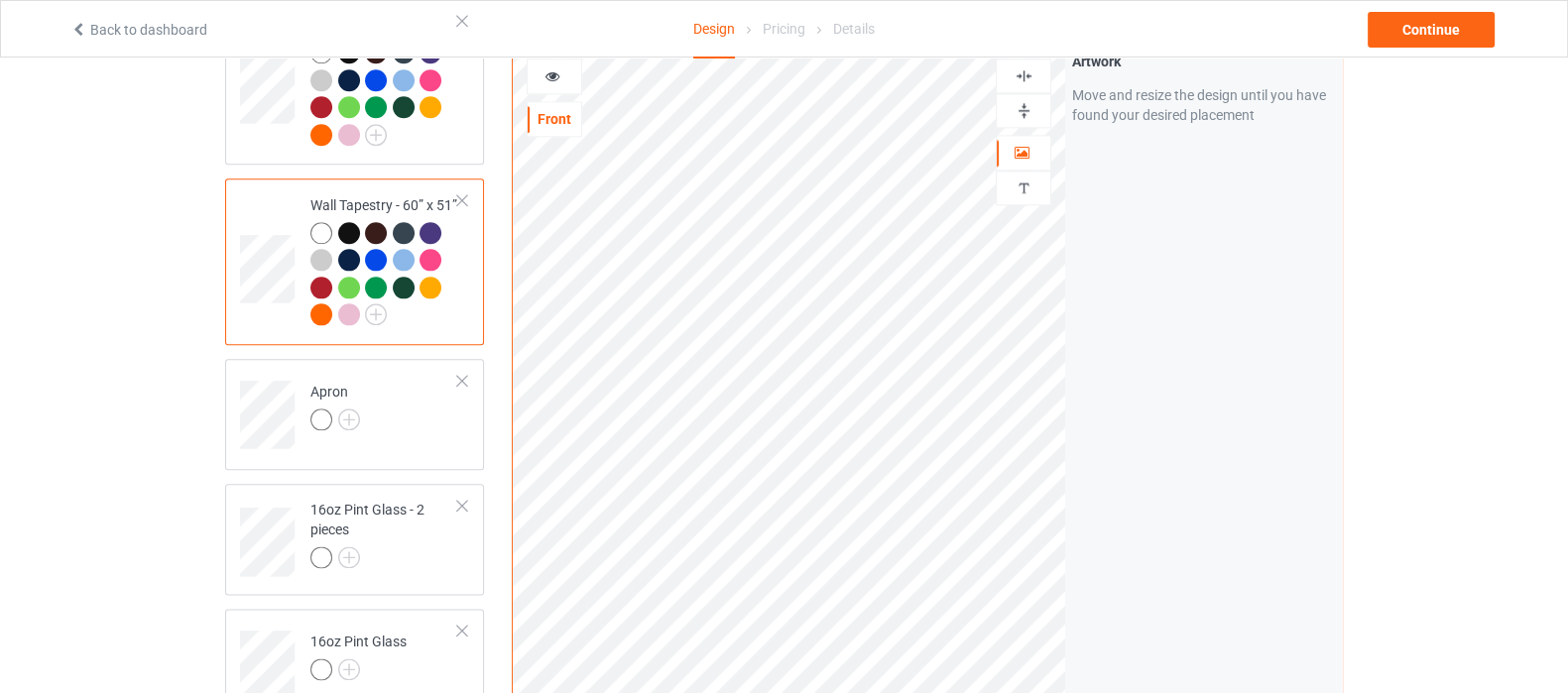
scroll to position [3098, 0]
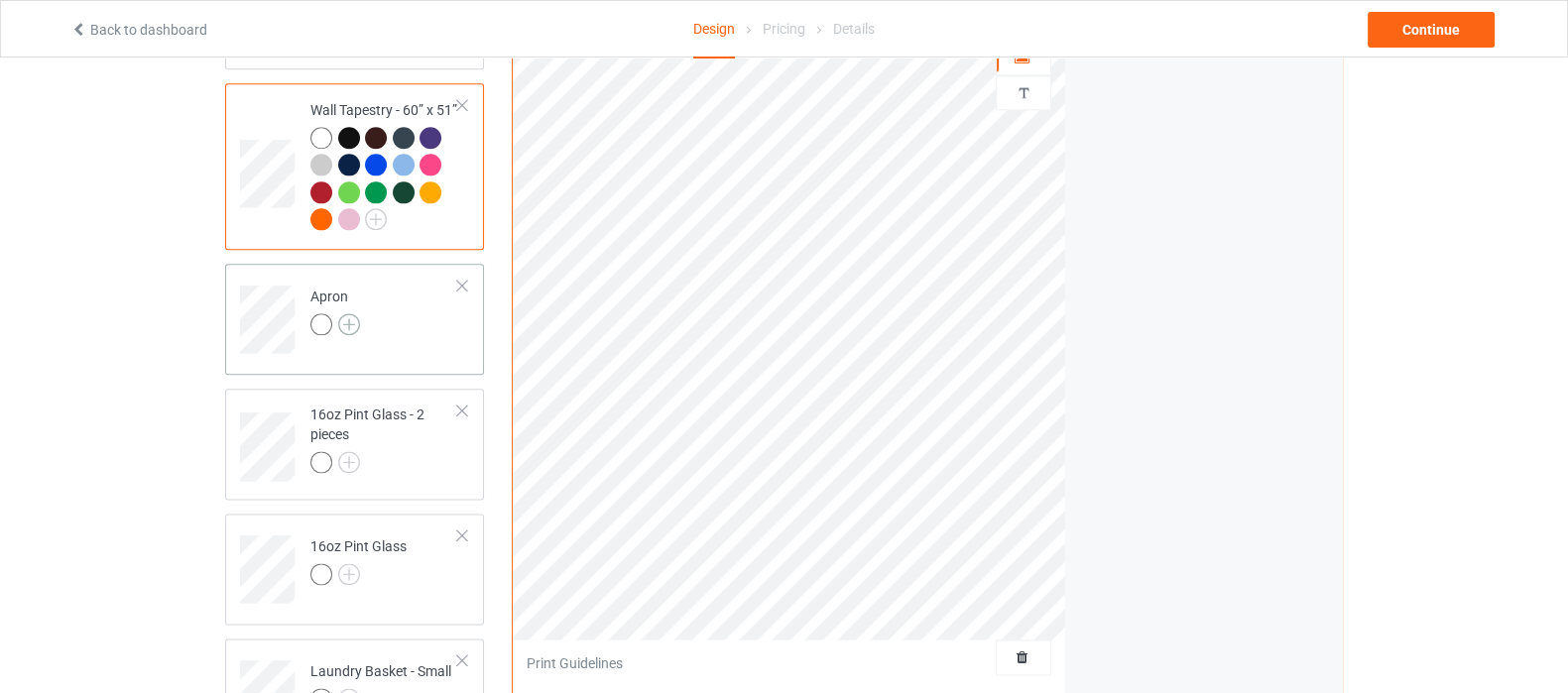
click at [348, 316] on img at bounding box center [349, 324] width 22 height 22
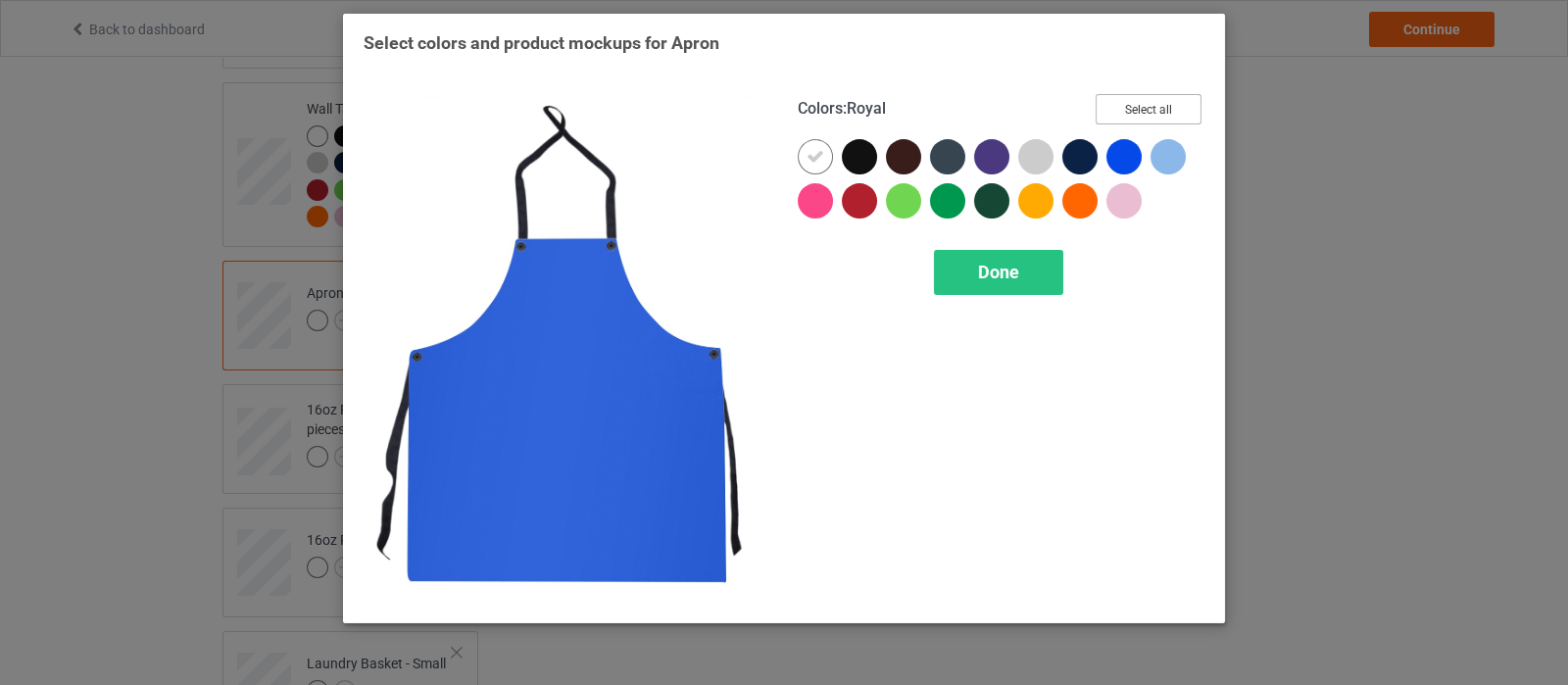
click at [1142, 110] on button "Select all" at bounding box center [1148, 109] width 106 height 31
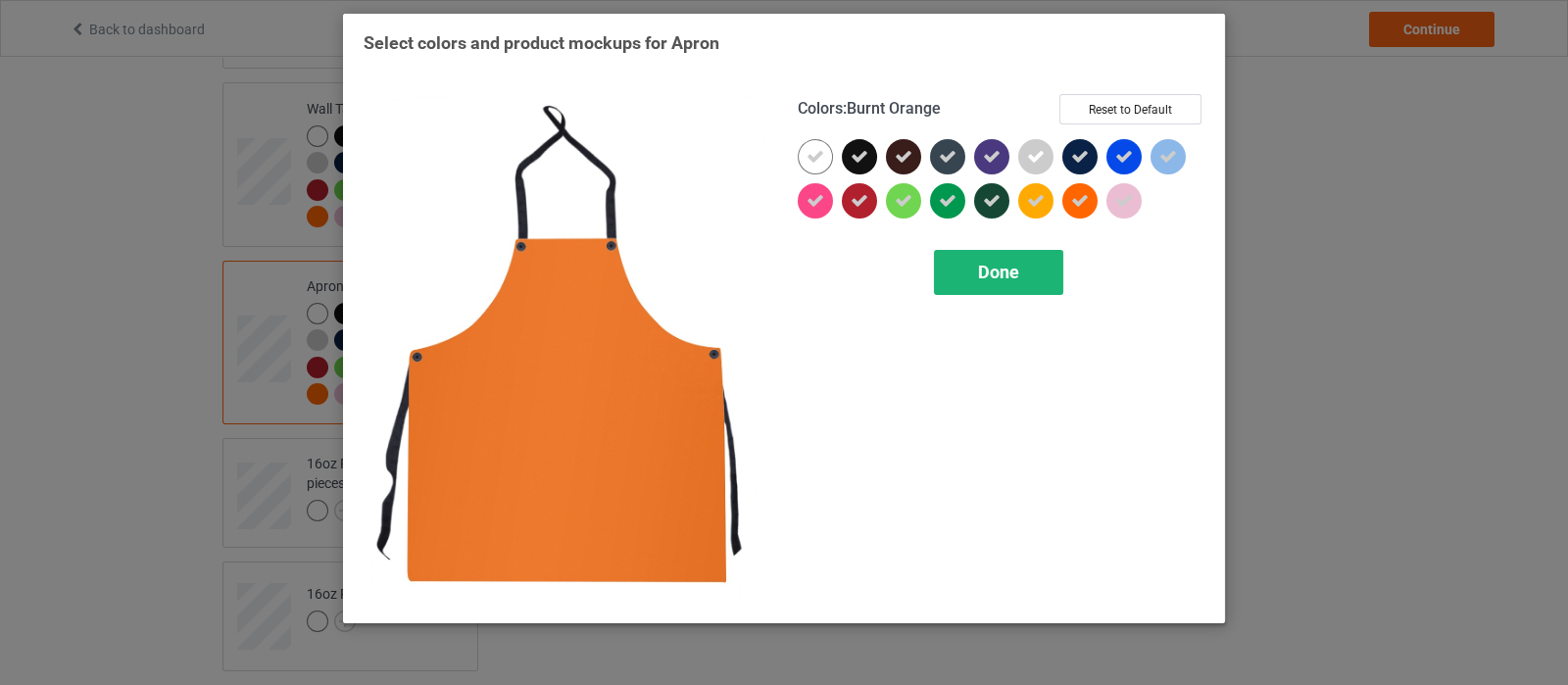
click at [1020, 278] on div "Done" at bounding box center [998, 273] width 129 height 45
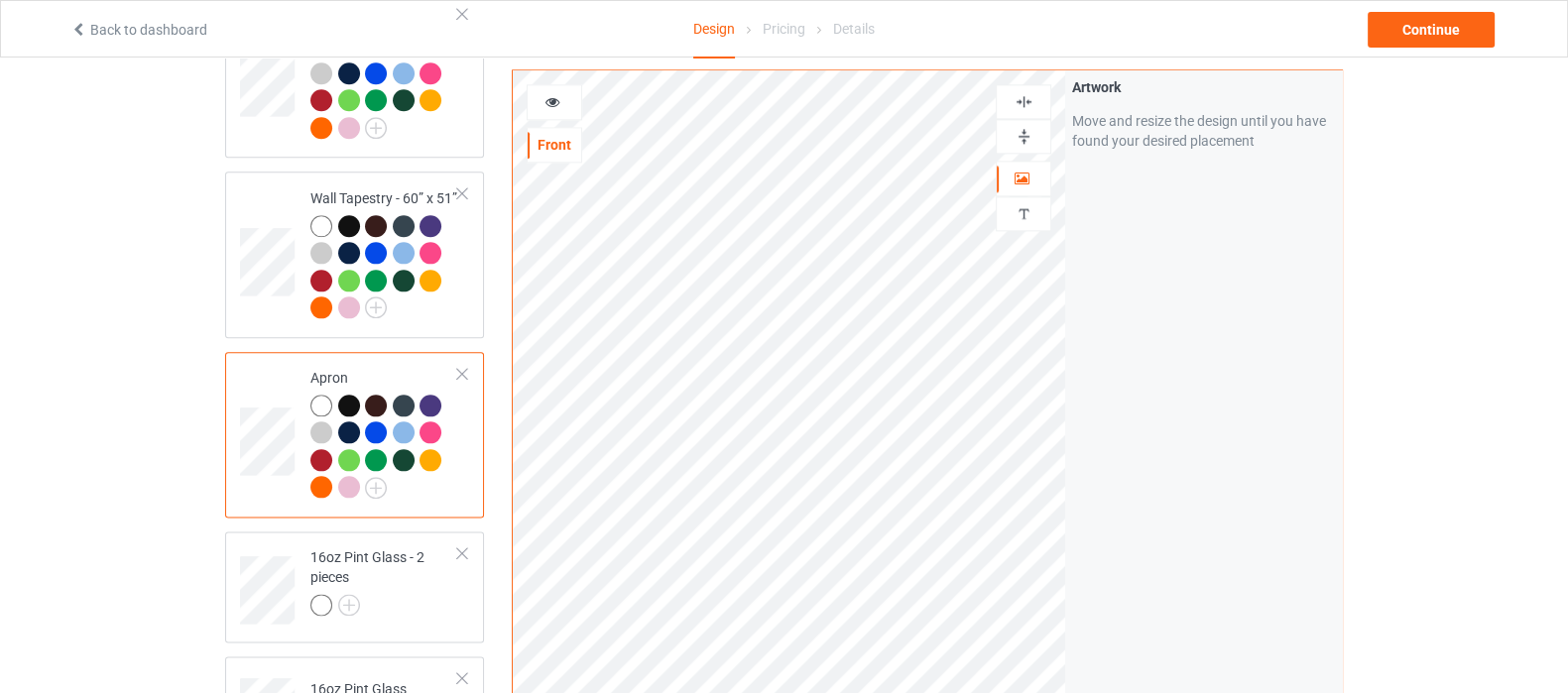
scroll to position [2975, 0]
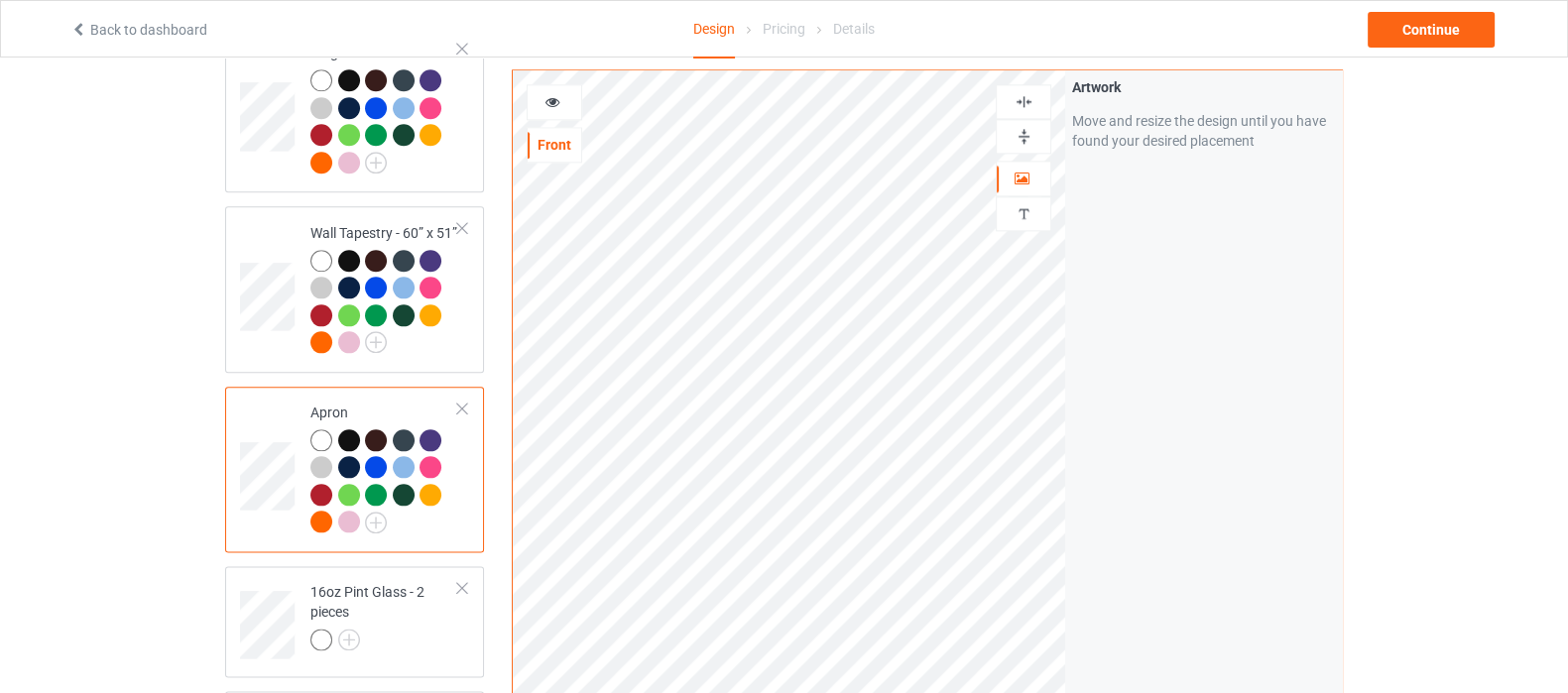
click at [1027, 103] on img at bounding box center [1023, 101] width 19 height 19
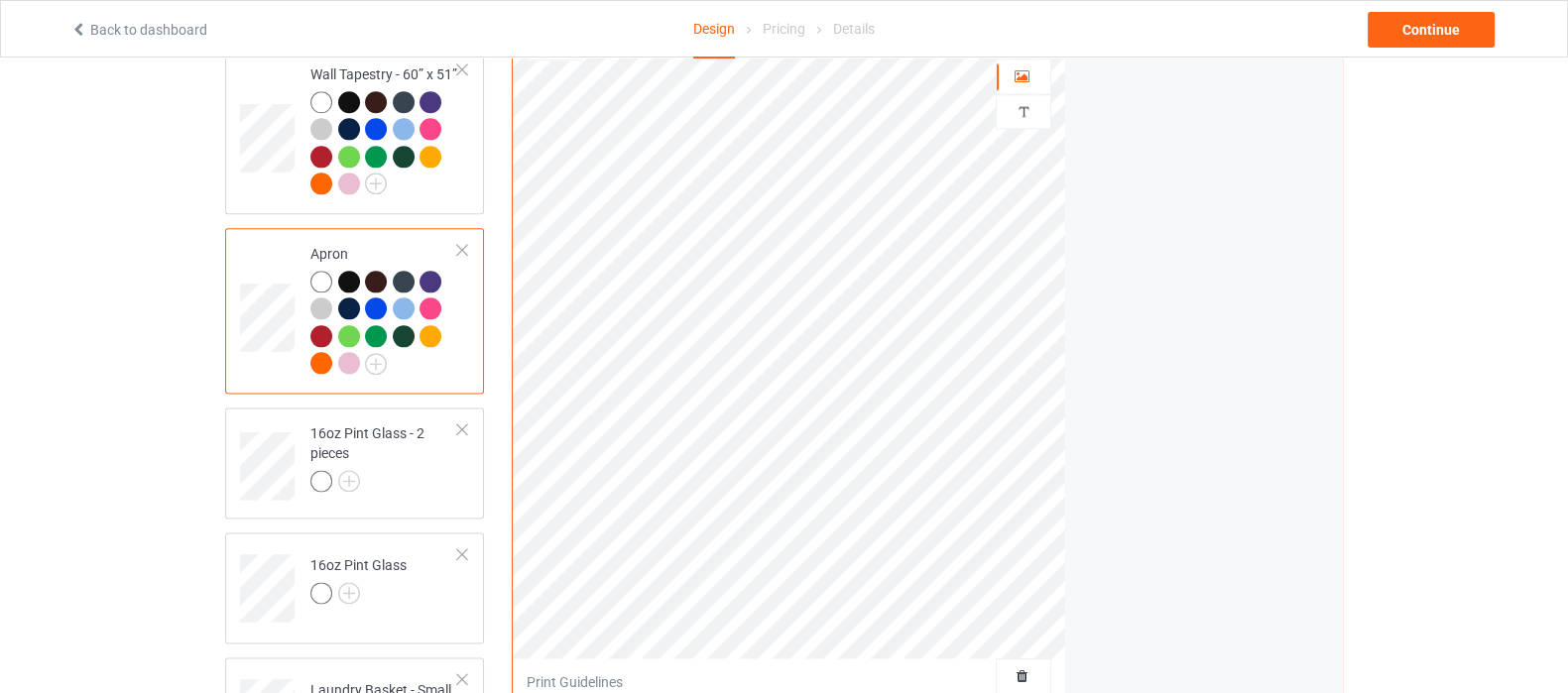
scroll to position [3222, 0]
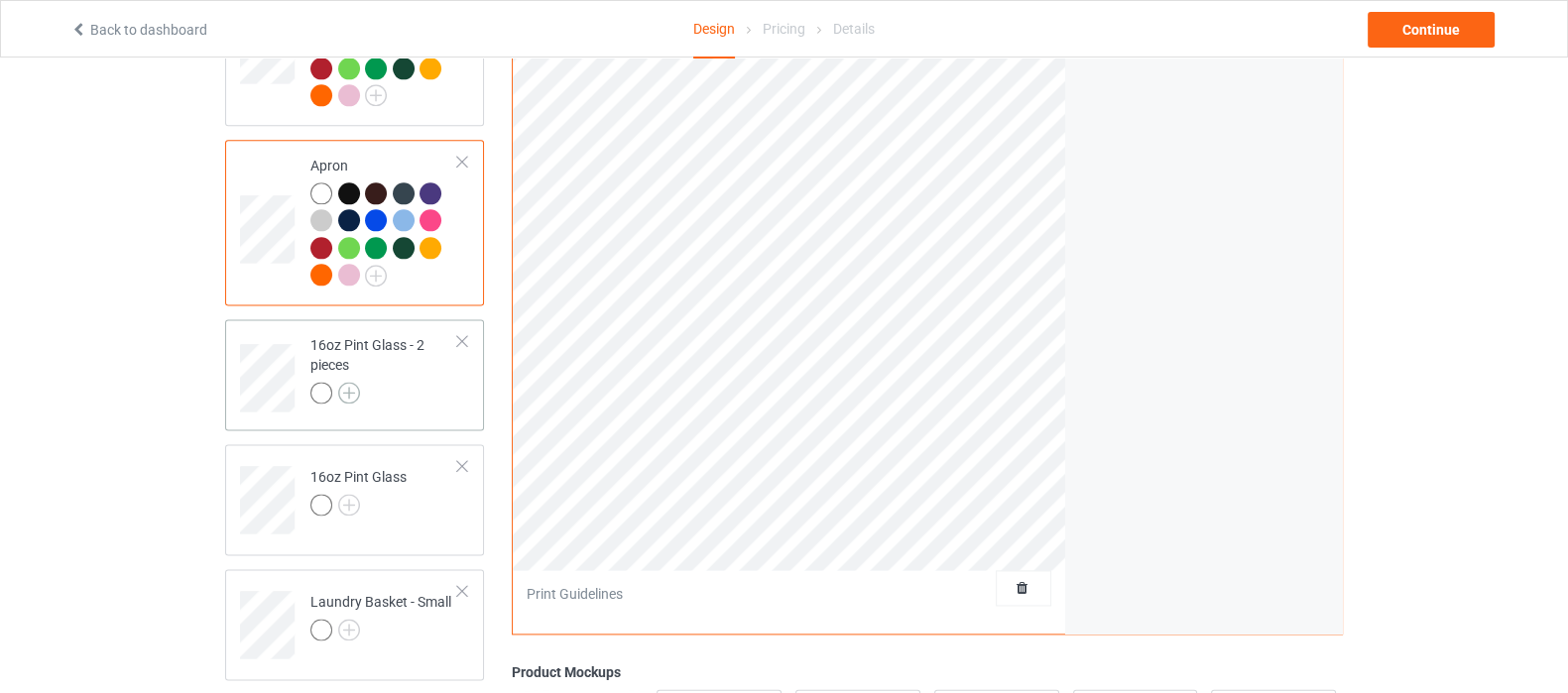
click at [343, 389] on img at bounding box center [349, 393] width 22 height 22
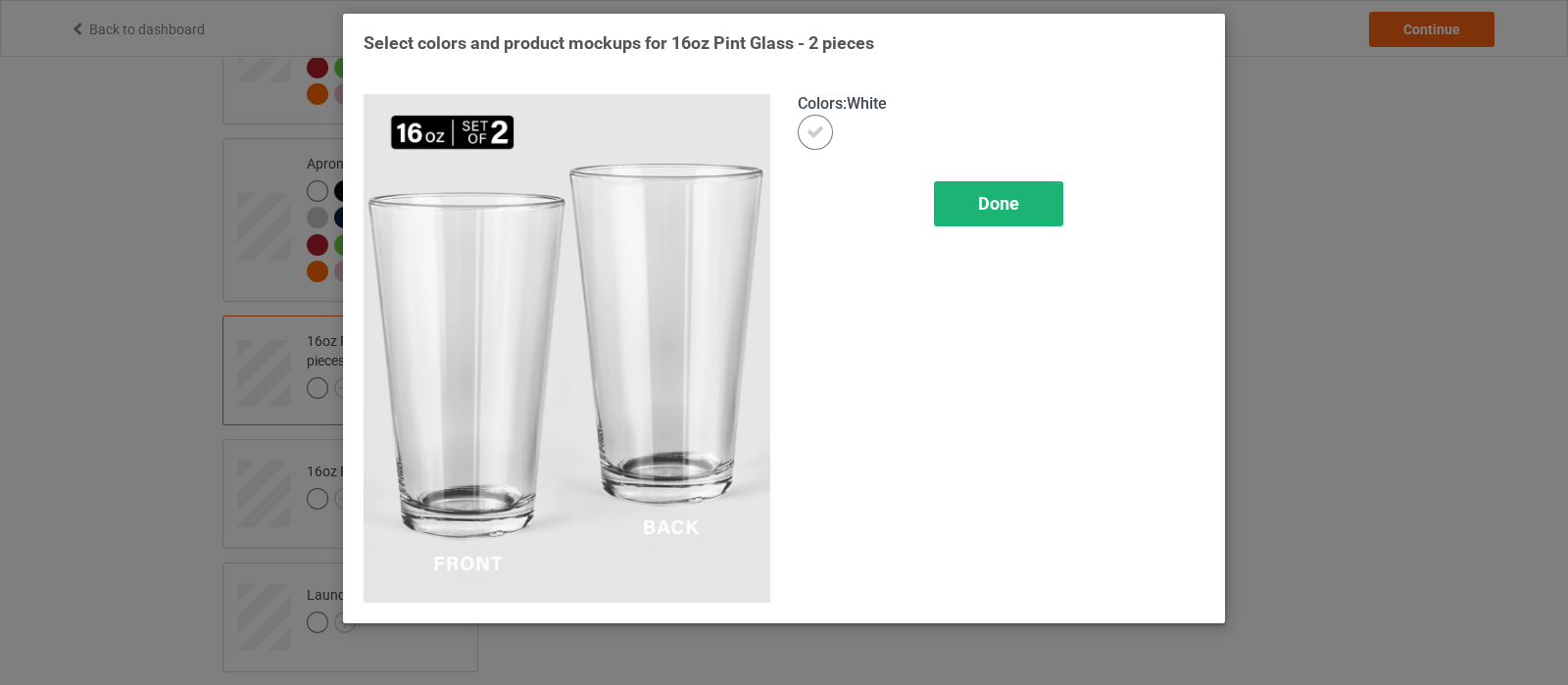
click at [1015, 195] on span "Done" at bounding box center [999, 203] width 41 height 21
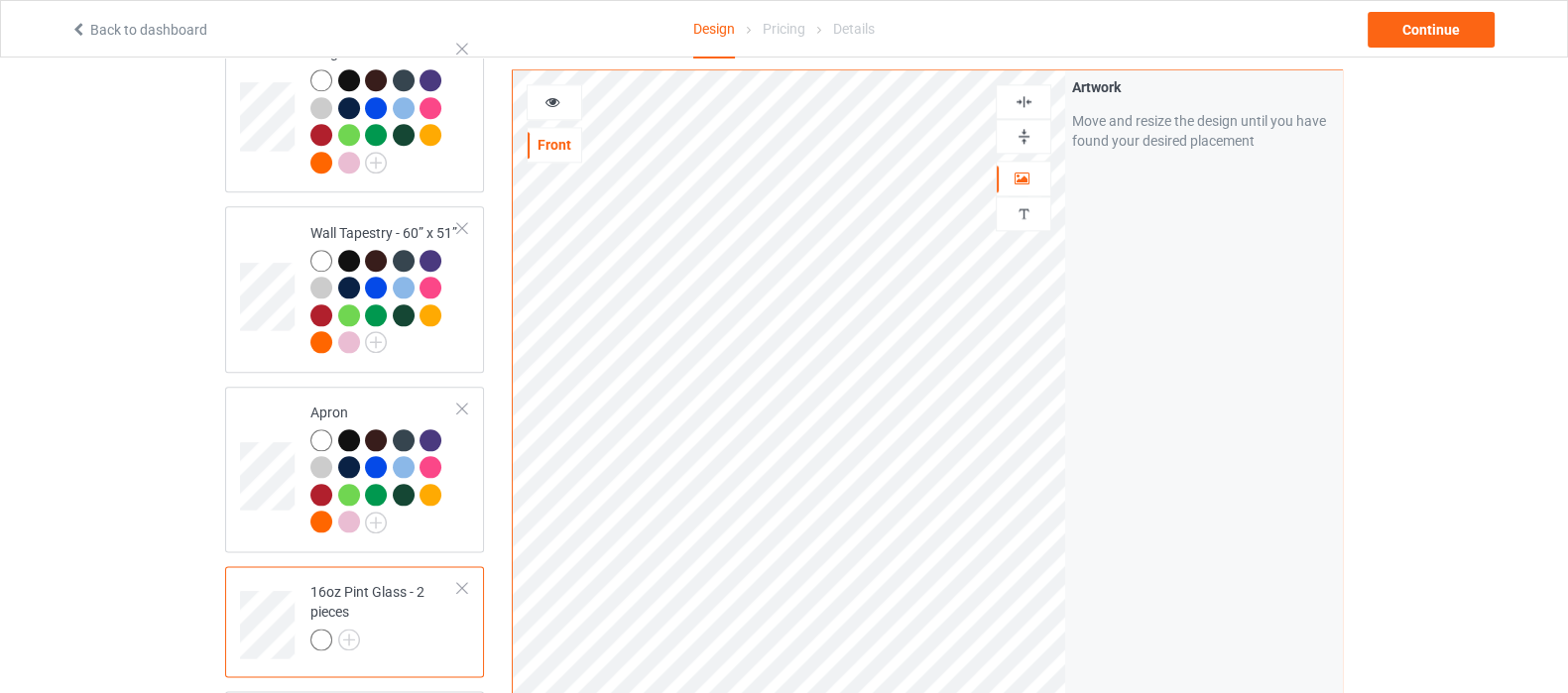
scroll to position [2975, 0]
click at [1028, 141] on img at bounding box center [1023, 136] width 19 height 19
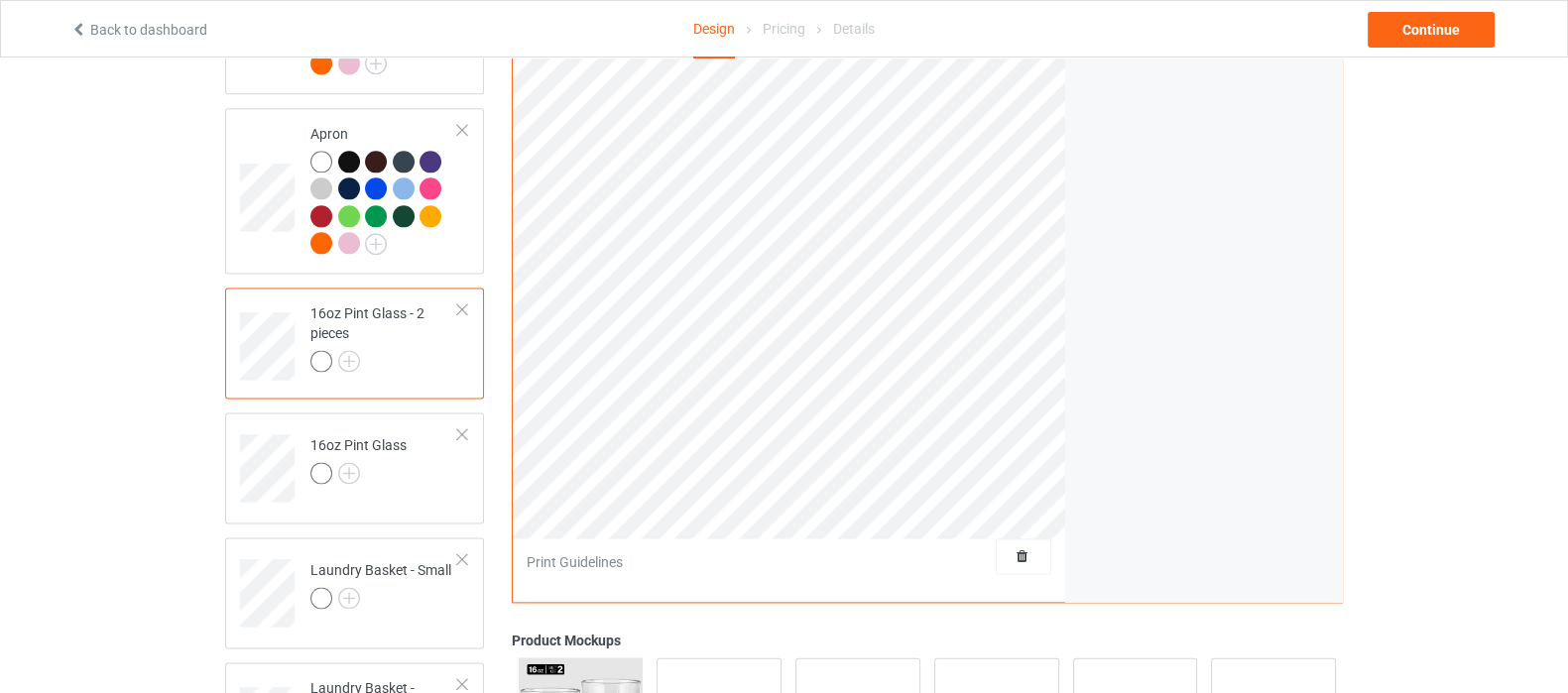
scroll to position [3346, 0]
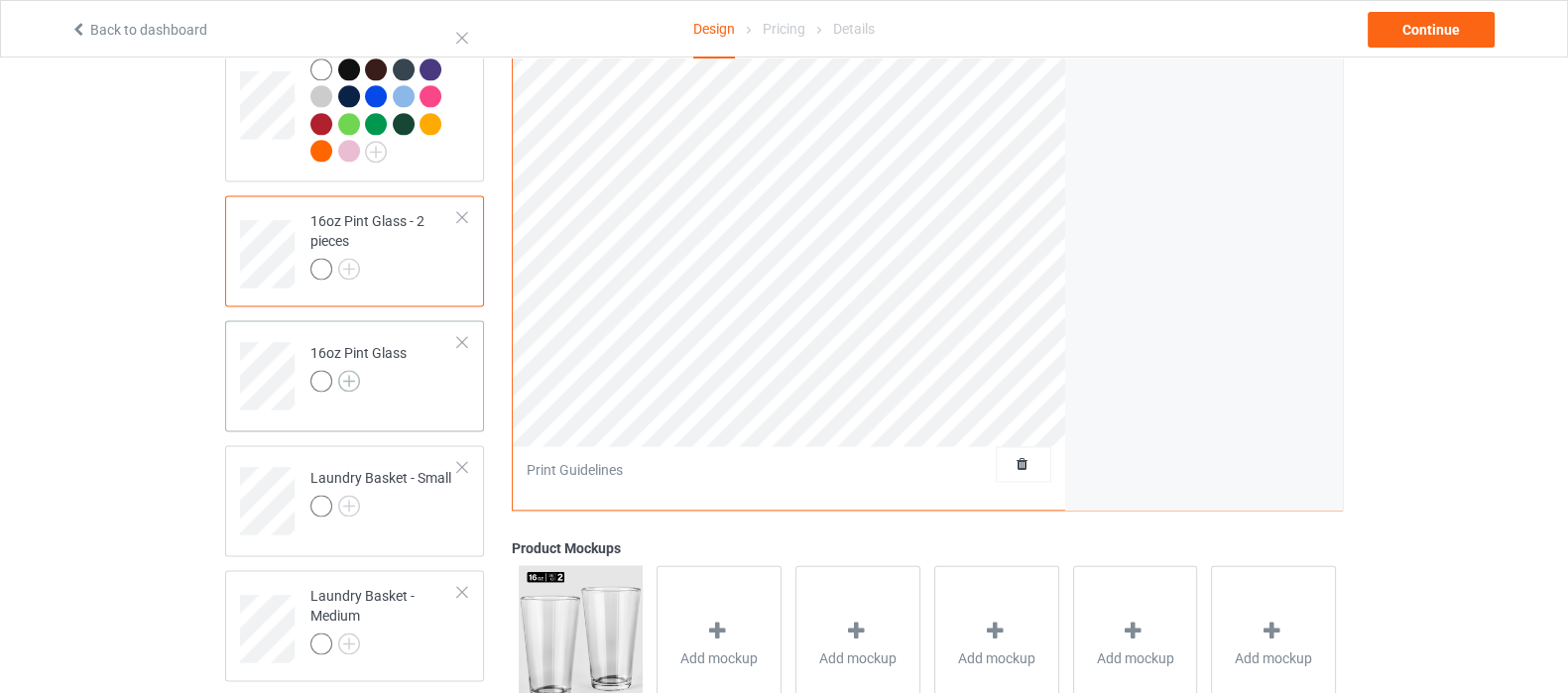
click at [347, 370] on img at bounding box center [349, 381] width 22 height 22
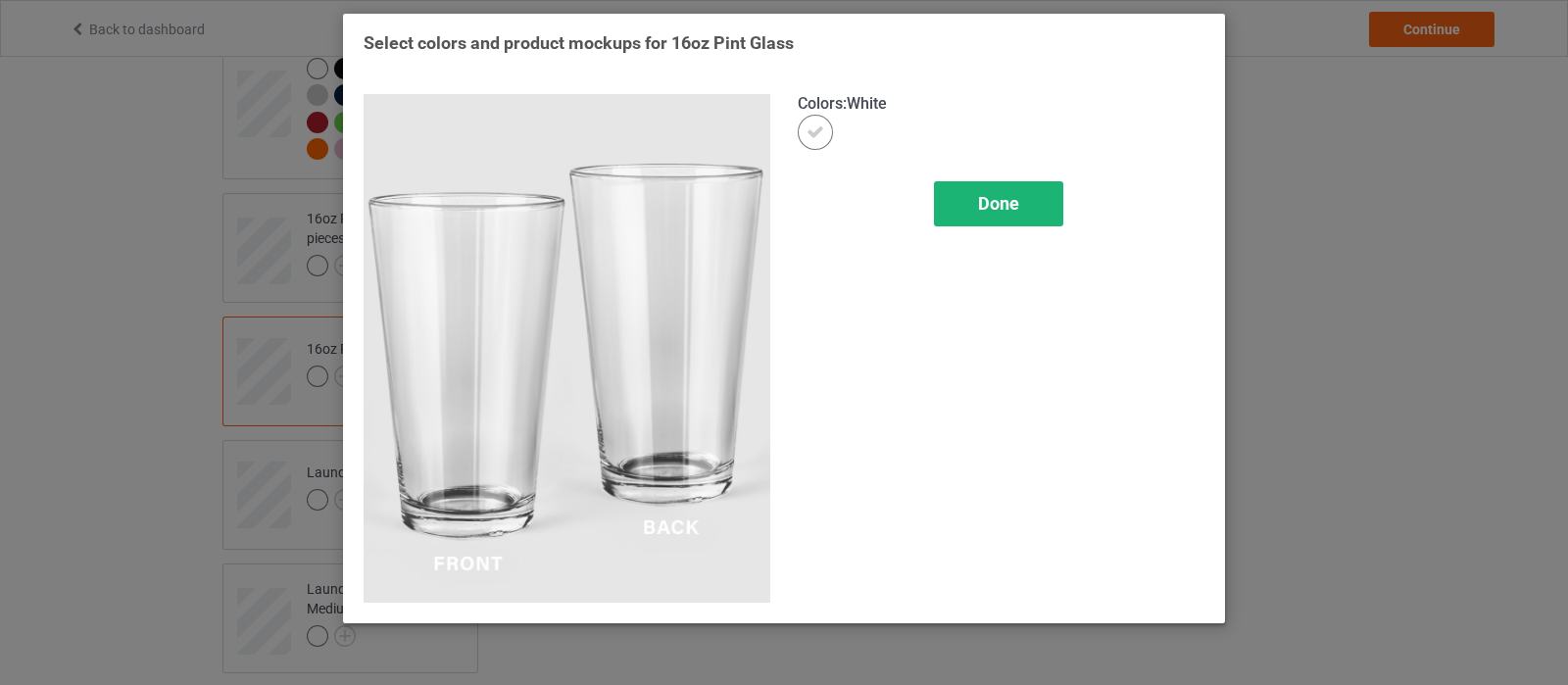
click at [1011, 198] on span "Done" at bounding box center [999, 203] width 41 height 21
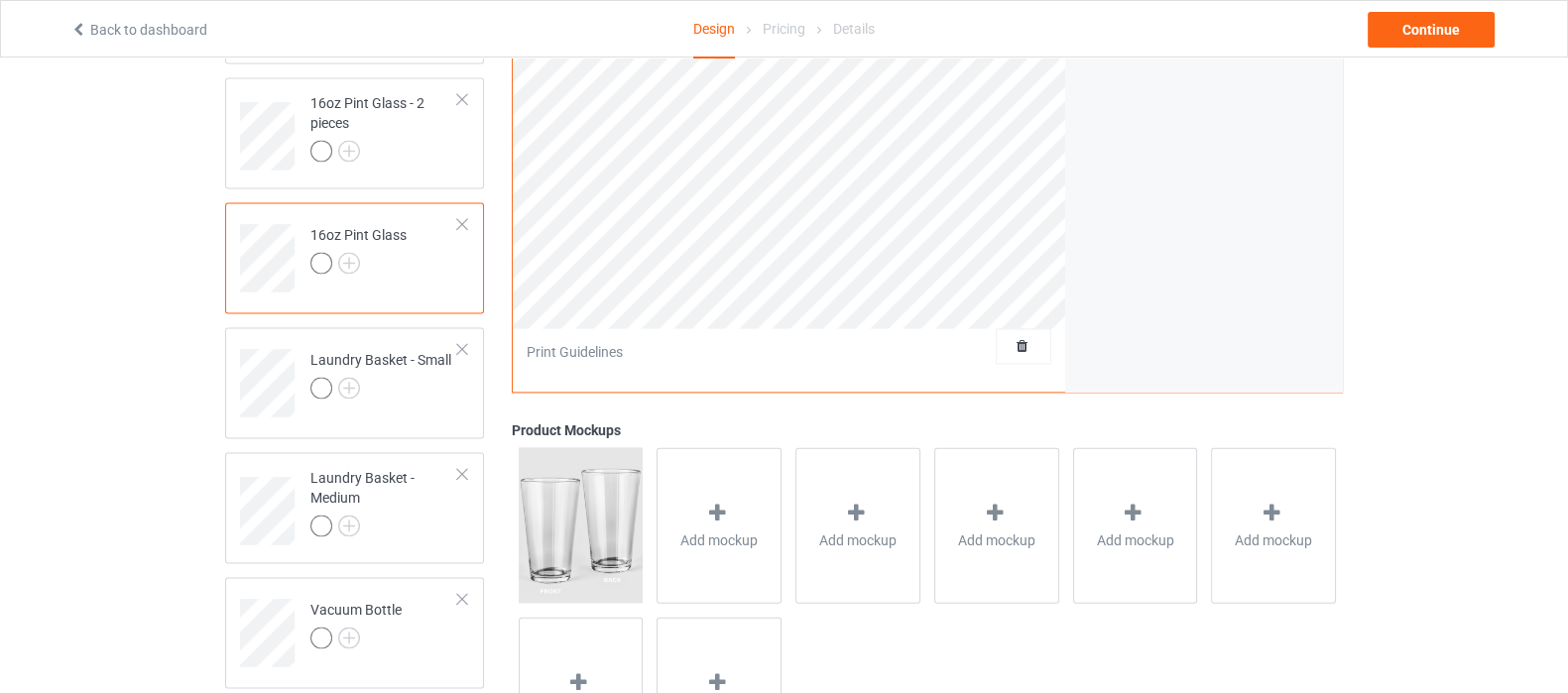
scroll to position [3470, 0]
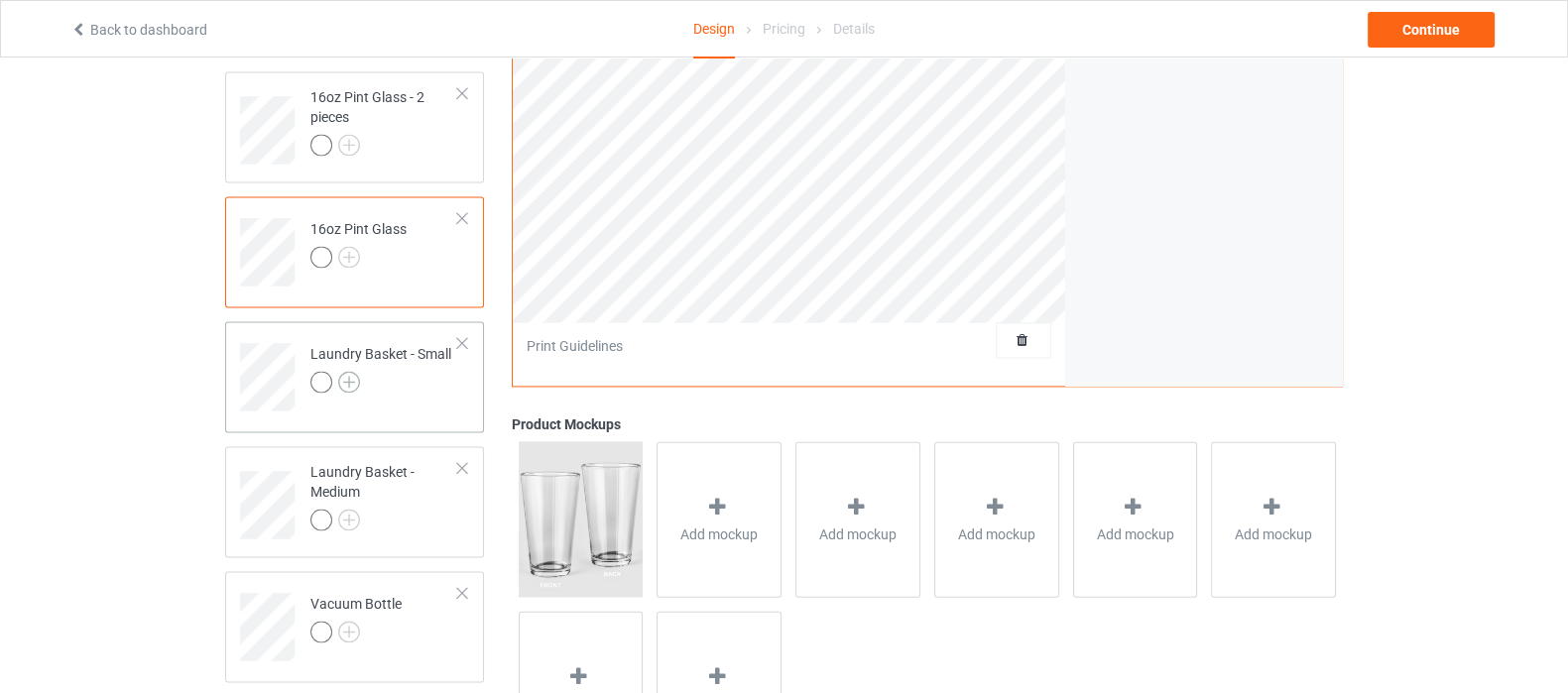
click at [344, 377] on img at bounding box center [349, 382] width 22 height 22
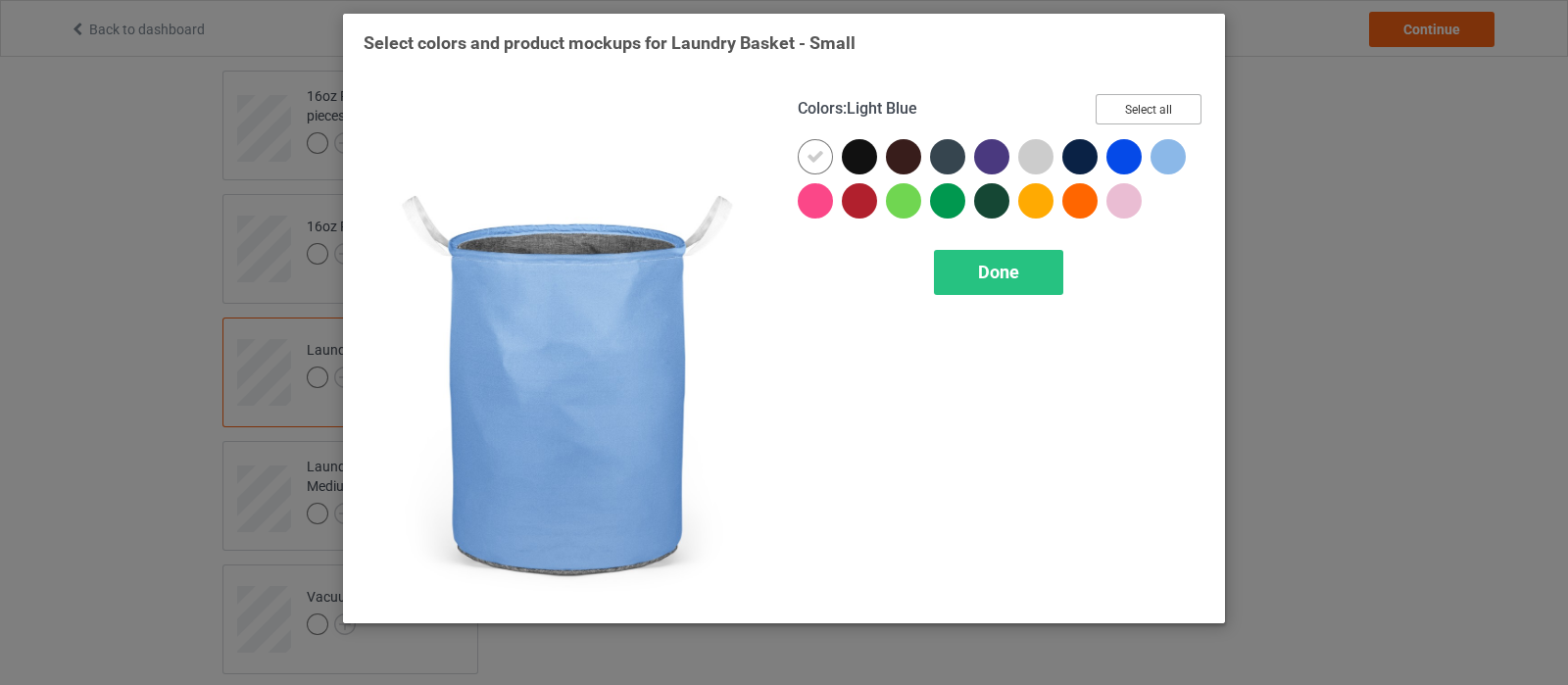
click at [1149, 113] on button "Select all" at bounding box center [1148, 109] width 106 height 31
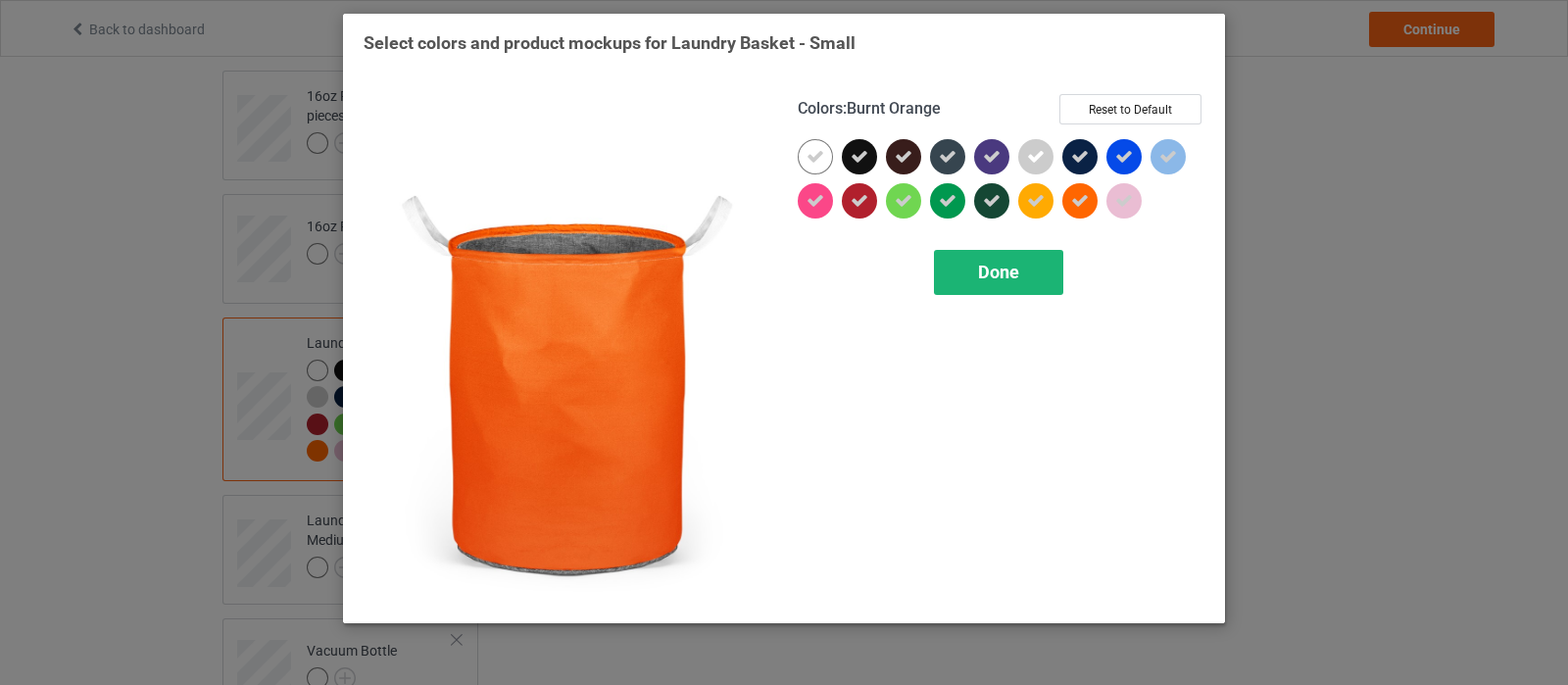
click at [1019, 281] on span "Done" at bounding box center [999, 272] width 41 height 21
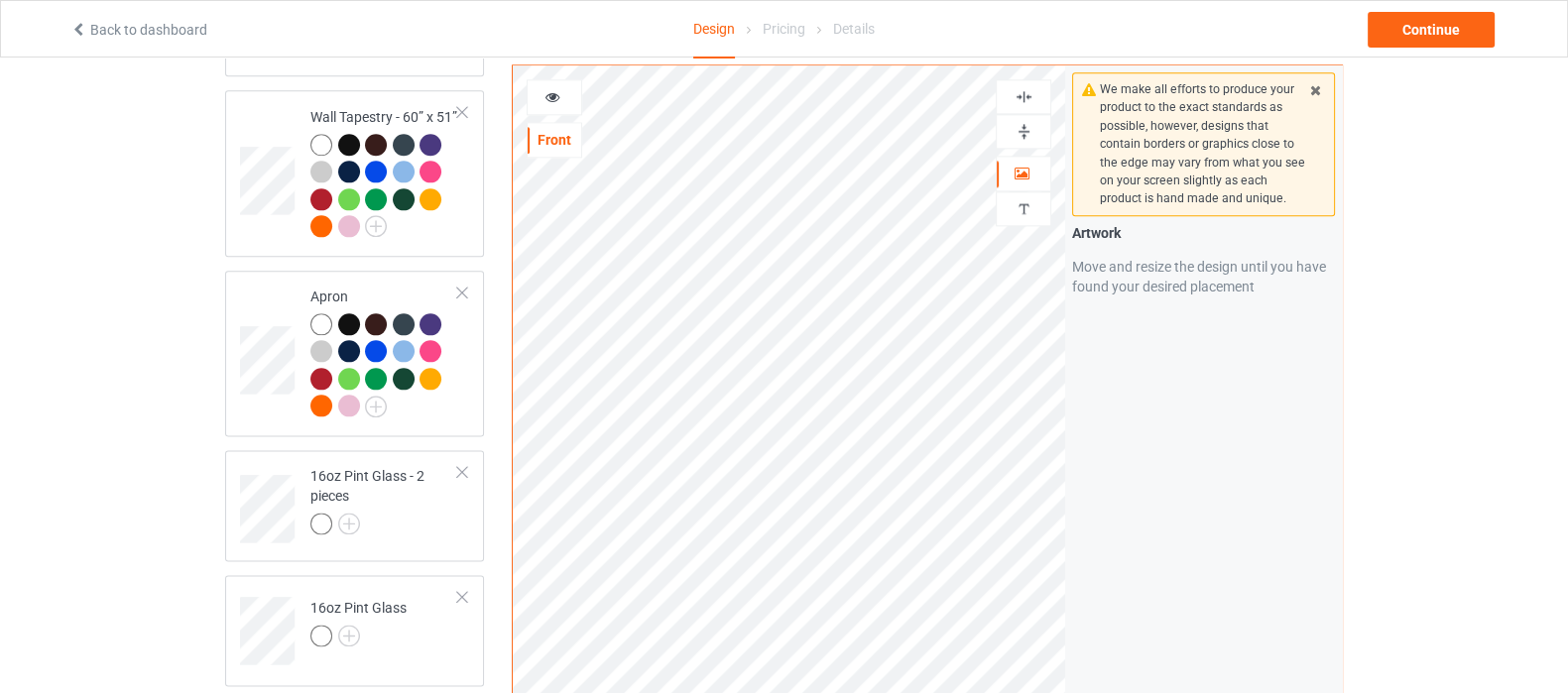
scroll to position [2975, 0]
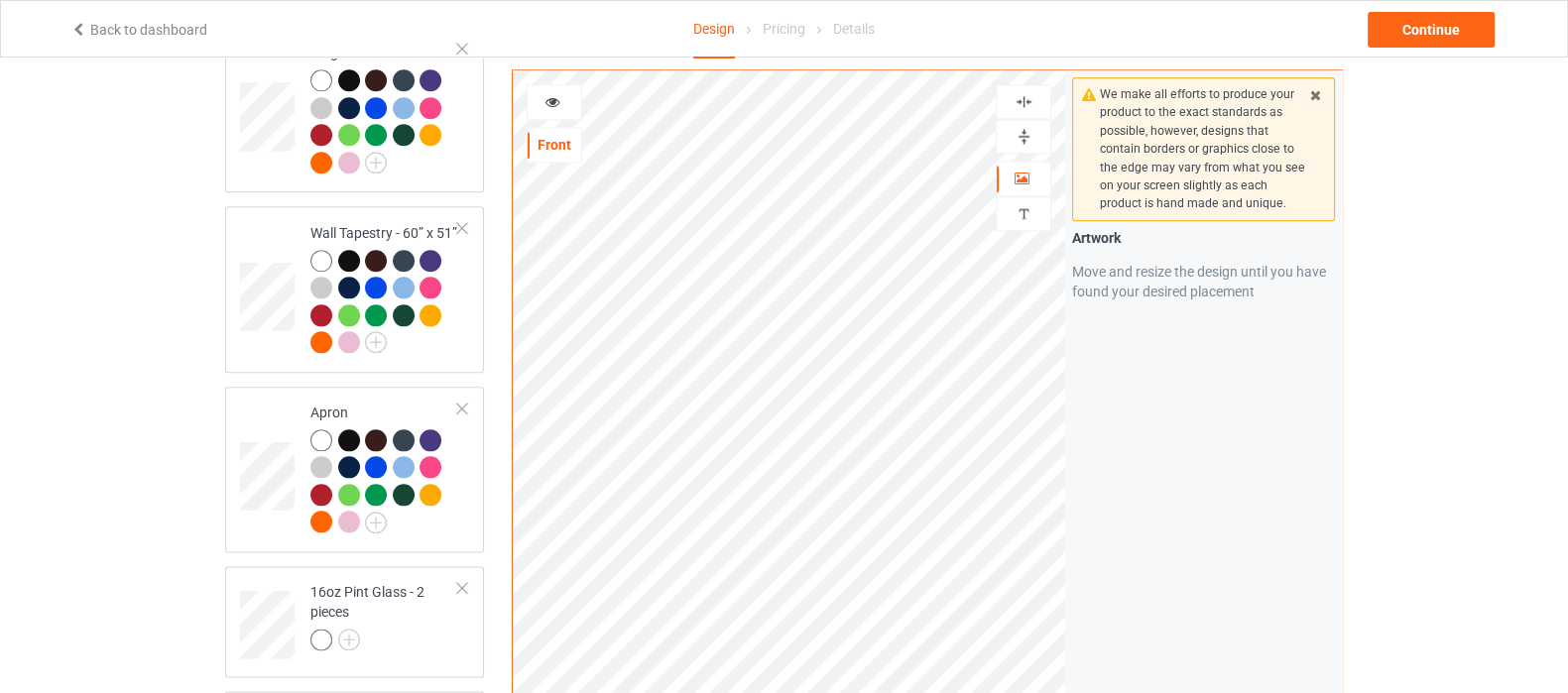
click at [1020, 136] on img at bounding box center [1023, 136] width 19 height 19
click at [1020, 134] on img at bounding box center [1023, 136] width 19 height 19
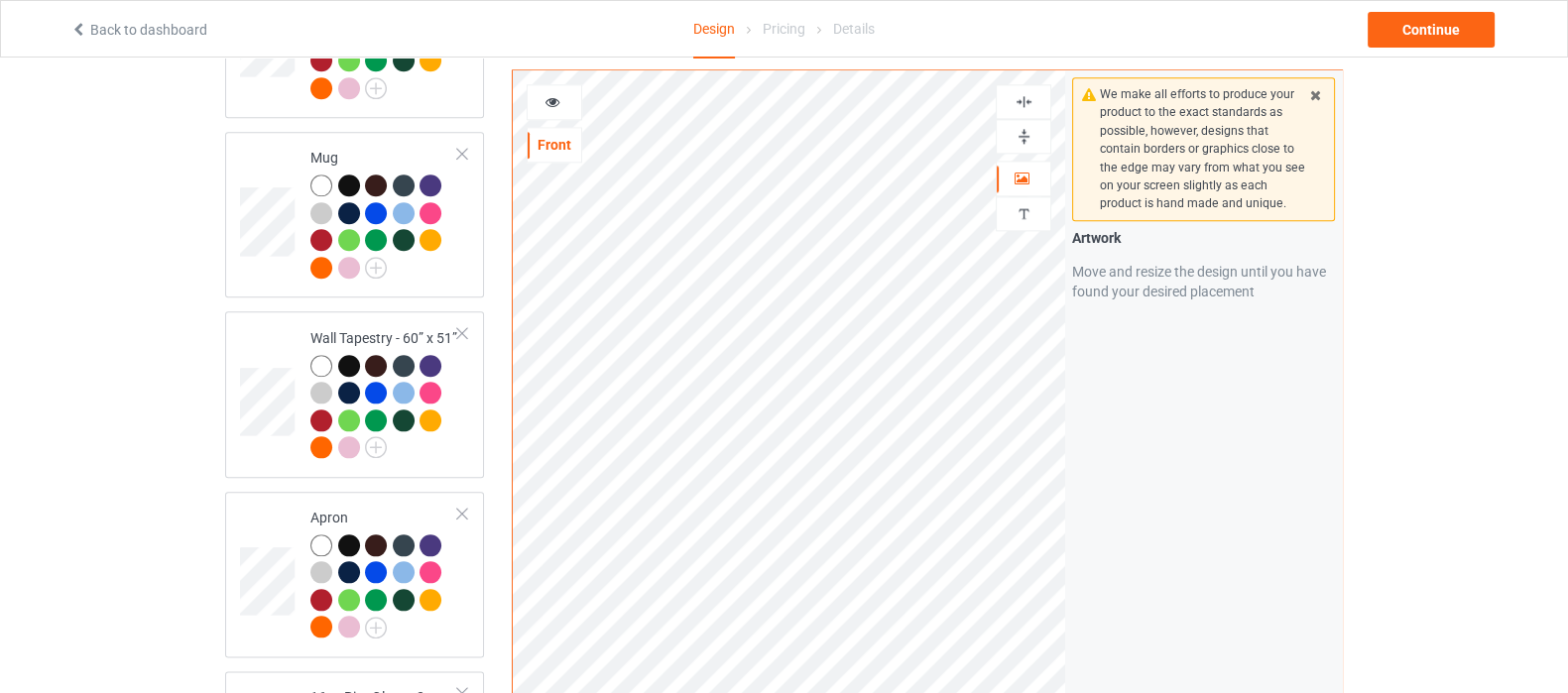
scroll to position [2851, 0]
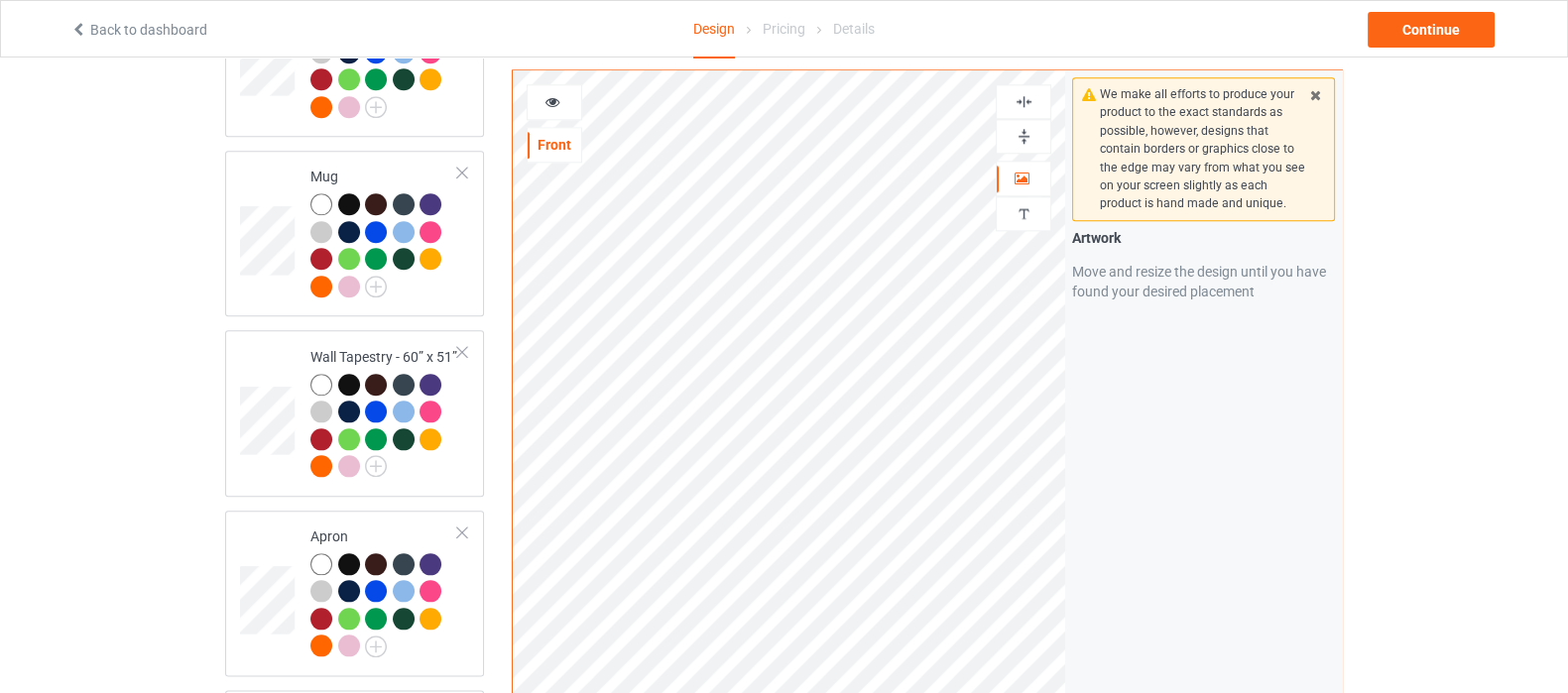
click at [1016, 134] on img at bounding box center [1023, 136] width 19 height 19
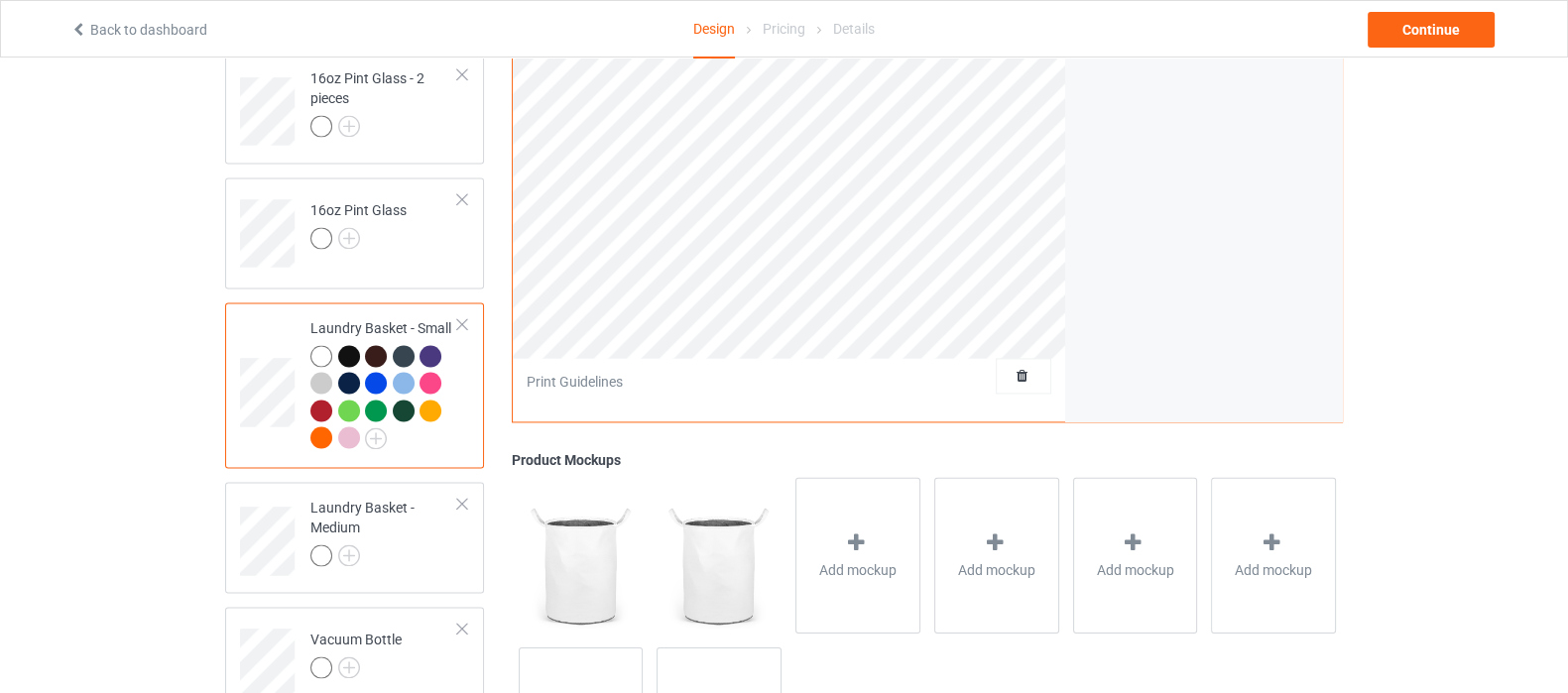
scroll to position [3638, 0]
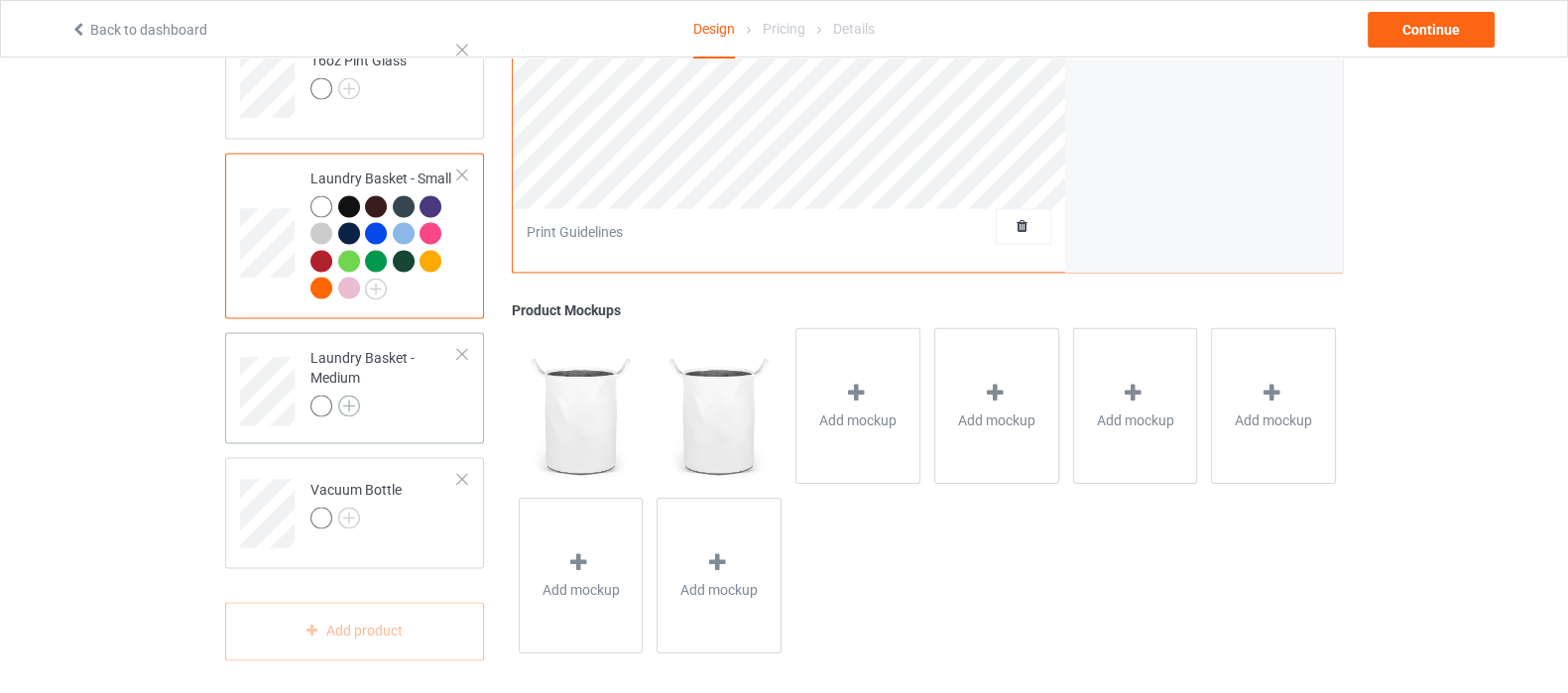
click at [353, 401] on img at bounding box center [349, 406] width 22 height 22
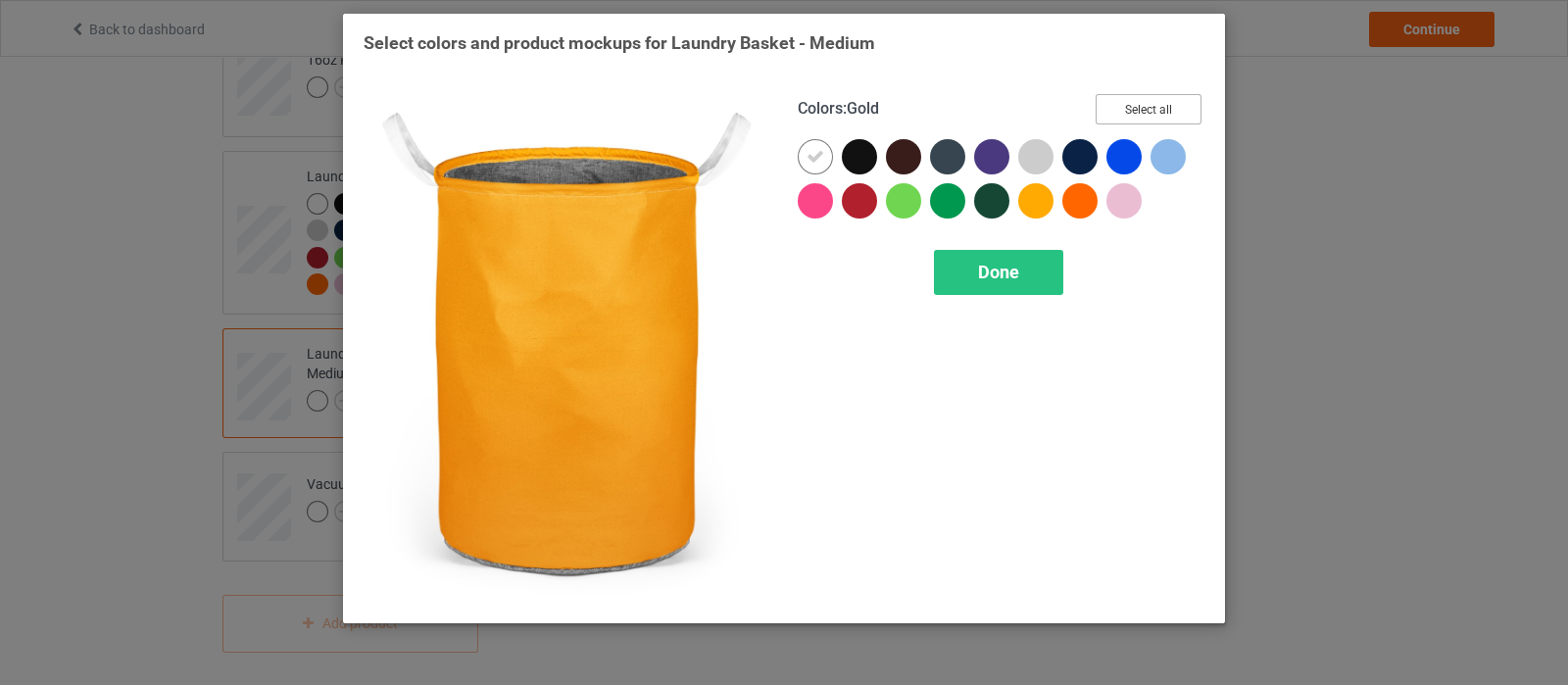
click at [1182, 103] on button "Select all" at bounding box center [1148, 109] width 106 height 31
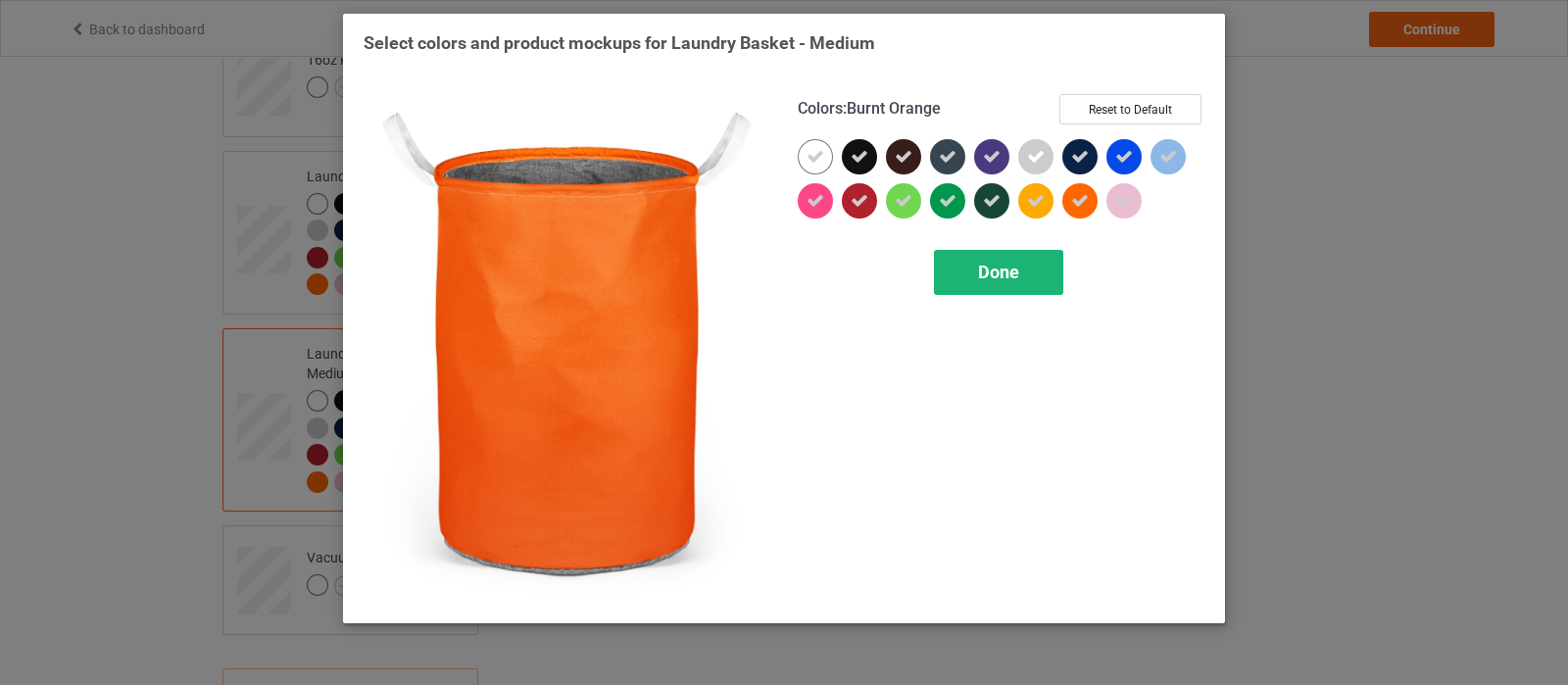
click at [983, 283] on div "Done" at bounding box center [998, 273] width 129 height 45
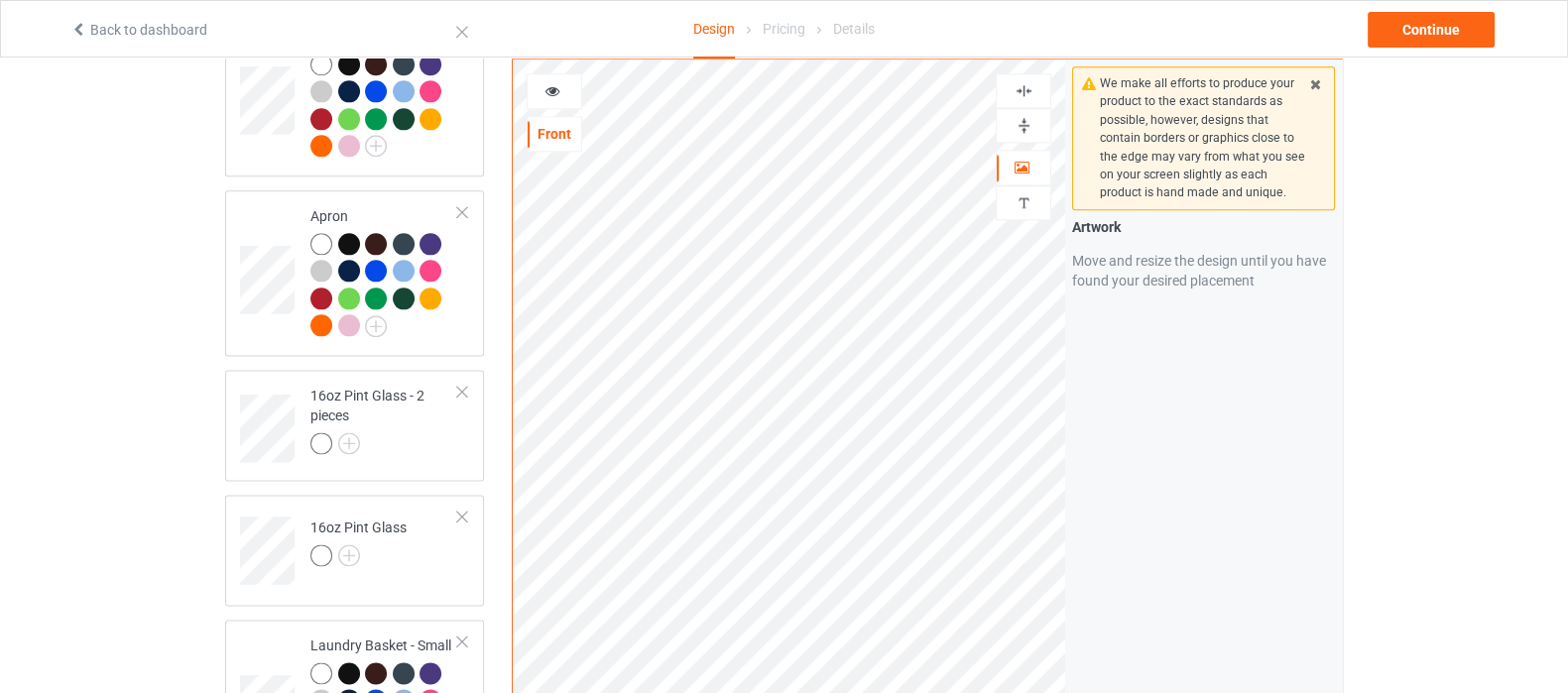
scroll to position [3142, 0]
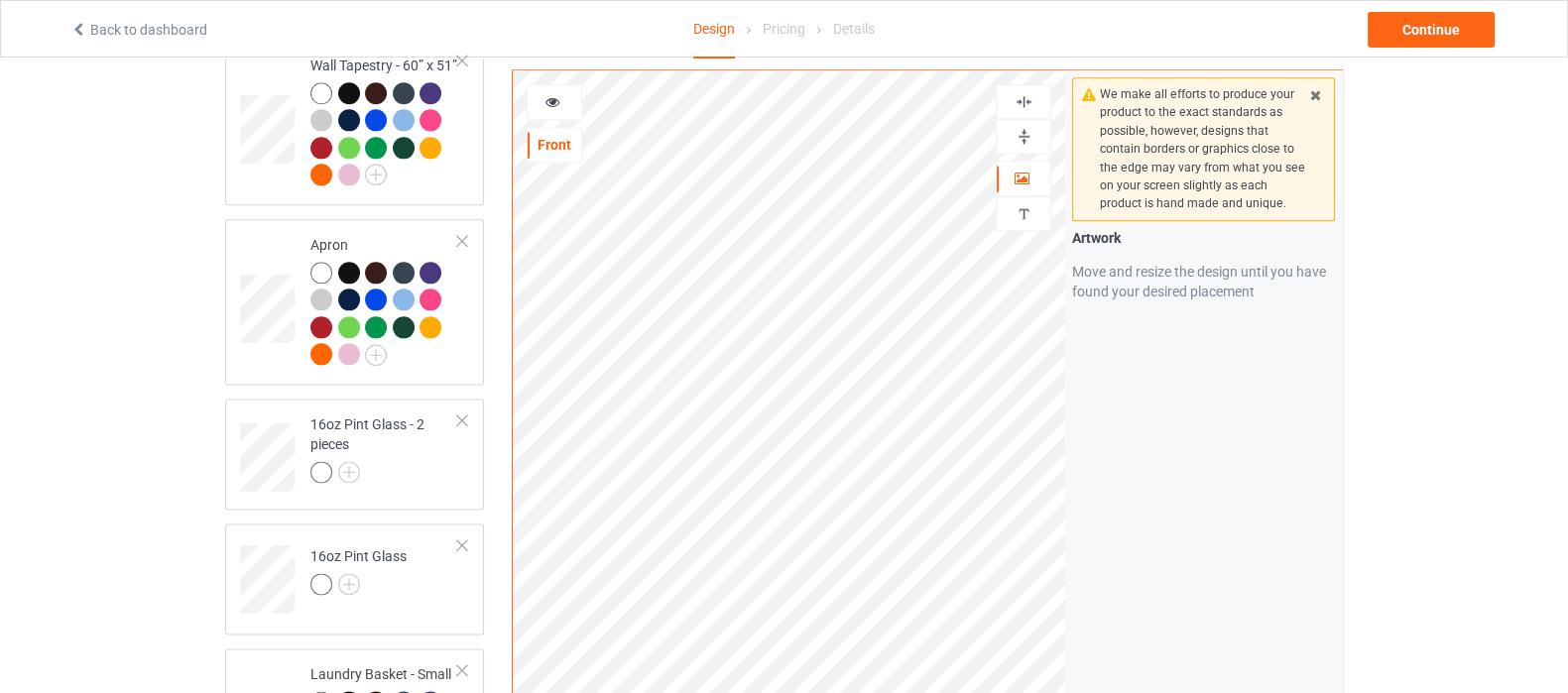
click at [1018, 141] on img at bounding box center [1023, 136] width 19 height 19
click at [1020, 139] on img at bounding box center [1023, 136] width 19 height 19
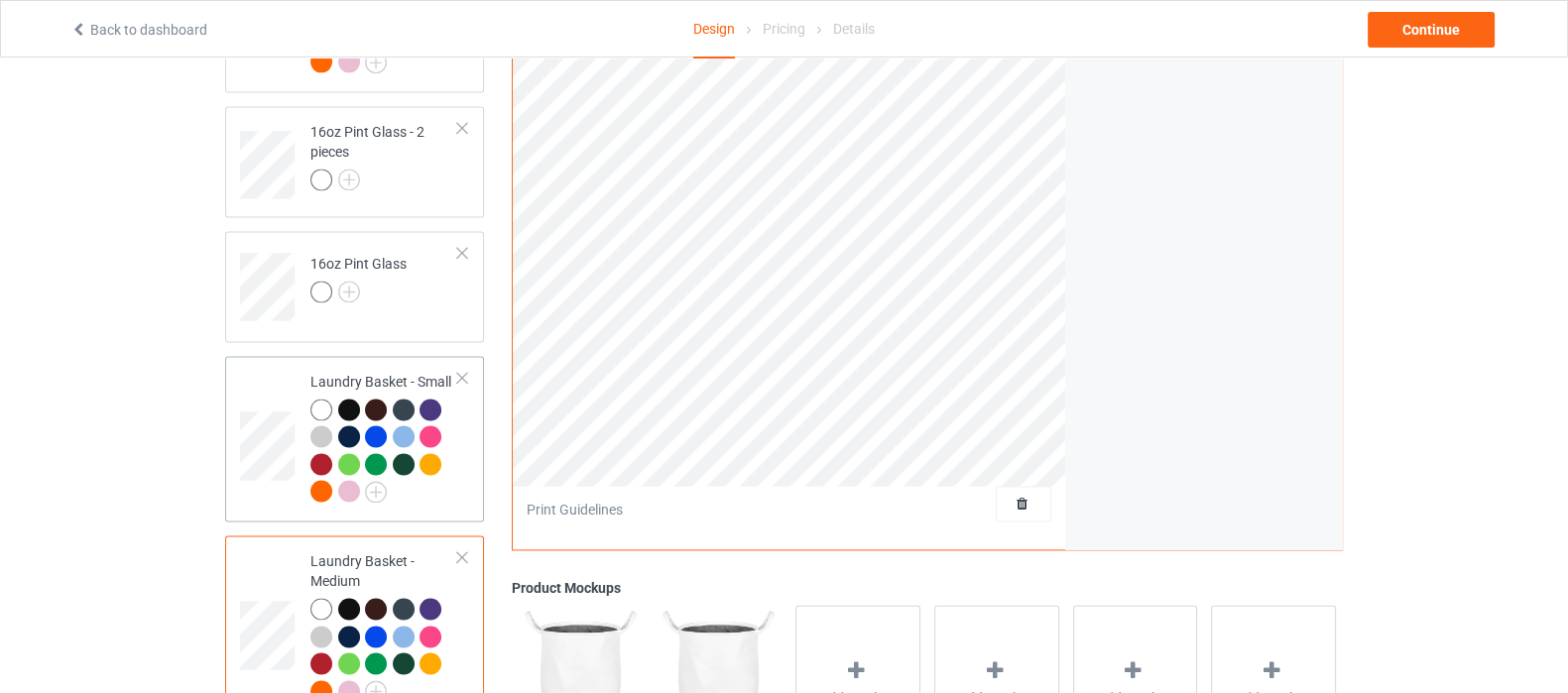
scroll to position [3638, 0]
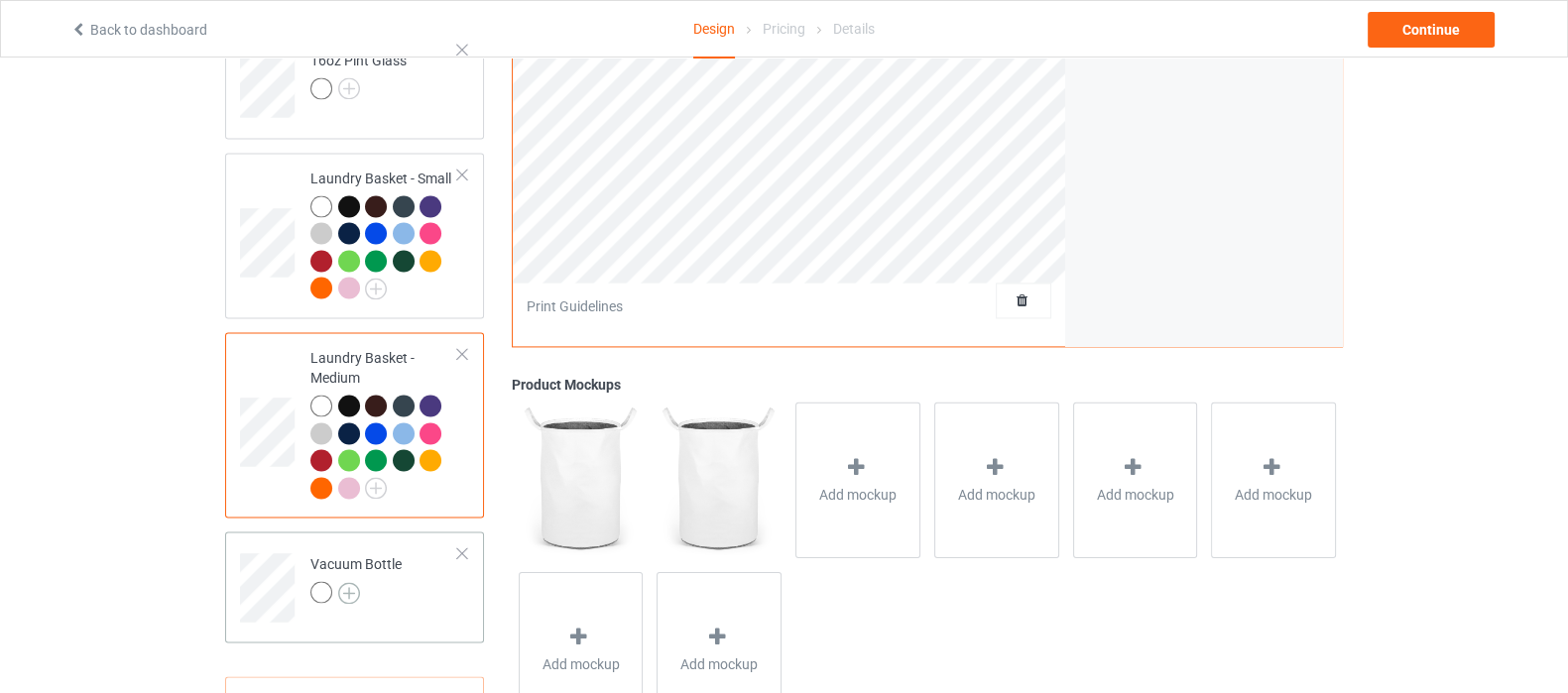
click at [353, 582] on img at bounding box center [349, 593] width 22 height 22
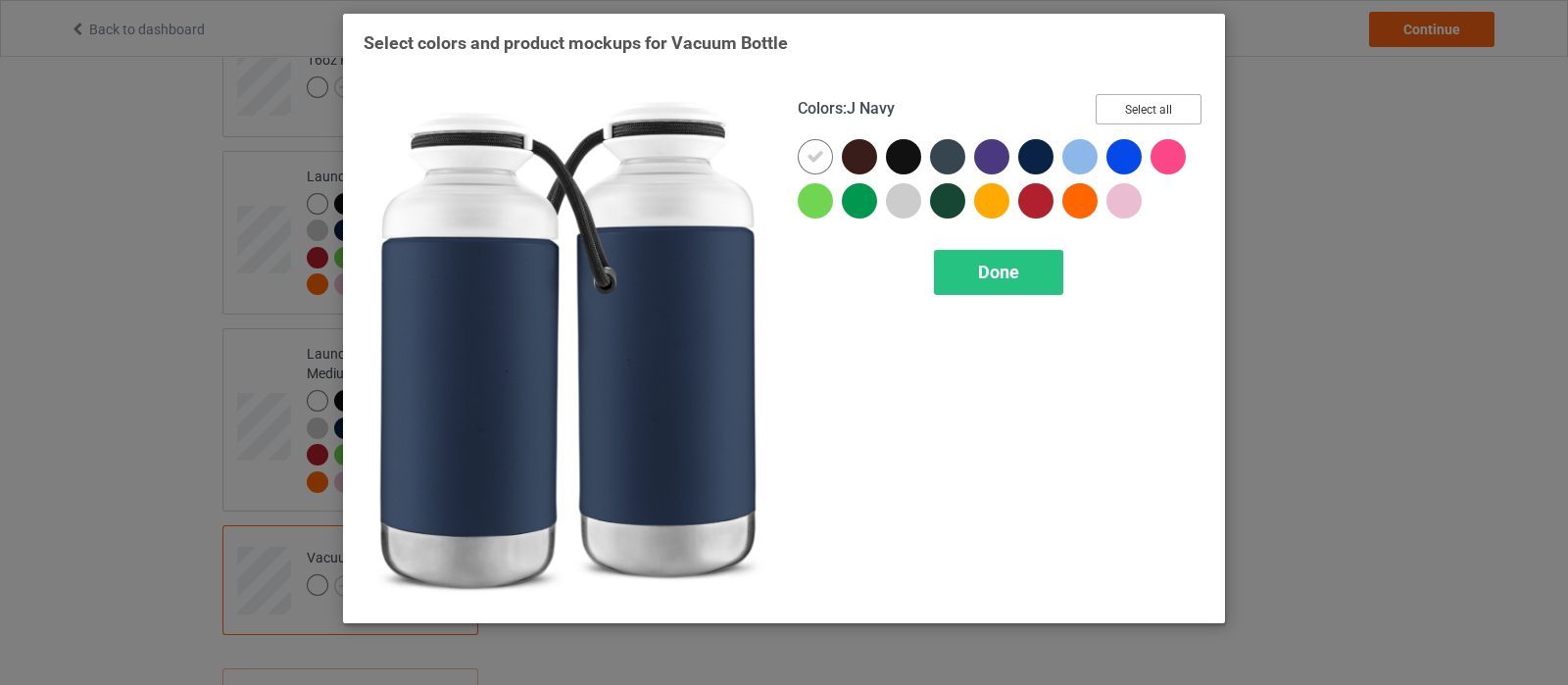
click at [1176, 103] on button "Select all" at bounding box center [1148, 109] width 106 height 31
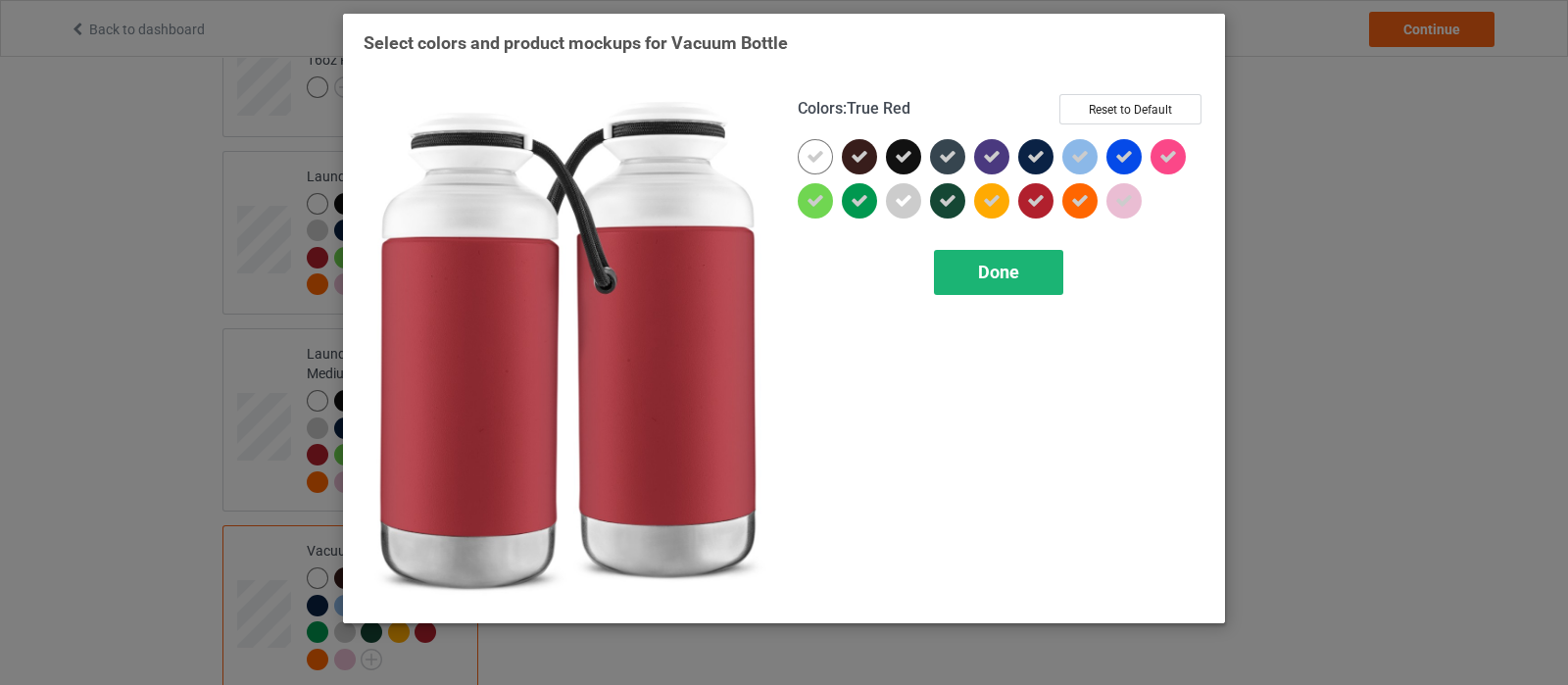
click at [989, 271] on span "Done" at bounding box center [999, 272] width 41 height 21
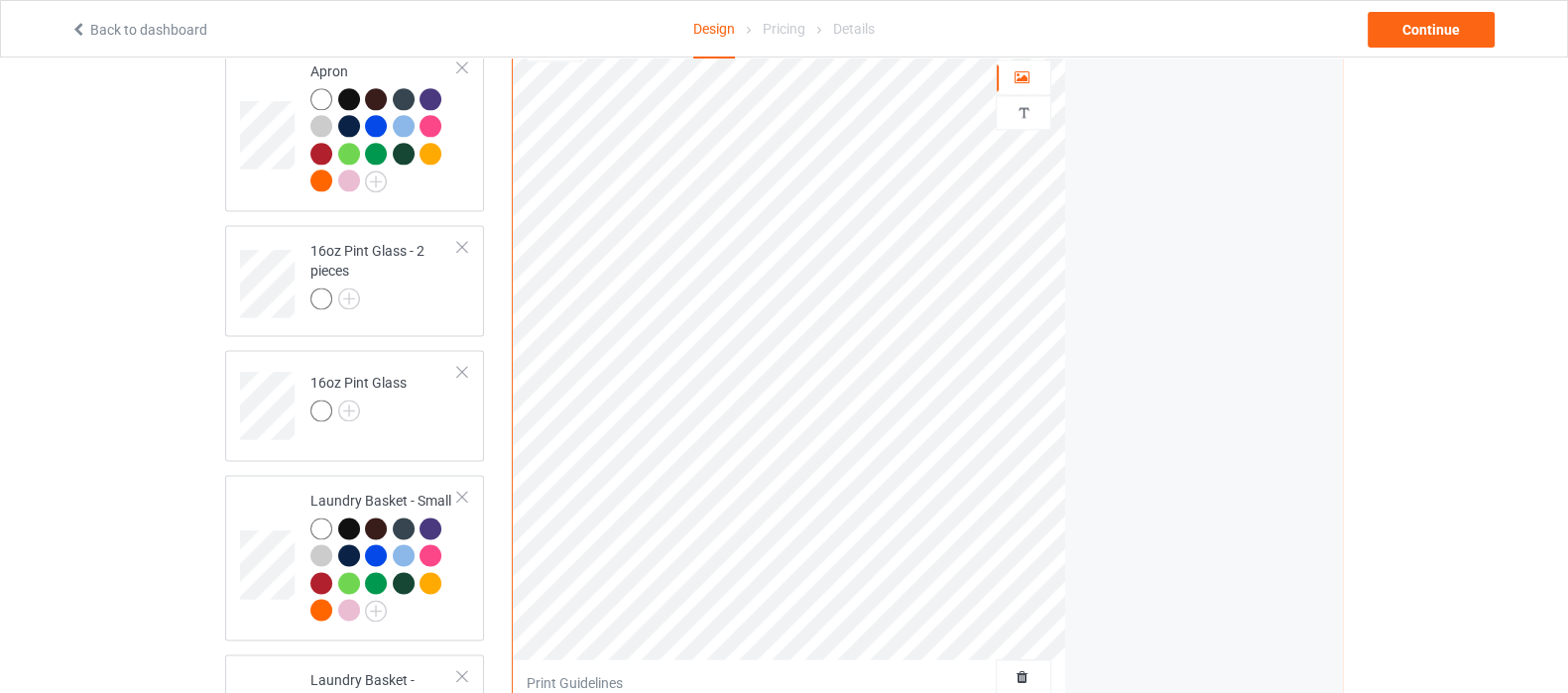
scroll to position [3266, 0]
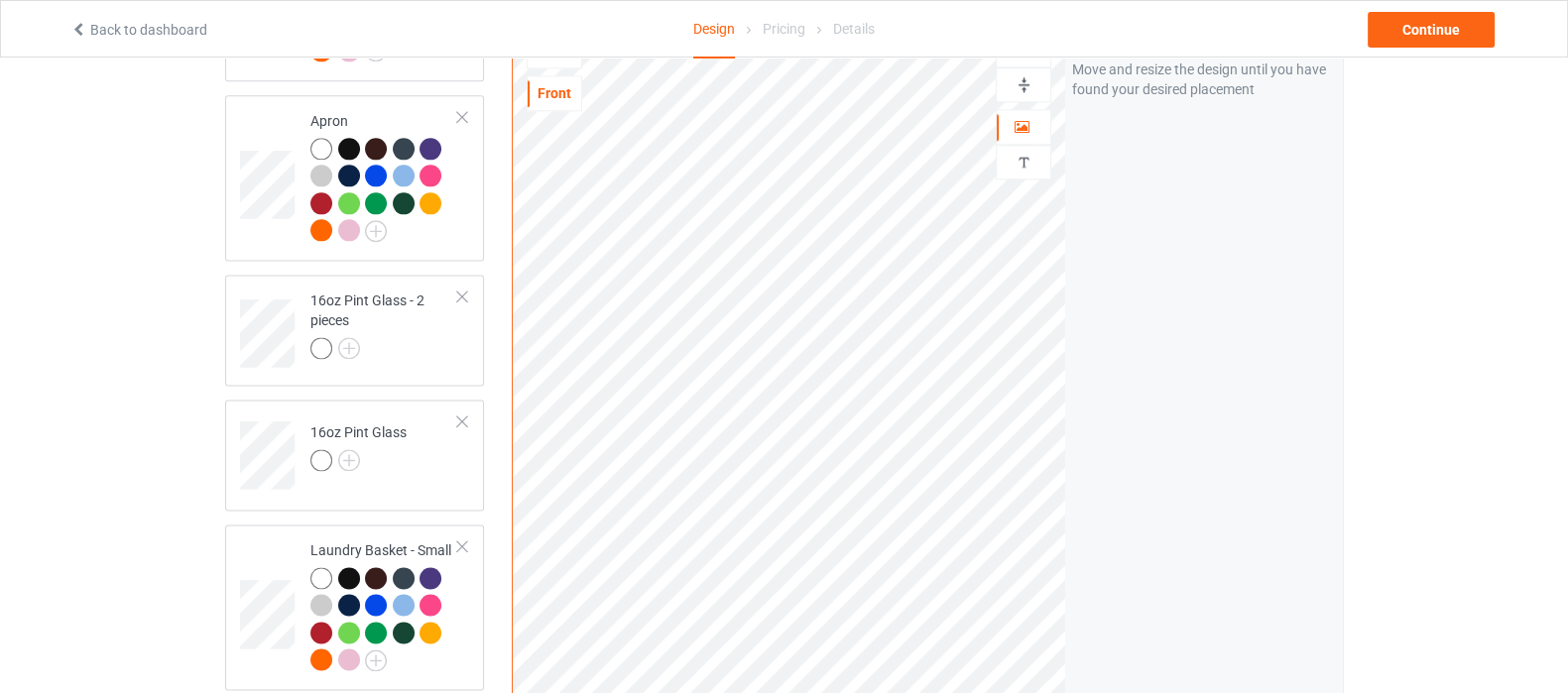
click at [1025, 75] on img at bounding box center [1023, 84] width 19 height 19
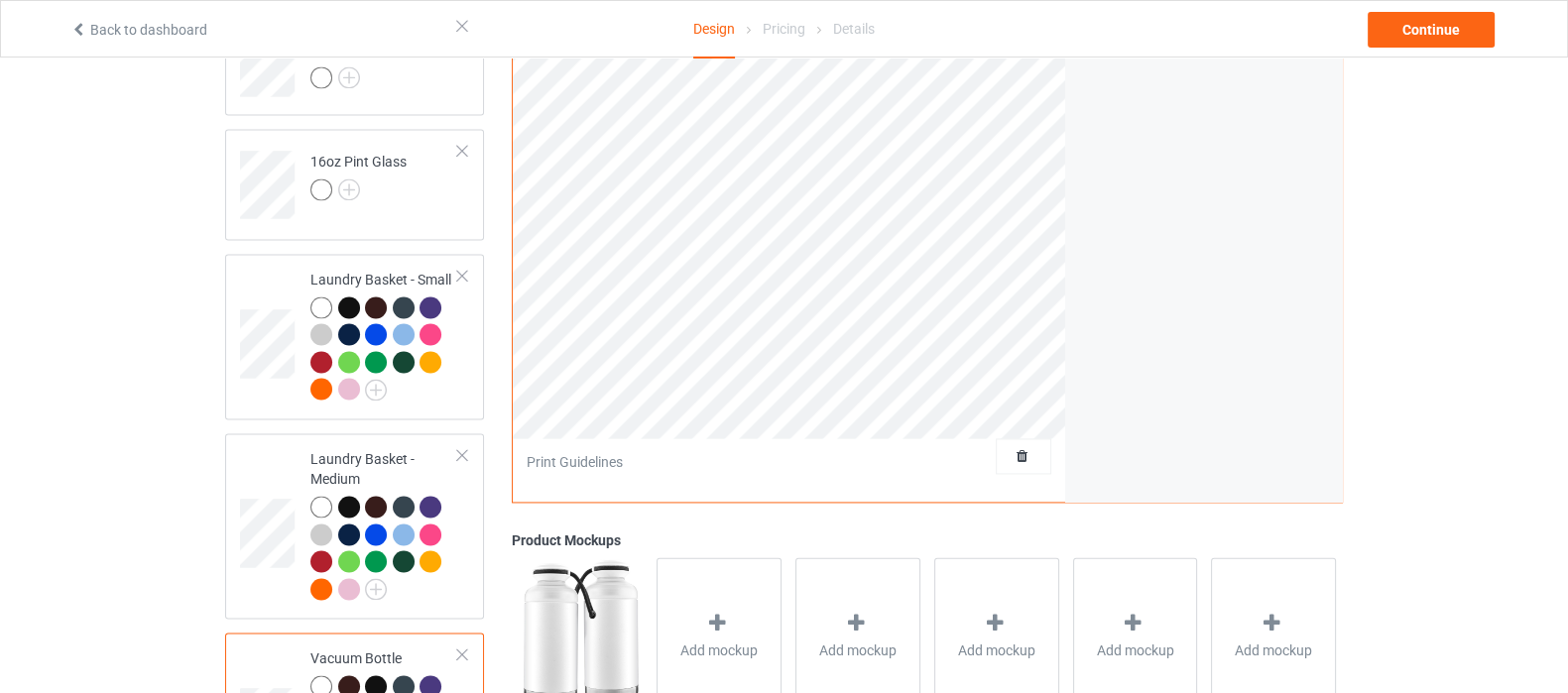
scroll to position [3767, 0]
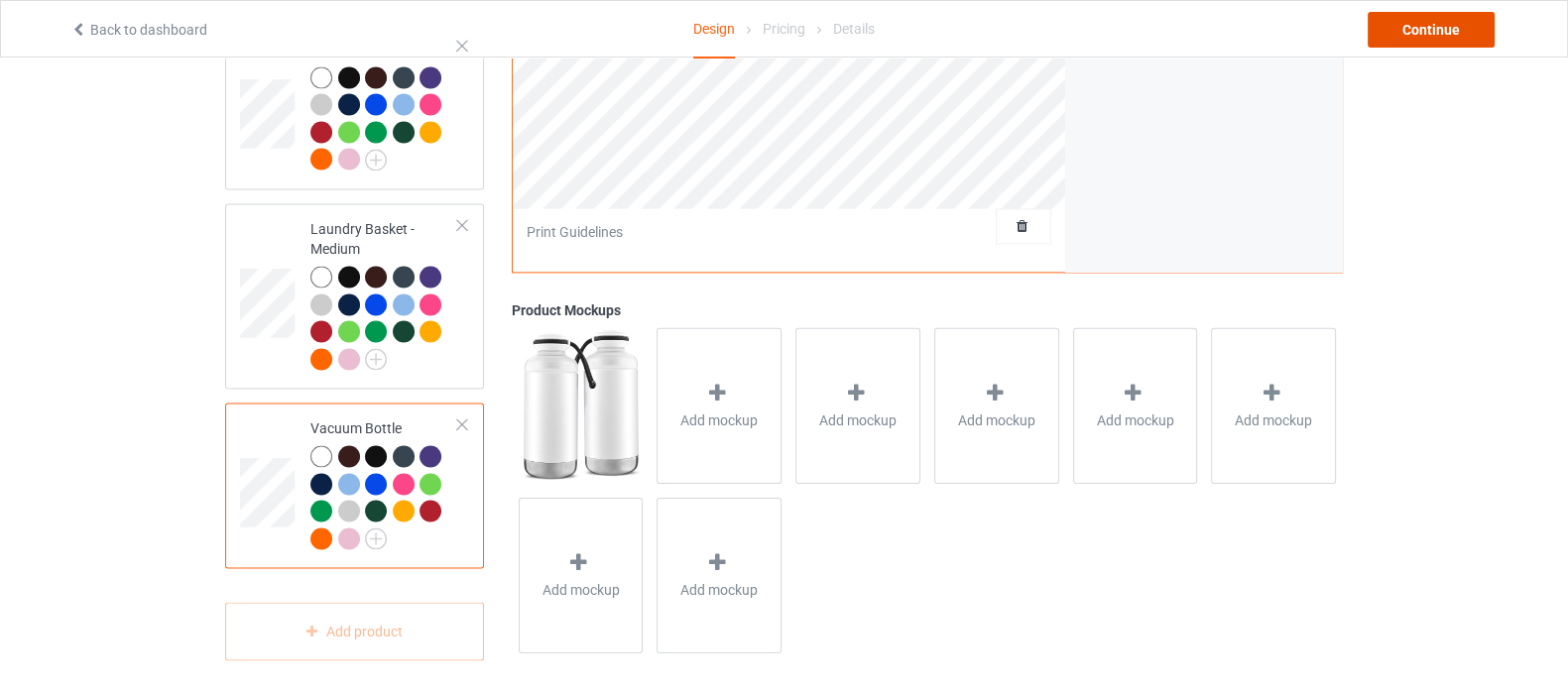
click at [1468, 32] on div "Continue" at bounding box center [1430, 30] width 127 height 36
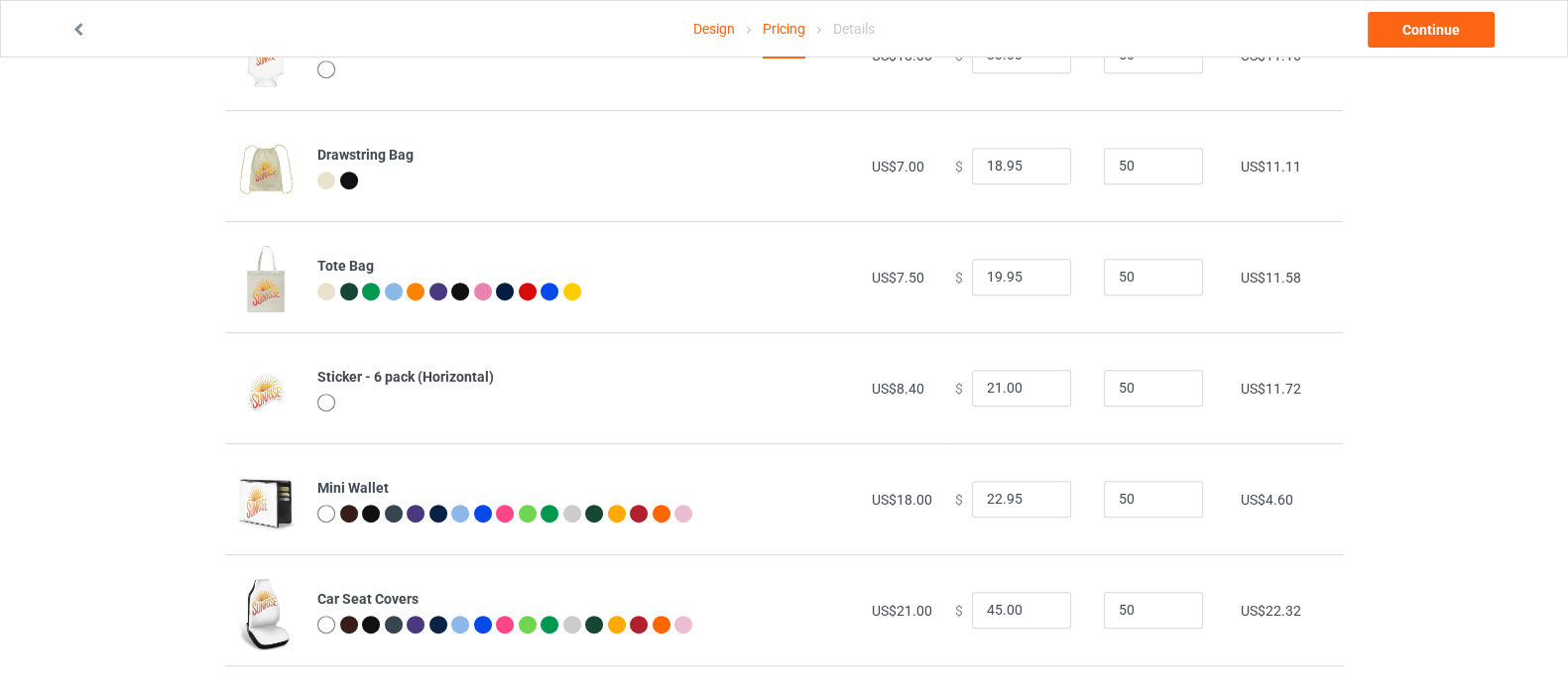
scroll to position [1363, 0]
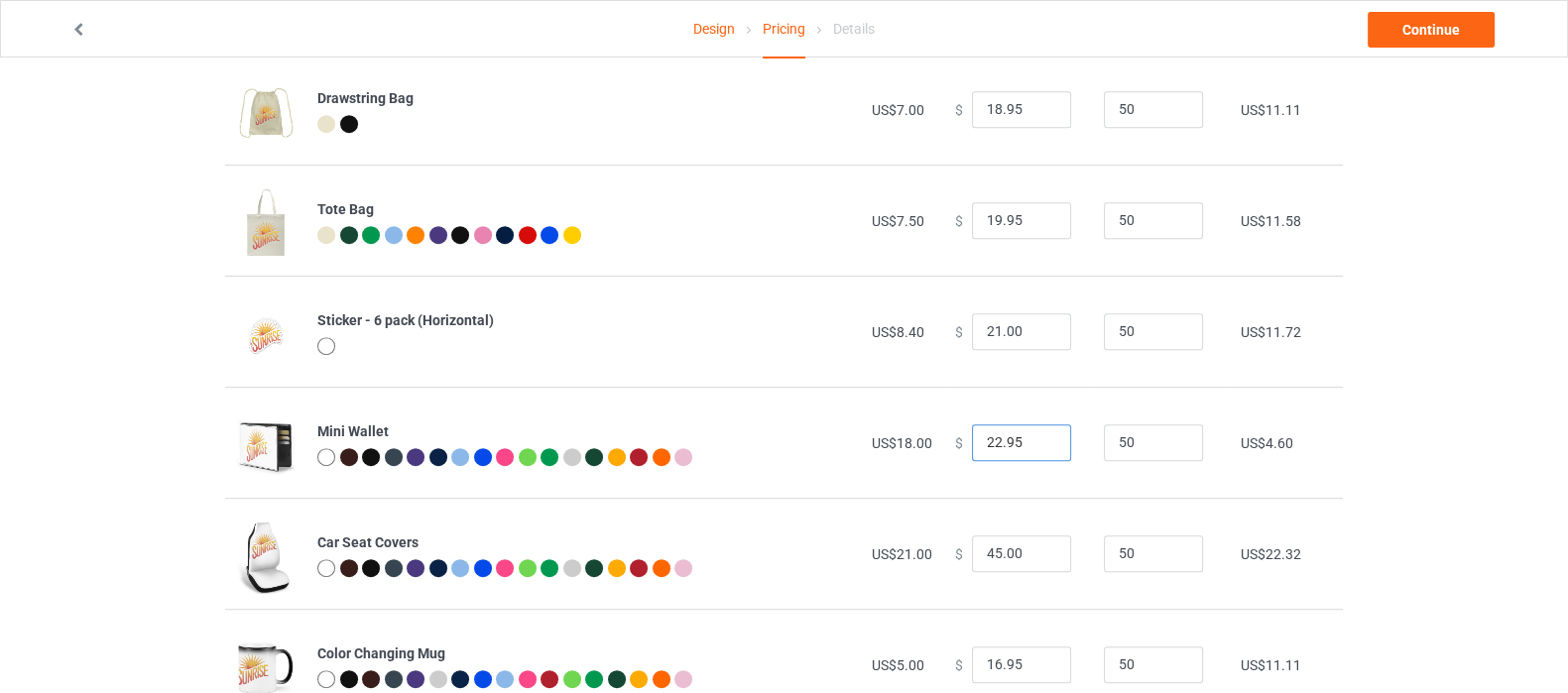
drag, startPoint x: 1021, startPoint y: 445, endPoint x: 931, endPoint y: 447, distance: 90.3
click at [944, 447] on td "$ 22.95" at bounding box center [1018, 442] width 149 height 111
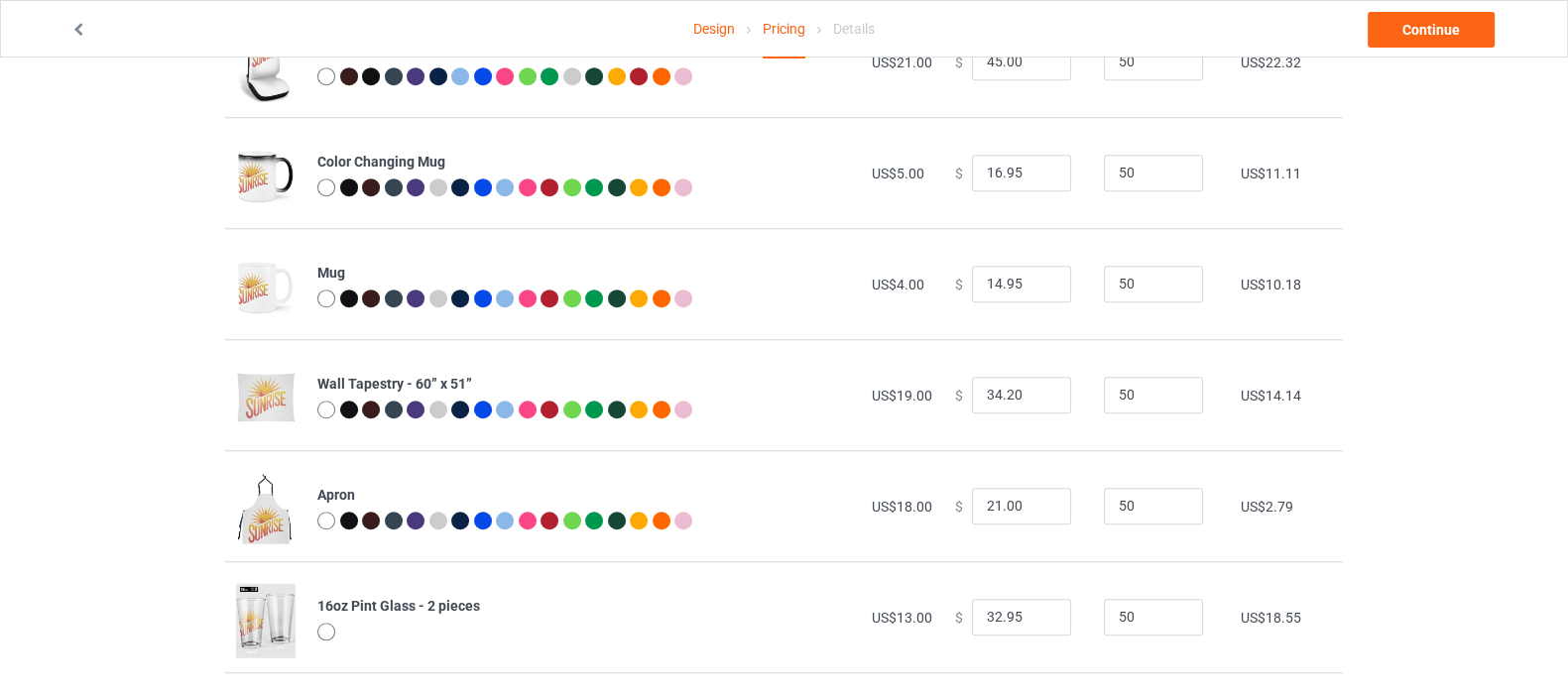
scroll to position [1858, 0]
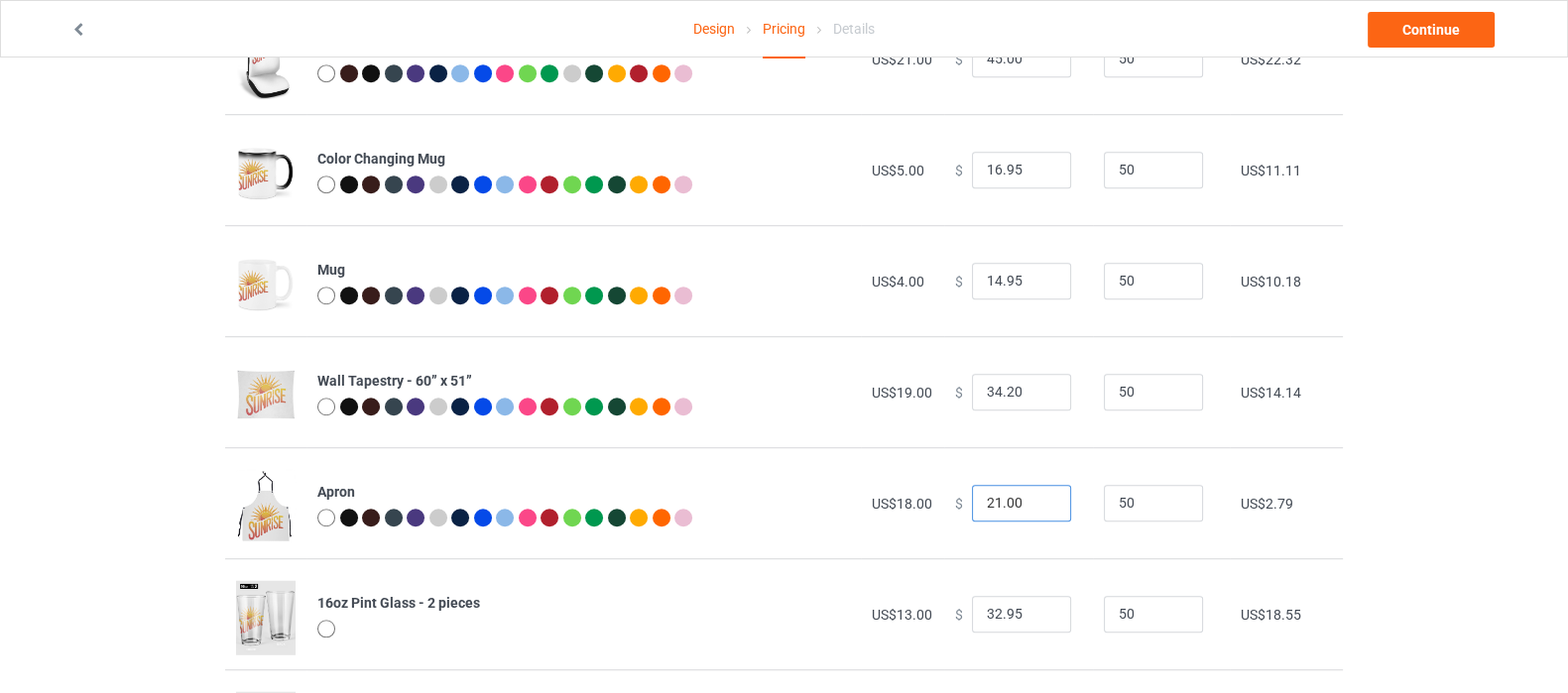
type input "26.00"
drag, startPoint x: 1015, startPoint y: 497, endPoint x: 922, endPoint y: 502, distance: 93.3
click at [922, 502] on tr "Apron US$18.00 $ 21.00 50 US$2.79" at bounding box center [784, 502] width 1118 height 111
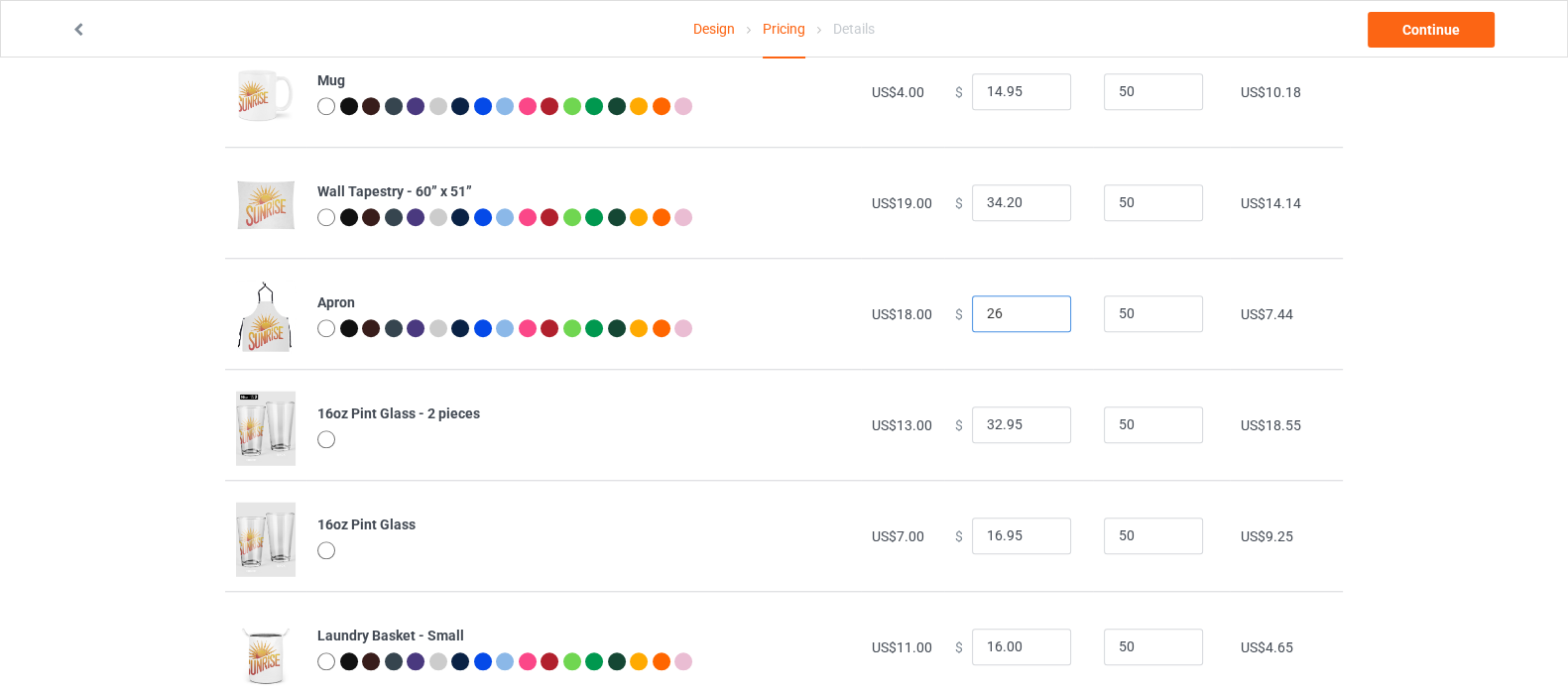
scroll to position [2107, 0]
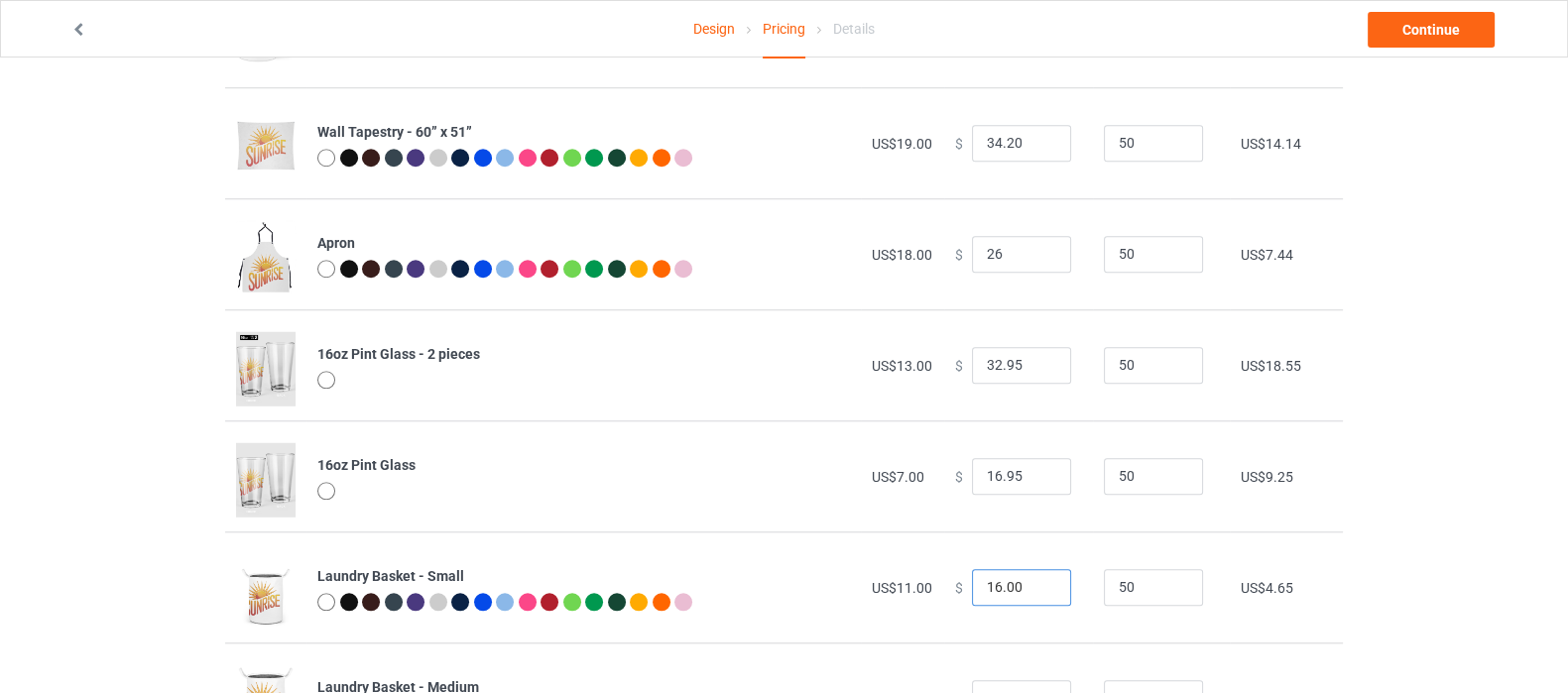
type input "26.00"
drag, startPoint x: 1016, startPoint y: 587, endPoint x: 936, endPoint y: 587, distance: 80.3
click at [944, 587] on td "$ 16.00" at bounding box center [1018, 587] width 149 height 111
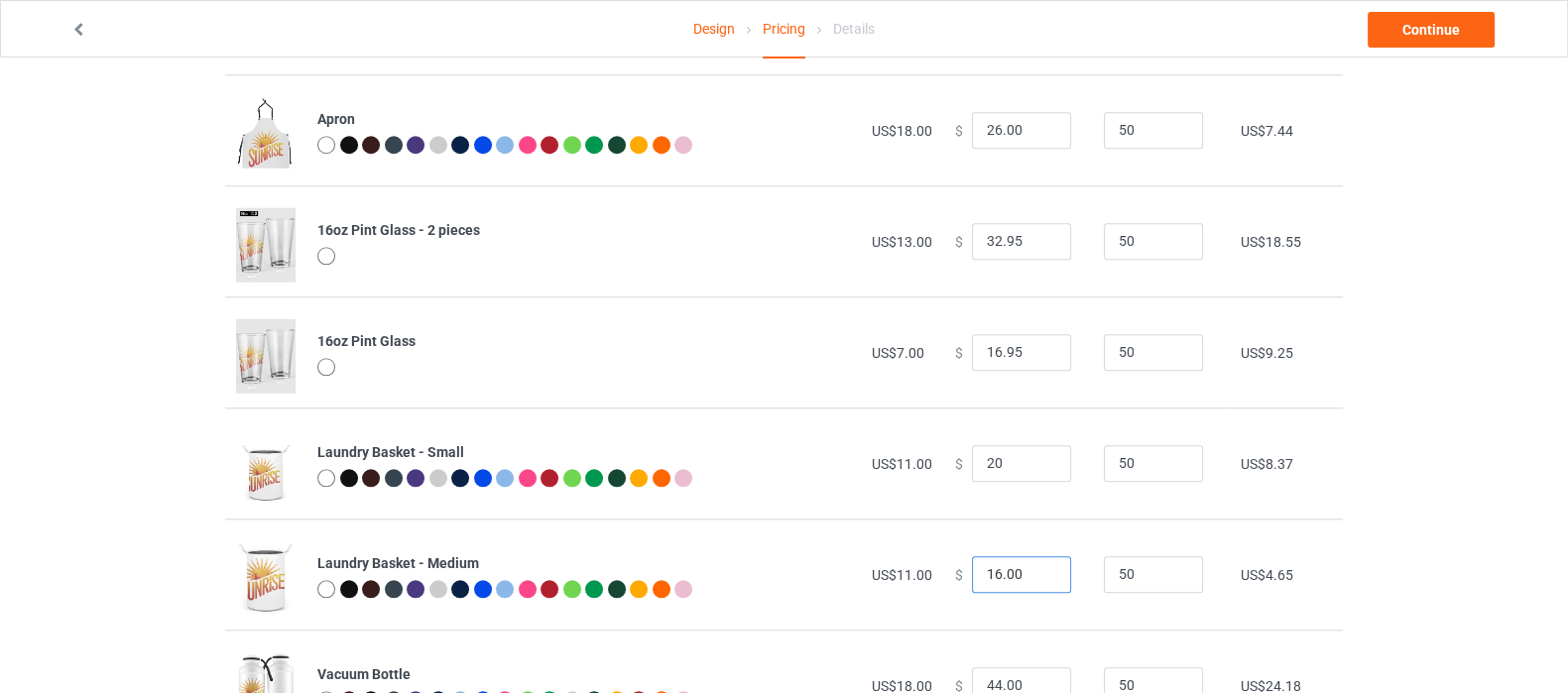
type input "20.00"
drag, startPoint x: 1016, startPoint y: 571, endPoint x: 940, endPoint y: 571, distance: 76.4
click at [944, 571] on td "$ 16.00" at bounding box center [1018, 574] width 149 height 111
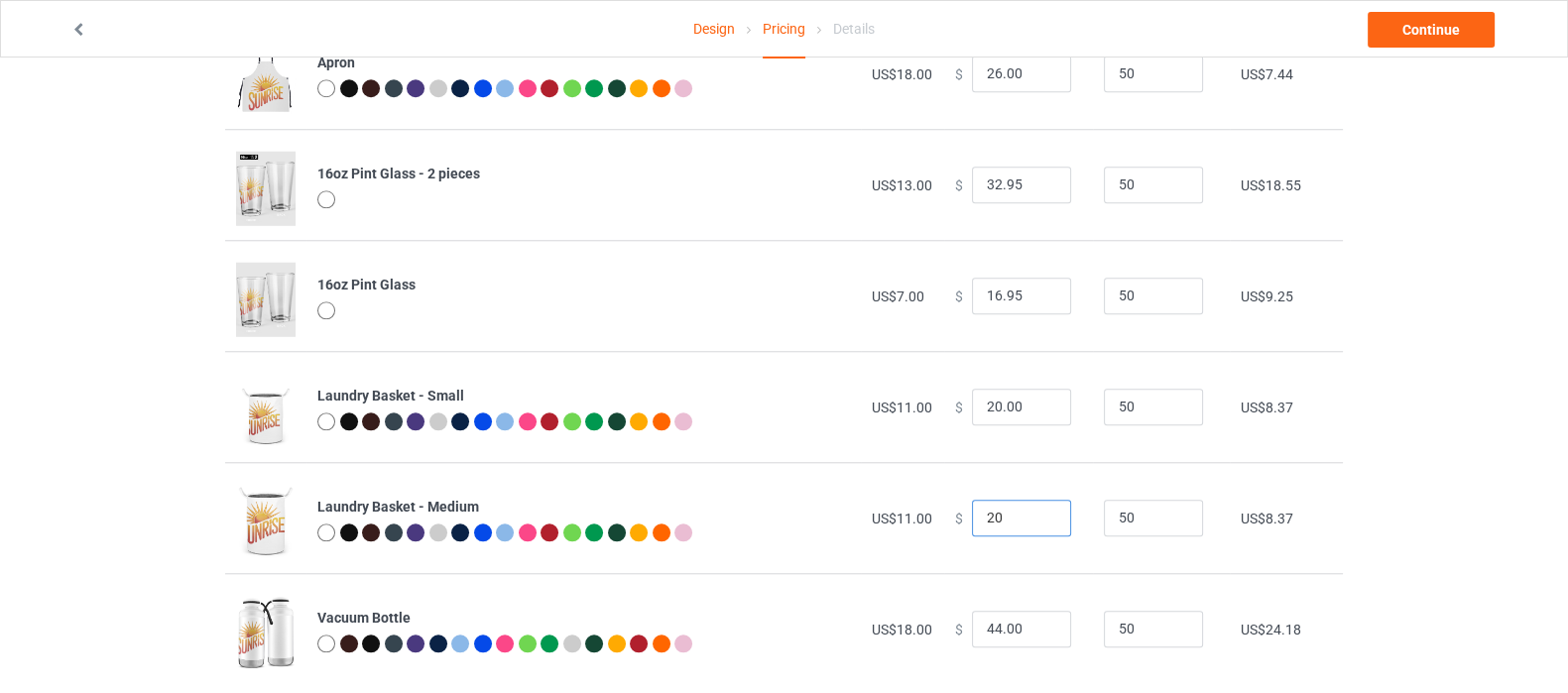
scroll to position [2319, 0]
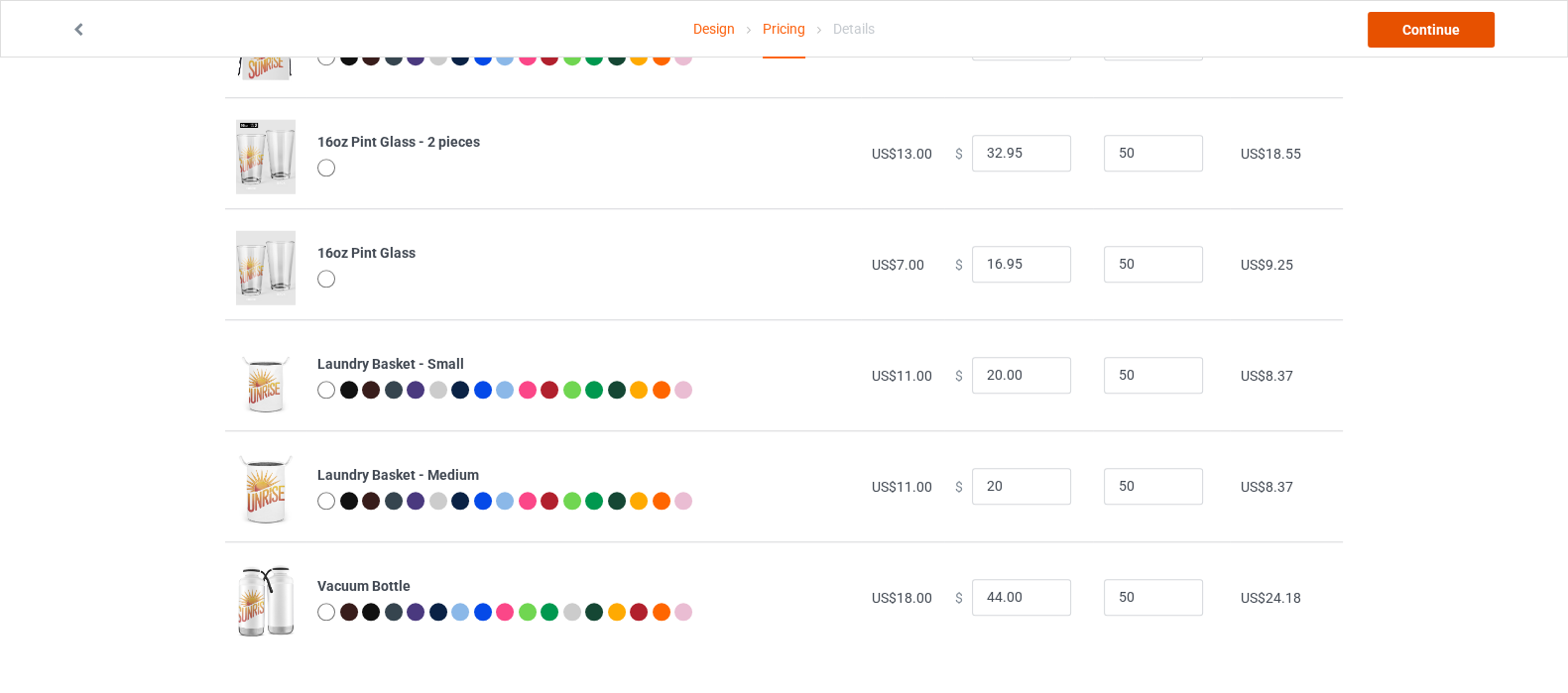
type input "20.00"
click at [1439, 27] on link "Continue" at bounding box center [1430, 30] width 127 height 36
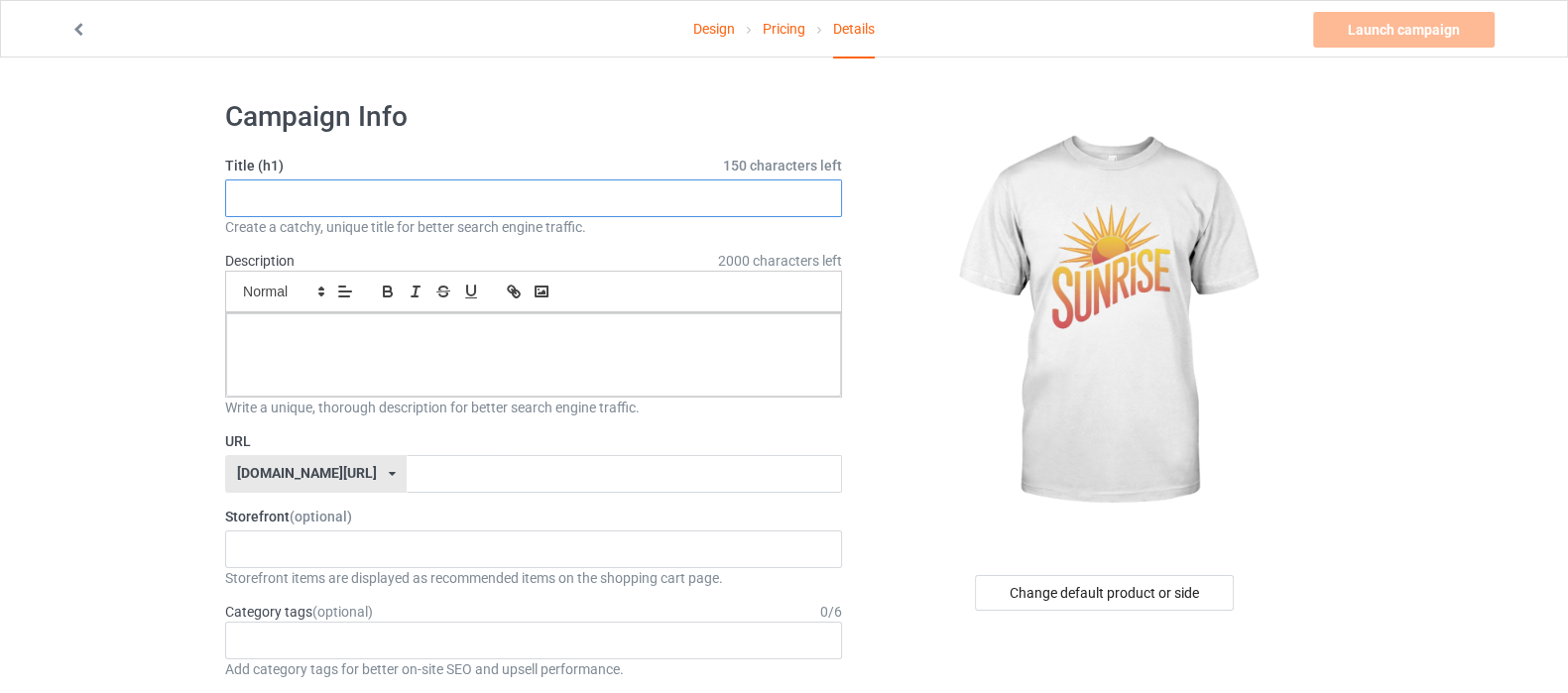
click at [402, 193] on input "text" at bounding box center [533, 198] width 617 height 38
type input "Sunrise text"
click at [389, 317] on div at bounding box center [533, 354] width 615 height 83
click at [288, 337] on p "Sunrise ector text" at bounding box center [533, 335] width 583 height 19
click at [367, 339] on p "Sunrise vector text" at bounding box center [533, 335] width 583 height 19
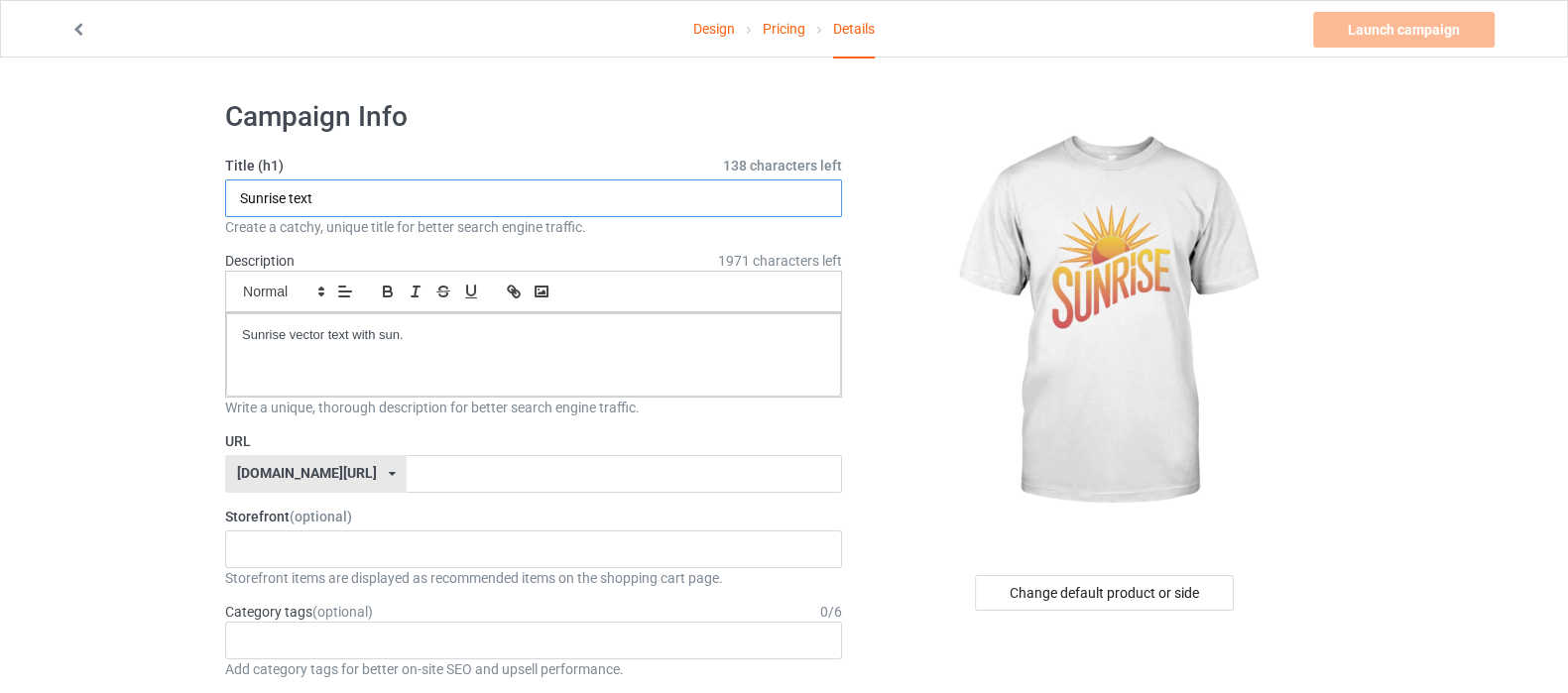
drag, startPoint x: 352, startPoint y: 199, endPoint x: 120, endPoint y: 199, distance: 232.0
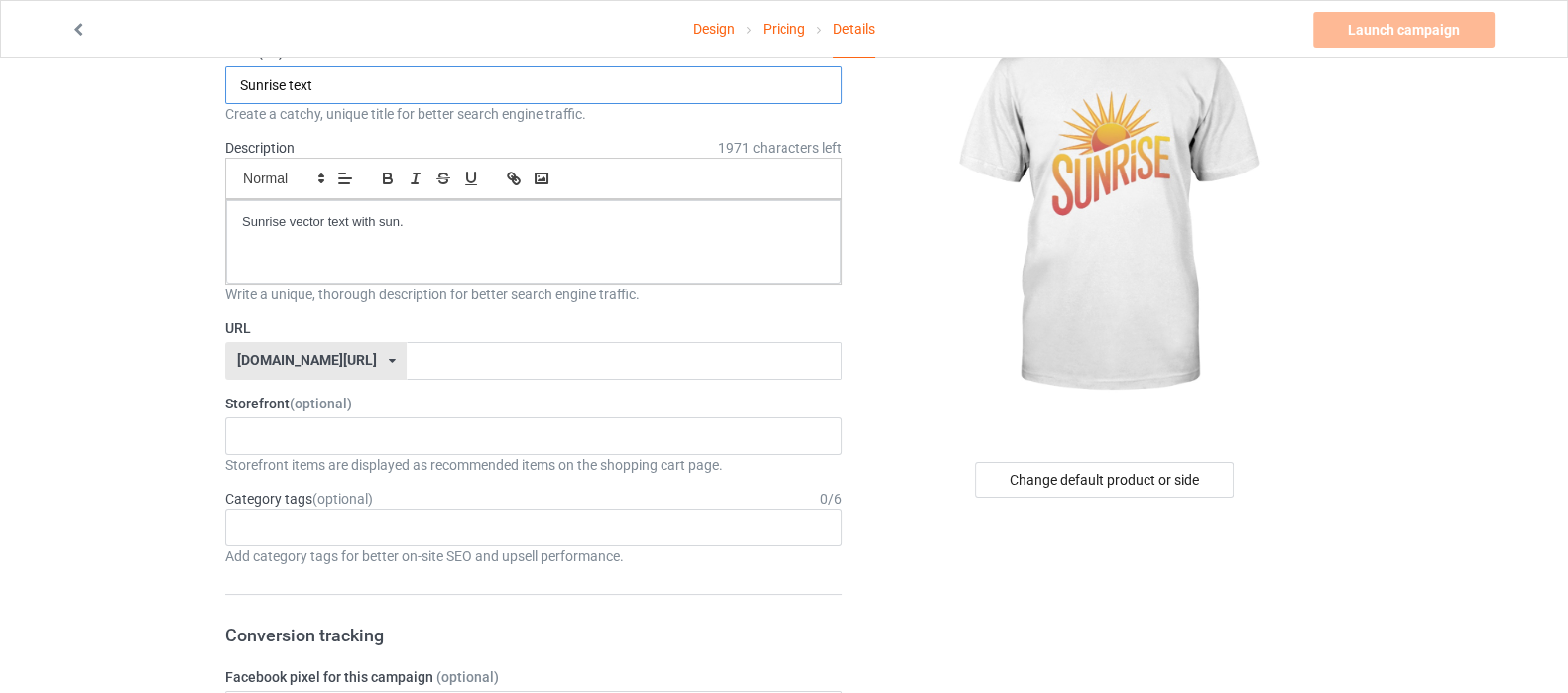
scroll to position [247, 0]
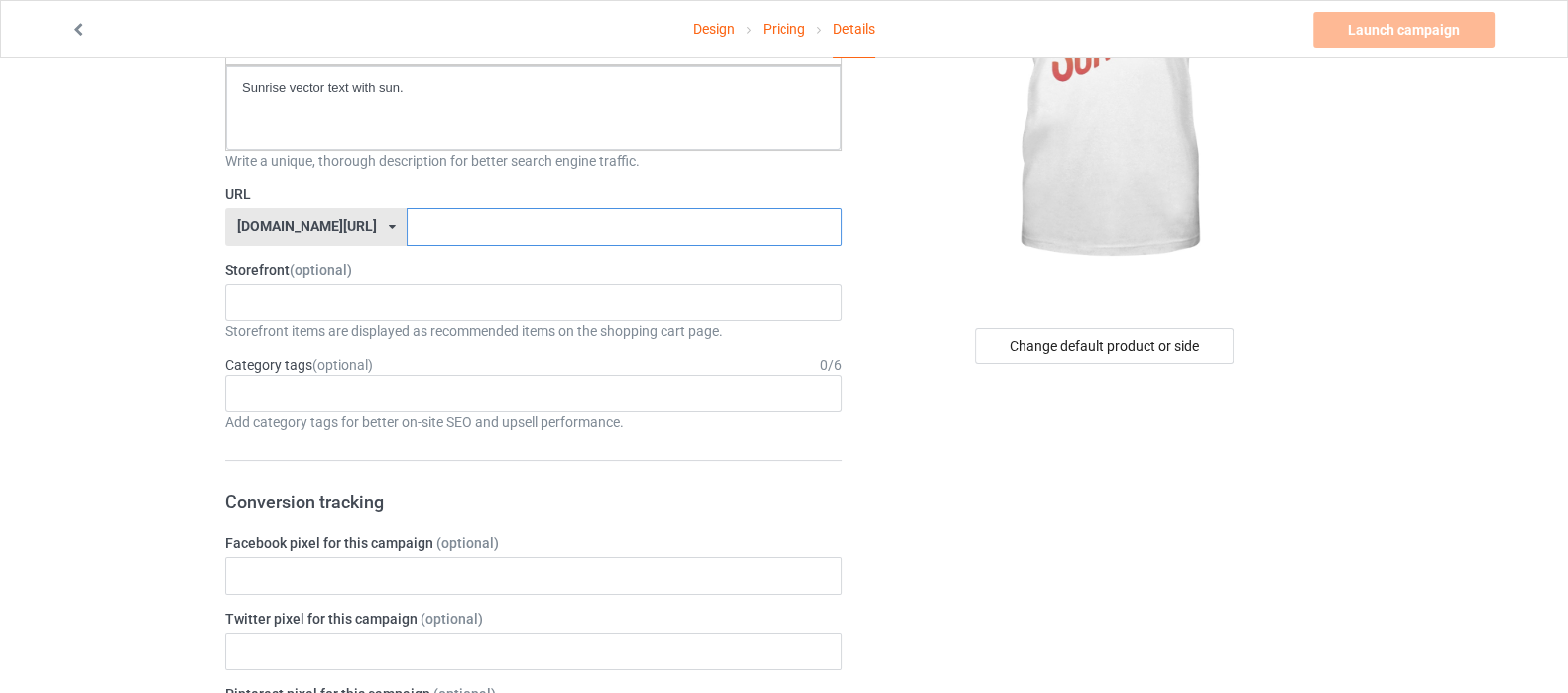
click at [390, 205] on div "URL [DOMAIN_NAME][URL] [DOMAIN_NAME][URL] 587d0d41cee36fd012c64a69" at bounding box center [533, 214] width 617 height 61
paste input "Sunrise text"
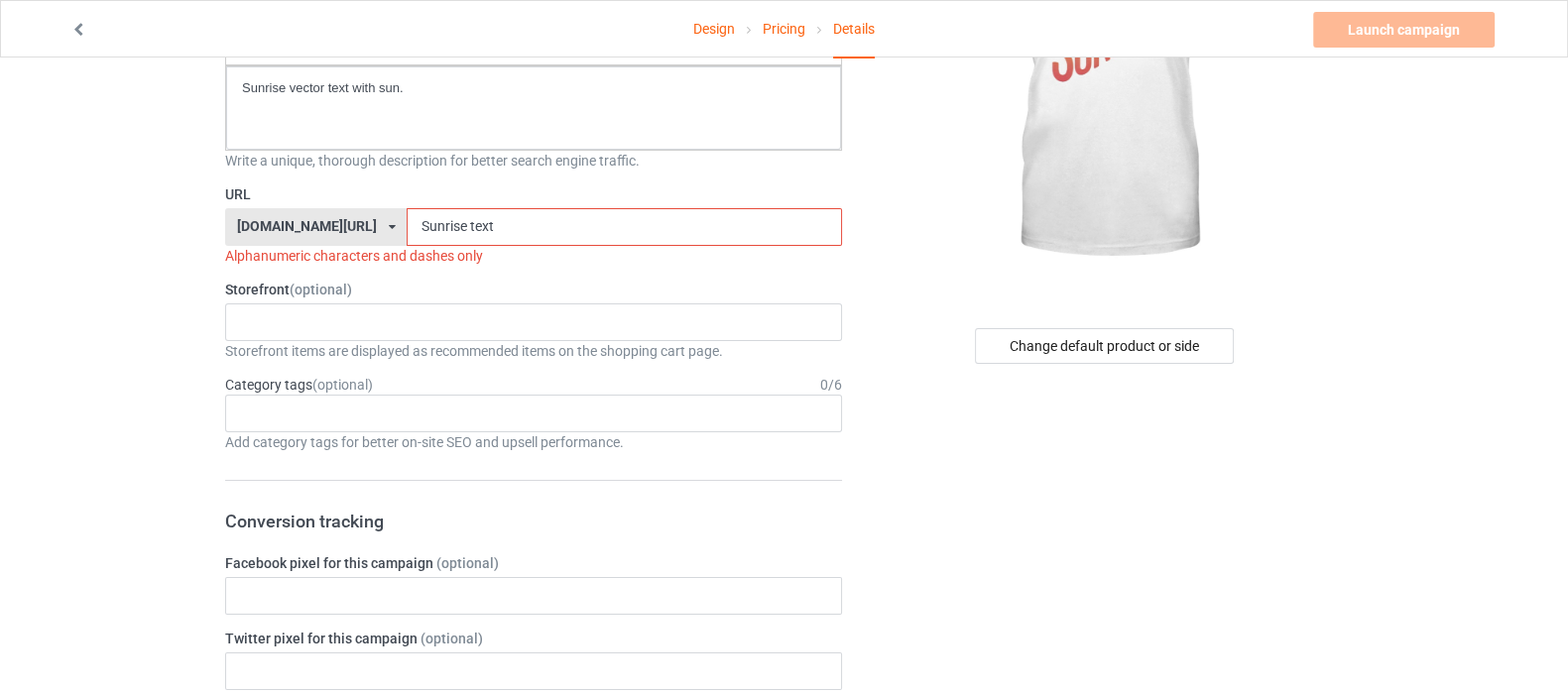
click at [390, 205] on div "URL [DOMAIN_NAME][URL] [DOMAIN_NAME][URL] 587d0d41cee36fd012c64a69 Sunrise text…" at bounding box center [533, 224] width 617 height 81
click at [409, 220] on input "Sunrise text" at bounding box center [624, 227] width 434 height 38
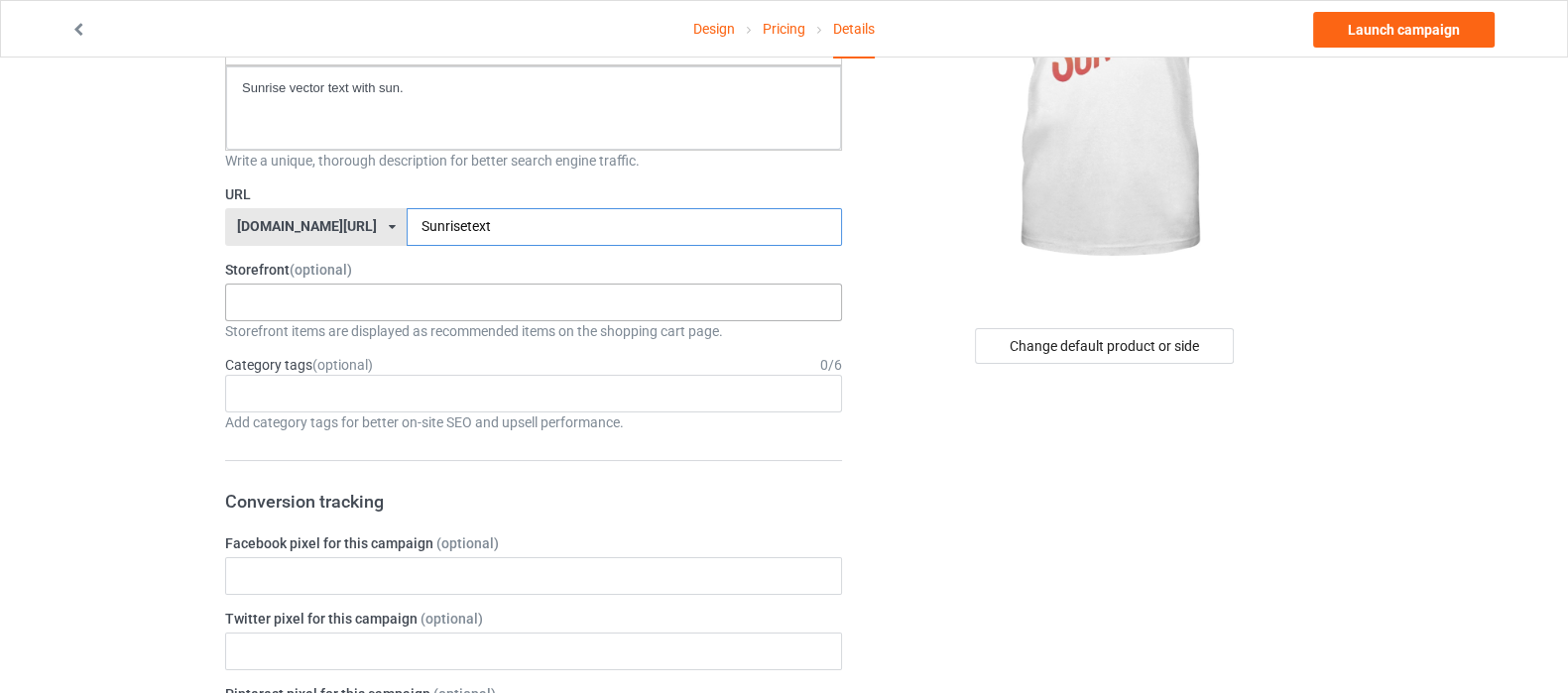
type input "Sunrisetext"
click at [531, 291] on div "Shop What You Love Your Liking Style Happy New Year Merry Christmas 658d743a5e6…" at bounding box center [533, 303] width 617 height 38
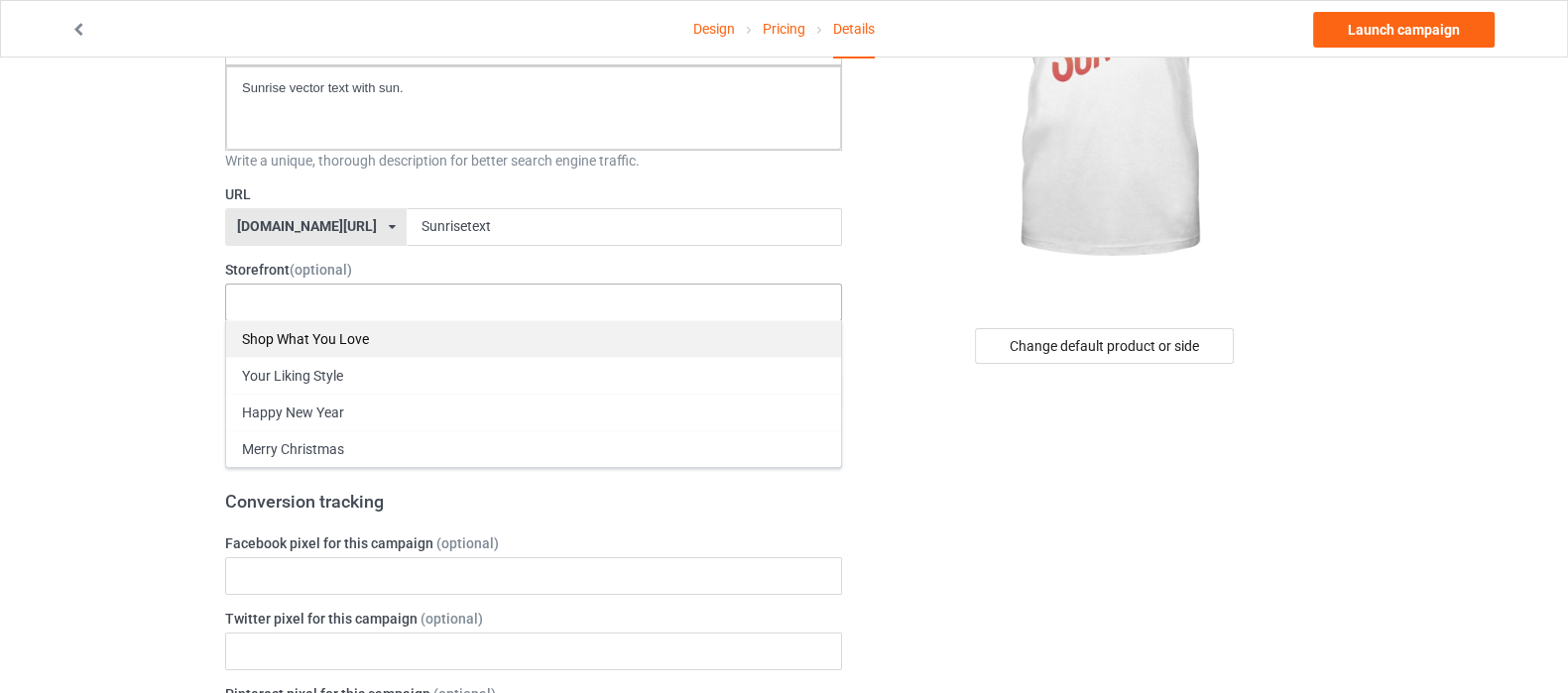
click at [357, 336] on div "Shop What You Love" at bounding box center [533, 338] width 615 height 37
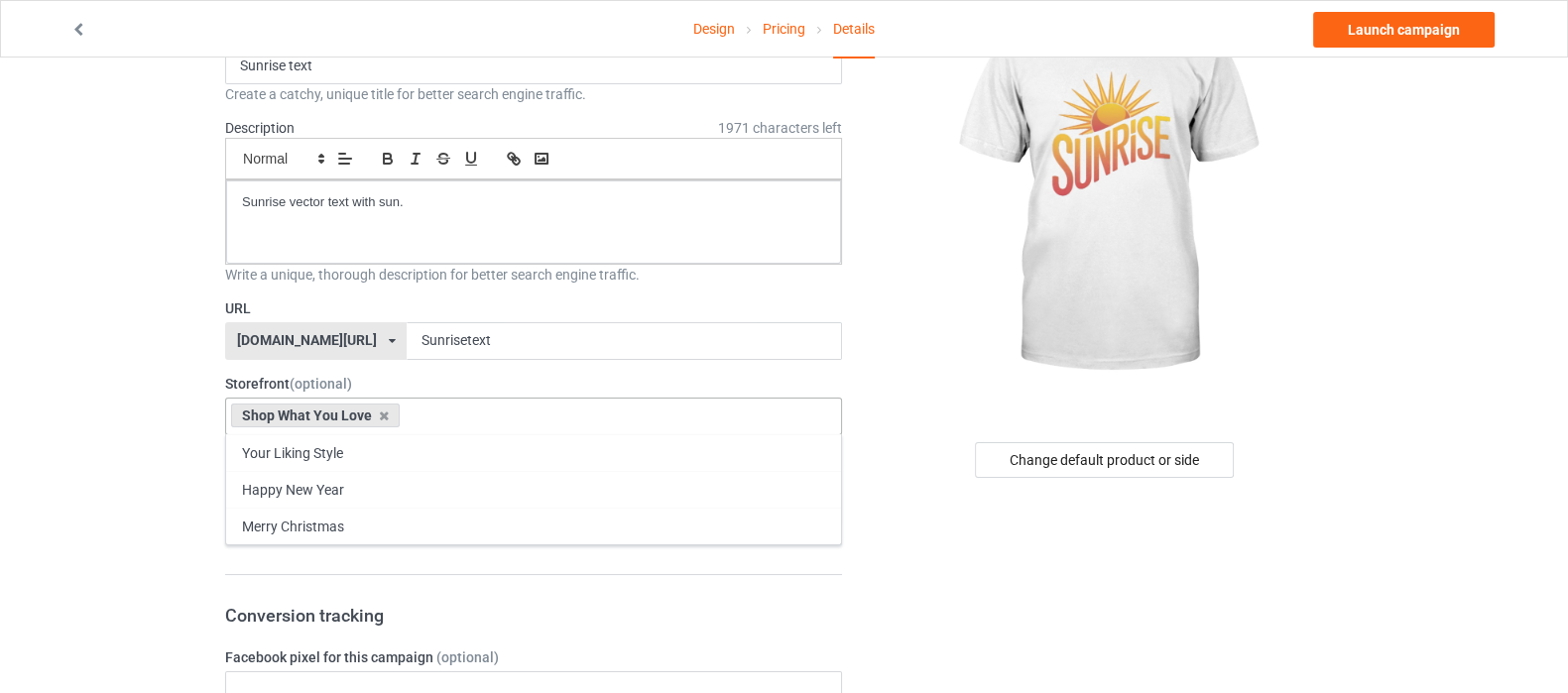
scroll to position [0, 0]
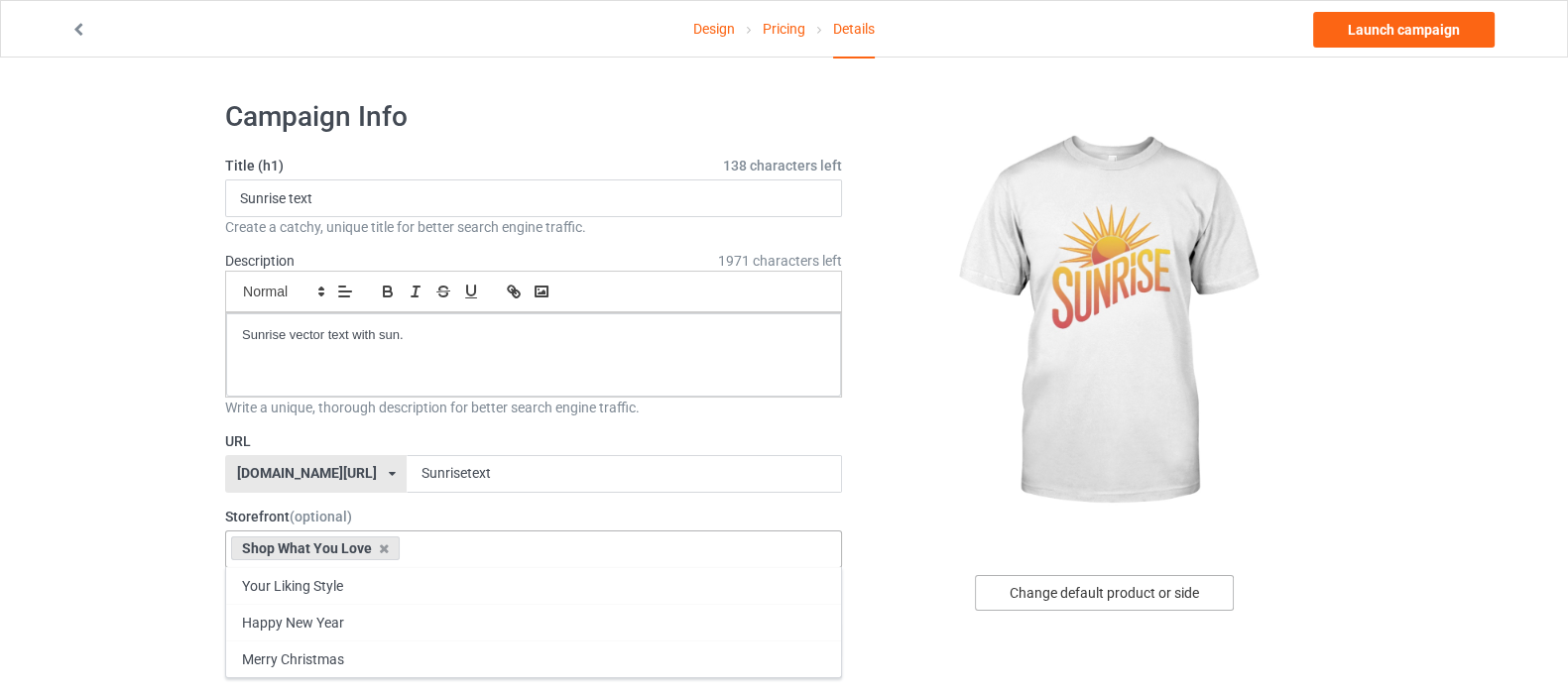
click at [1105, 594] on div "Change default product or side" at bounding box center [1104, 593] width 259 height 36
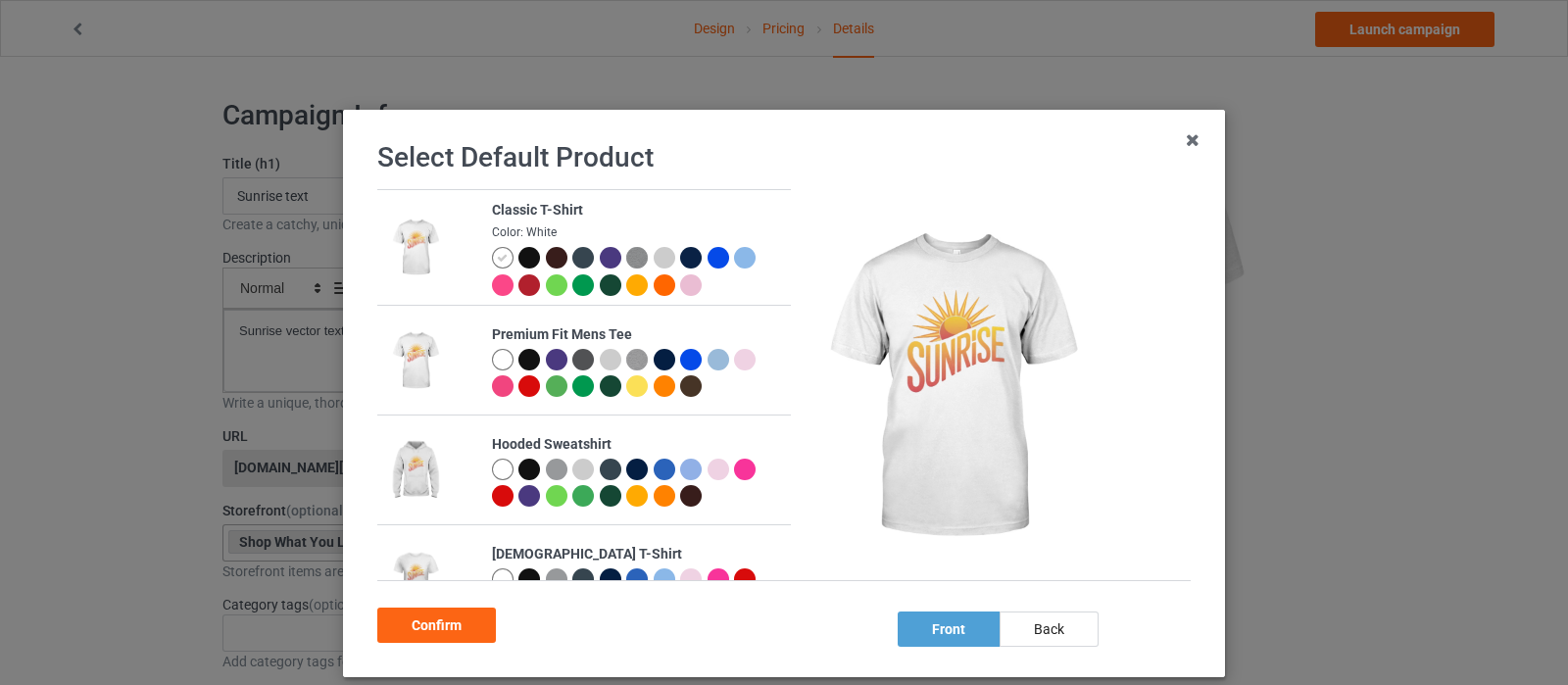
click at [519, 359] on div at bounding box center [530, 360] width 22 height 22
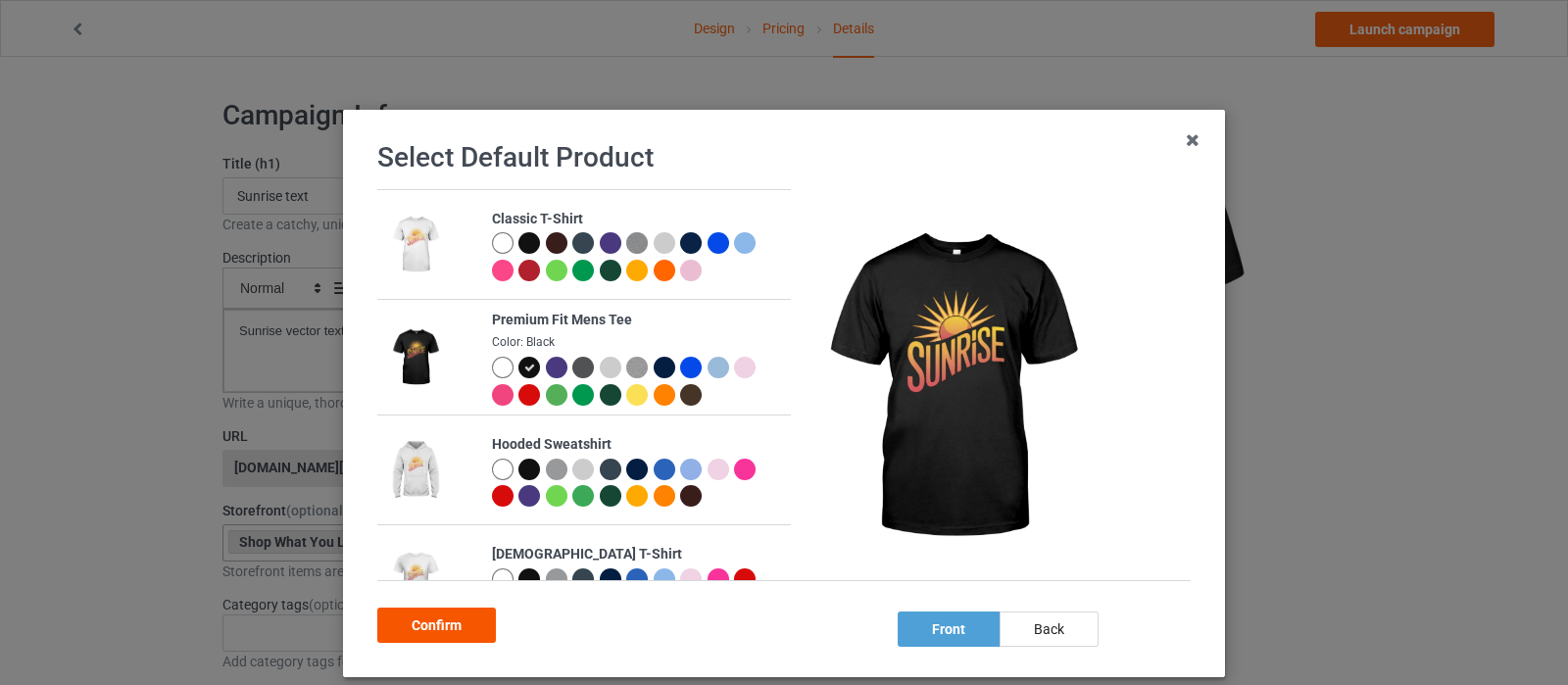
click at [434, 625] on div "Confirm" at bounding box center [437, 626] width 119 height 36
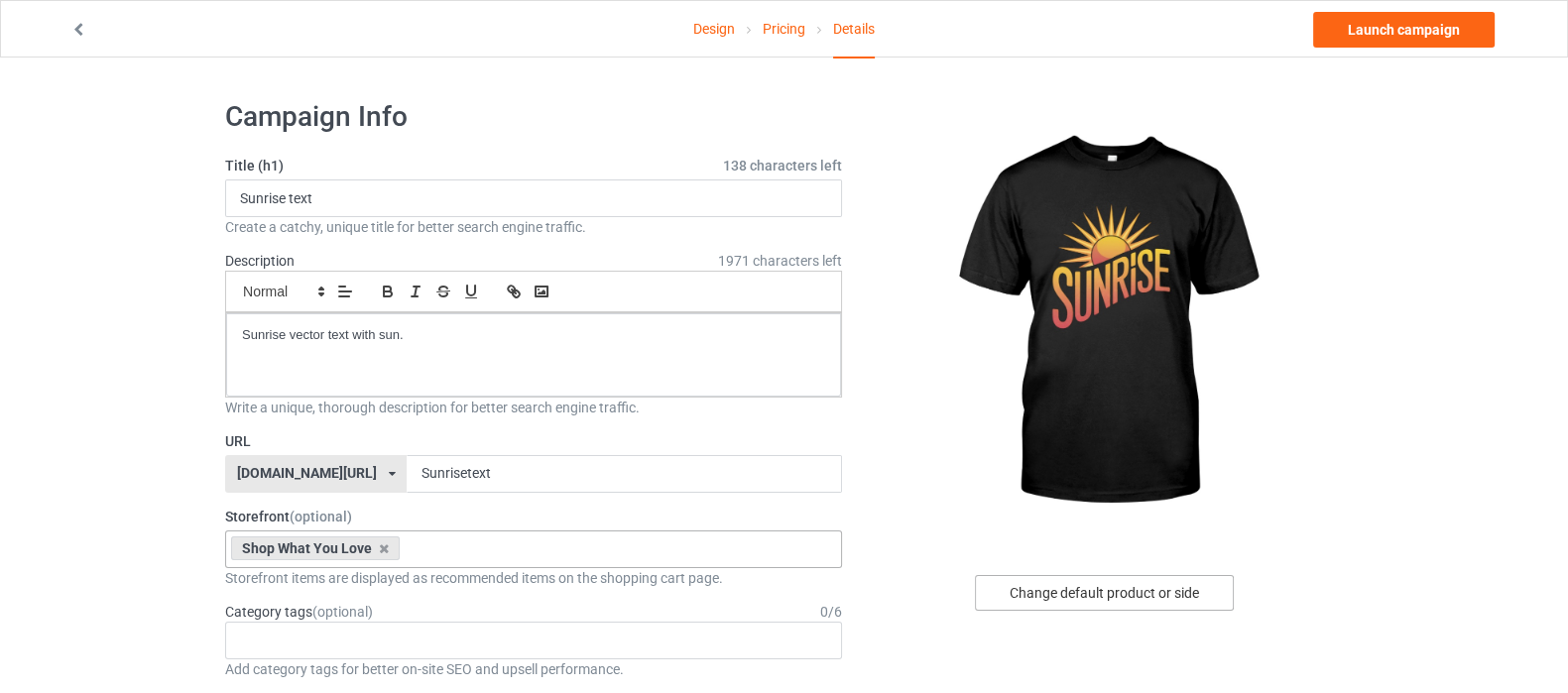
click at [1086, 582] on div "Change default product or side" at bounding box center [1104, 593] width 259 height 36
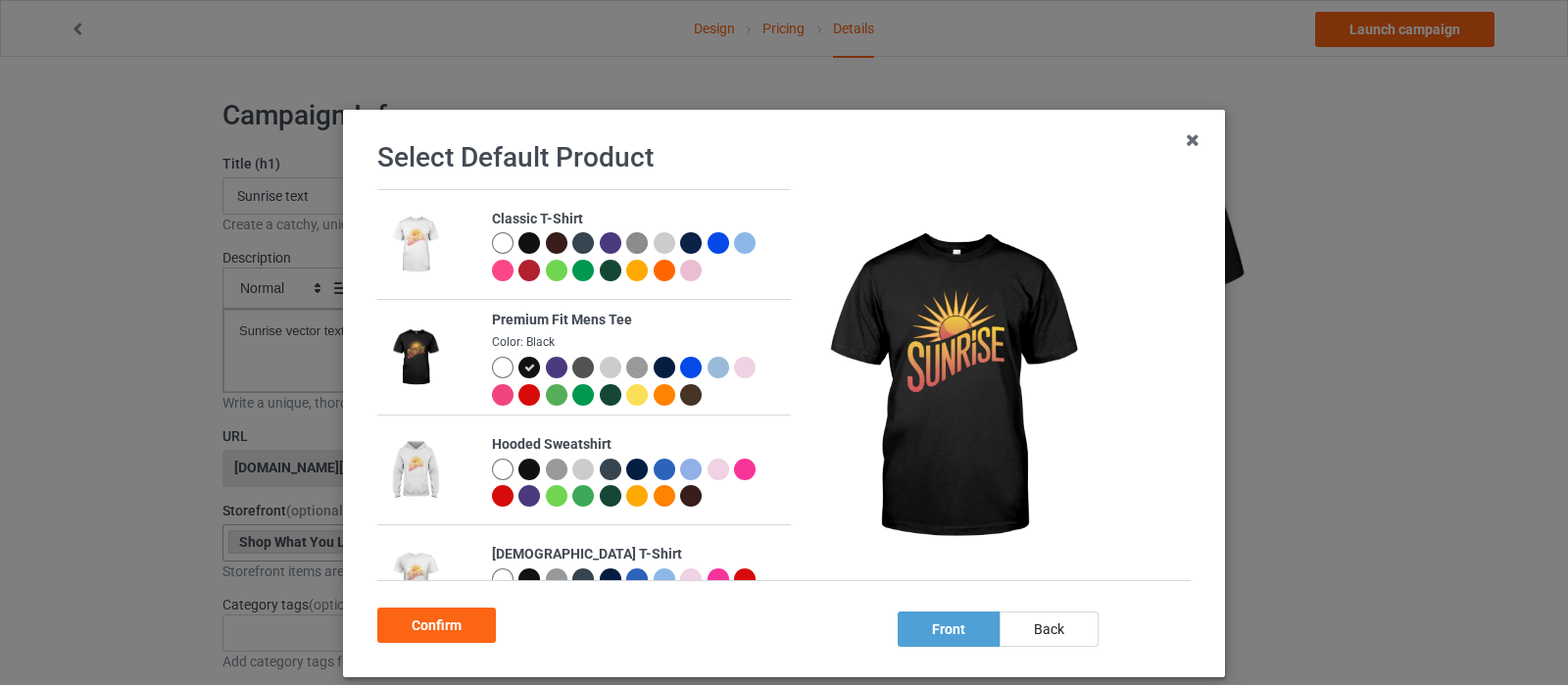
click at [626, 395] on div at bounding box center [637, 395] width 22 height 22
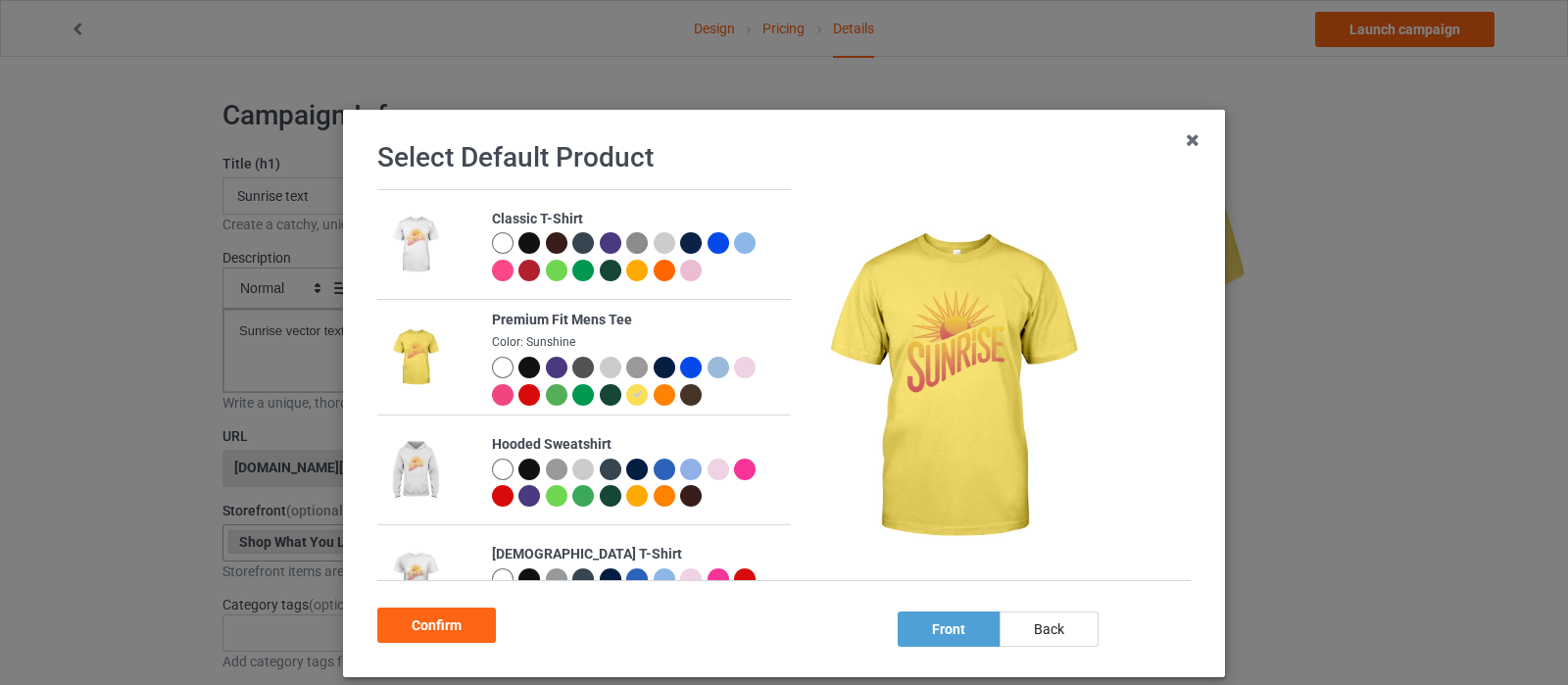
click at [545, 397] on div at bounding box center [556, 395] width 22 height 22
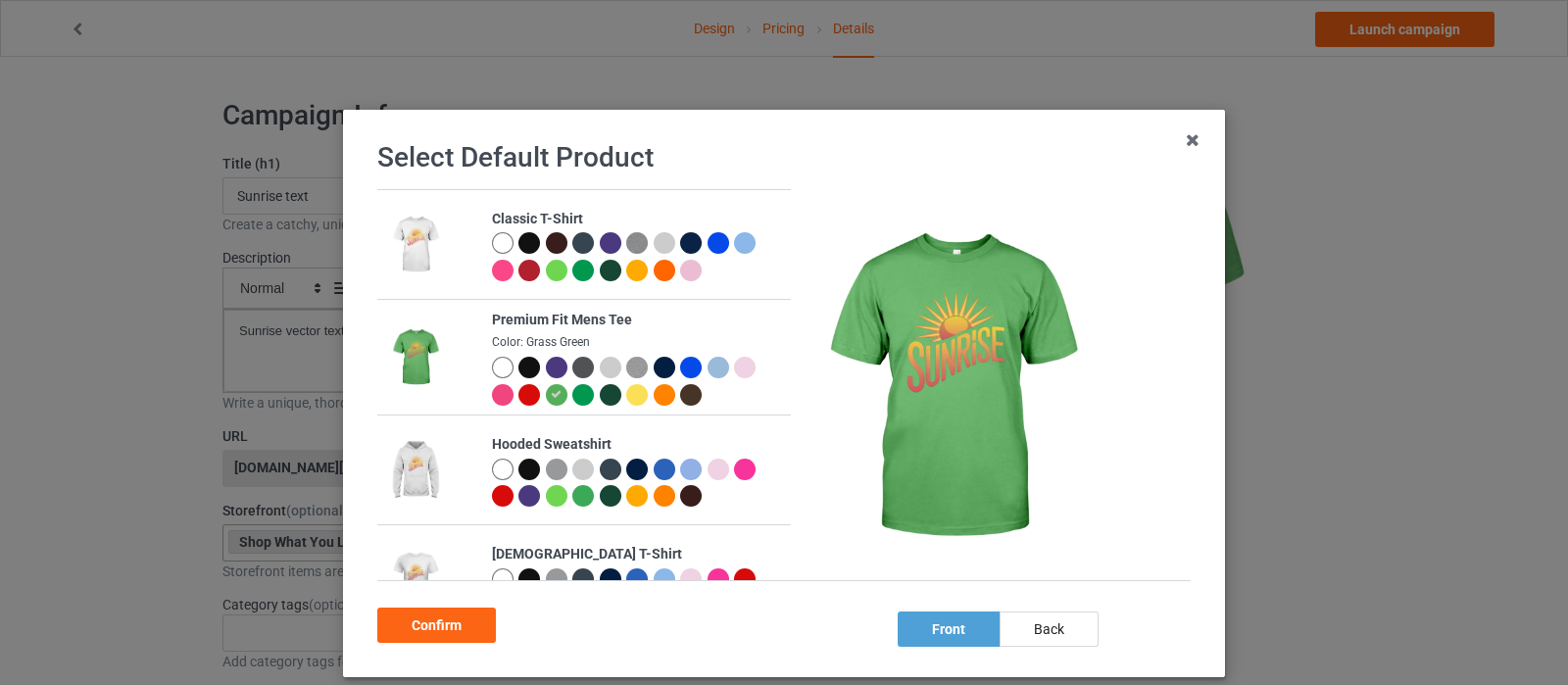
click at [492, 398] on div at bounding box center [503, 395] width 22 height 22
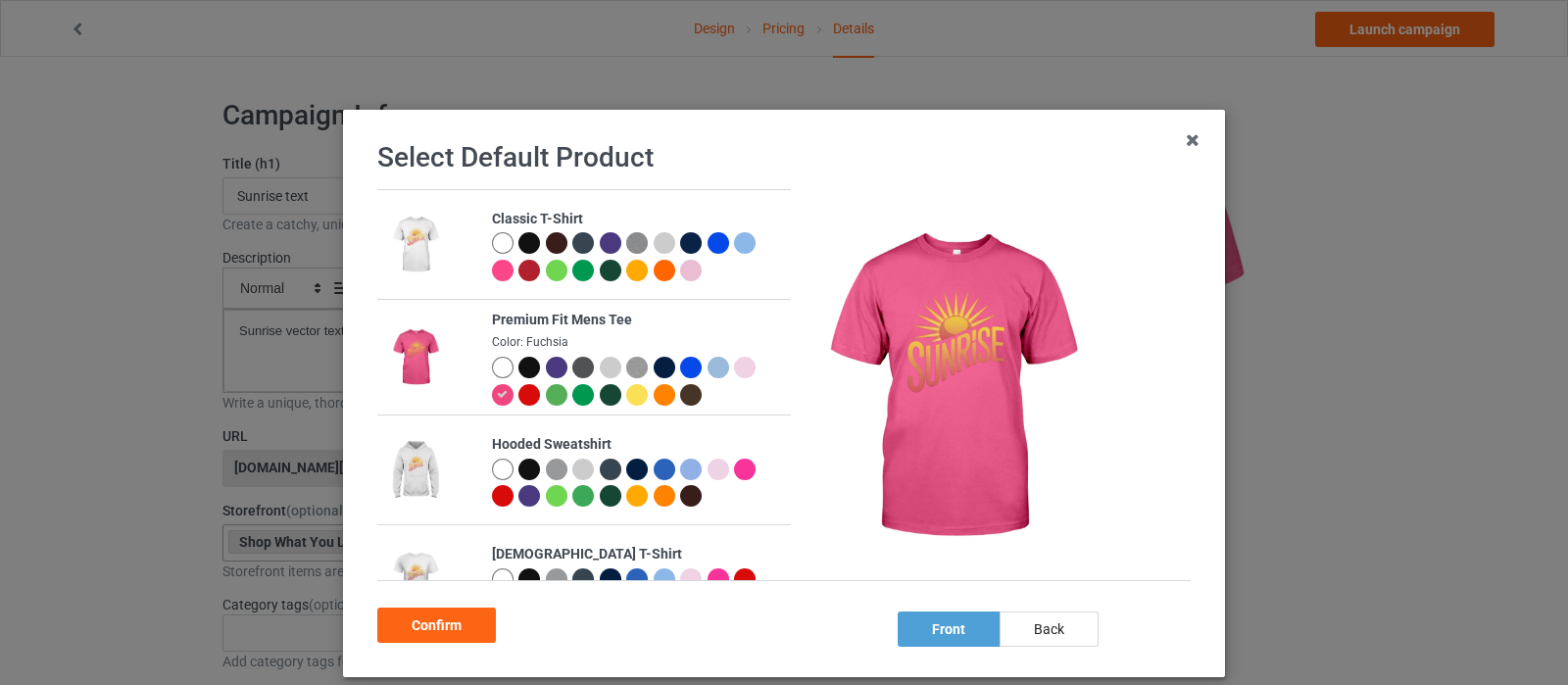
click at [681, 366] on div at bounding box center [691, 368] width 22 height 22
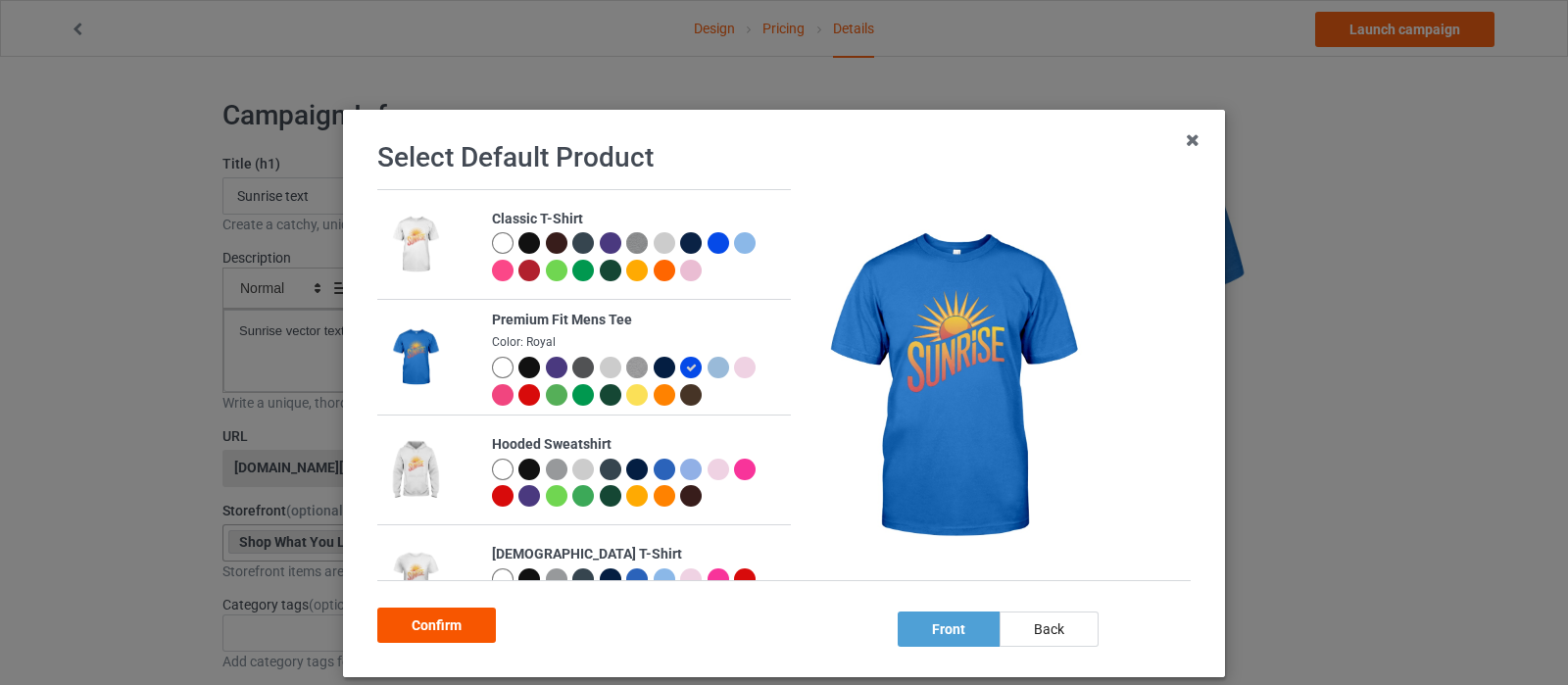
click at [414, 620] on div "Confirm" at bounding box center [437, 626] width 119 height 36
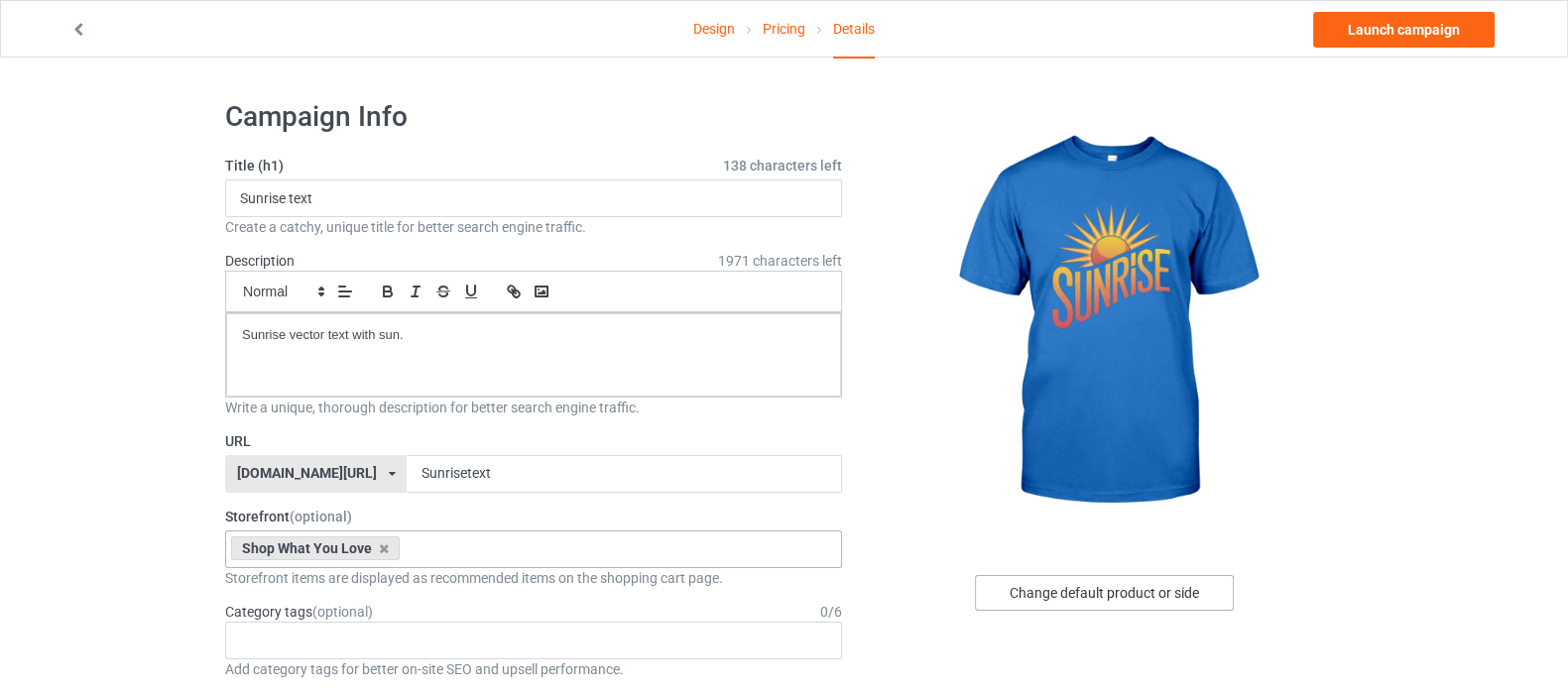
click at [1123, 597] on div "Change default product or side" at bounding box center [1104, 593] width 259 height 36
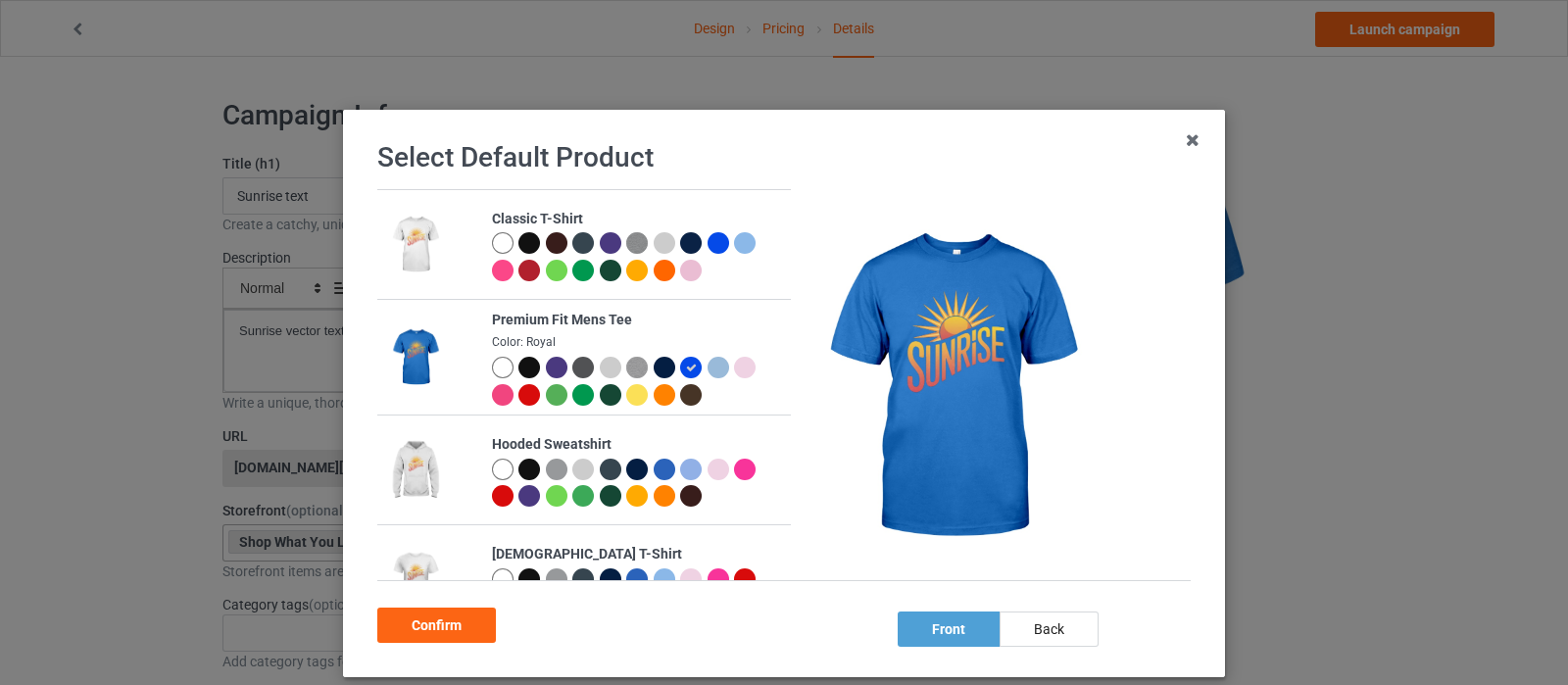
click at [519, 376] on div at bounding box center [530, 368] width 22 height 22
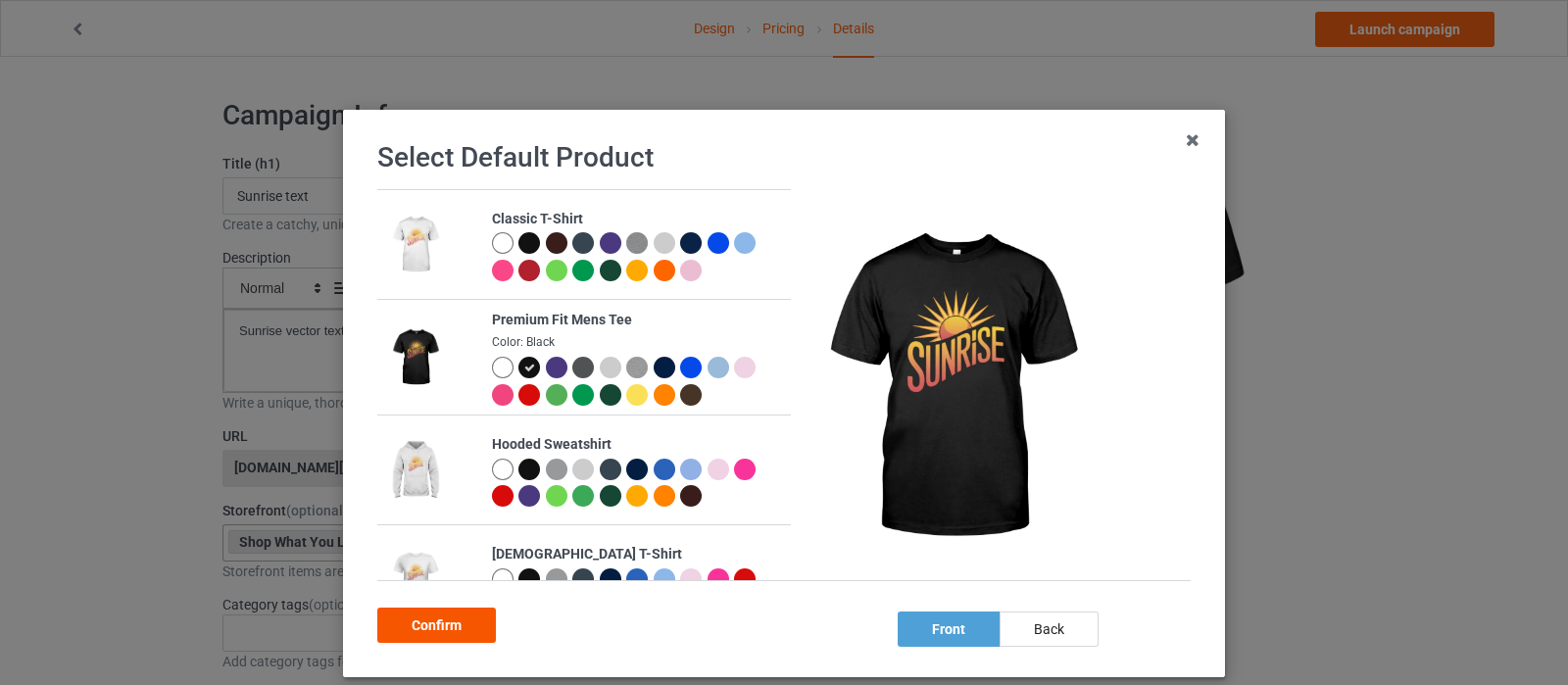
click at [465, 631] on div "Confirm" at bounding box center [437, 626] width 119 height 36
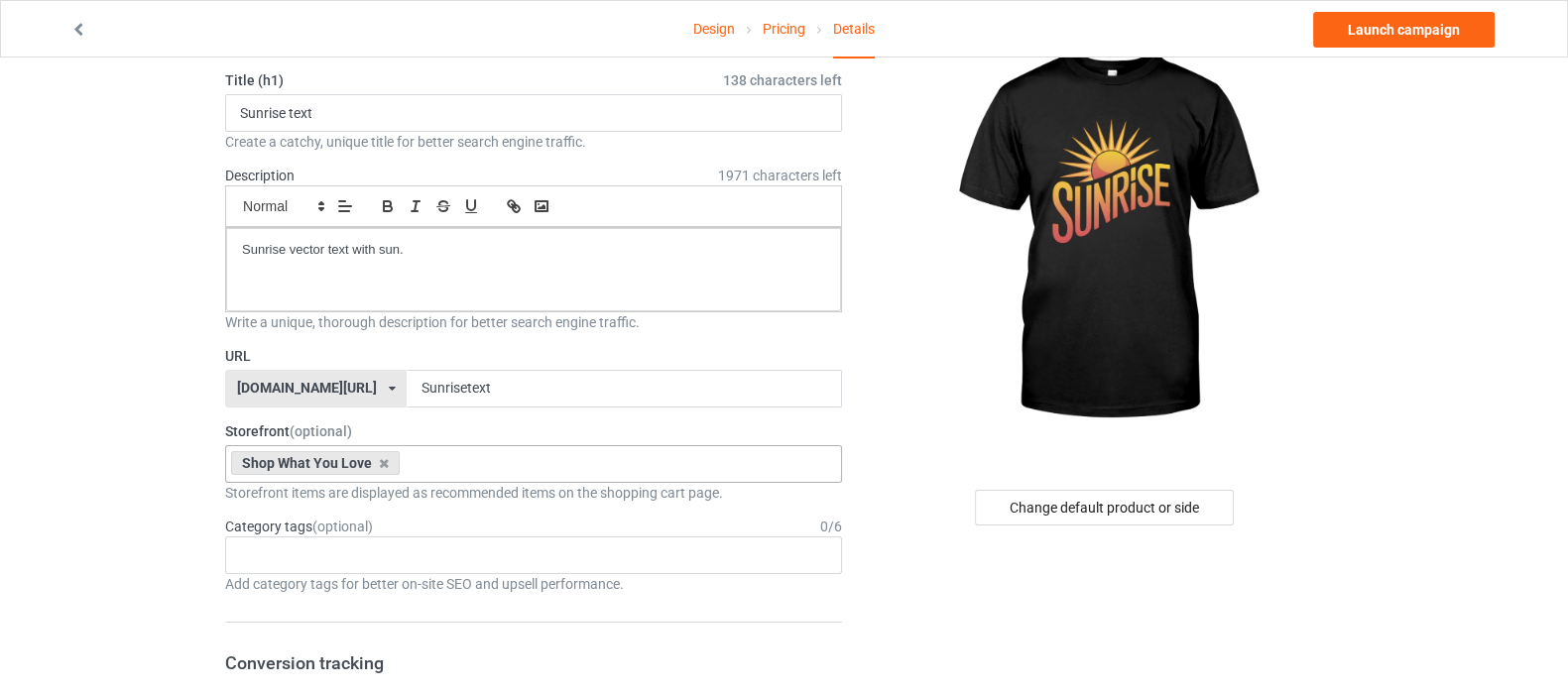
scroll to position [123, 0]
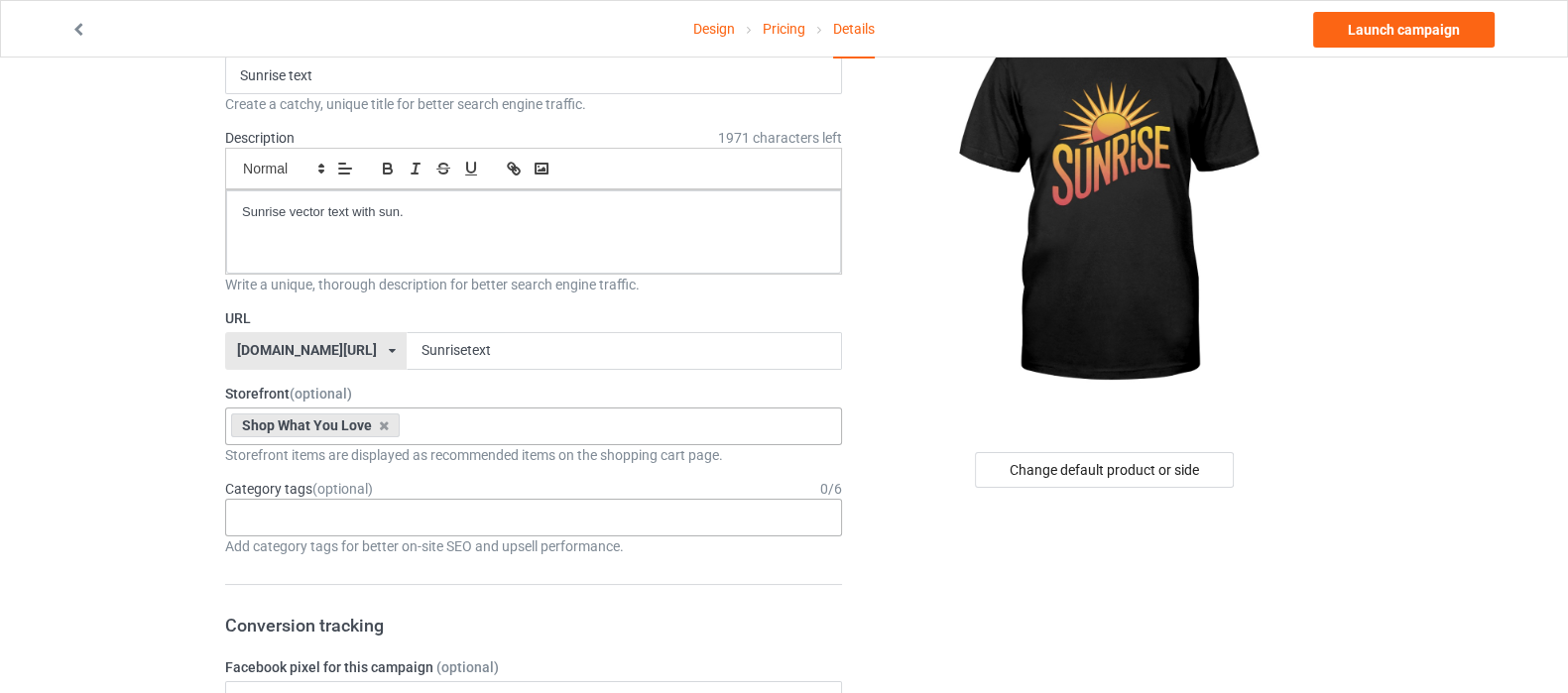
click at [433, 508] on div "Age > [DEMOGRAPHIC_DATA] > 1 Age > [DEMOGRAPHIC_DATA] Months > 1 Month Age > [D…" at bounding box center [533, 518] width 617 height 38
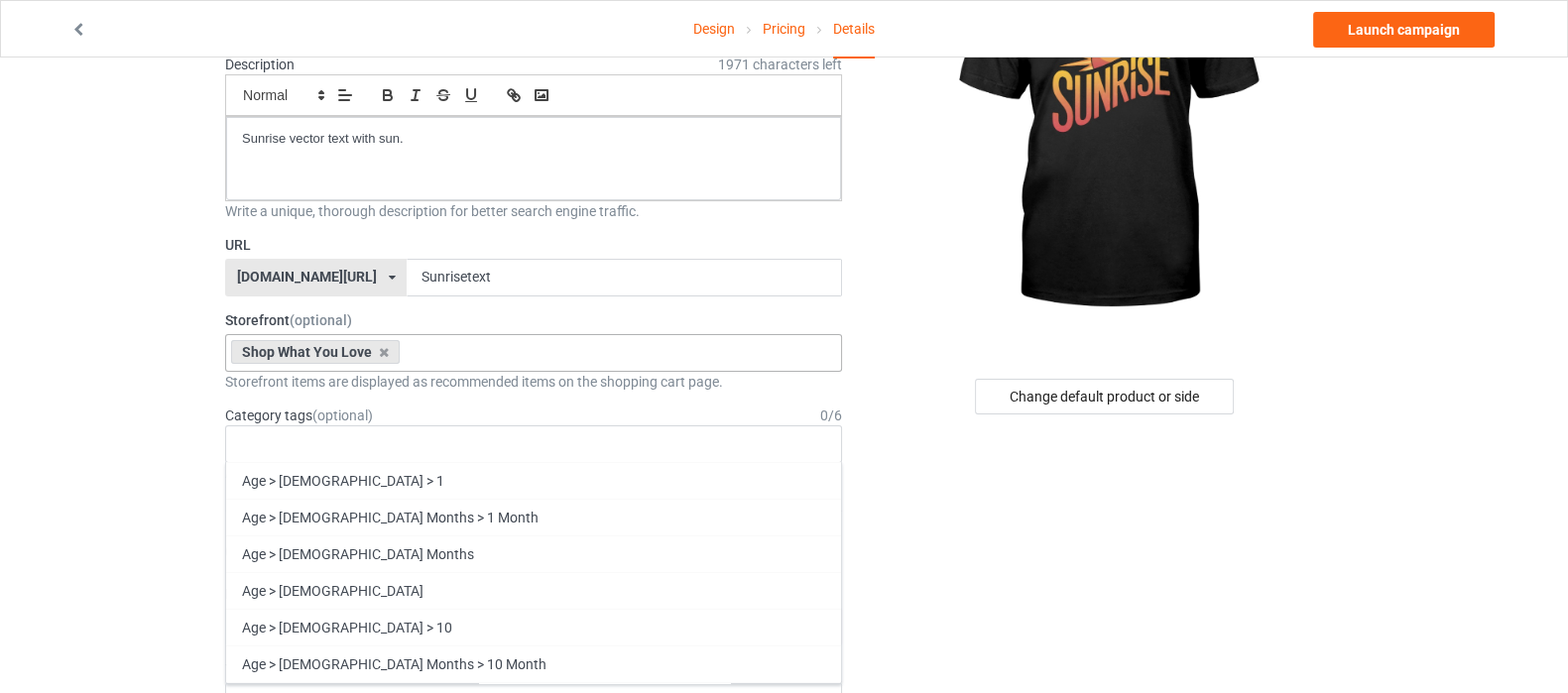
scroll to position [247, 0]
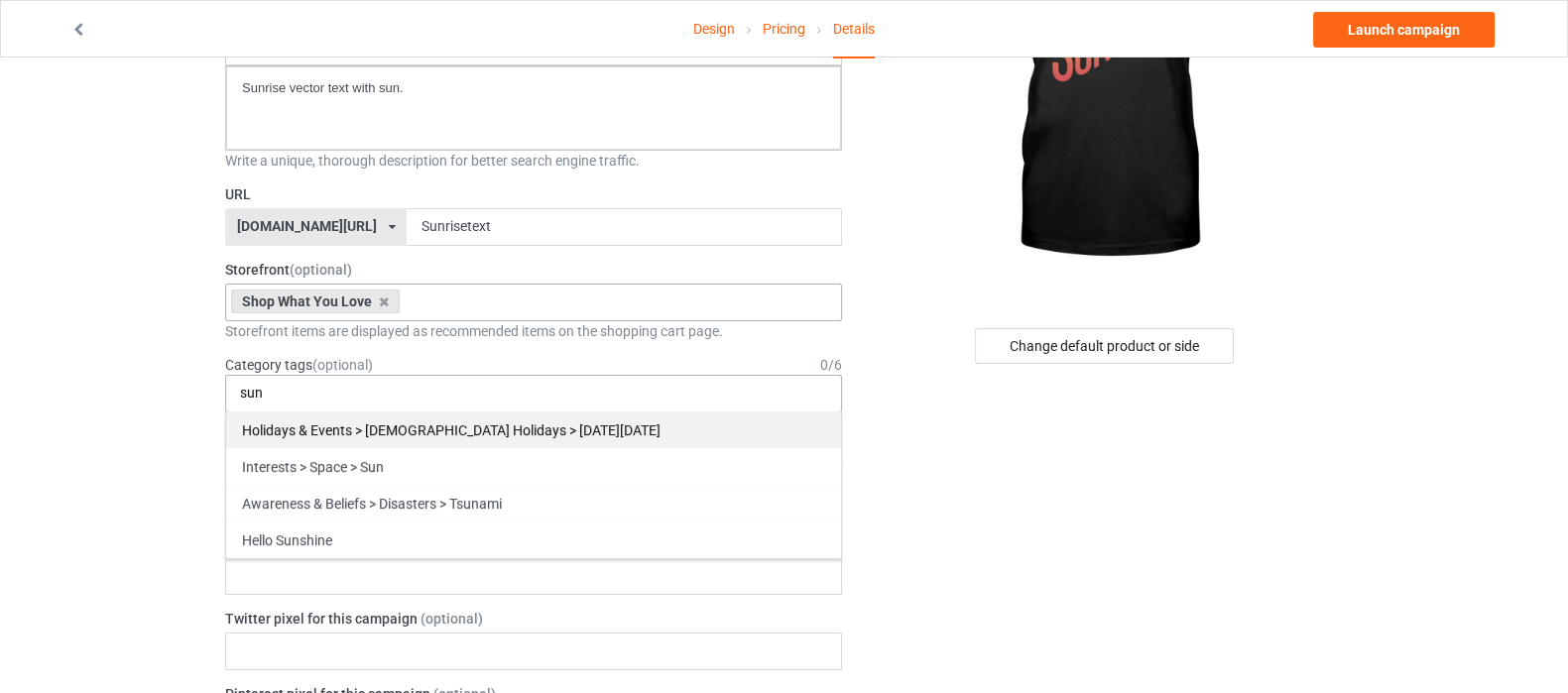
type input "sun"
click at [489, 427] on div "Holidays & Events > [DEMOGRAPHIC_DATA] Holidays > [DATE][DATE]" at bounding box center [533, 430] width 615 height 37
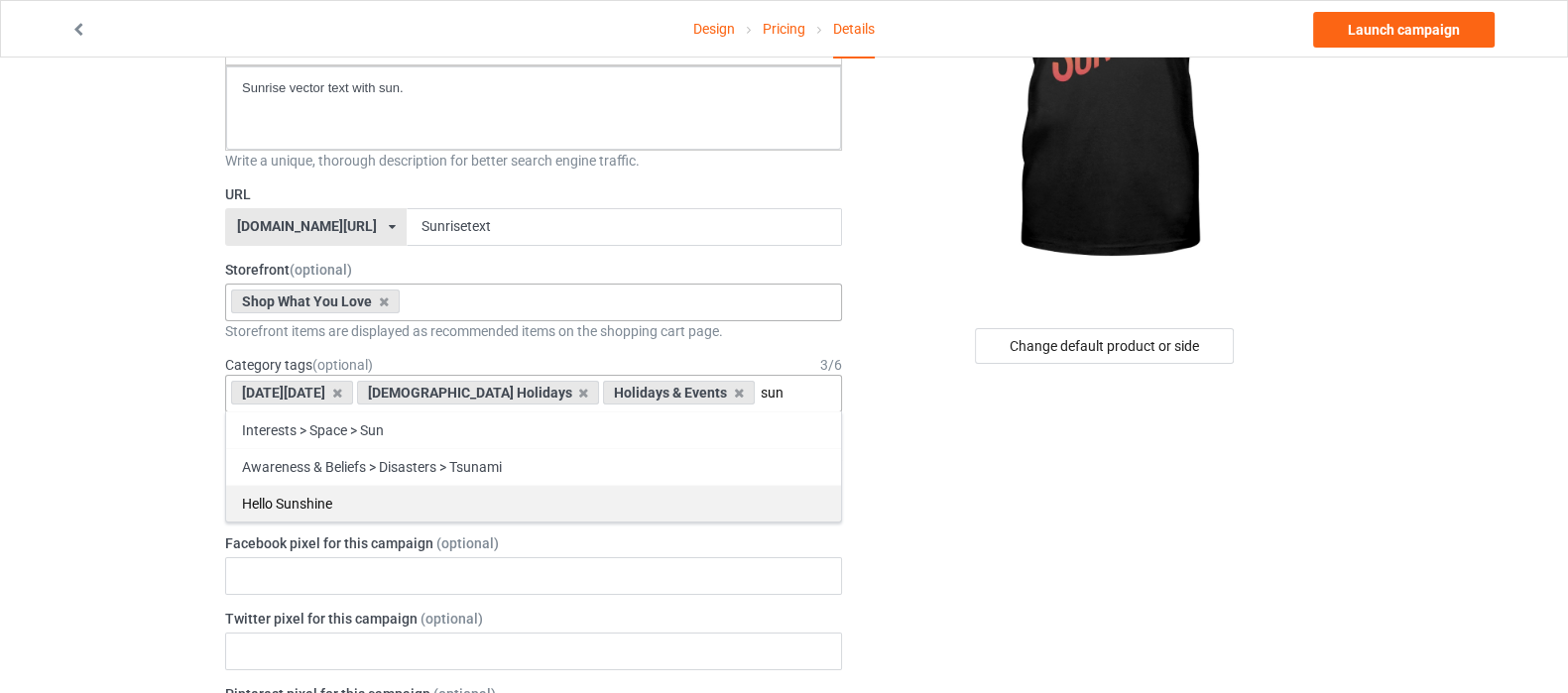
type input "sun"
click at [297, 512] on div "Hello Sunshine" at bounding box center [533, 503] width 615 height 37
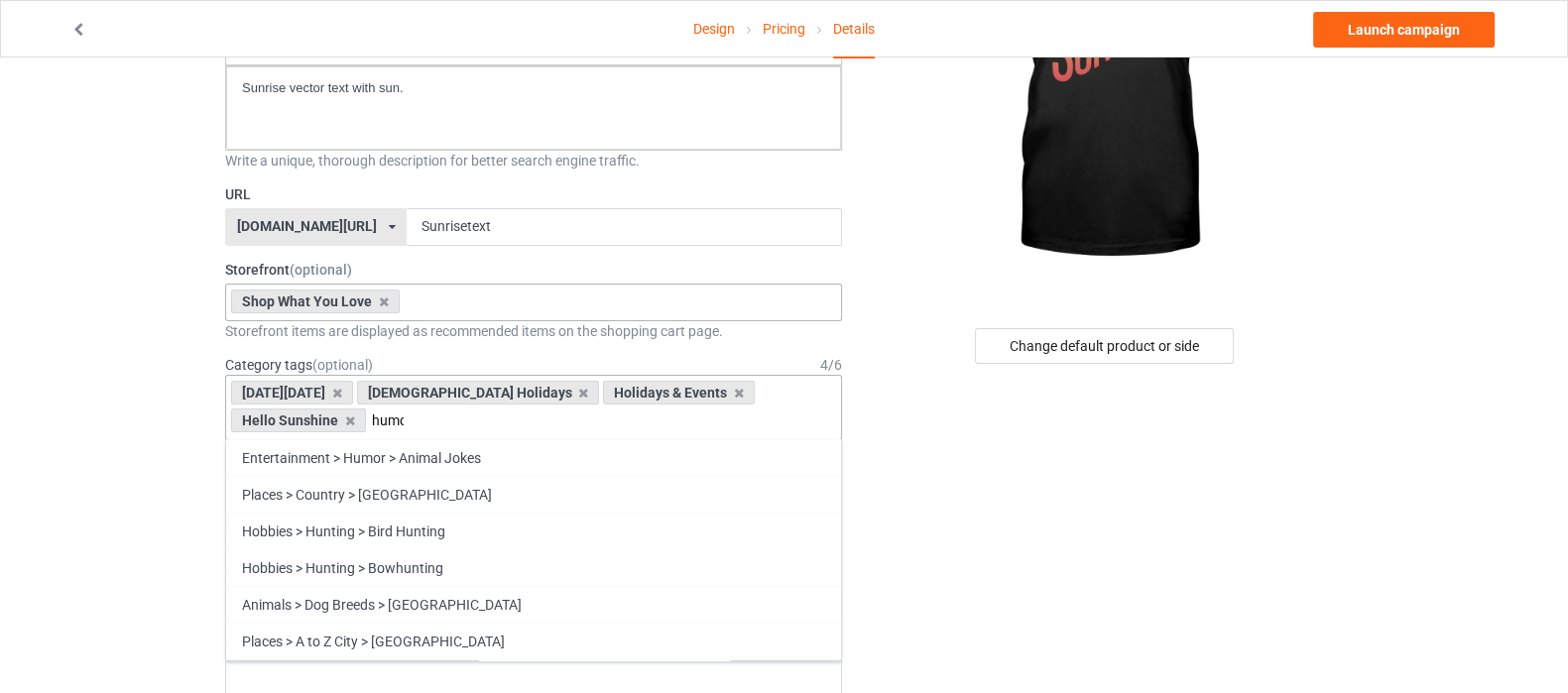
scroll to position [0, 0]
type input "h"
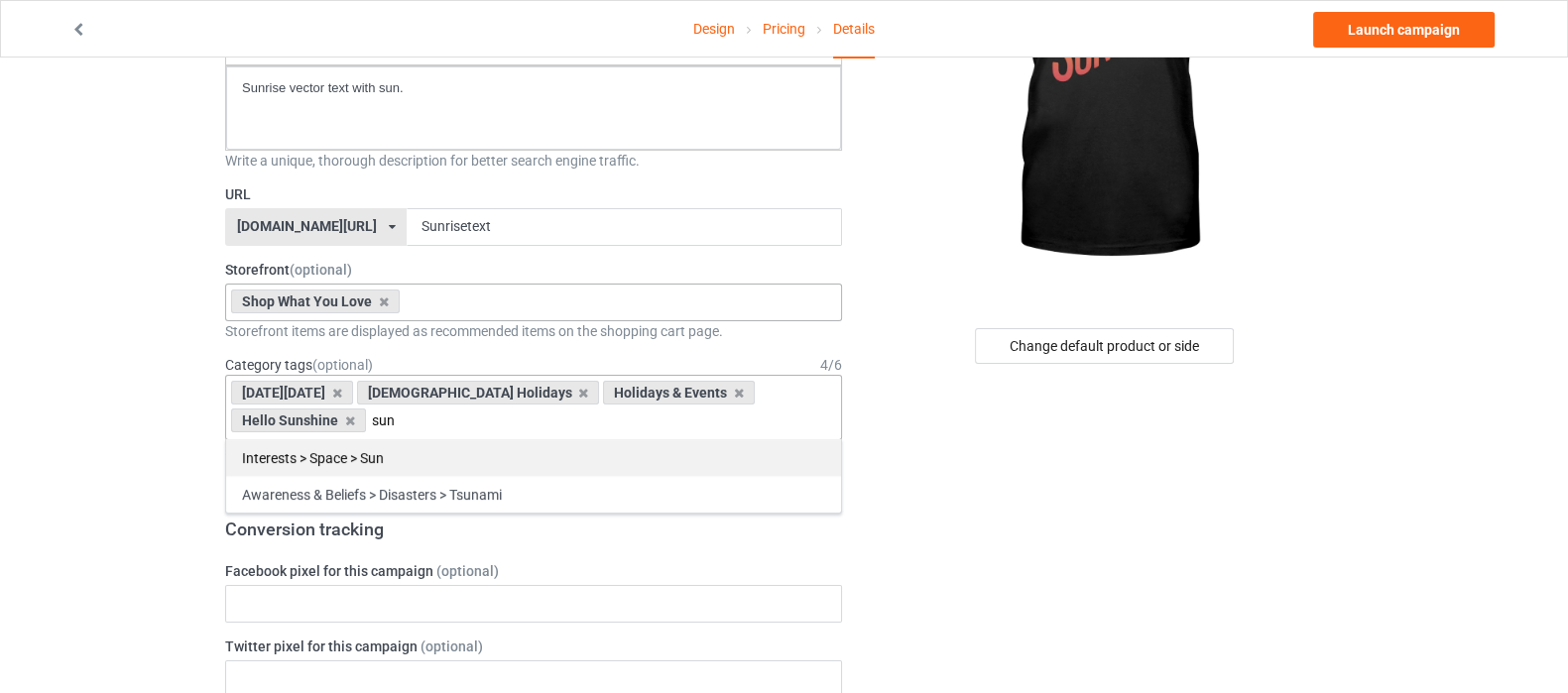
type input "sun"
click at [451, 455] on div "Interests > Space > Sun" at bounding box center [533, 457] width 615 height 37
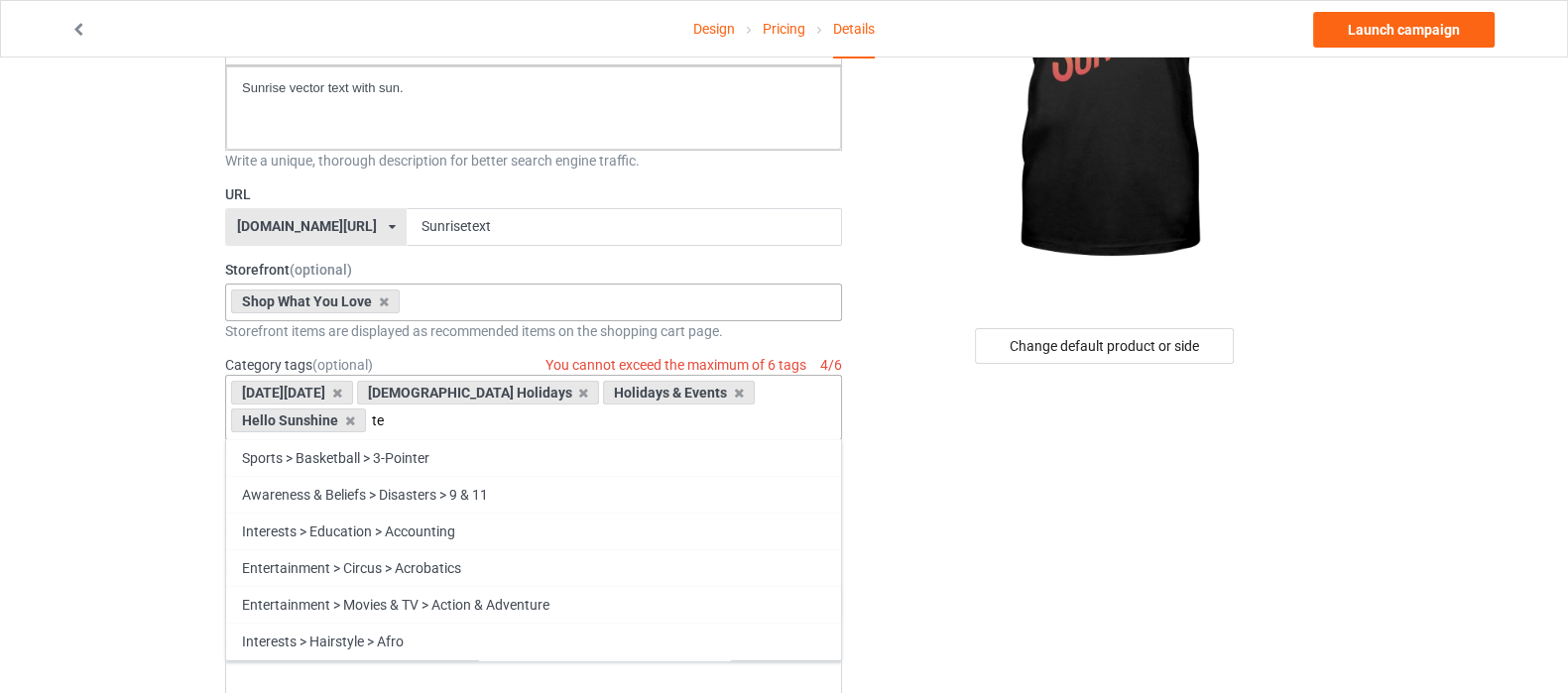
type input "t"
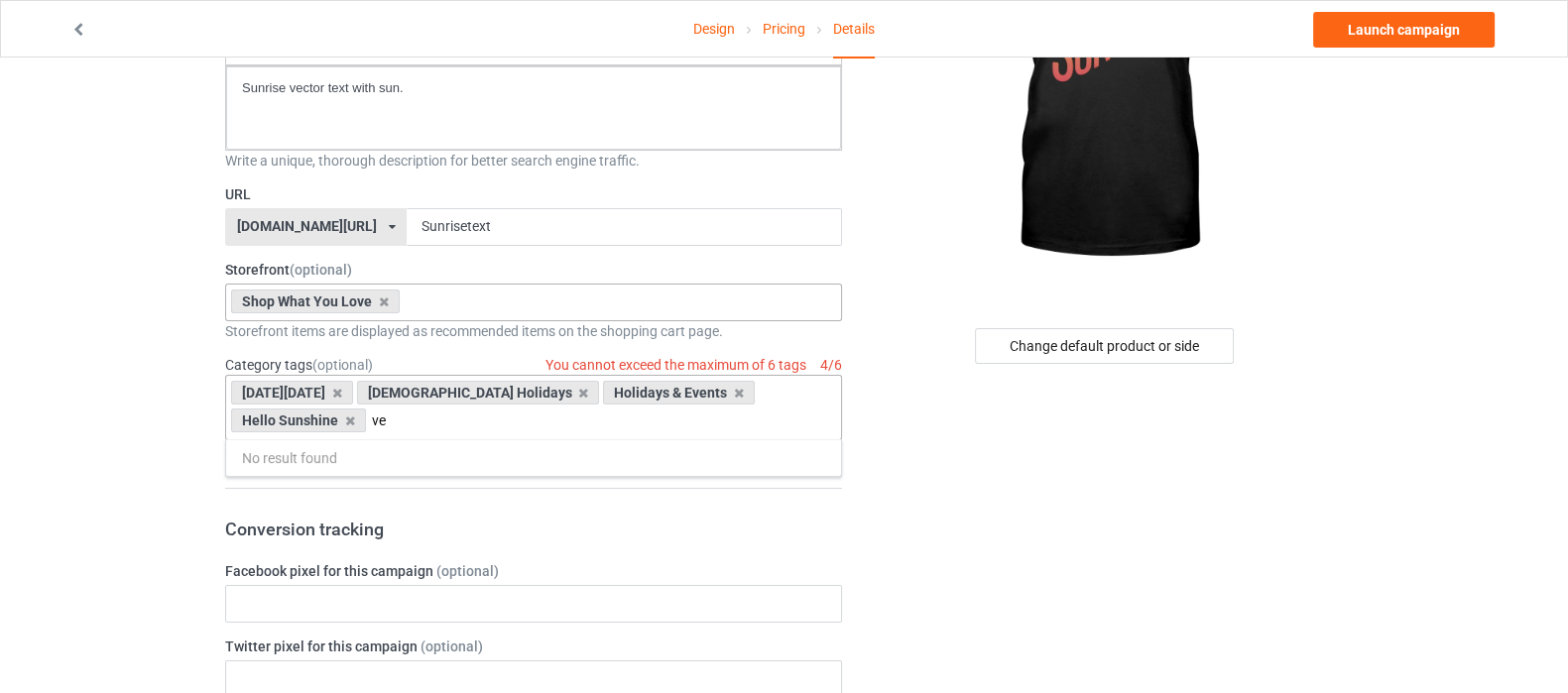
type input "v"
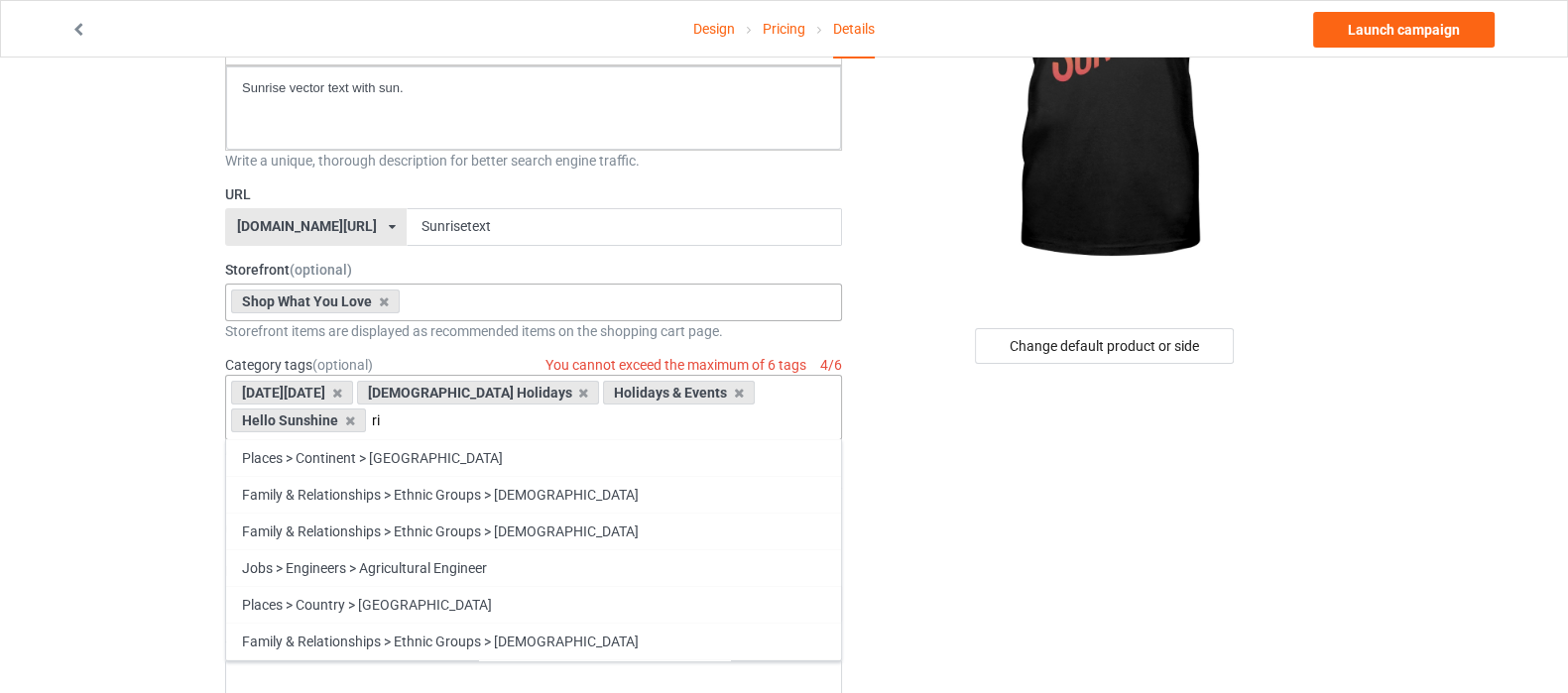
type input "r"
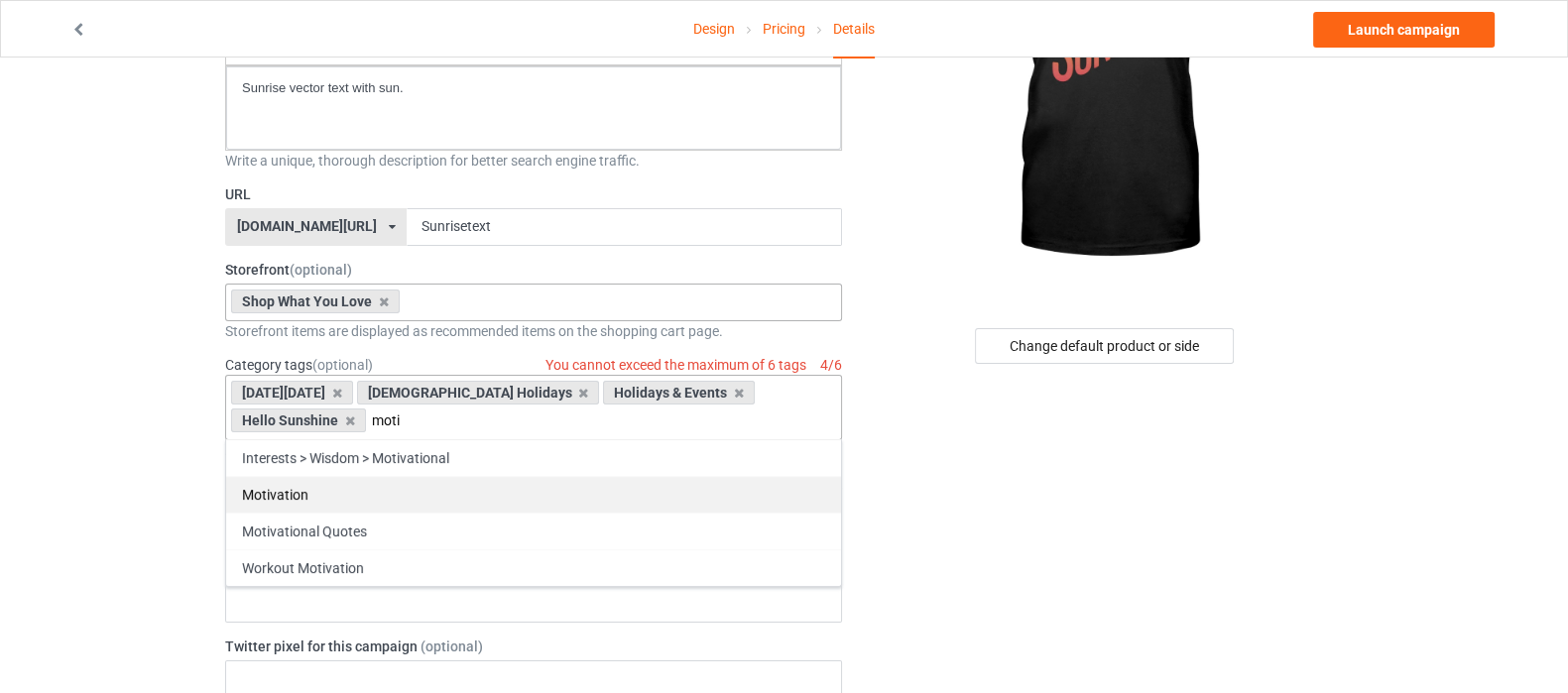
type input "moti"
click at [454, 503] on div "Motivation" at bounding box center [533, 494] width 615 height 37
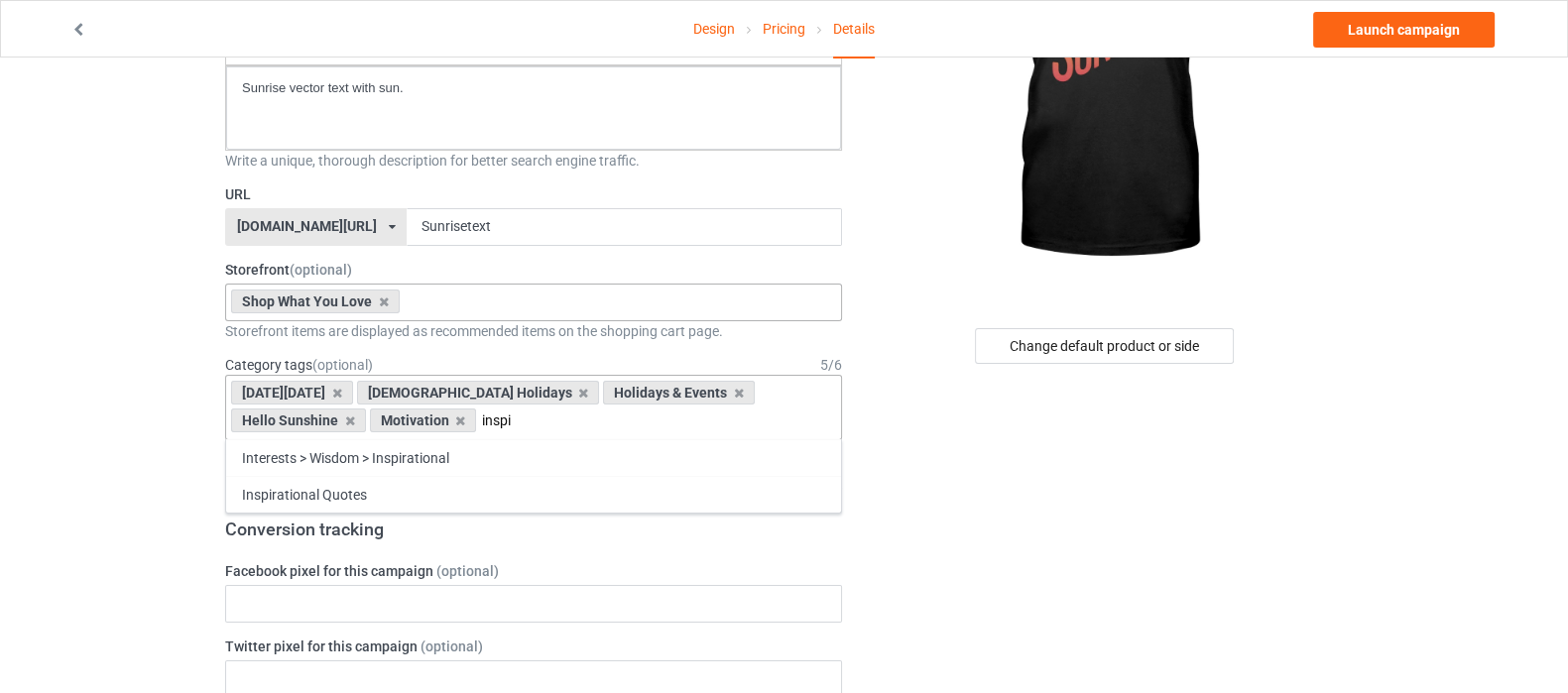
type input "inspi"
click at [454, 503] on div "Inspirational Quotes" at bounding box center [533, 494] width 615 height 37
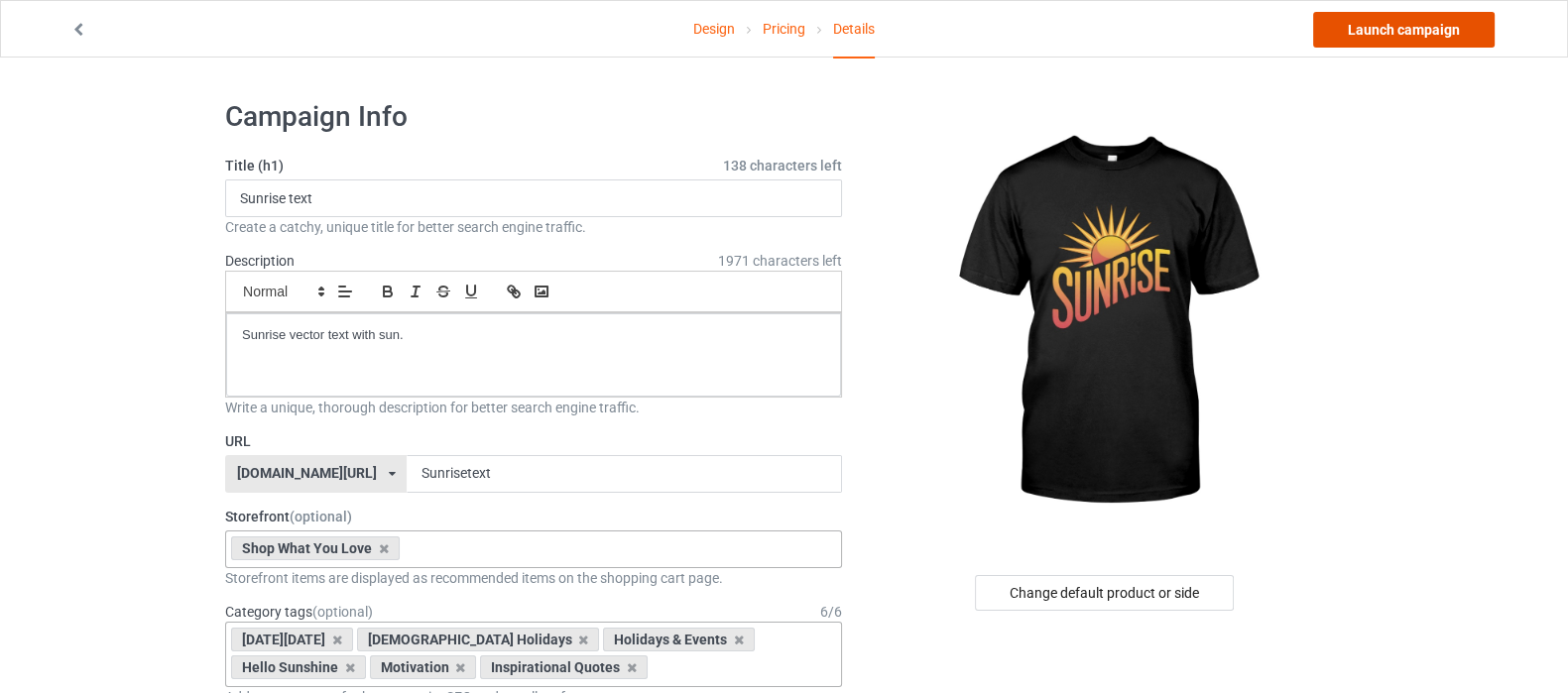
click at [1406, 23] on link "Launch campaign" at bounding box center [1403, 30] width 181 height 36
